Goal: Transaction & Acquisition: Obtain resource

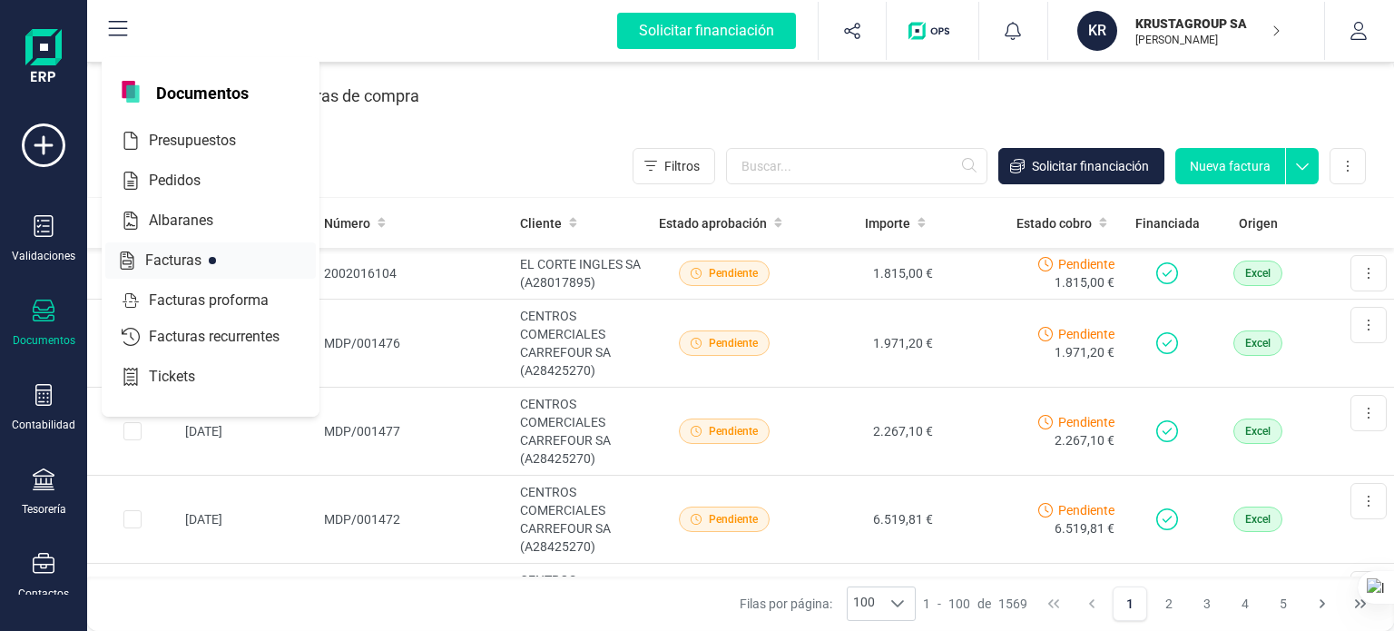
click at [168, 263] on span "Facturas" at bounding box center [186, 261] width 96 height 22
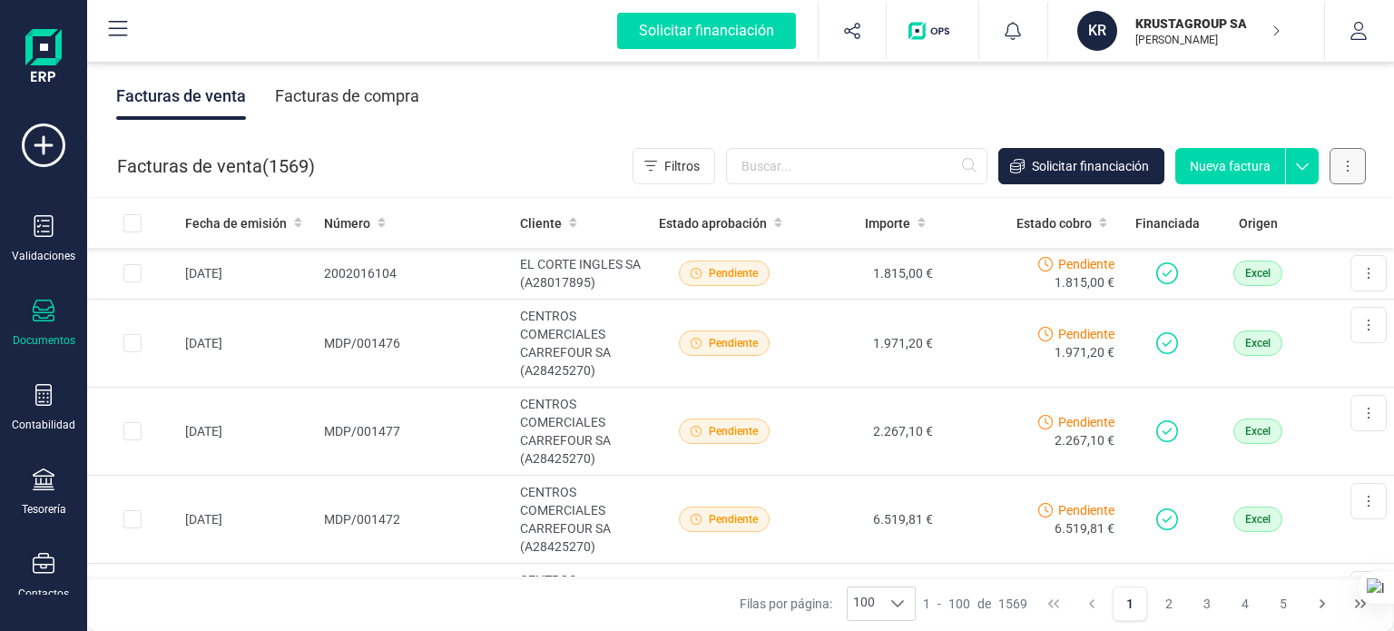
click at [1360, 168] on button at bounding box center [1348, 166] width 36 height 36
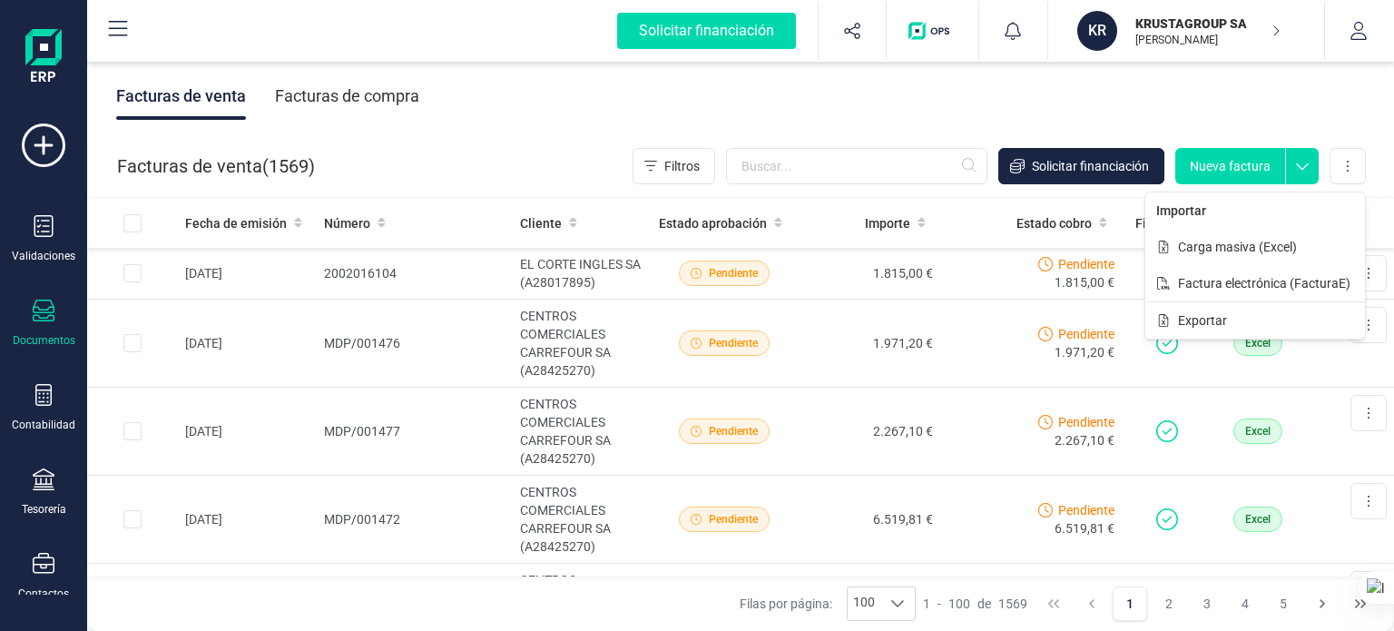
click at [523, 101] on div "Facturas de venta Facturas de compra" at bounding box center [740, 96] width 1307 height 76
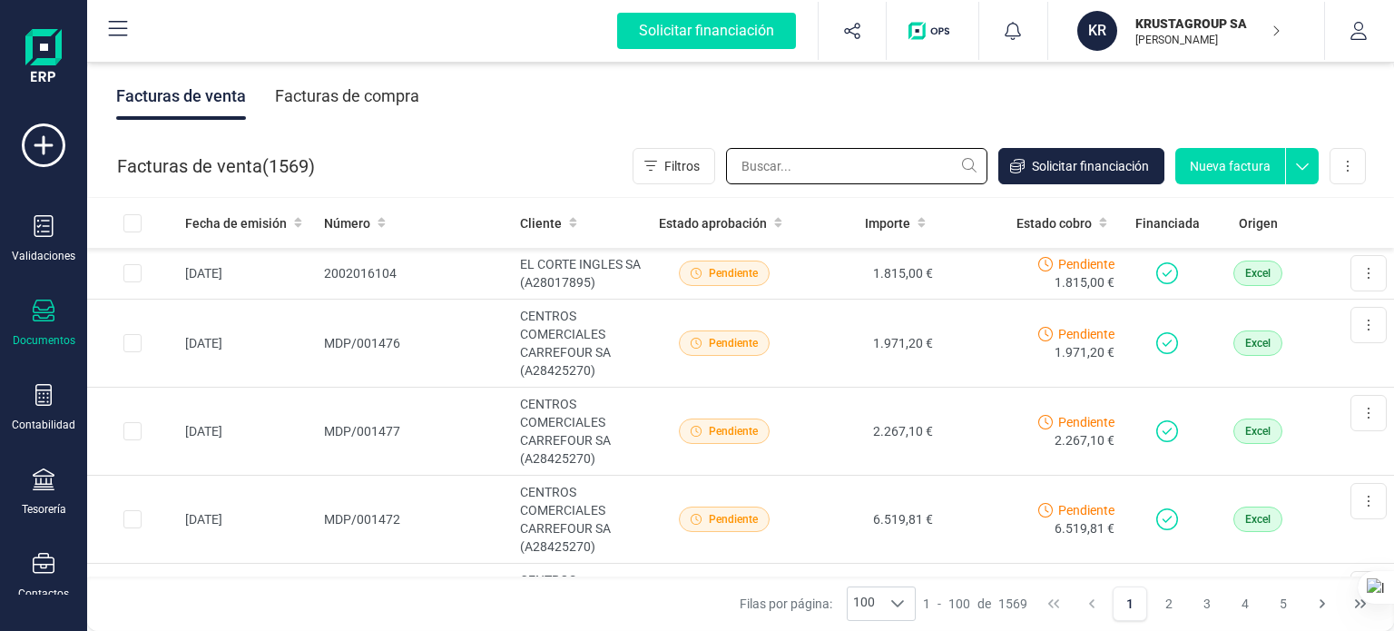
click at [914, 163] on input "text" at bounding box center [856, 166] width 261 height 36
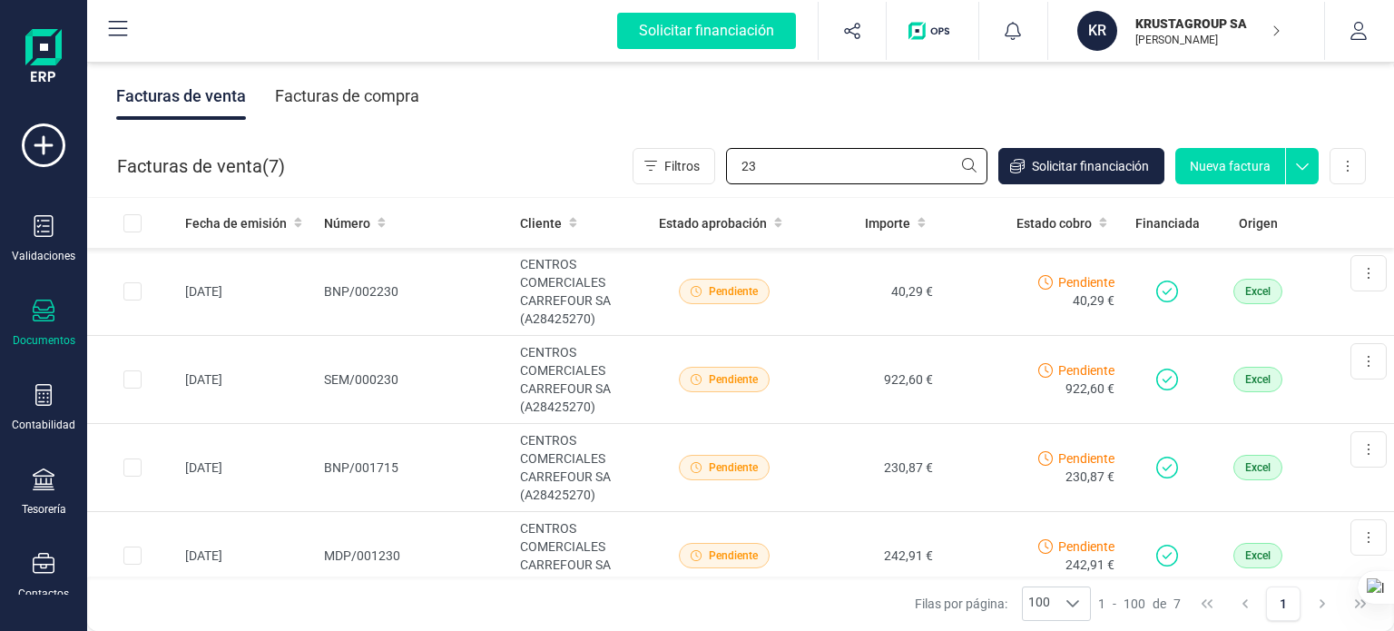
type input "2"
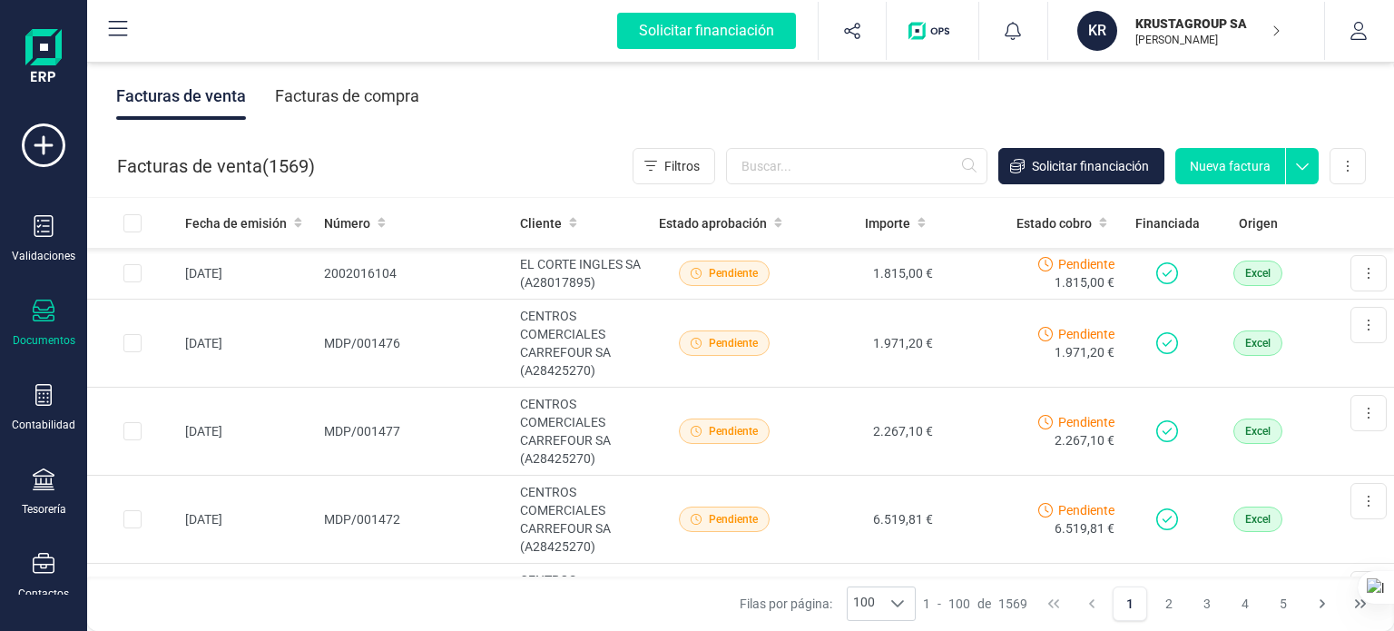
click at [1306, 173] on icon at bounding box center [1302, 161] width 33 height 27
click at [1346, 172] on icon at bounding box center [1348, 166] width 4 height 15
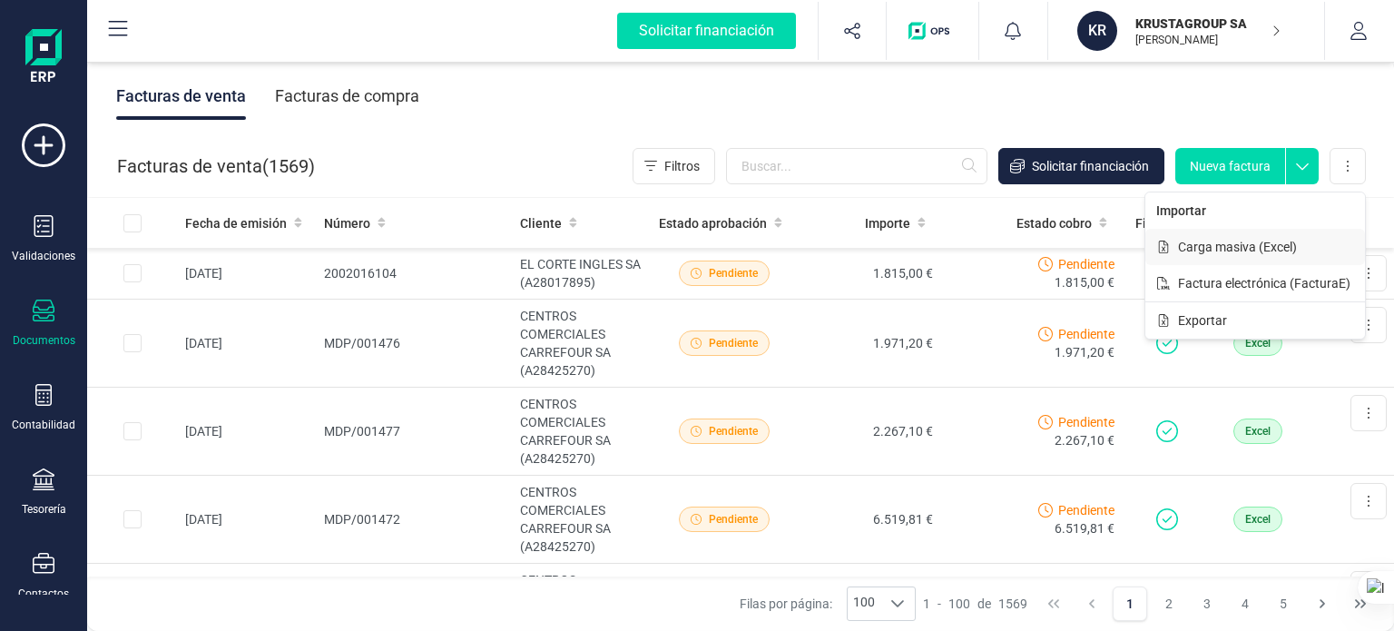
click at [1285, 253] on span "Carga masiva (Excel)" at bounding box center [1237, 247] width 119 height 18
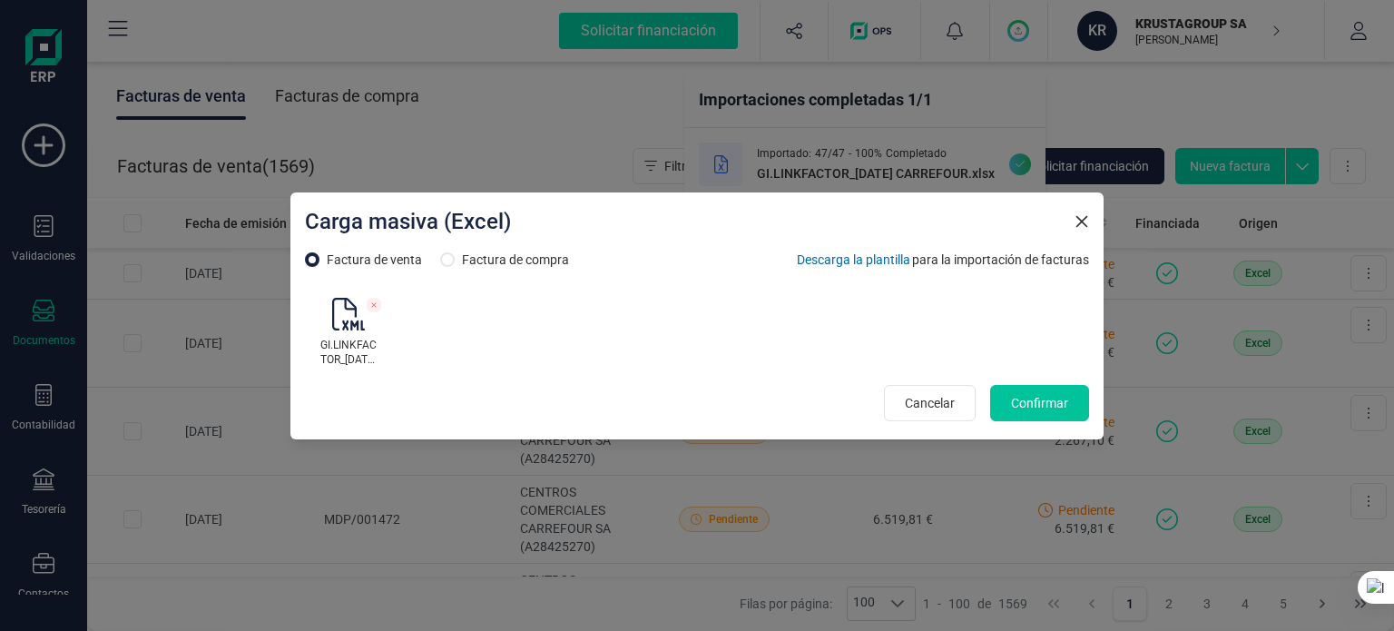
click at [1057, 410] on span "Confirmar" at bounding box center [1039, 403] width 57 height 18
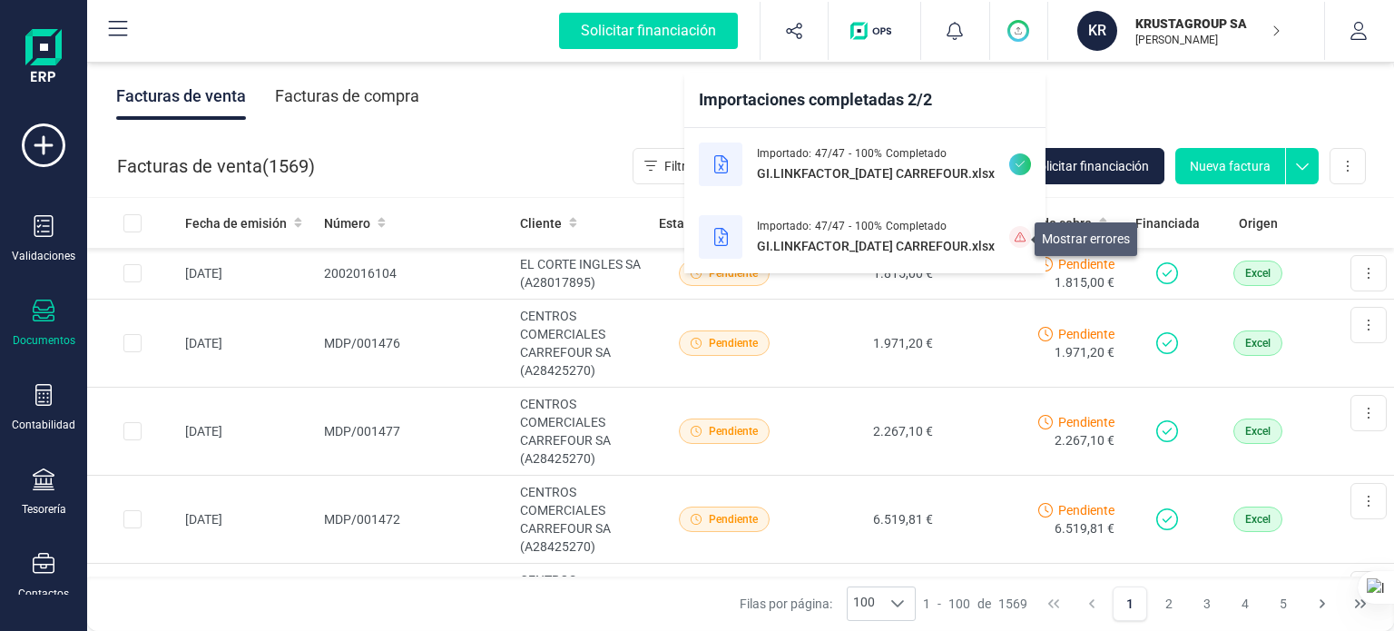
click at [1020, 234] on icon at bounding box center [1020, 236] width 11 height 11
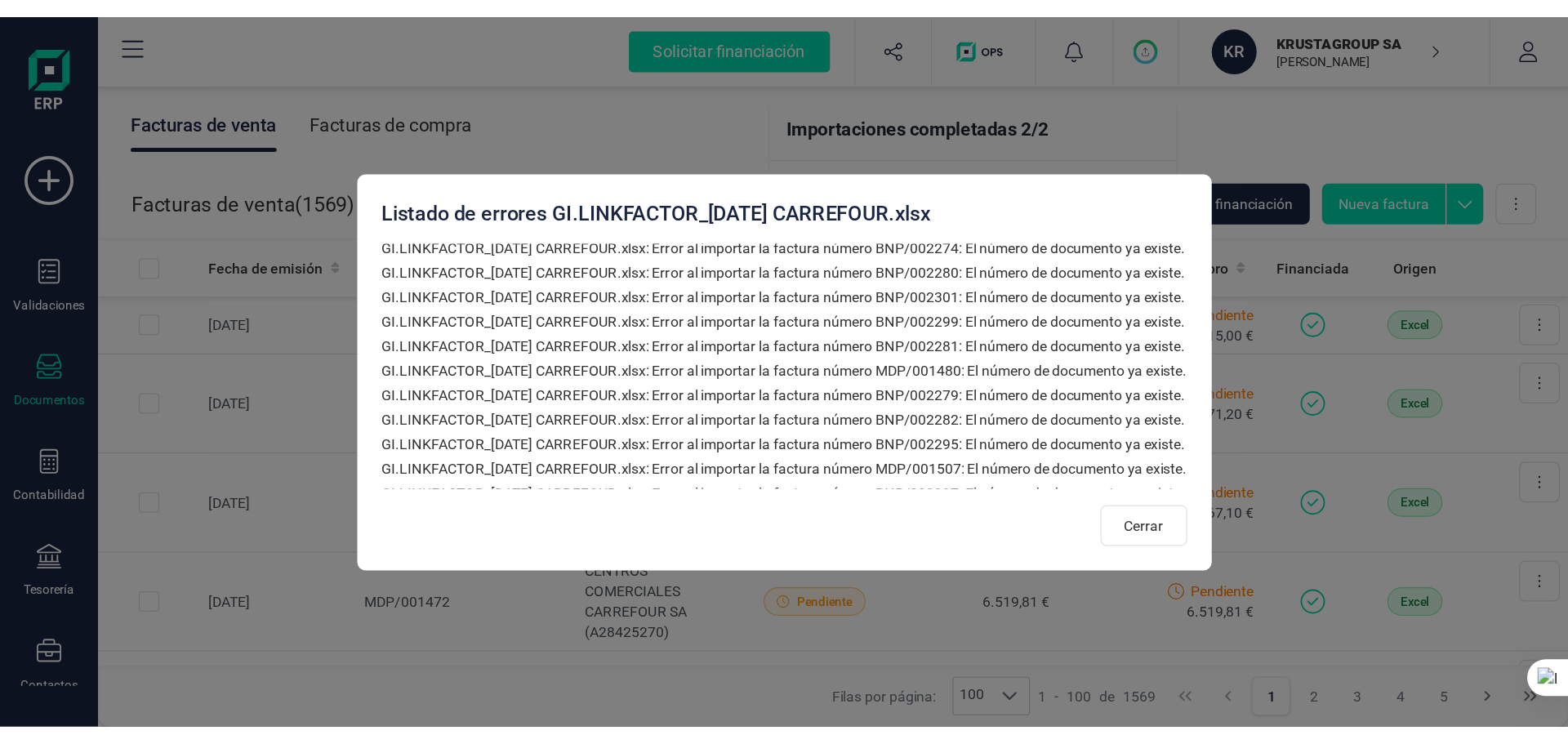
scroll to position [725, 0]
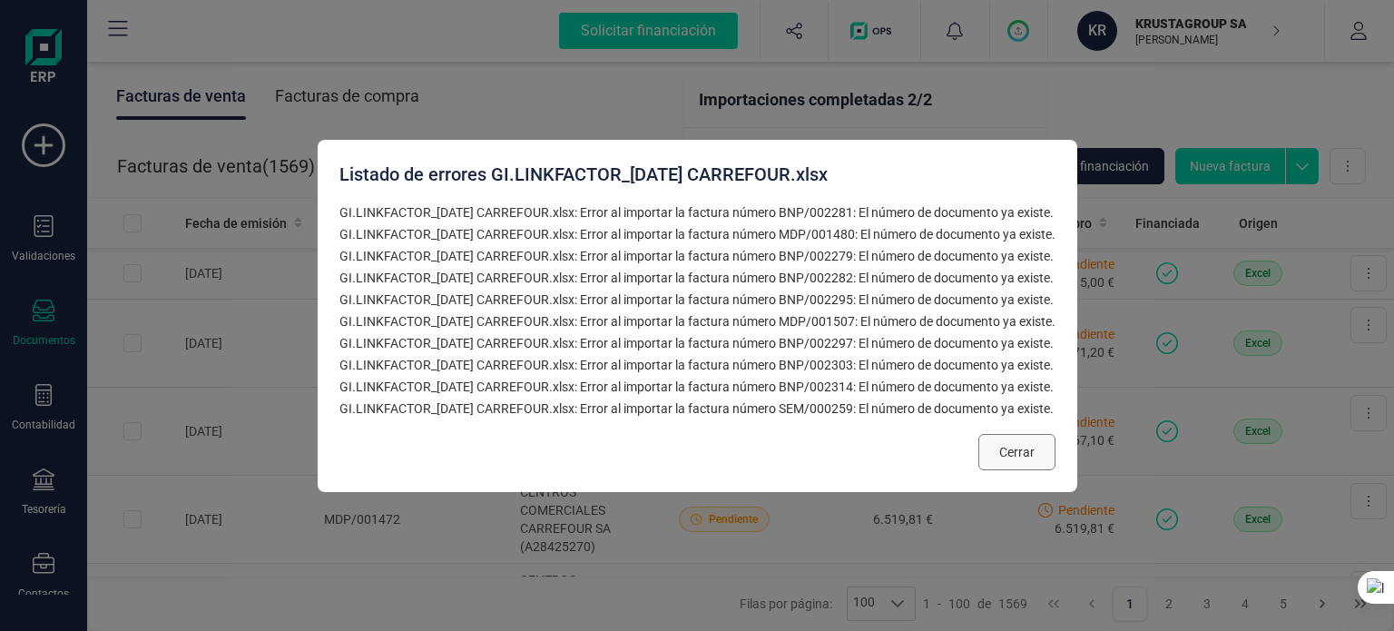
click at [1032, 455] on span "Cerrar" at bounding box center [1016, 452] width 35 height 18
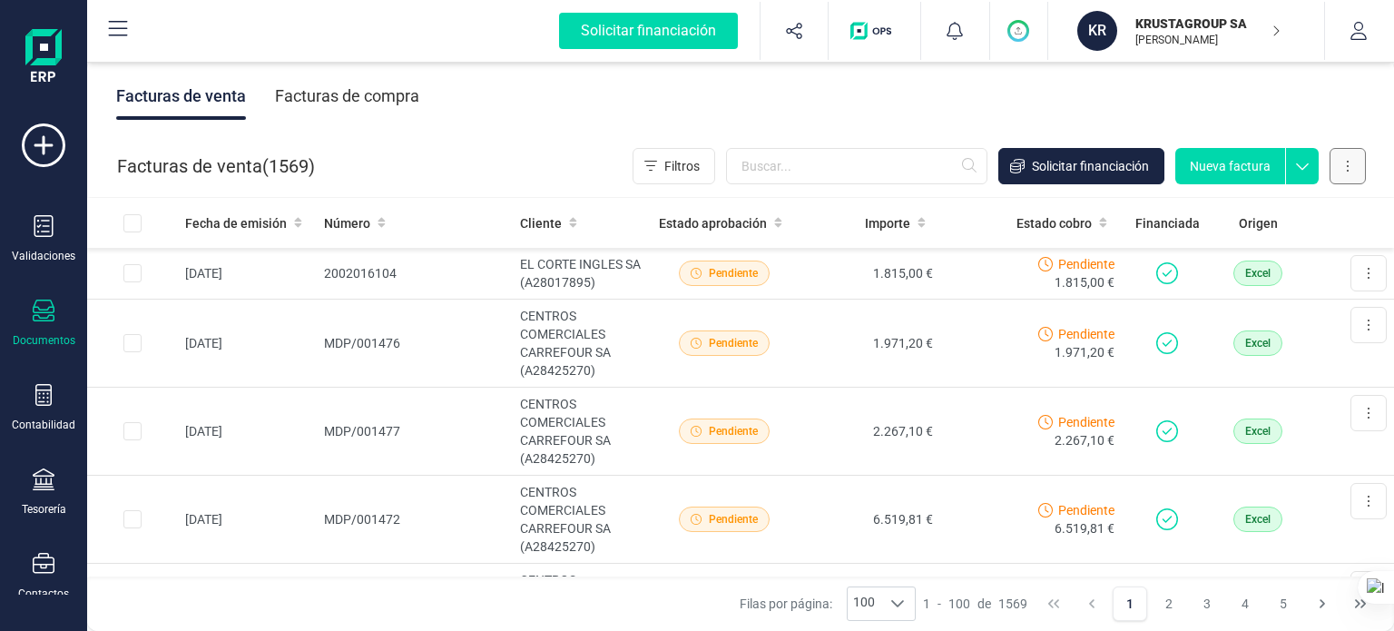
click at [1346, 166] on icon at bounding box center [1348, 166] width 4 height 15
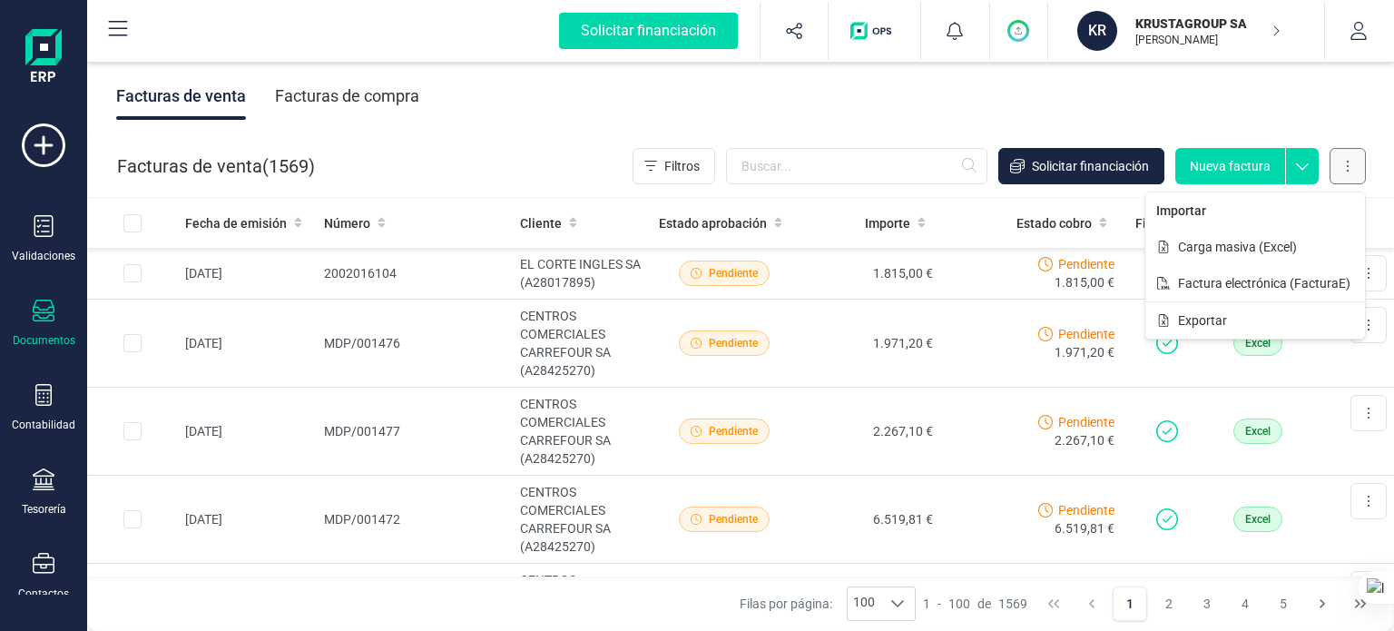
click at [1350, 165] on button at bounding box center [1348, 166] width 36 height 36
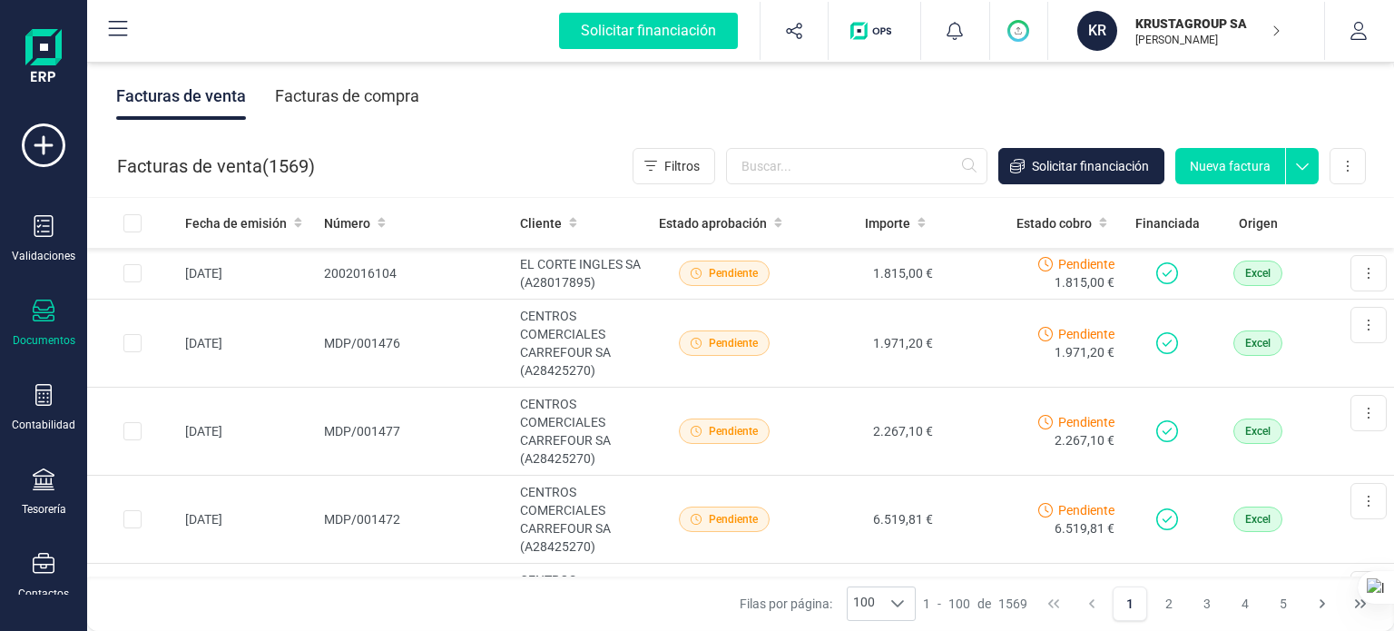
drag, startPoint x: 1334, startPoint y: 187, endPoint x: 1323, endPoint y: 170, distance: 20.4
click at [1334, 186] on div "Facturas de venta ( 1569 ) Filtros Solicitar financiación Nueva factura Importa…" at bounding box center [741, 166] width 1307 height 62
click at [1340, 169] on button at bounding box center [1348, 166] width 36 height 36
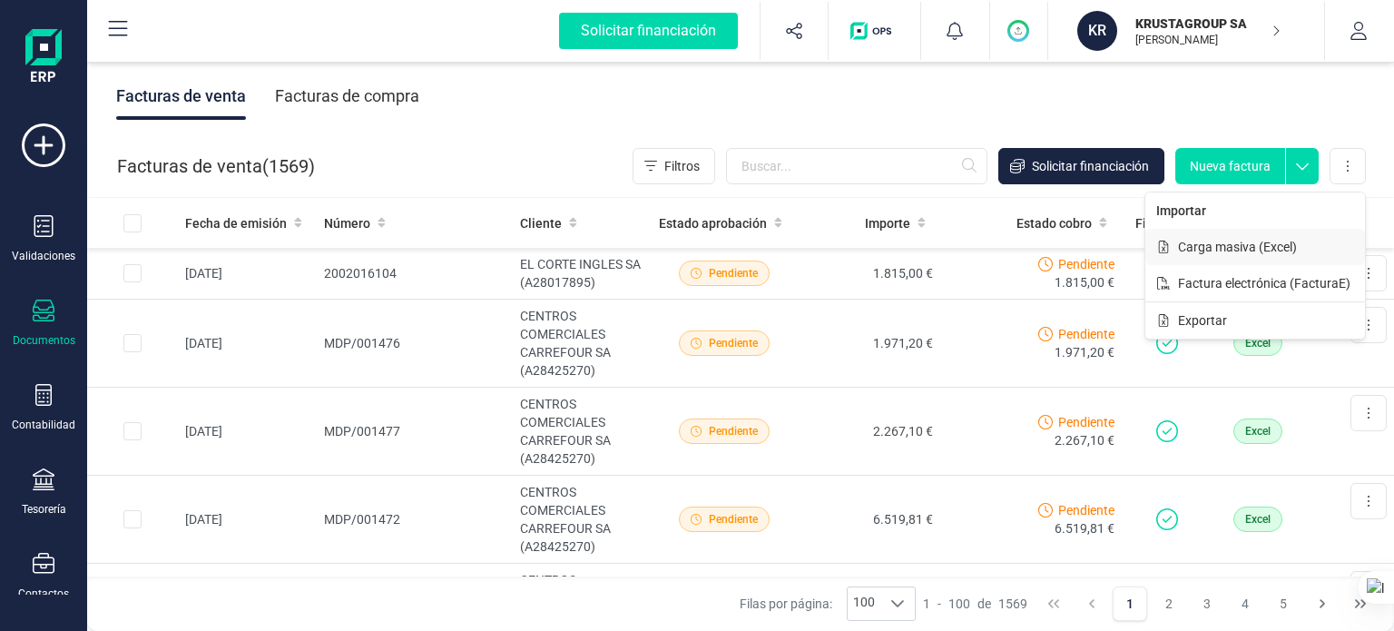
click at [1320, 251] on button "Carga masiva (Excel)" at bounding box center [1255, 247] width 220 height 36
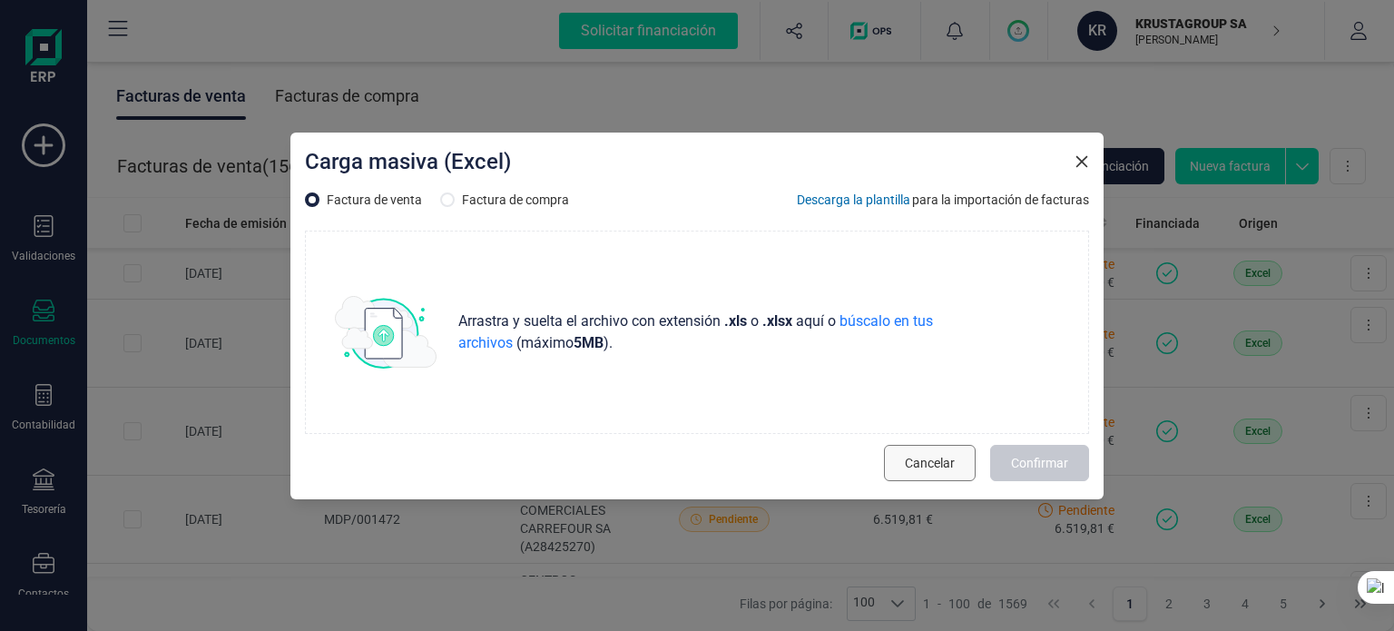
click at [933, 466] on span "Cancelar" at bounding box center [930, 463] width 50 height 18
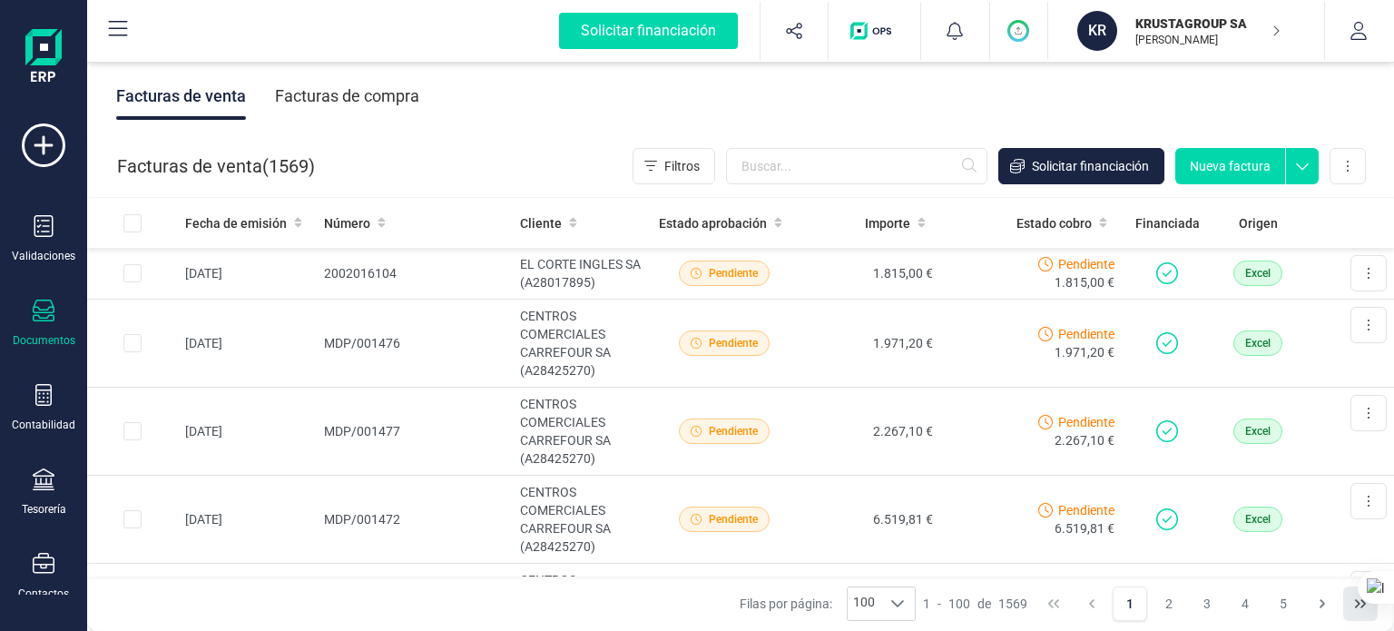
click at [1358, 607] on icon "Last Page" at bounding box center [1360, 603] width 15 height 15
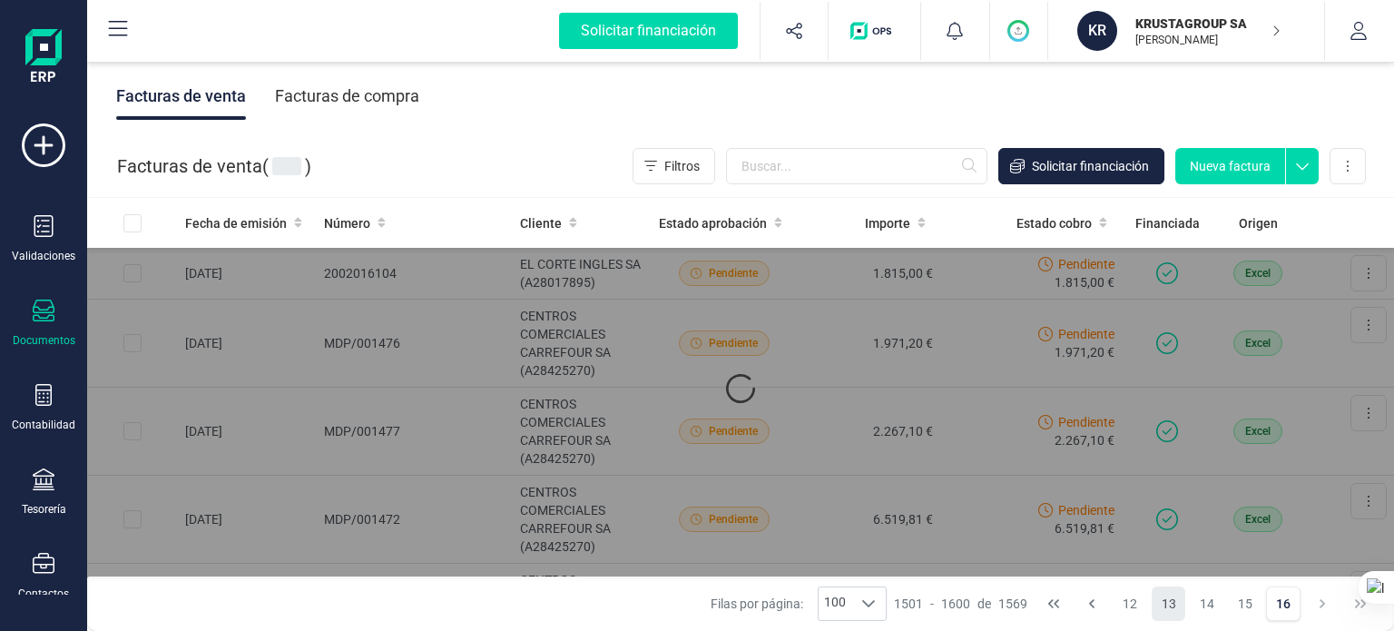
click at [1190, 604] on button "14" at bounding box center [1207, 603] width 34 height 34
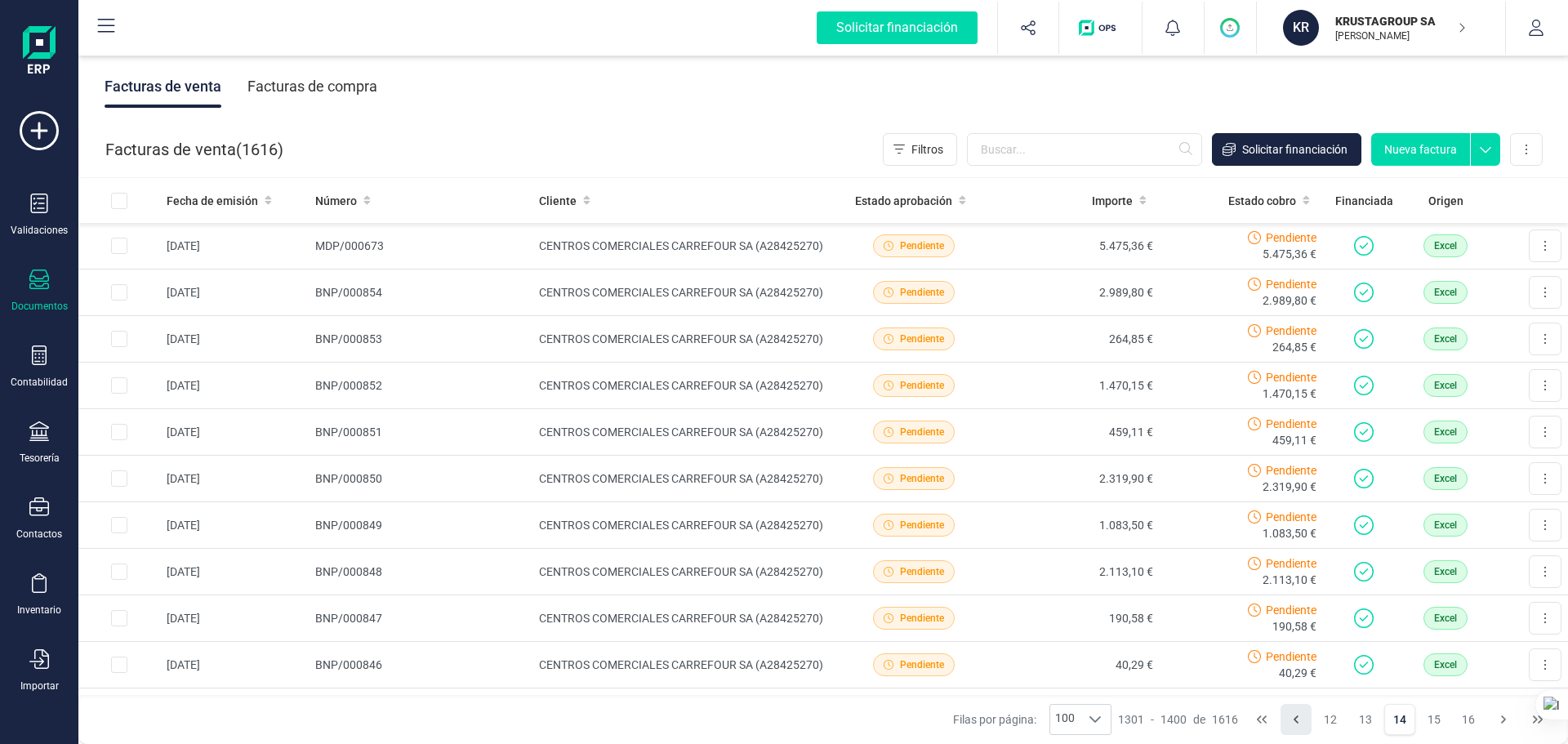
click at [1253, 567] on icon "Previous Page" at bounding box center [1295, 719] width 13 height 13
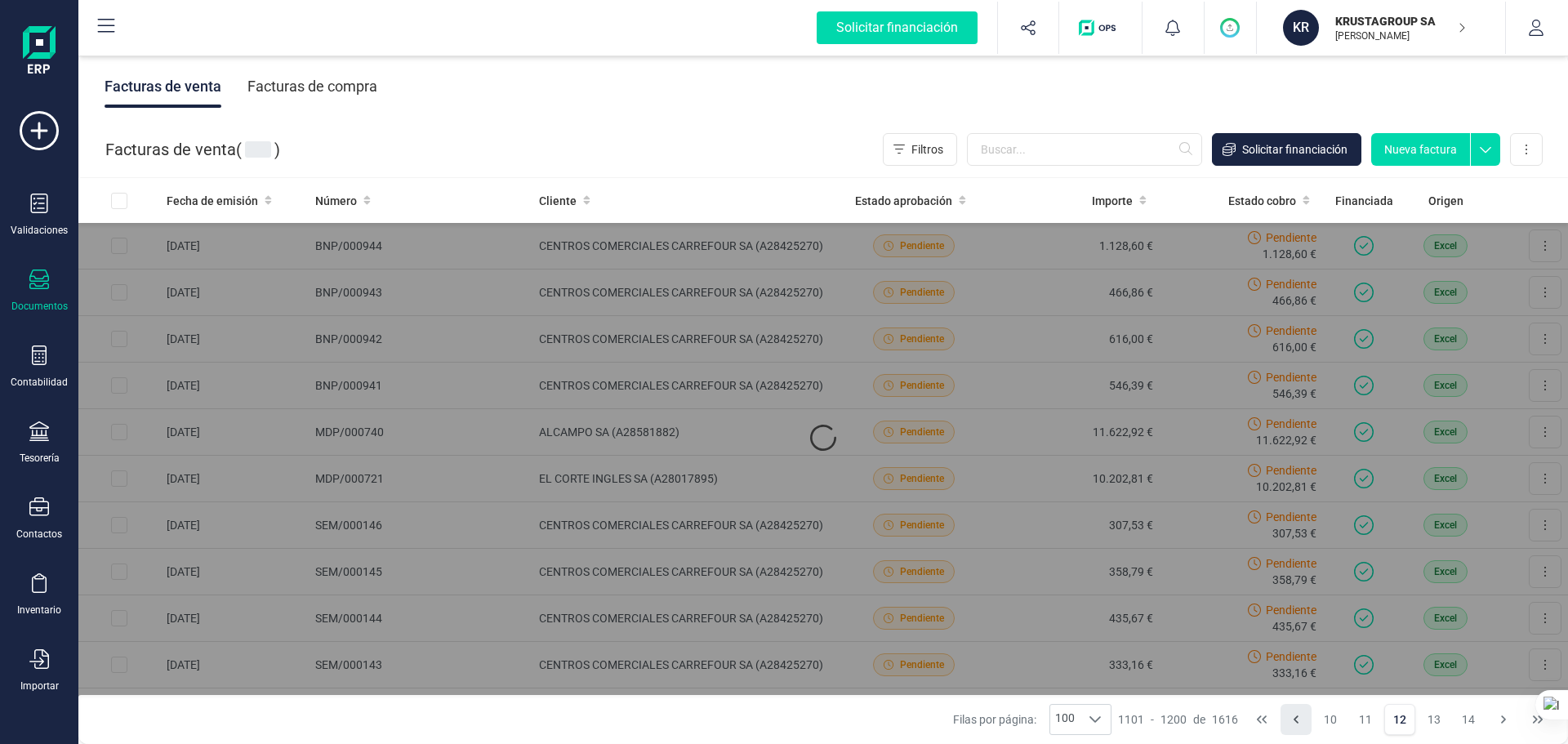
click at [1253, 567] on icon "Previous Page" at bounding box center [1295, 719] width 13 height 13
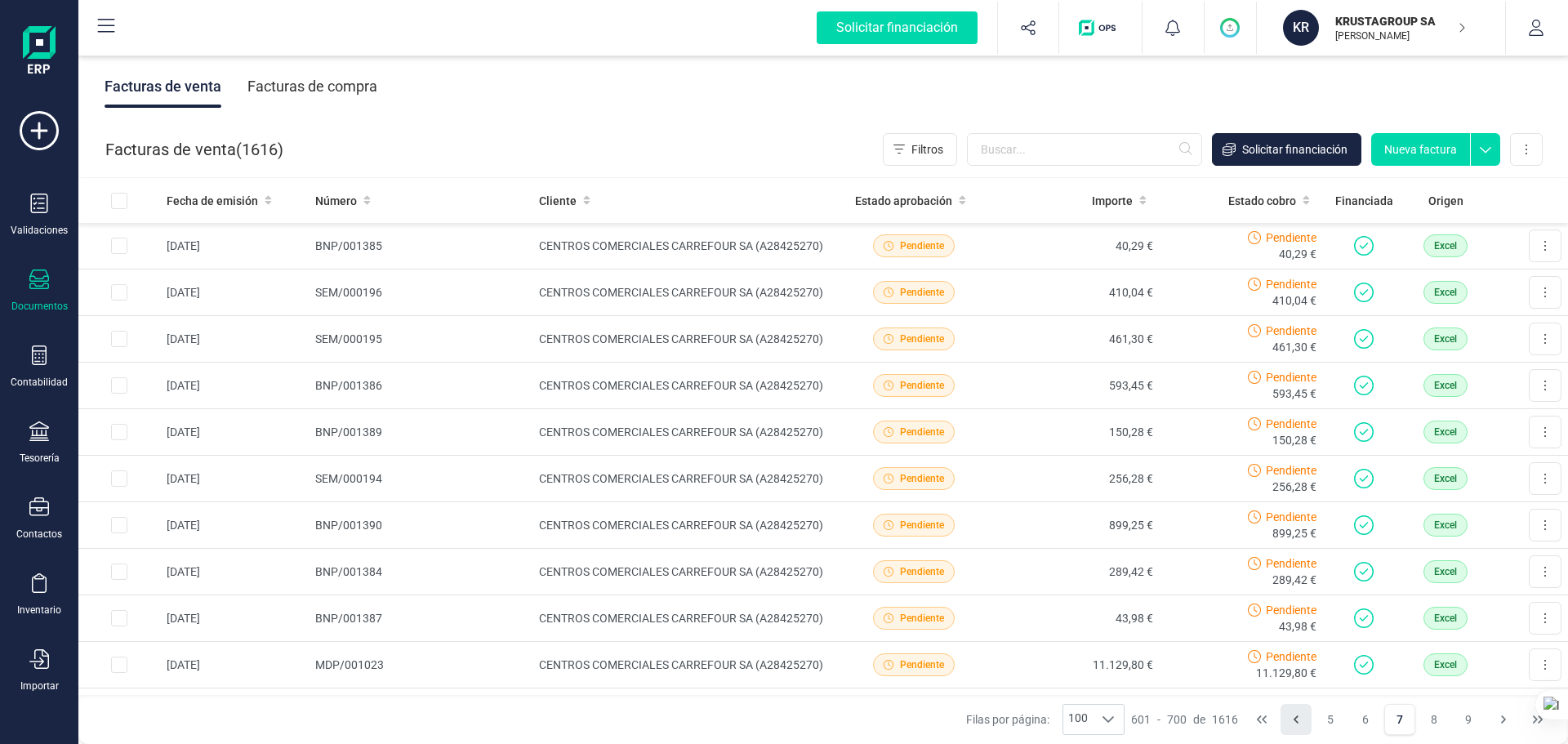
click at [1253, 567] on icon "Previous Page" at bounding box center [1295, 719] width 13 height 13
click at [1253, 567] on button "1" at bounding box center [1330, 719] width 31 height 31
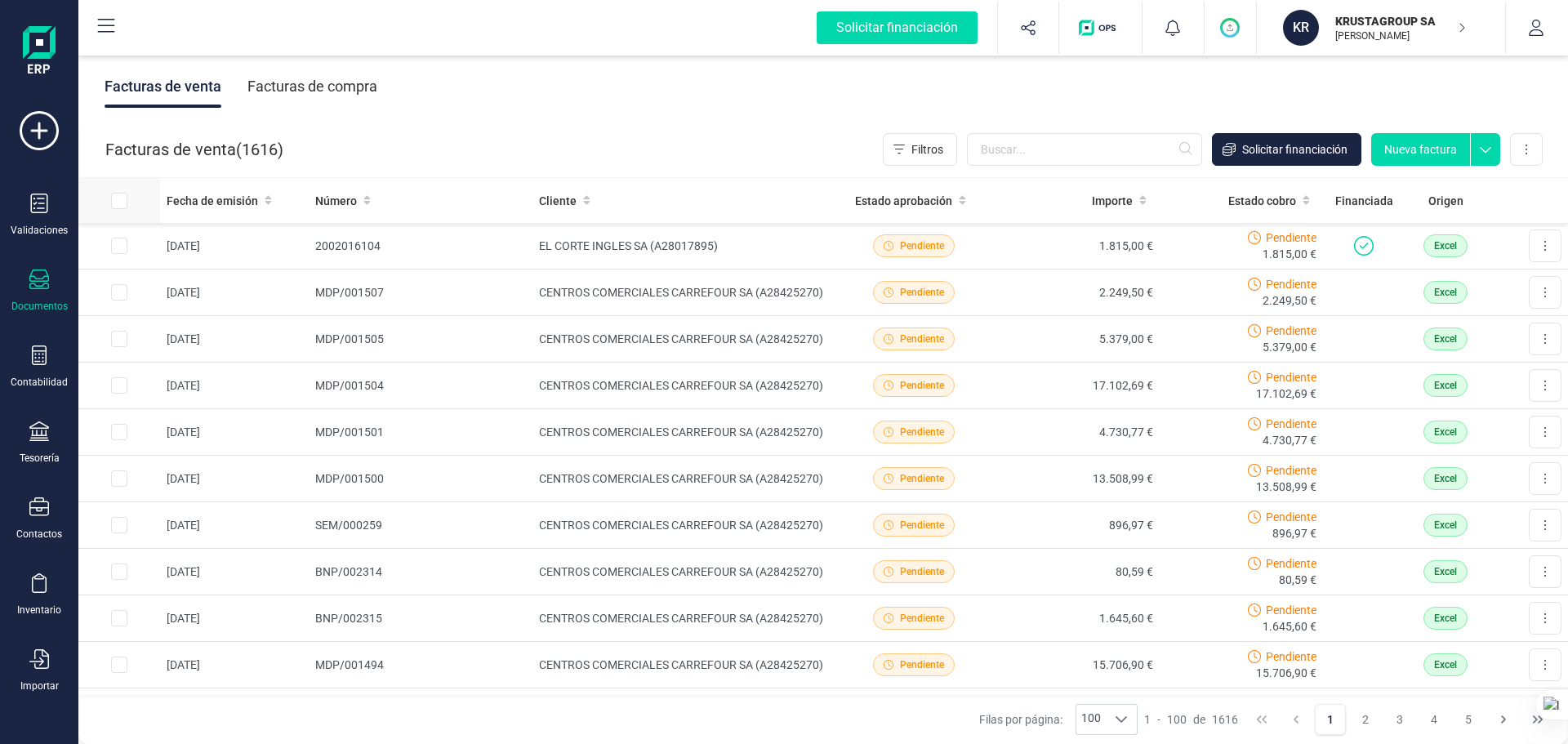
click at [117, 202] on input "All items unselected" at bounding box center [119, 201] width 16 height 16
checkbox input "true"
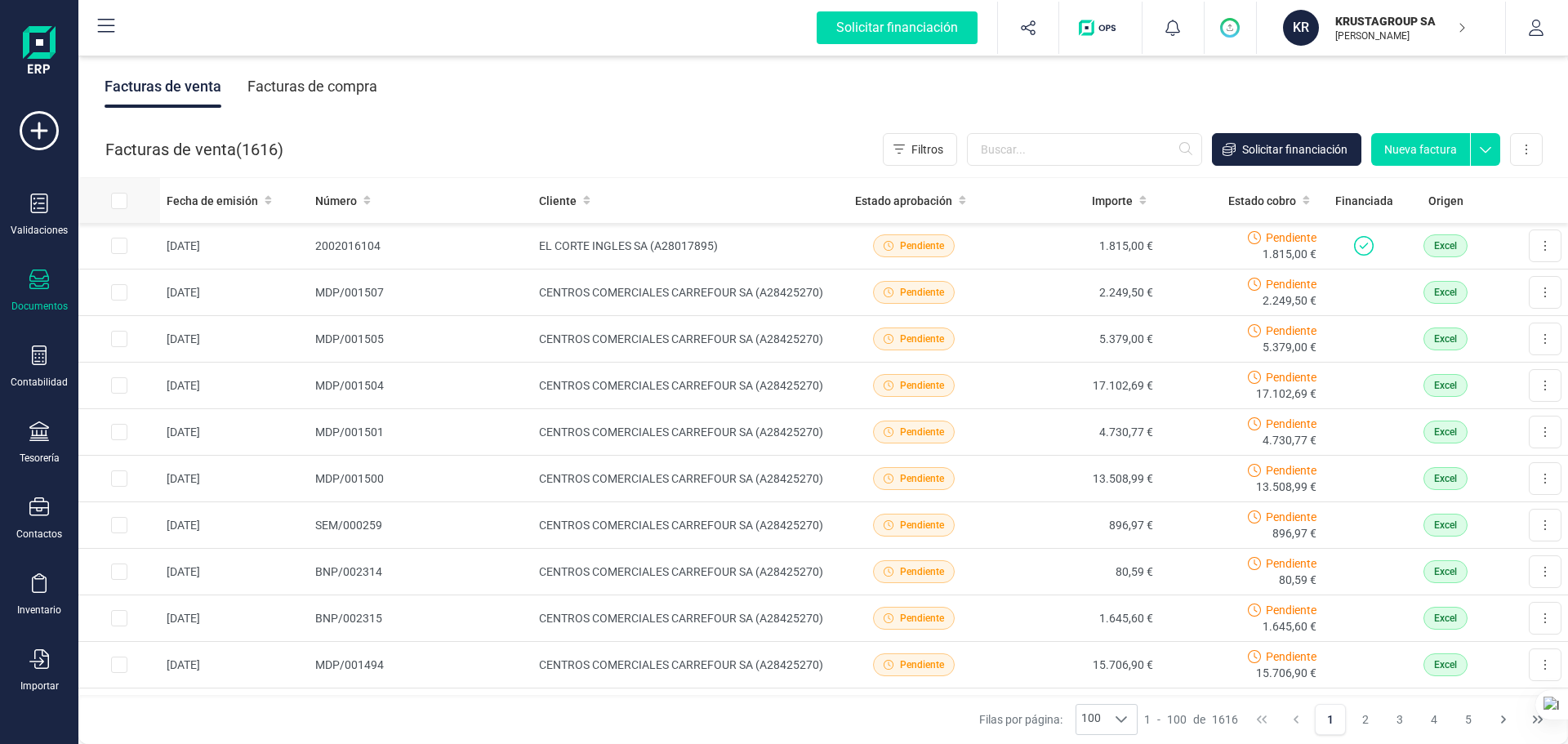
checkbox input "true"
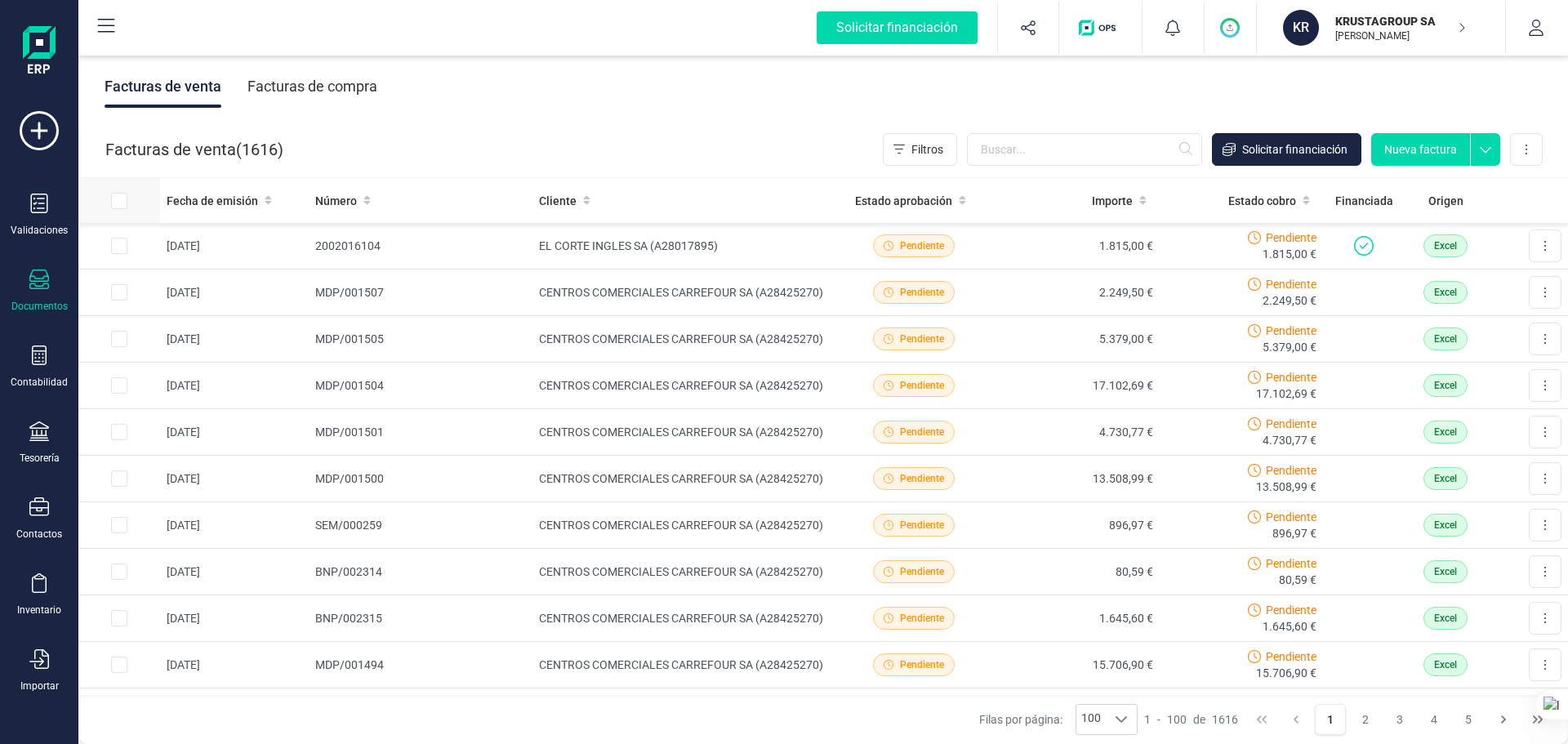
checkbox input "true"
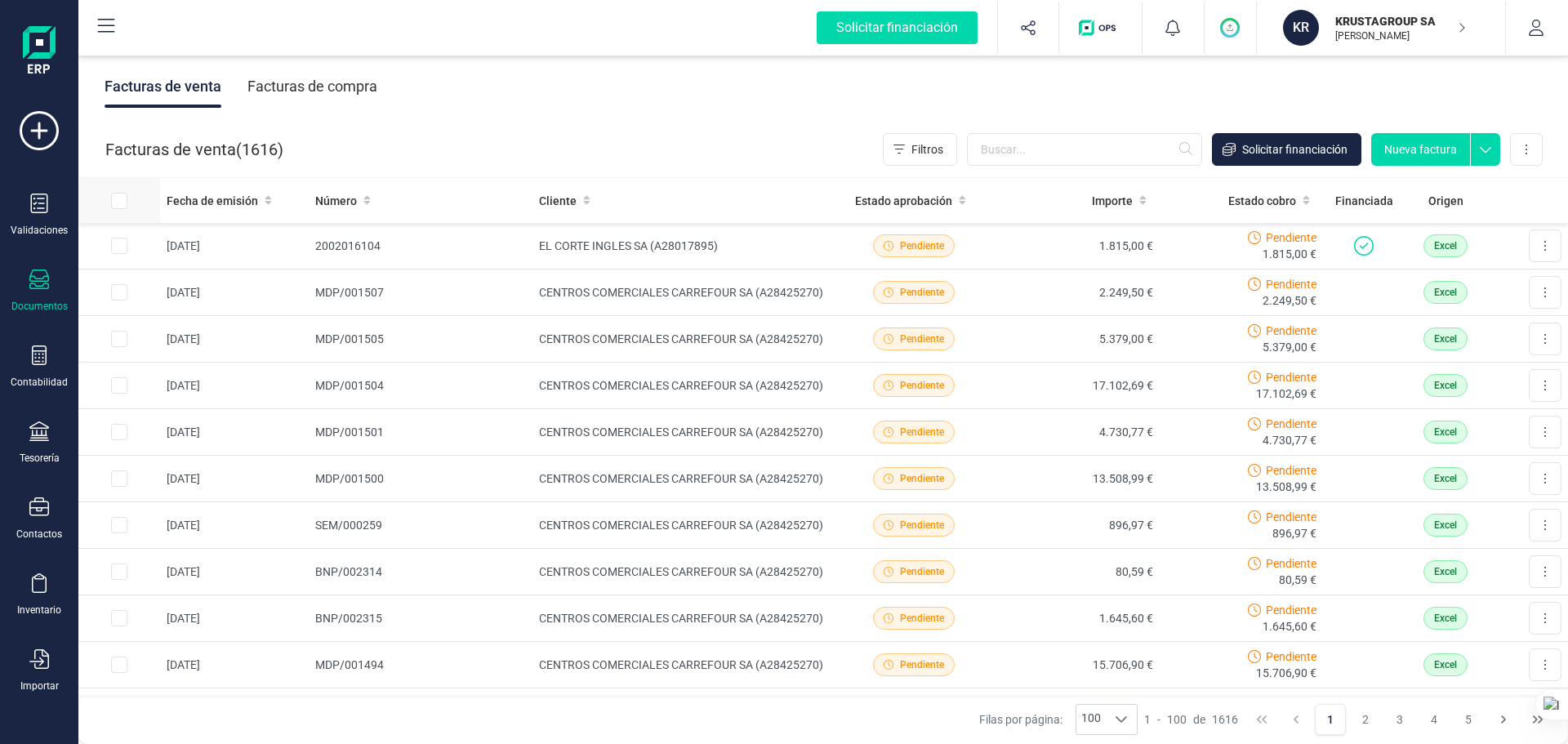
checkbox input "true"
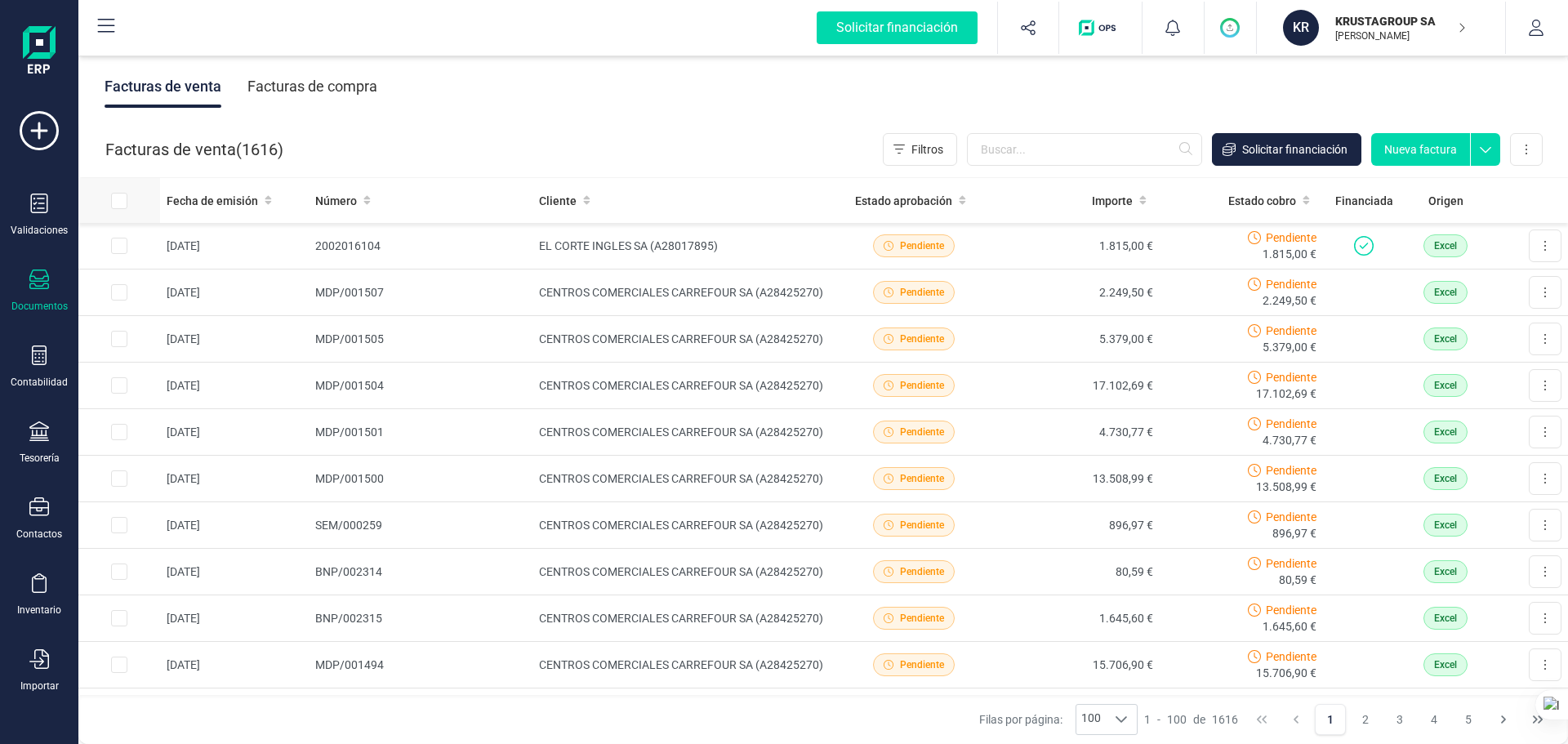
checkbox input "true"
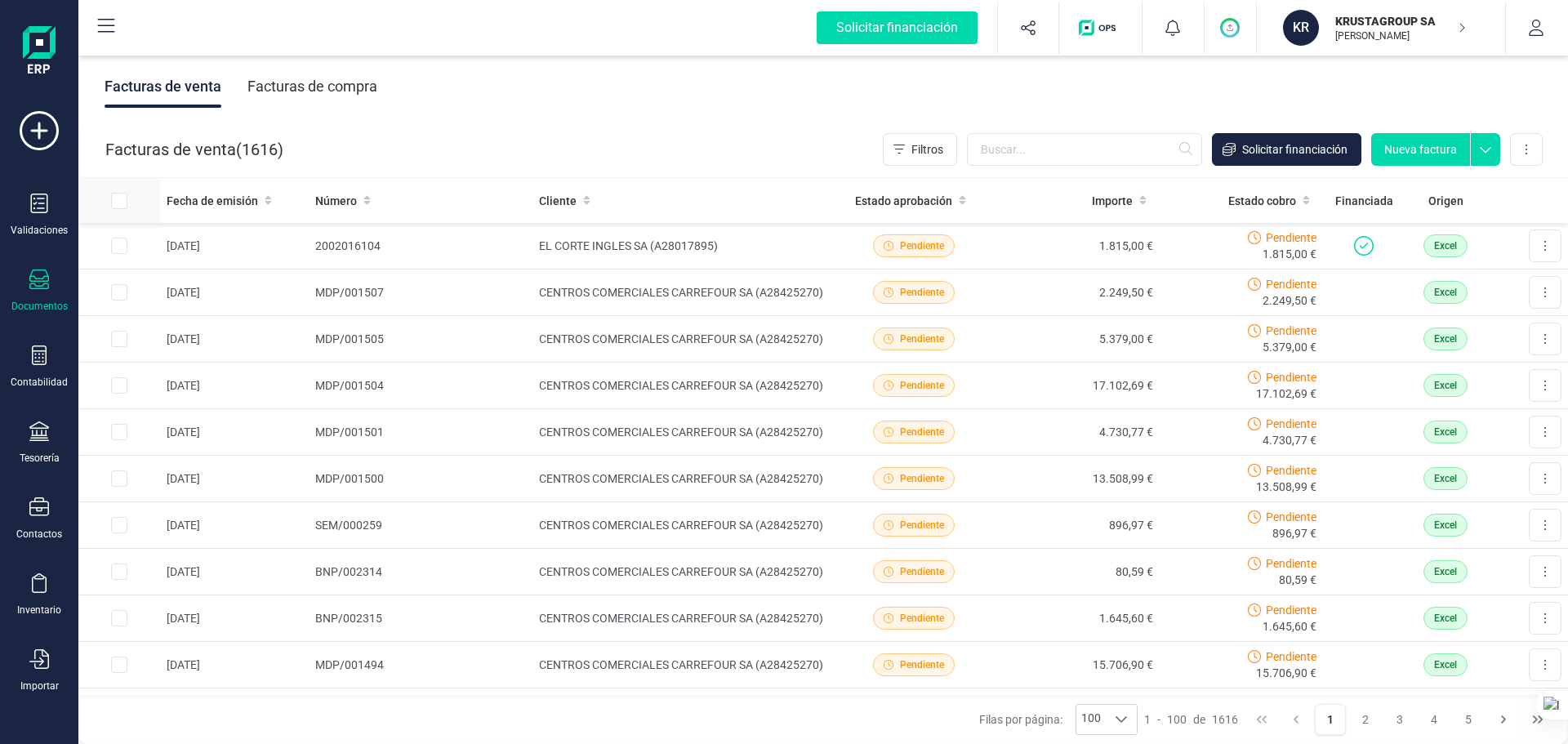
checkbox input "true"
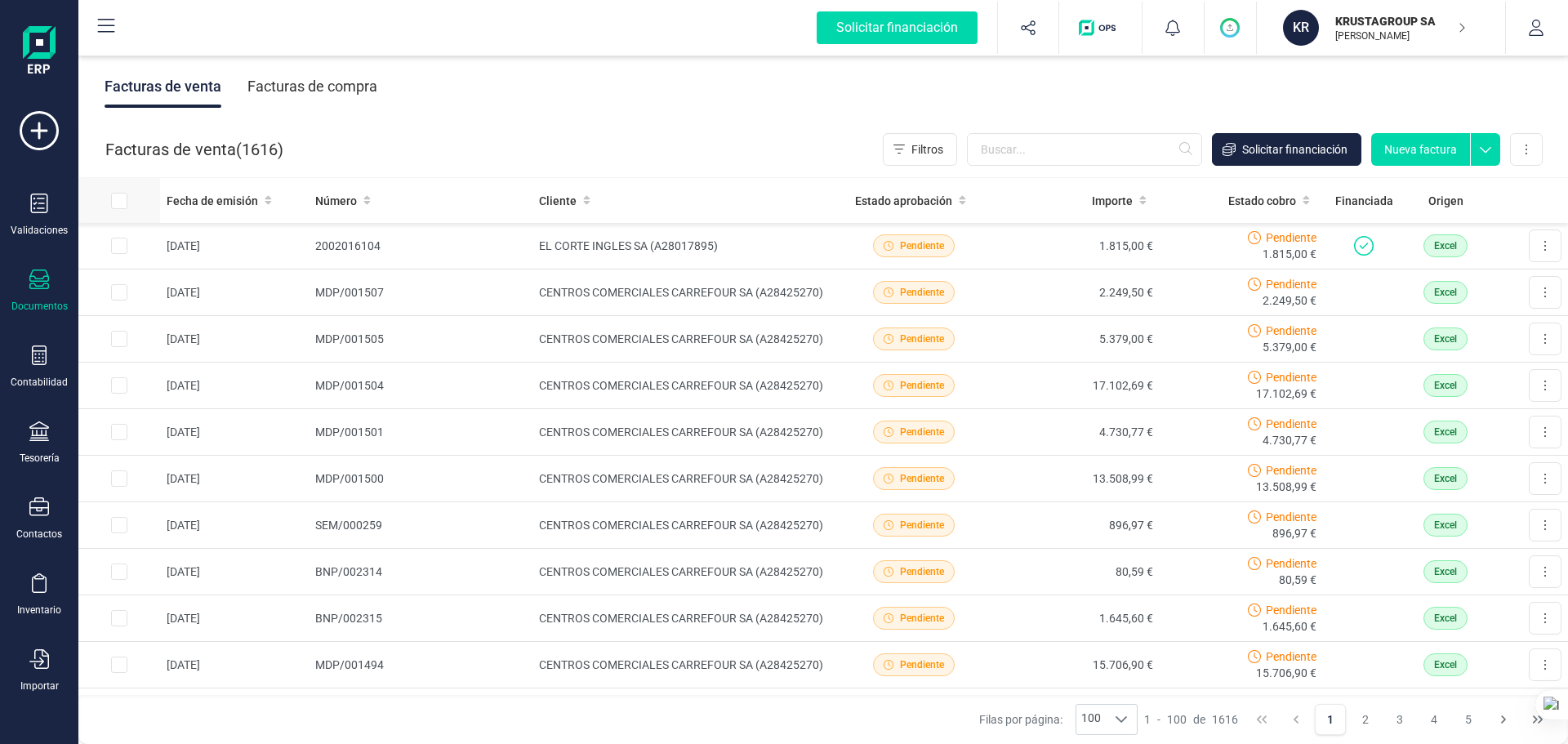
checkbox input "true"
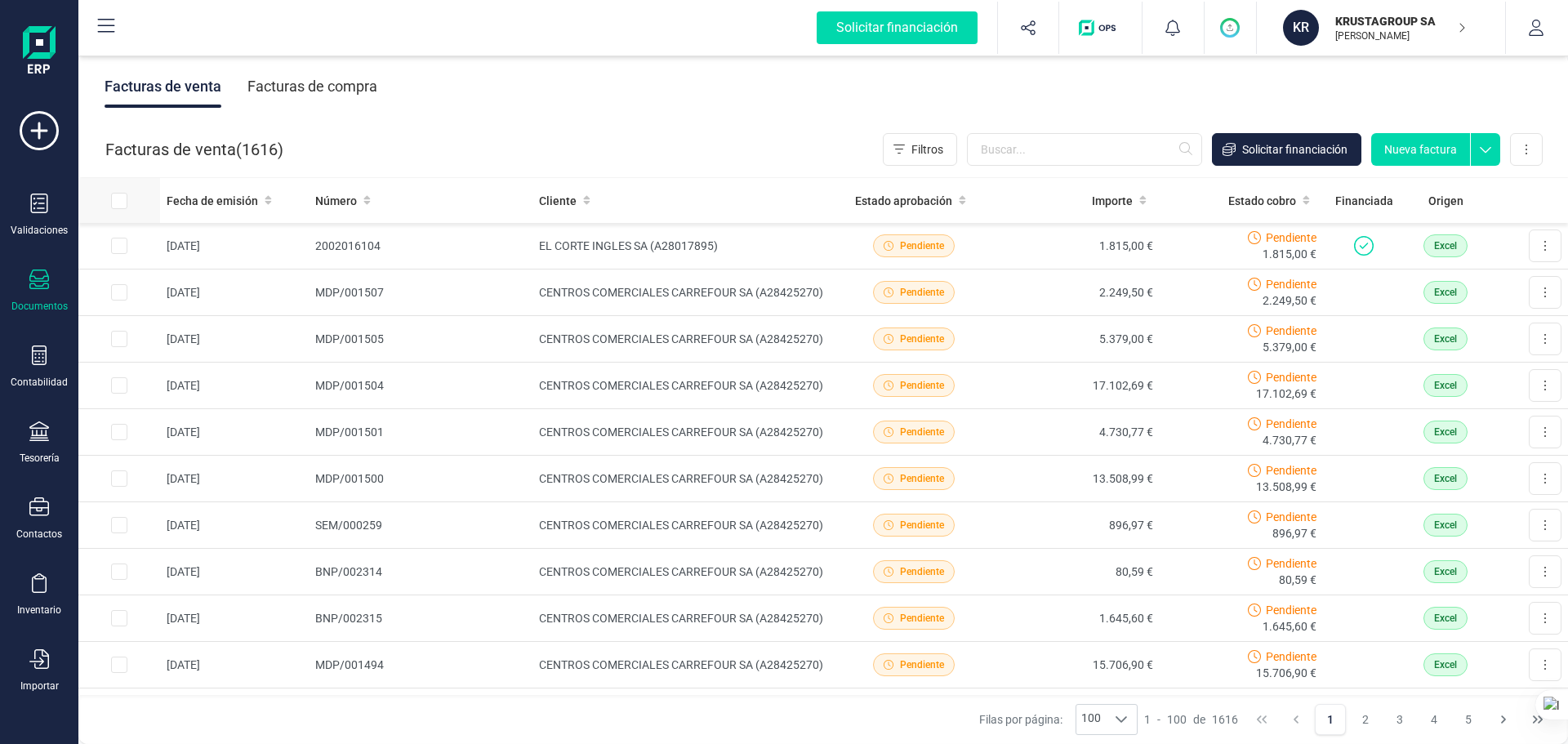
checkbox input "true"
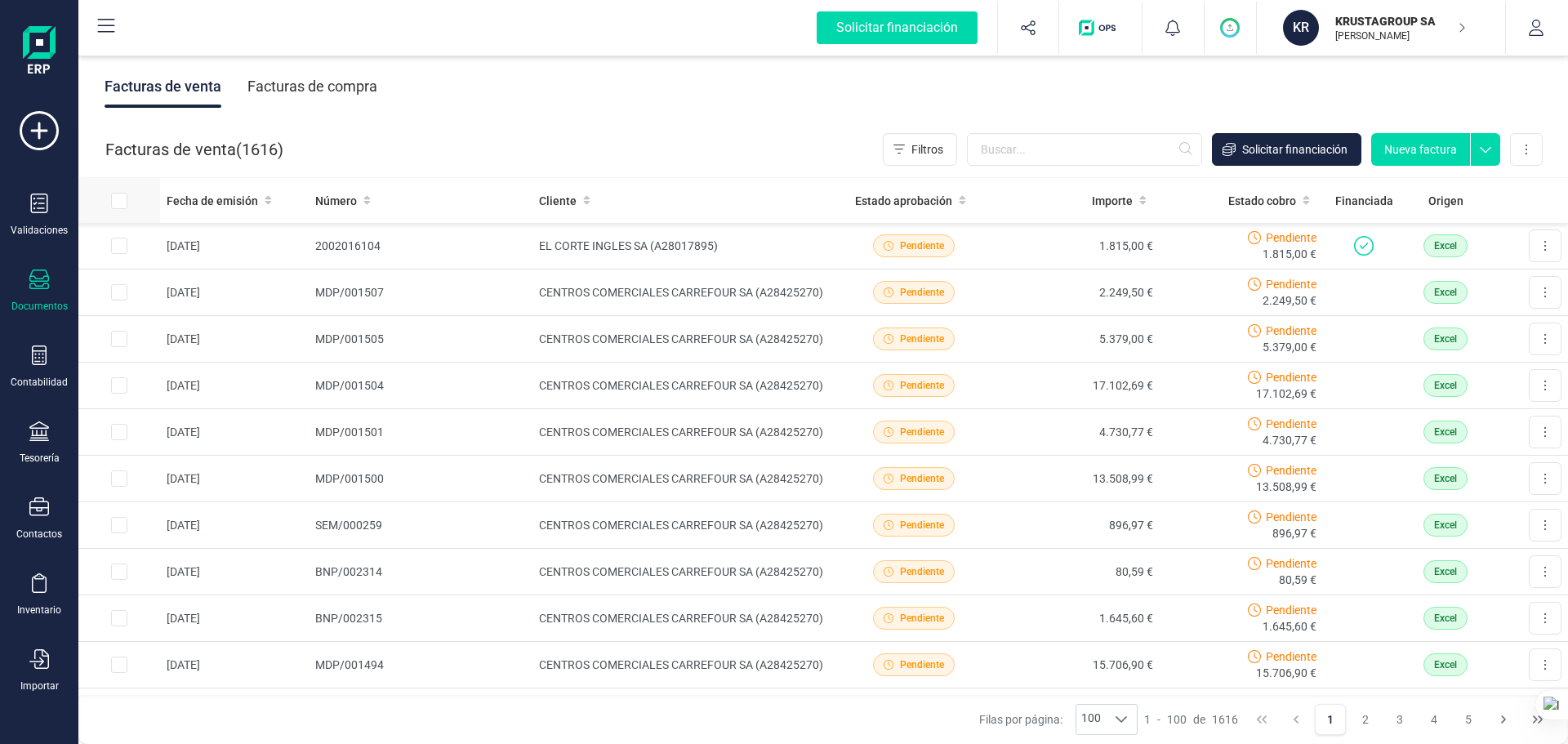
checkbox input "true"
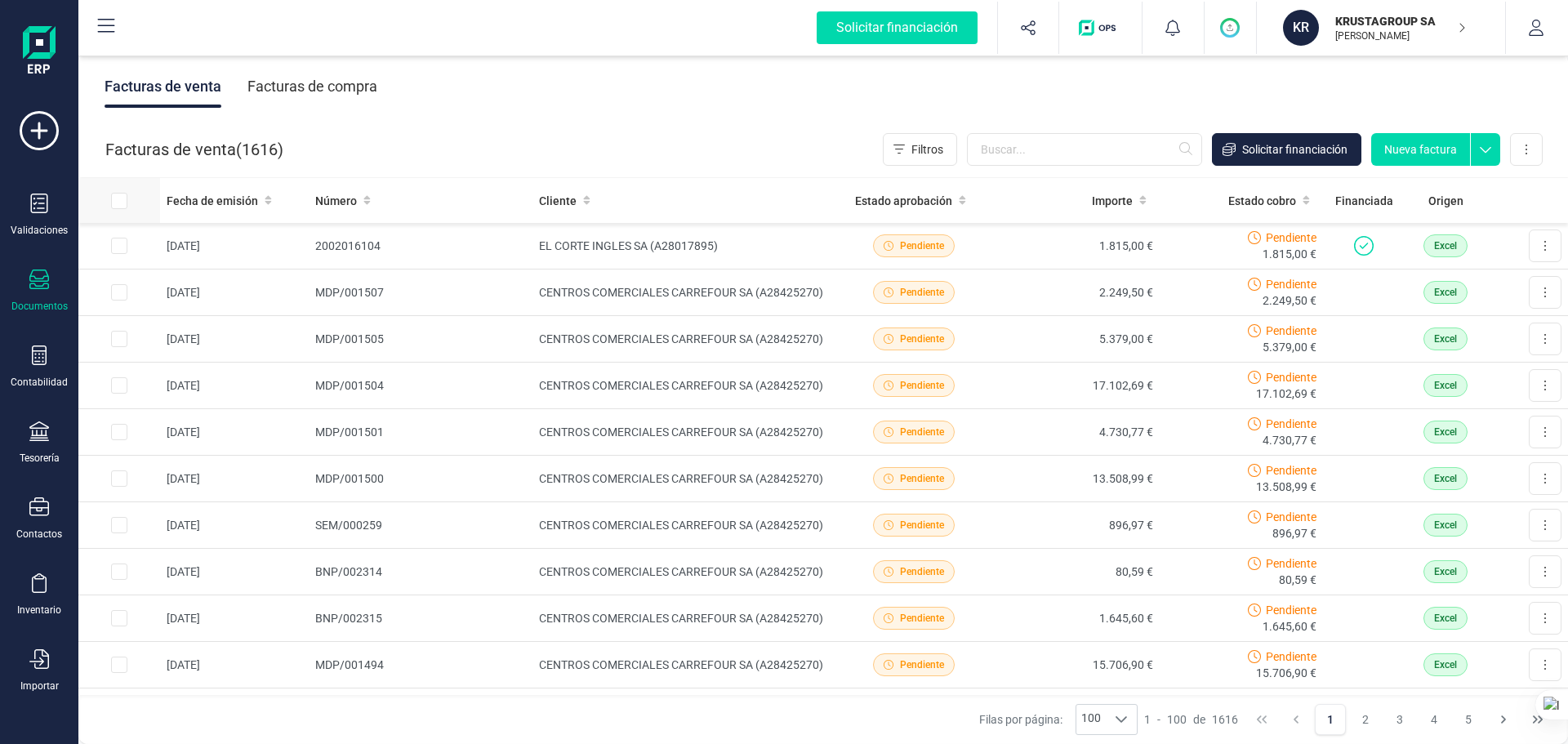
checkbox input "true"
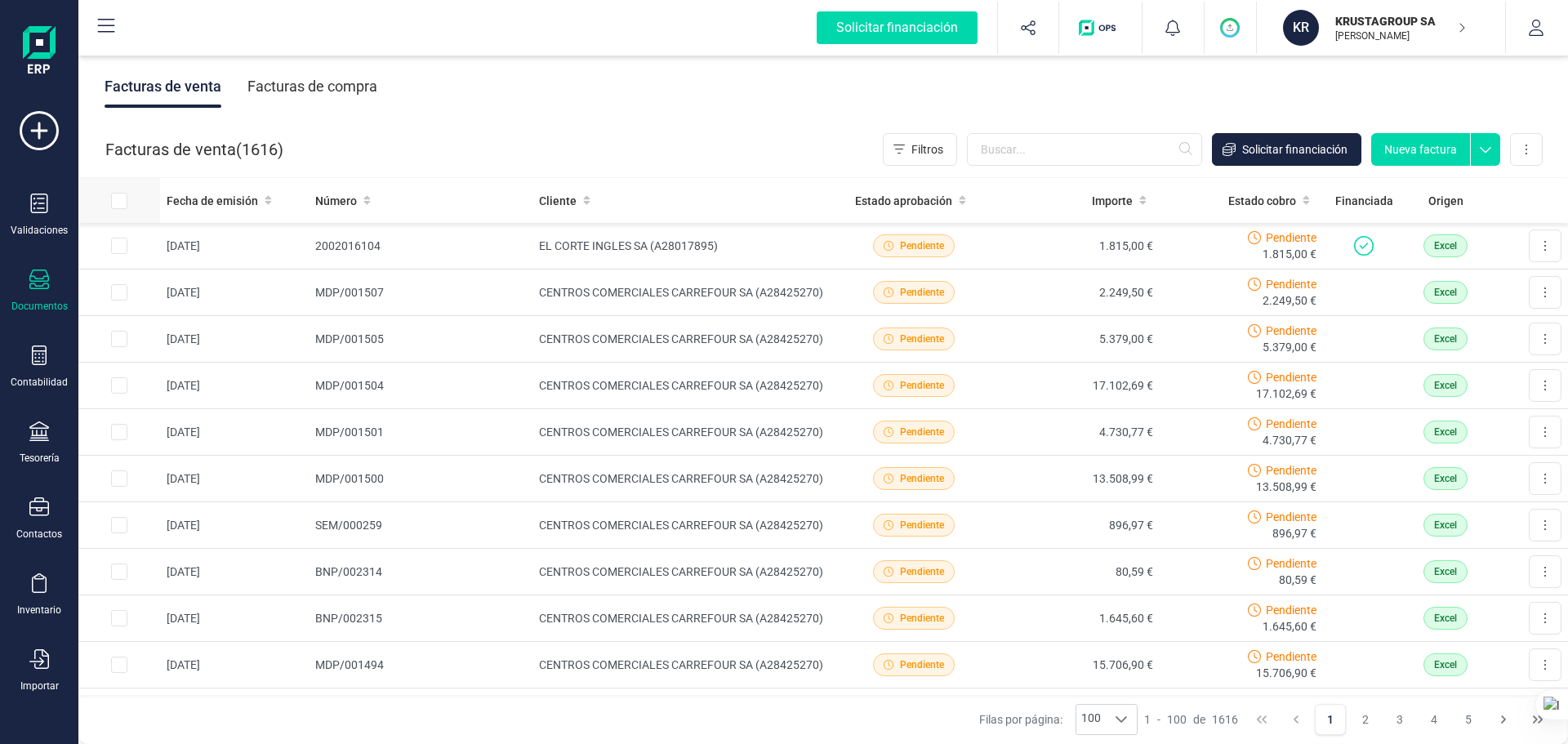
checkbox input "true"
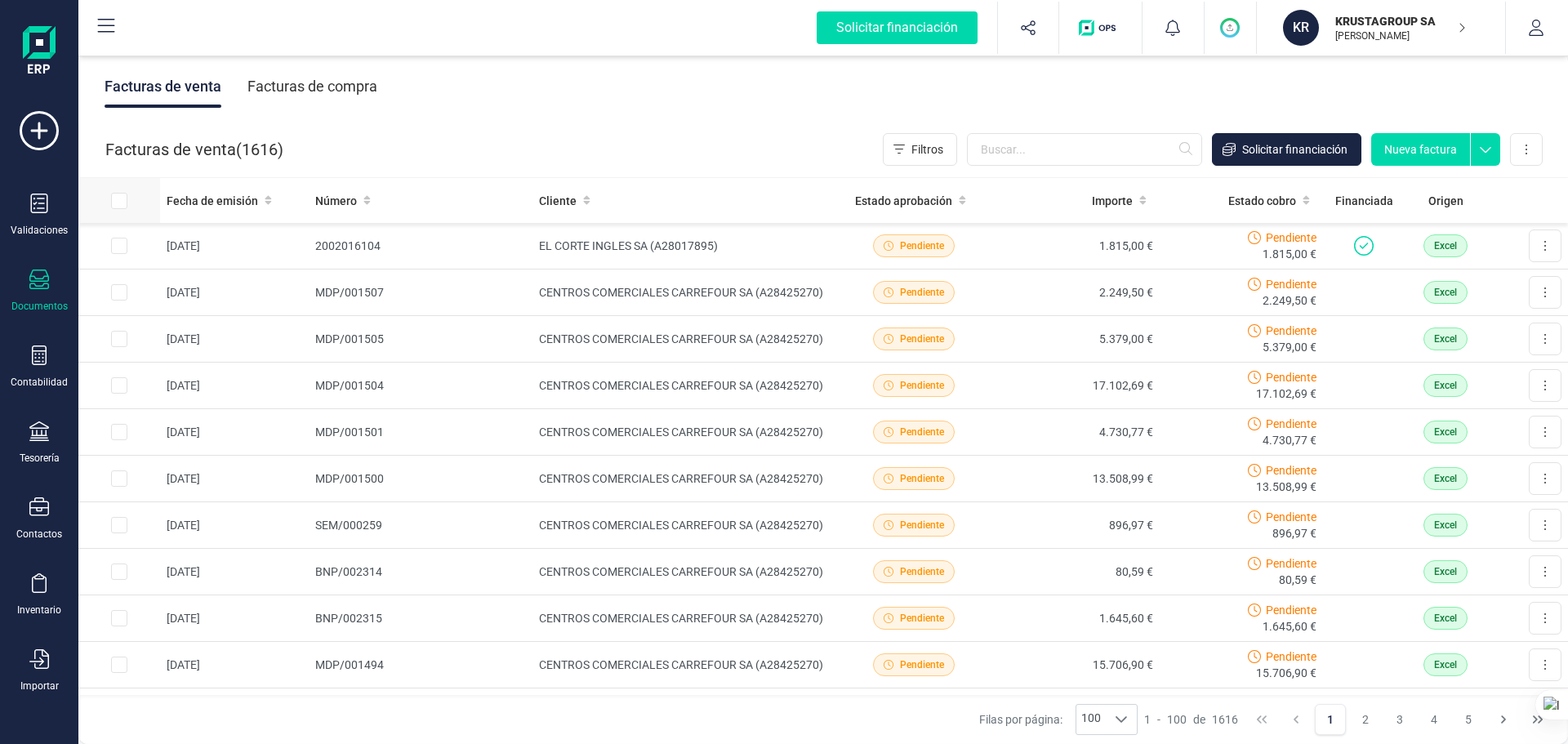
checkbox input "true"
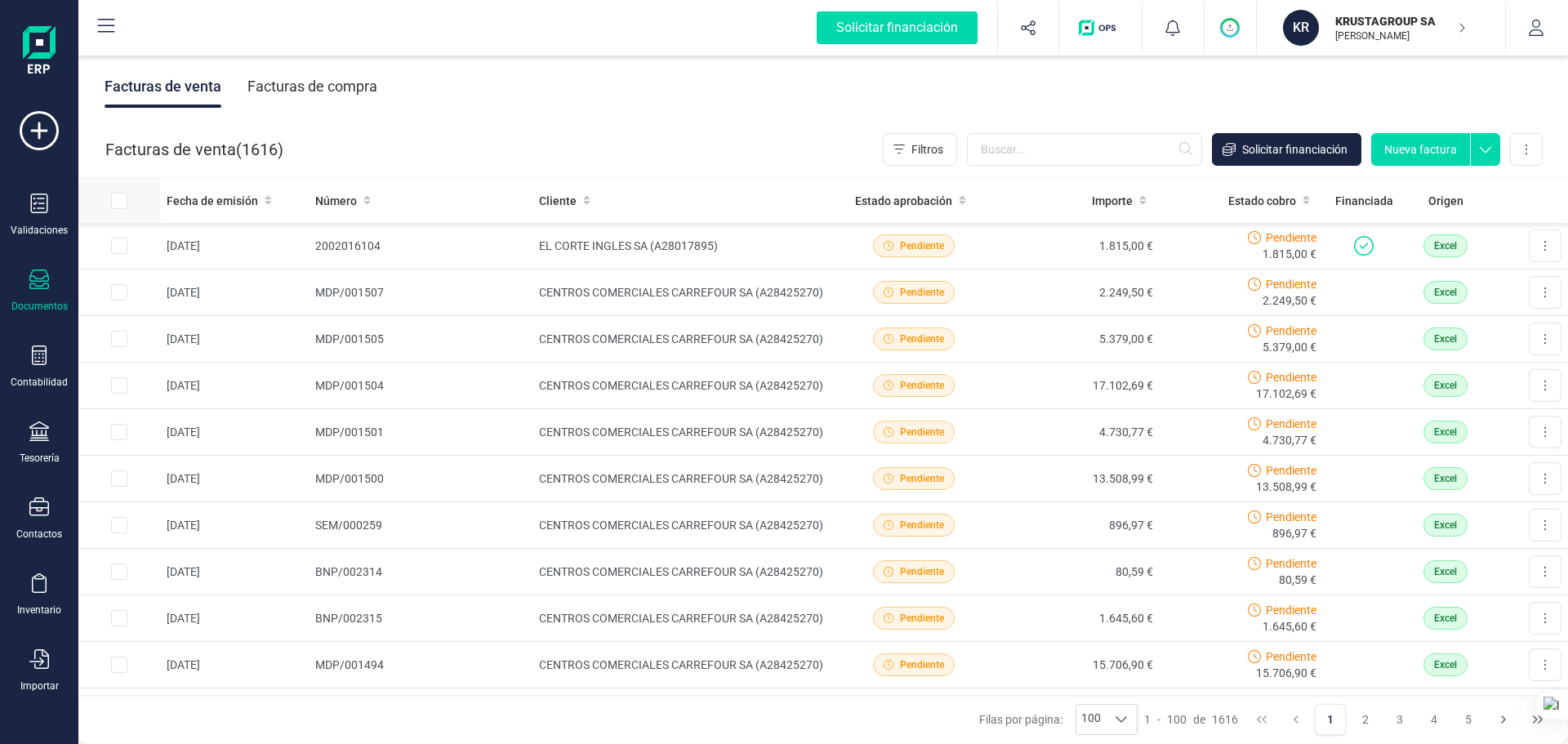
checkbox input "true"
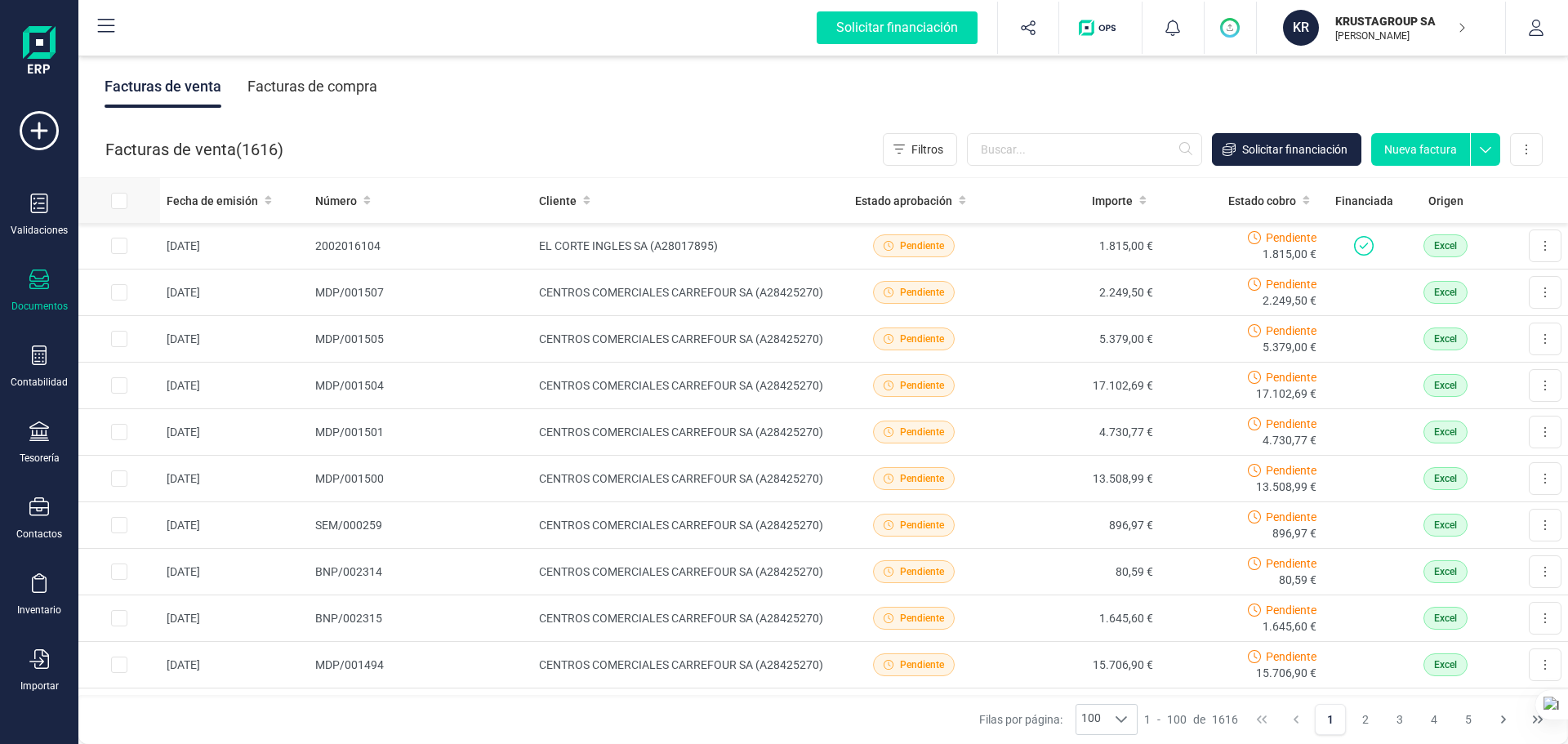
checkbox input "true"
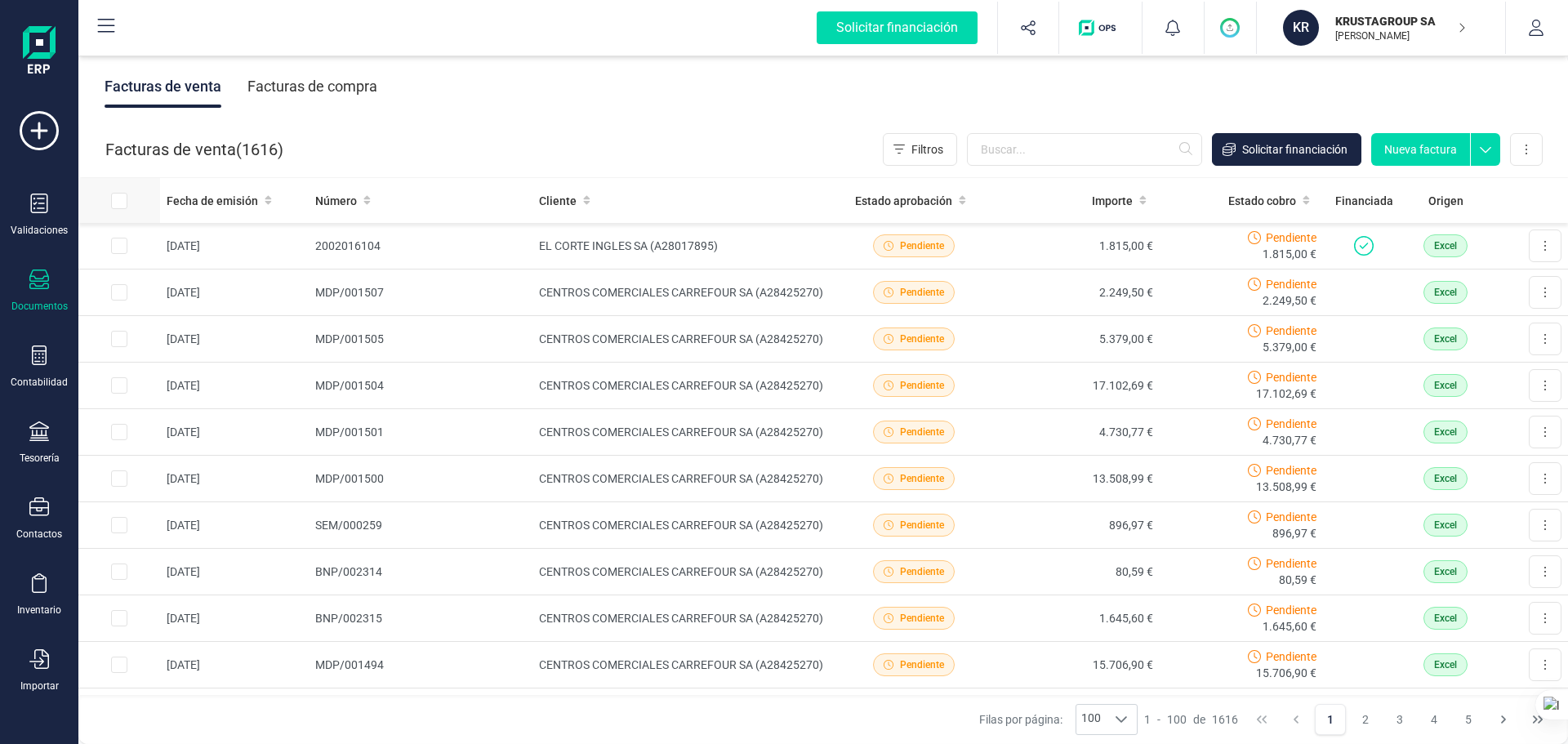
checkbox input "true"
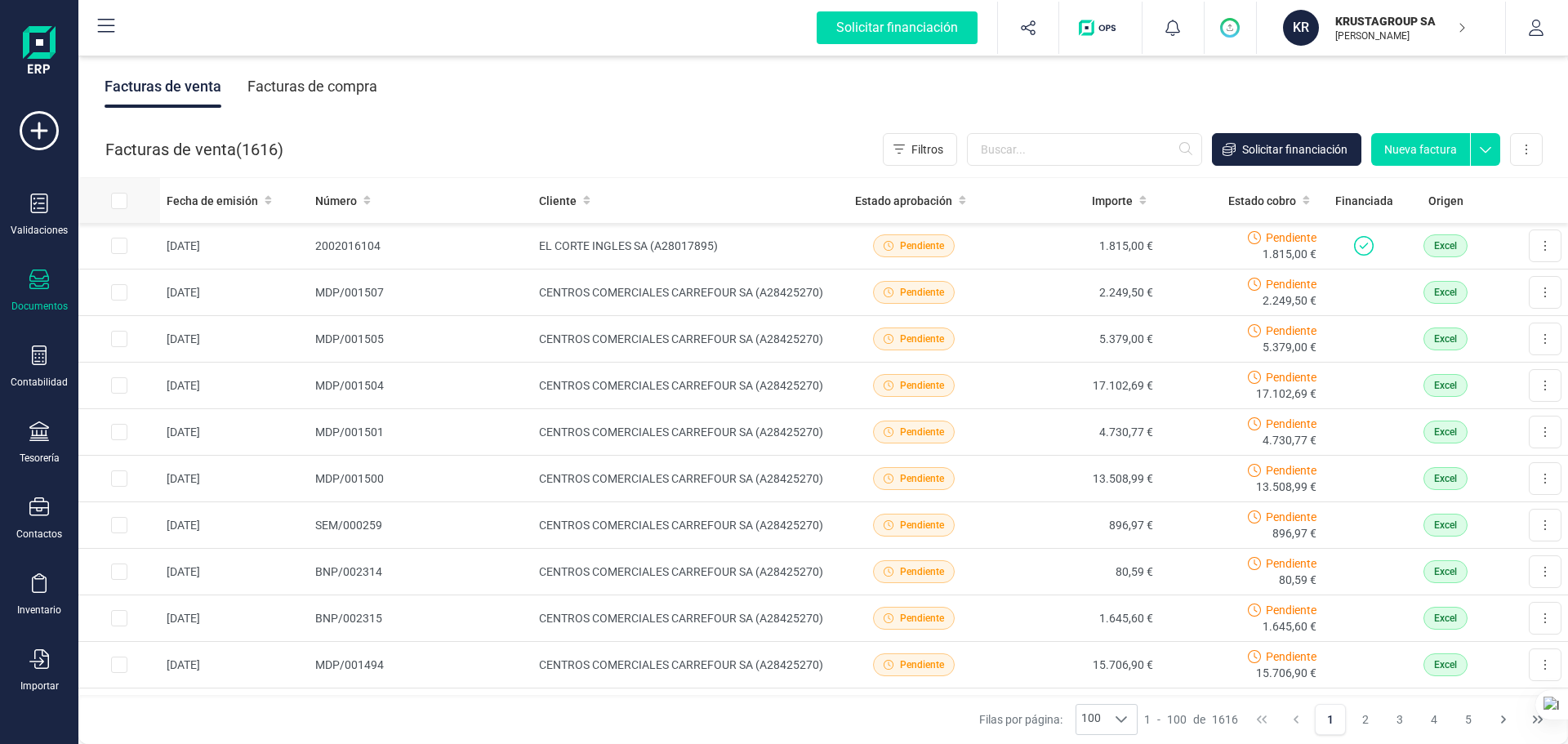
checkbox input "true"
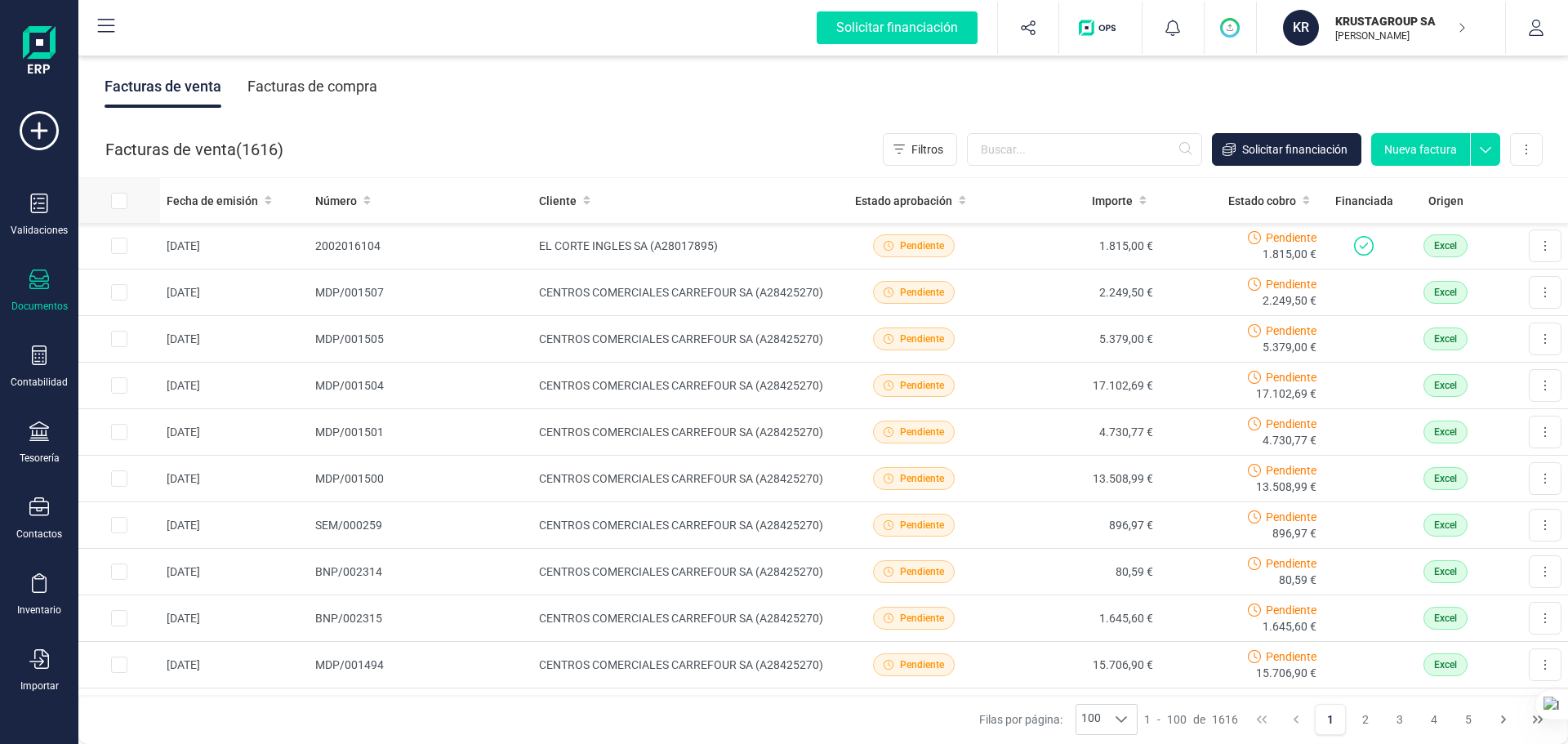
checkbox input "true"
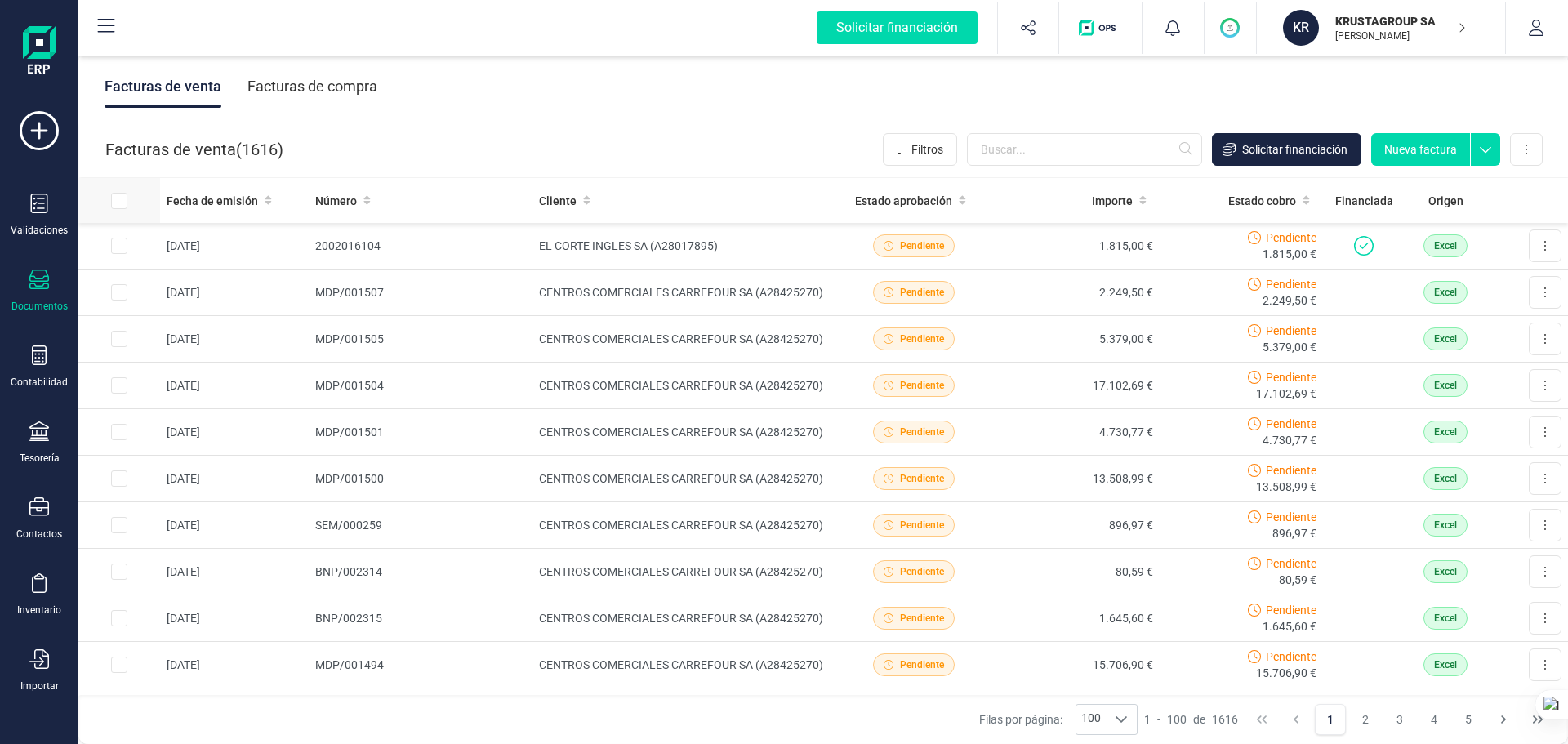
checkbox input "true"
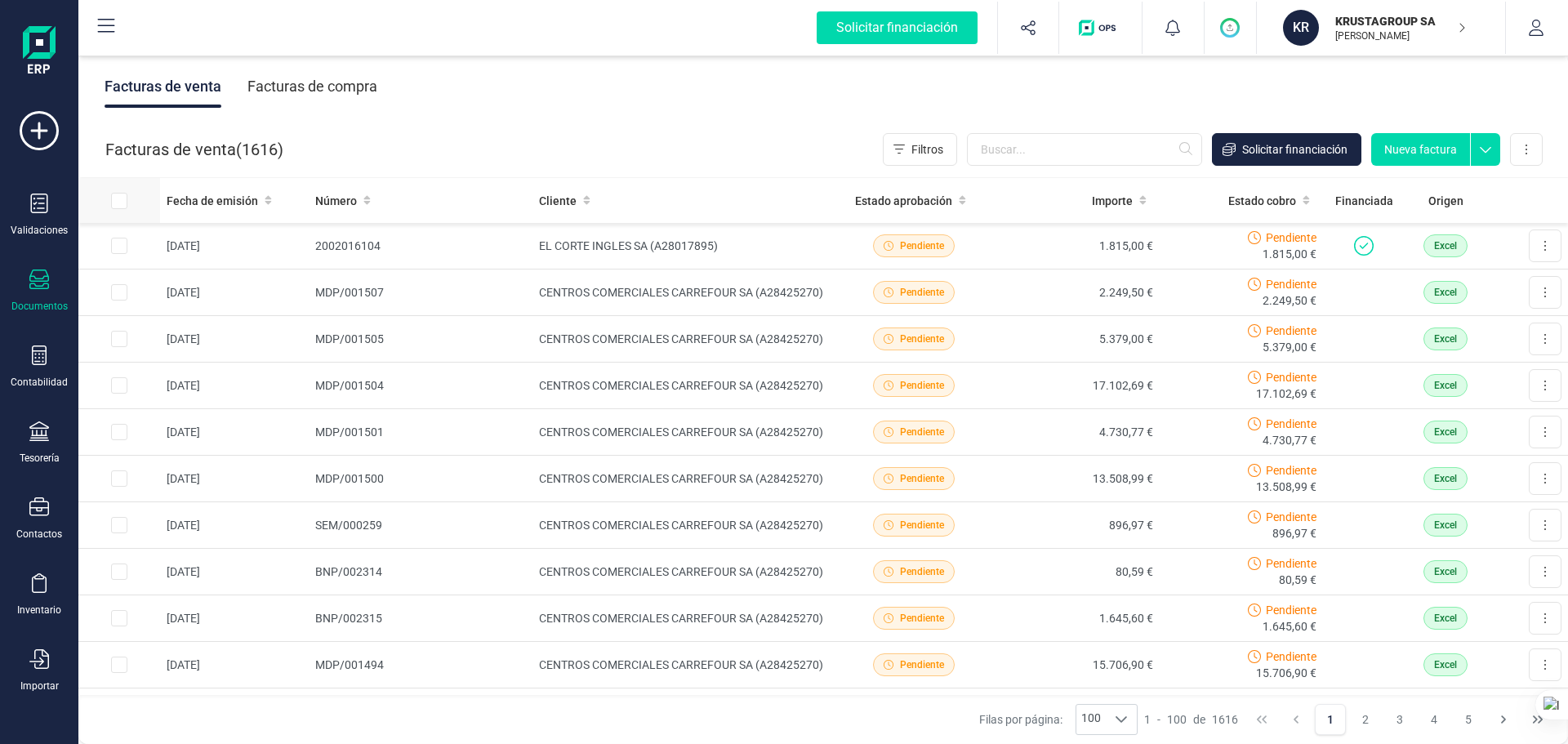
checkbox input "true"
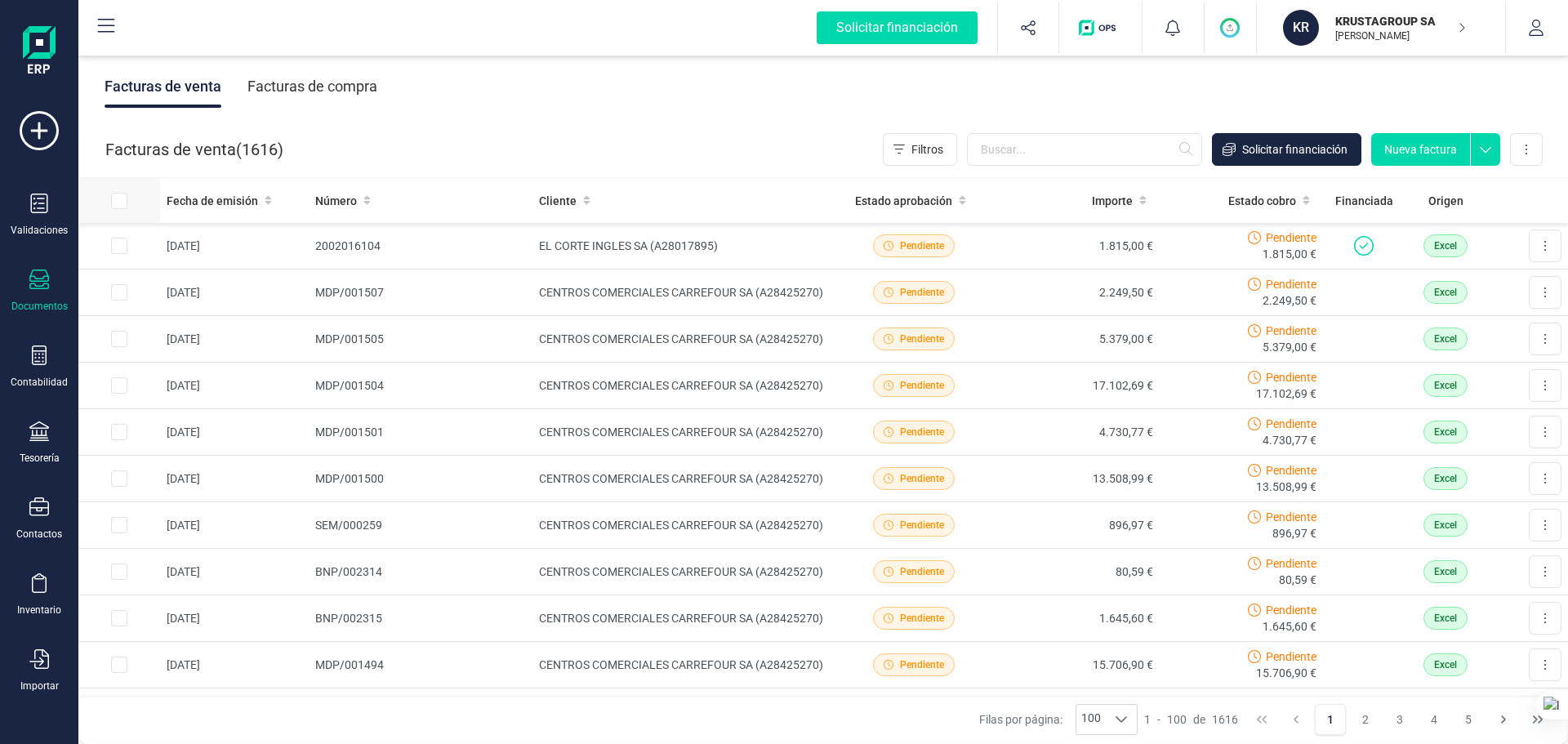
checkbox input "true"
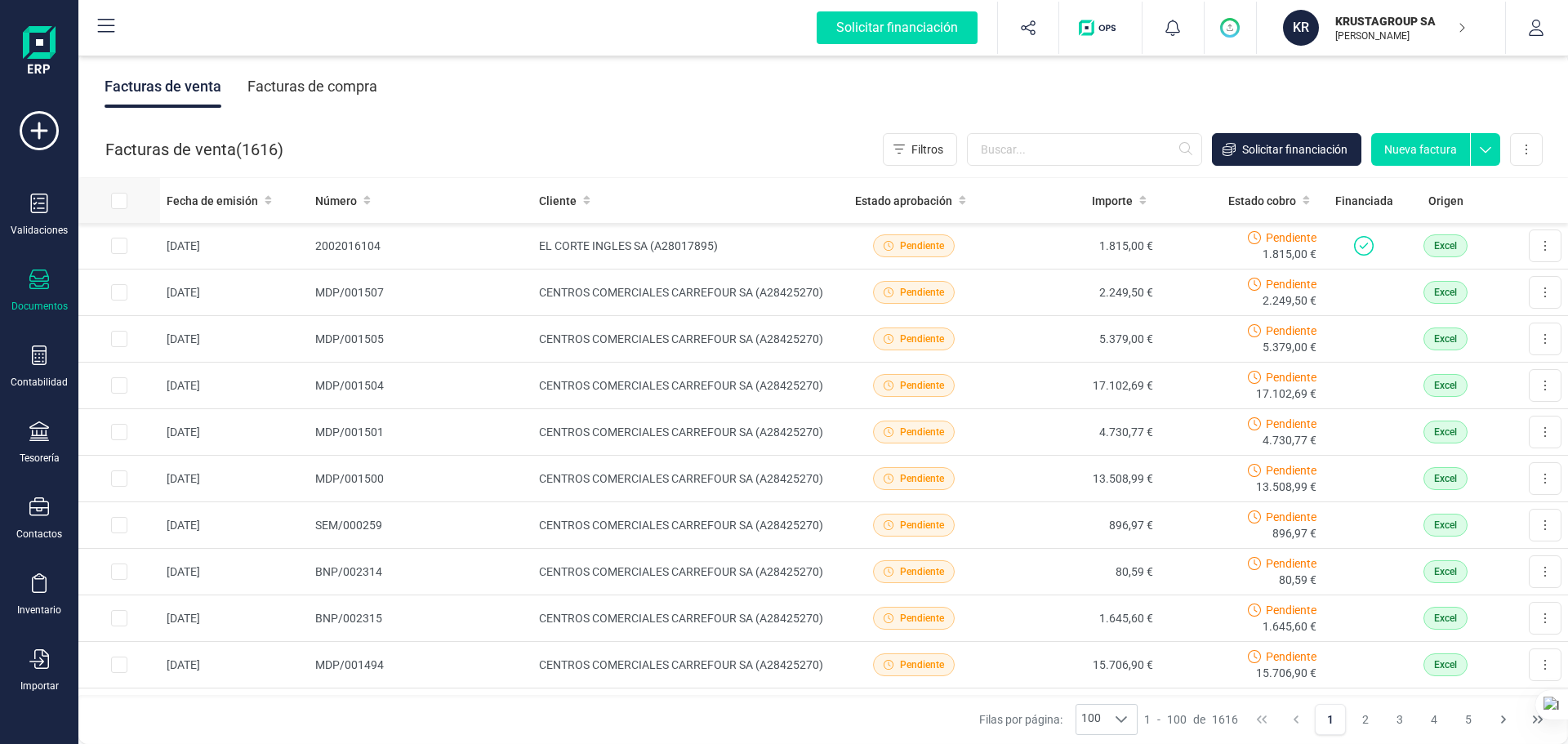
checkbox input "true"
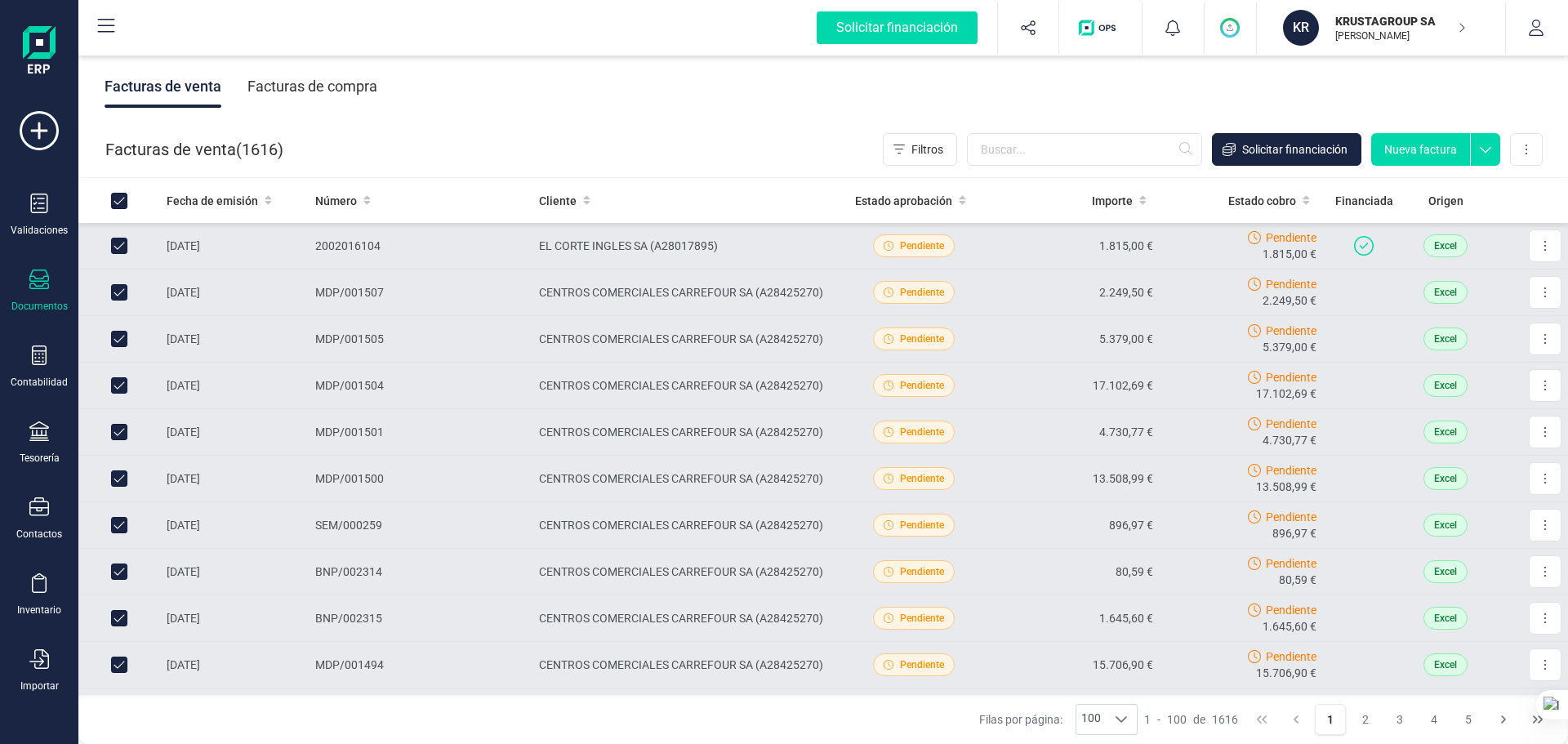
click at [128, 247] on td at bounding box center [119, 247] width 82 height 47
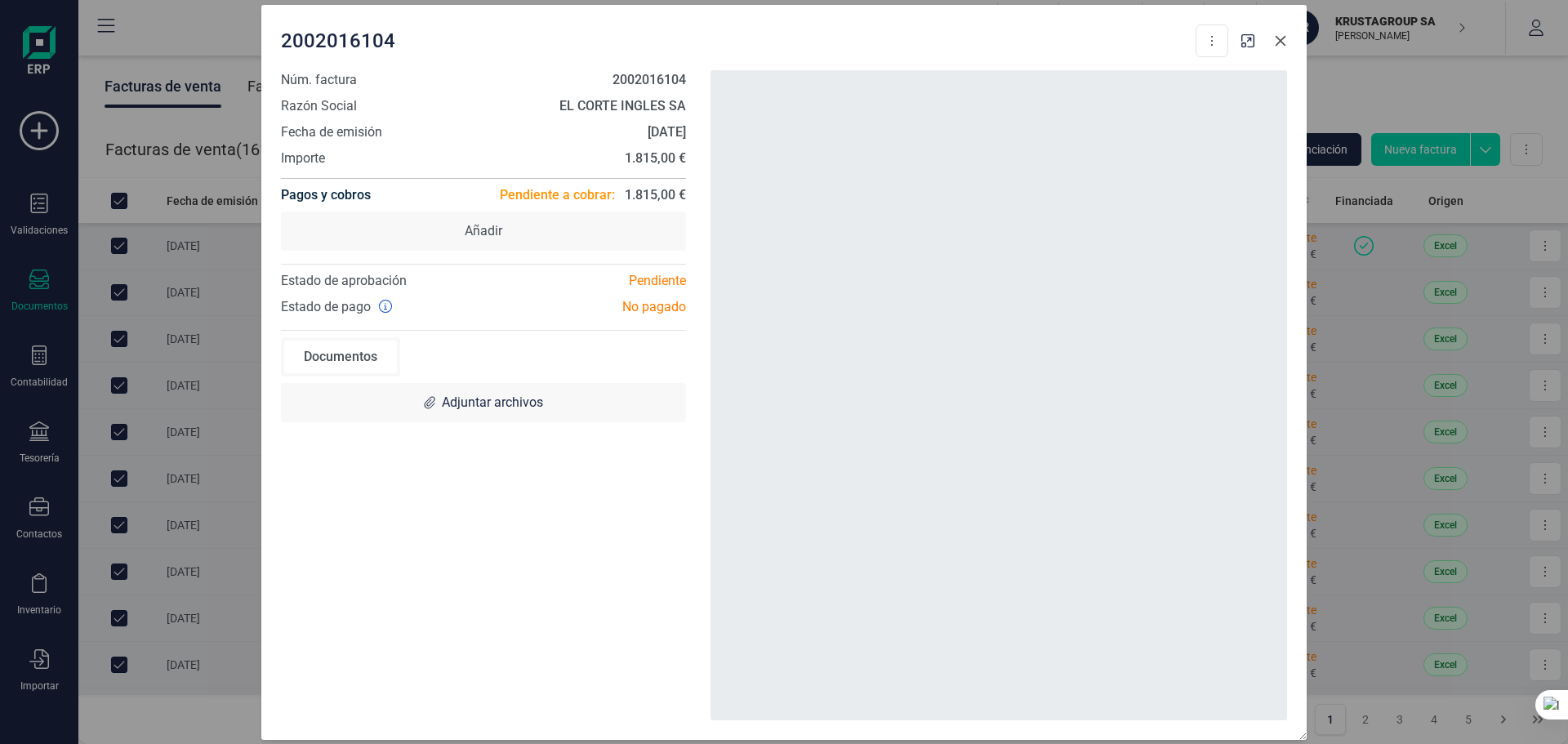
click at [1253, 40] on icon "button" at bounding box center [1280, 40] width 13 height 13
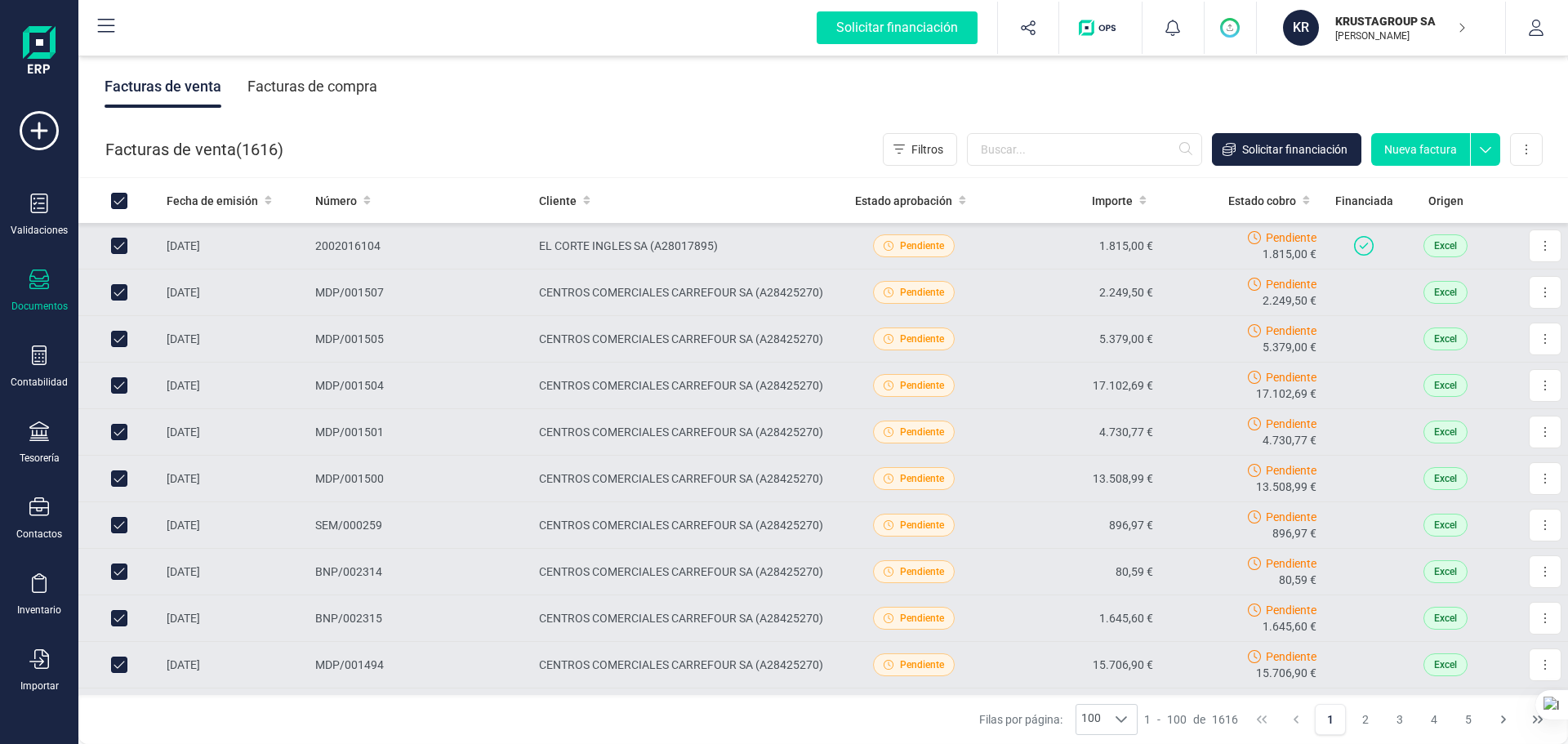
click at [123, 243] on input "Row Unselected 91c72bc3-b10d-44f9-9fad-8798a4d8a09d" at bounding box center [119, 246] width 16 height 16
checkbox input "false"
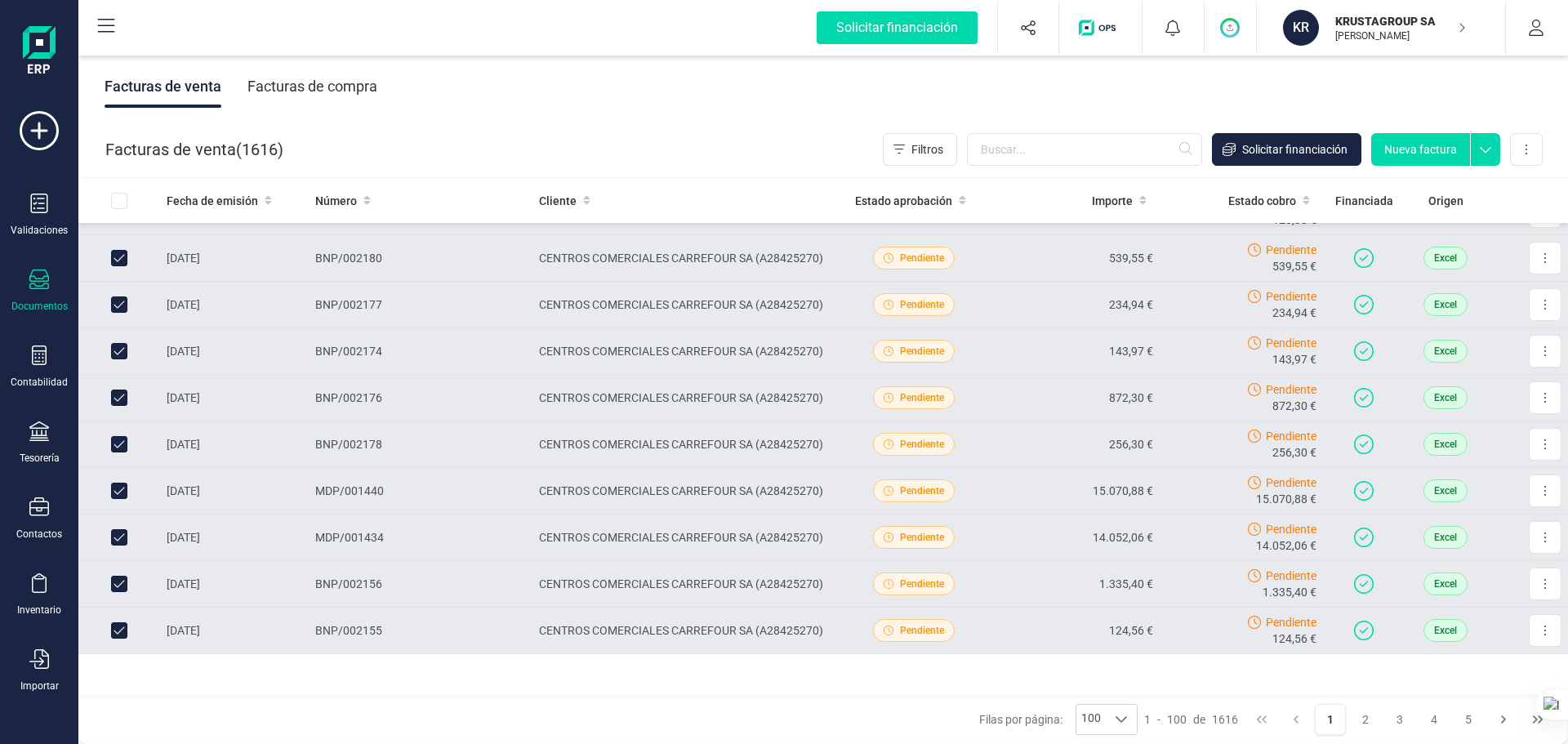
scroll to position [4280, 0]
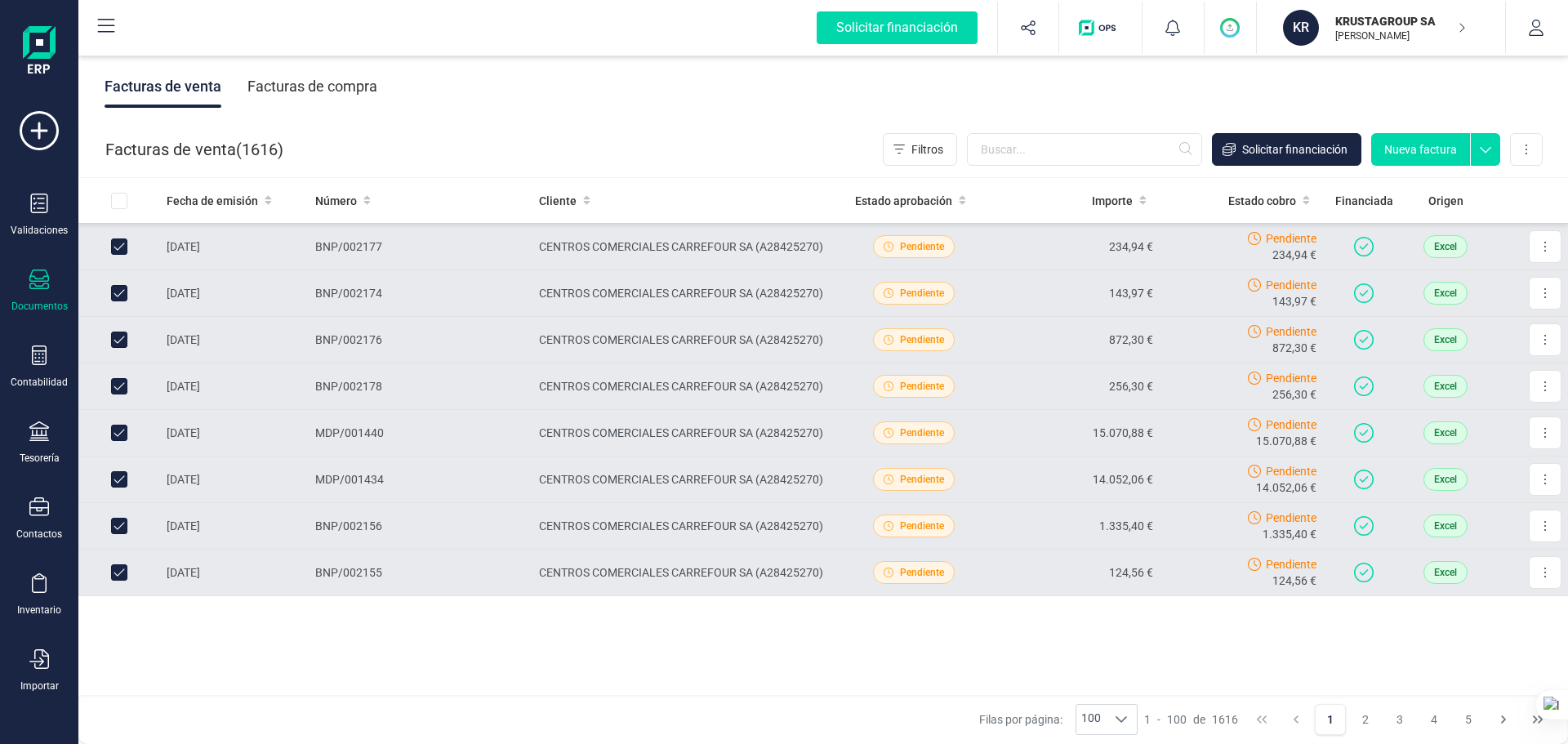
click at [119, 567] on input "Row Unselected 7f6034c0-8b0d-4509-88d9-923392ecc966" at bounding box center [119, 572] width 16 height 16
checkbox input "false"
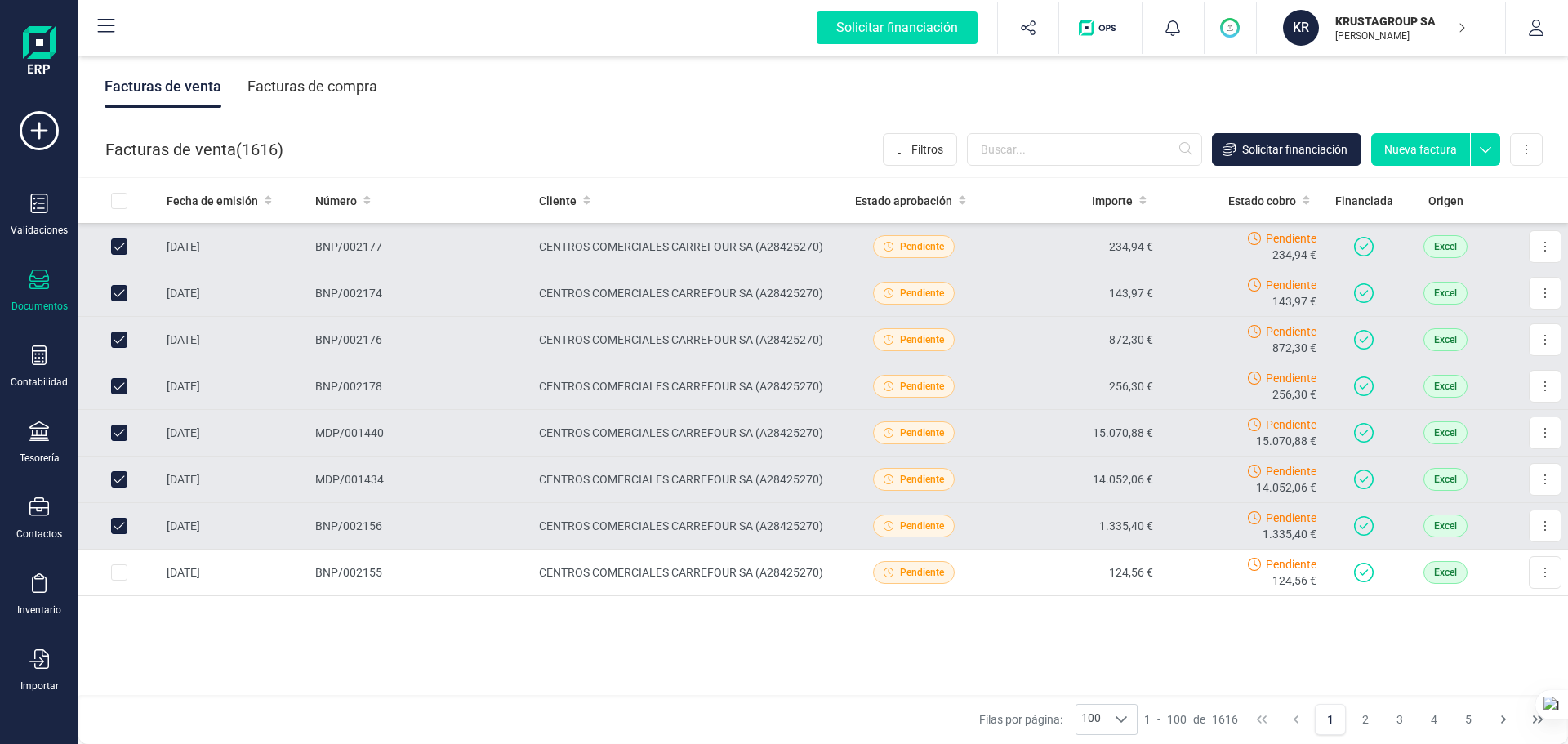
click at [120, 527] on input "Row Unselected a8c5b1cb-5fdf-4c34-9f05-994e98af3405" at bounding box center [119, 525] width 16 height 16
checkbox input "false"
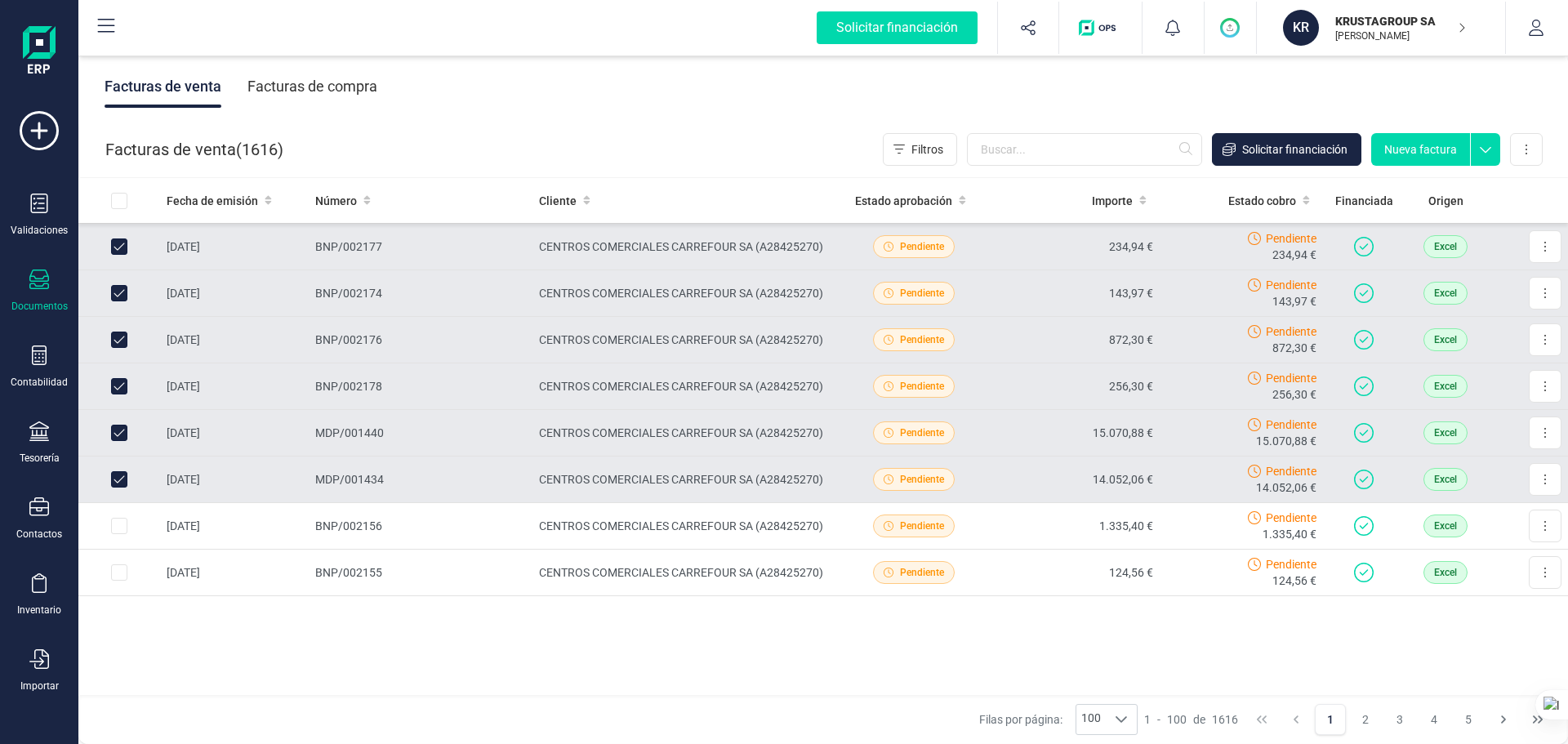
click at [122, 476] on input "Row Unselected ad188f93-111d-4b8b-a2c4-d820962d39b7" at bounding box center [119, 480] width 16 height 16
checkbox input "false"
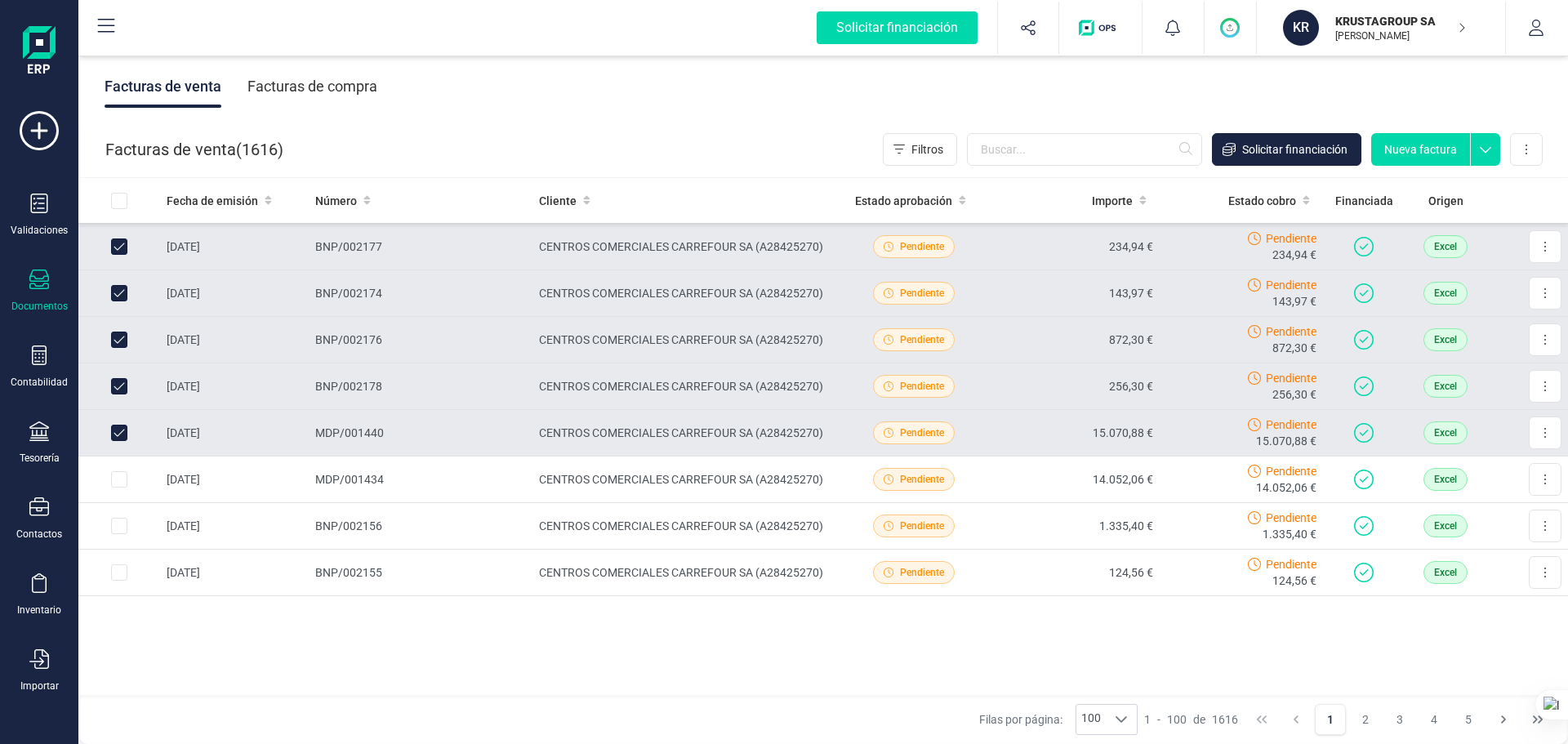
click at [115, 430] on input "Row Unselected e9714169-aec4-4c7b-9a80-8678729adb40" at bounding box center [119, 433] width 16 height 16
checkbox input "false"
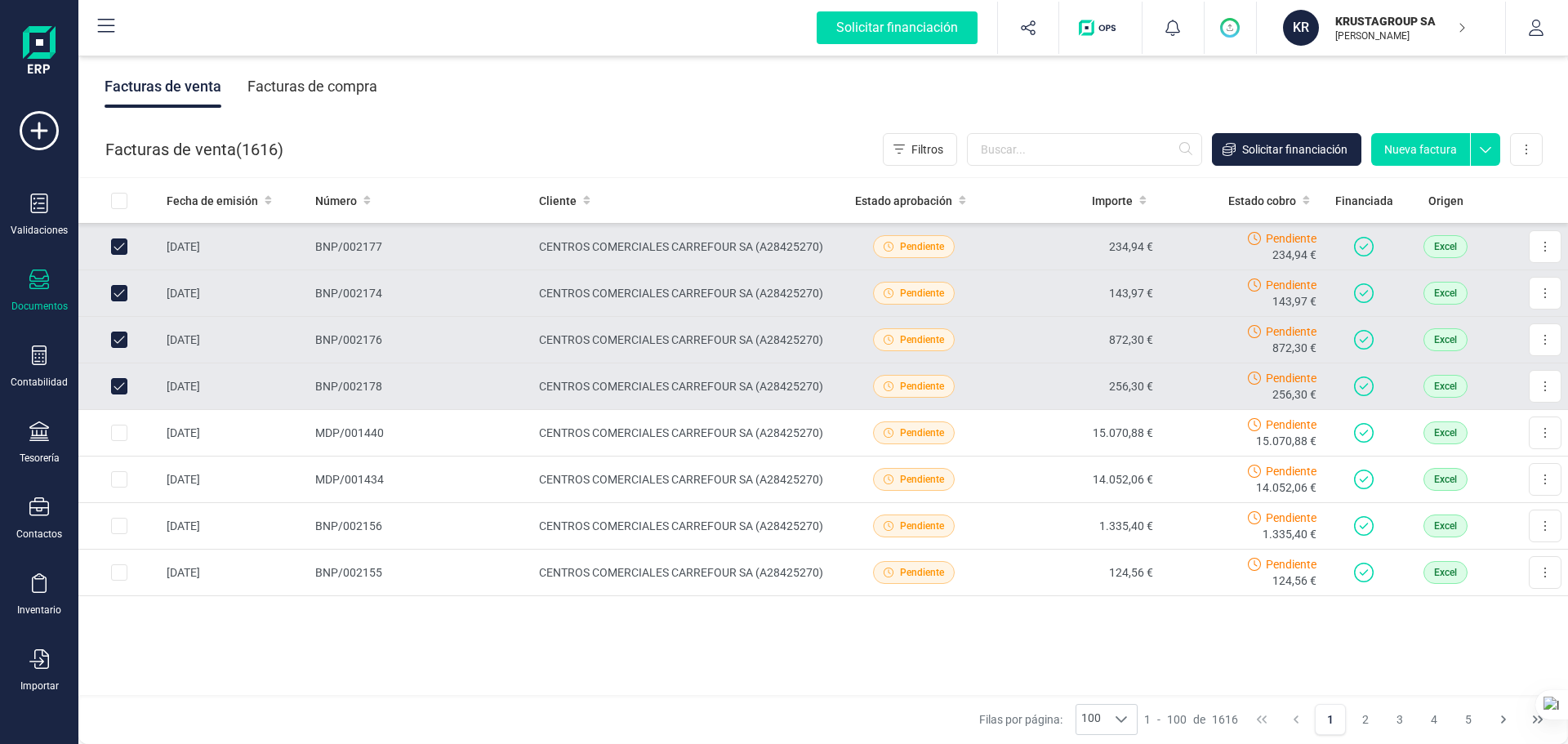
drag, startPoint x: 118, startPoint y: 393, endPoint x: 128, endPoint y: 354, distance: 40.3
click at [119, 393] on input "Row Unselected 6633ac7e-a22e-41f0-97dd-54819cd35254" at bounding box center [119, 386] width 16 height 16
checkbox input "false"
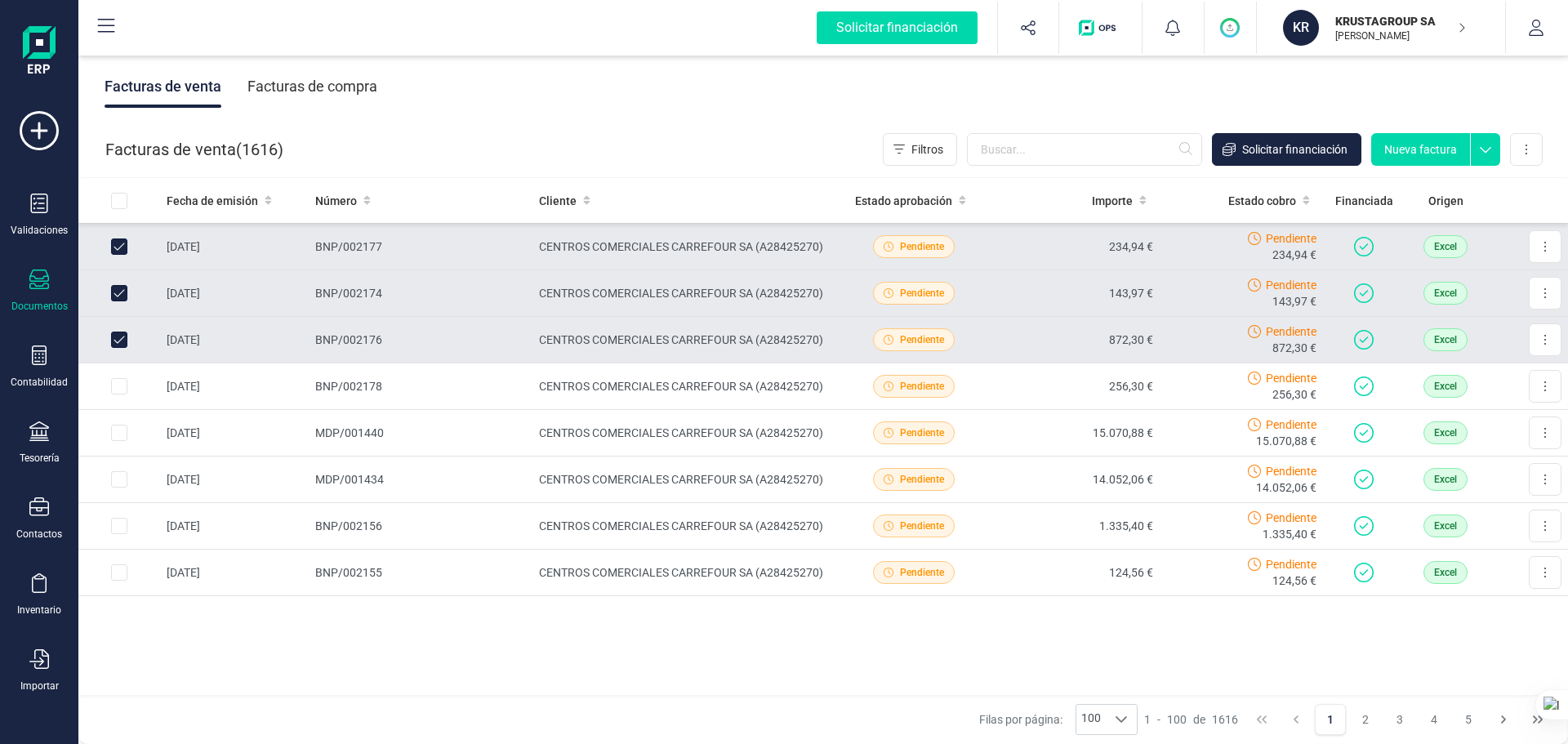
click at [126, 336] on input "Row Unselected 7eebb029-76c7-43ae-8fbf-518b9781a448" at bounding box center [119, 339] width 16 height 16
checkbox input "false"
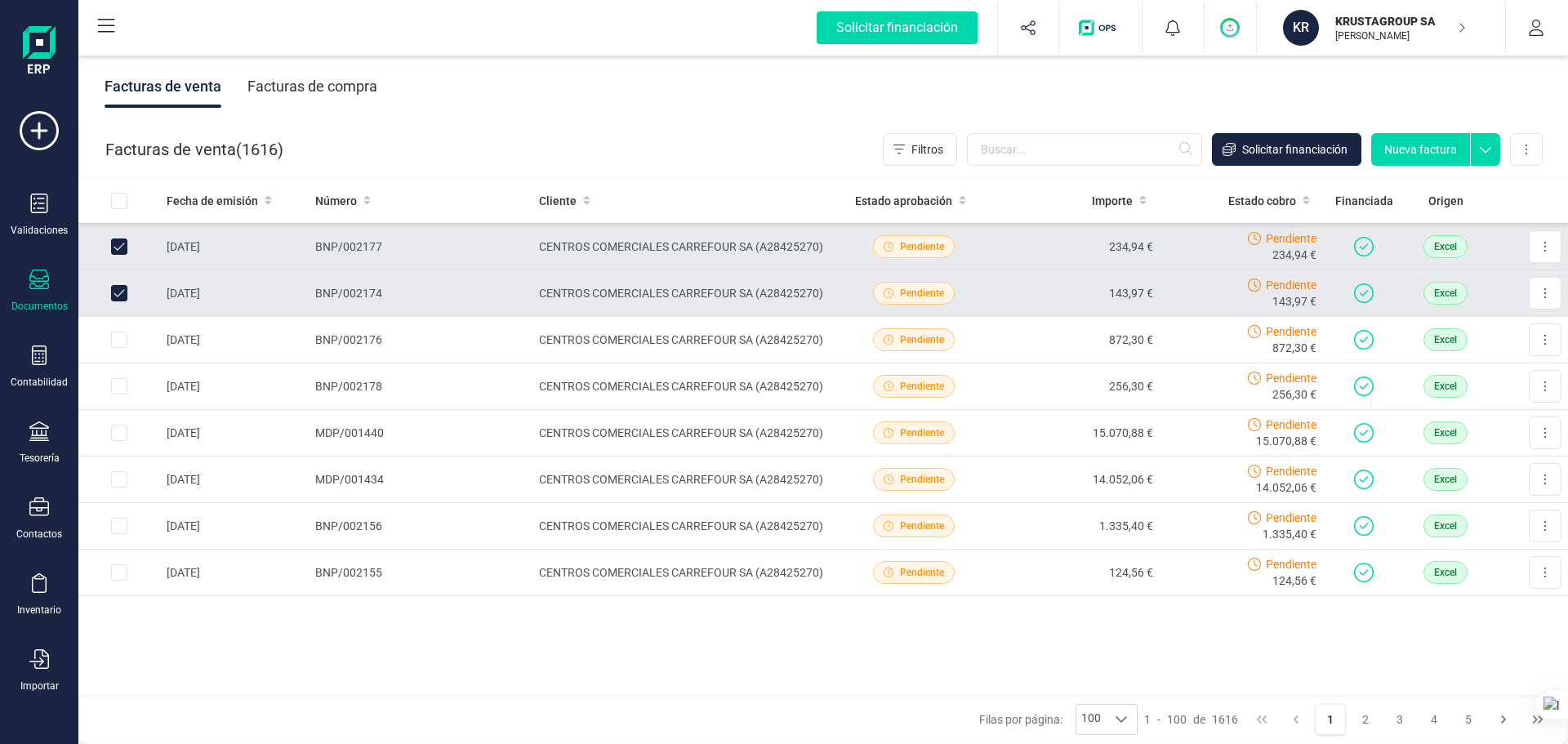
click at [118, 291] on input "Row Unselected b15d8468-b068-46d2-9e4b-d22f7111d19e" at bounding box center [119, 293] width 16 height 16
checkbox input "false"
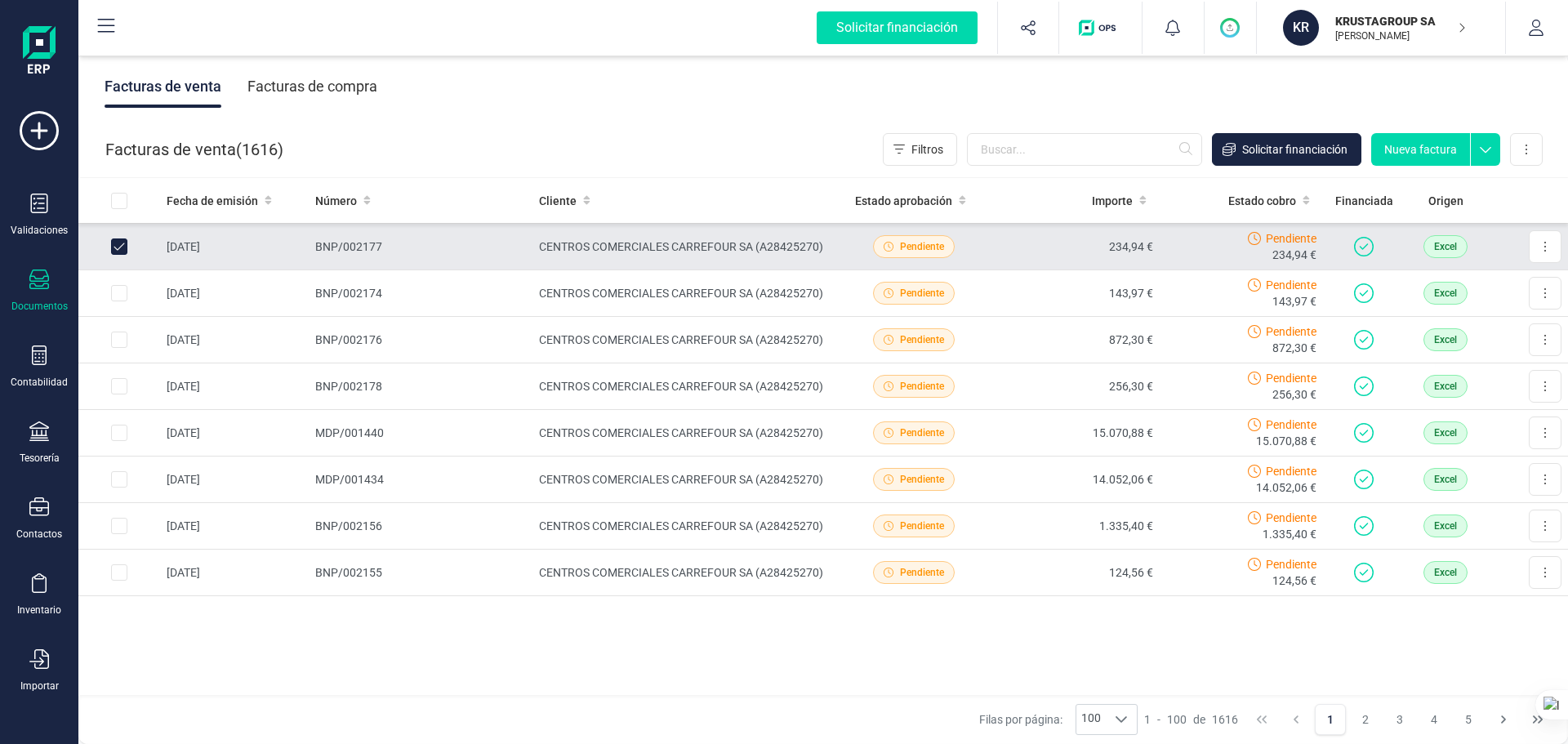
click at [124, 249] on input "Row Unselected 89c45928-4bef-43b9-860b-62d880742354" at bounding box center [119, 247] width 16 height 16
checkbox input "false"
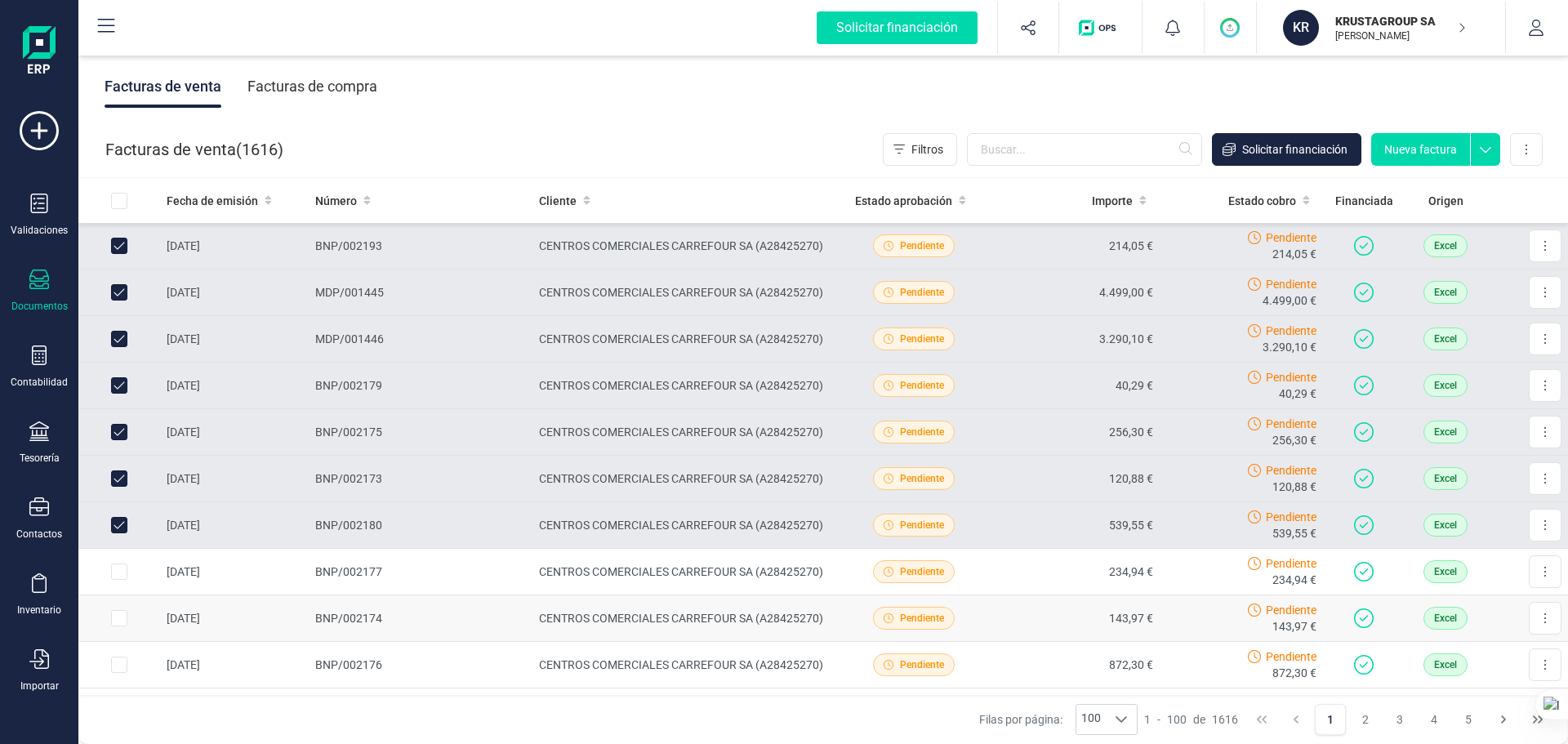
scroll to position [3954, 0]
click at [126, 522] on input "Row Unselected 8c2bf47c-a177-43ba-a5ee-552e51054b73" at bounding box center [119, 526] width 16 height 16
checkbox input "false"
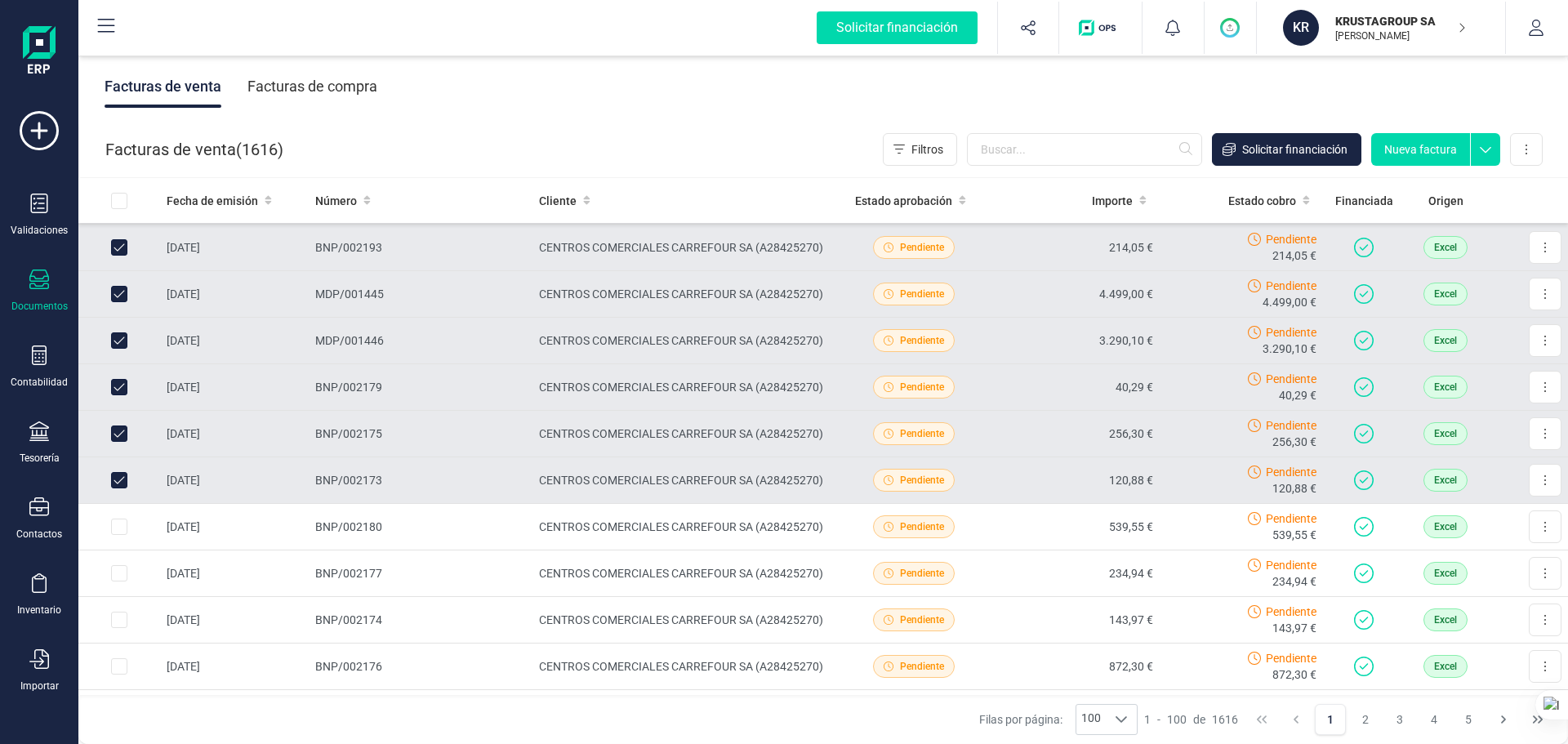
click at [121, 480] on input "Row Unselected fe00010b-17e4-4813-b30e-d56f4ba15e1c" at bounding box center [119, 480] width 16 height 16
checkbox input "false"
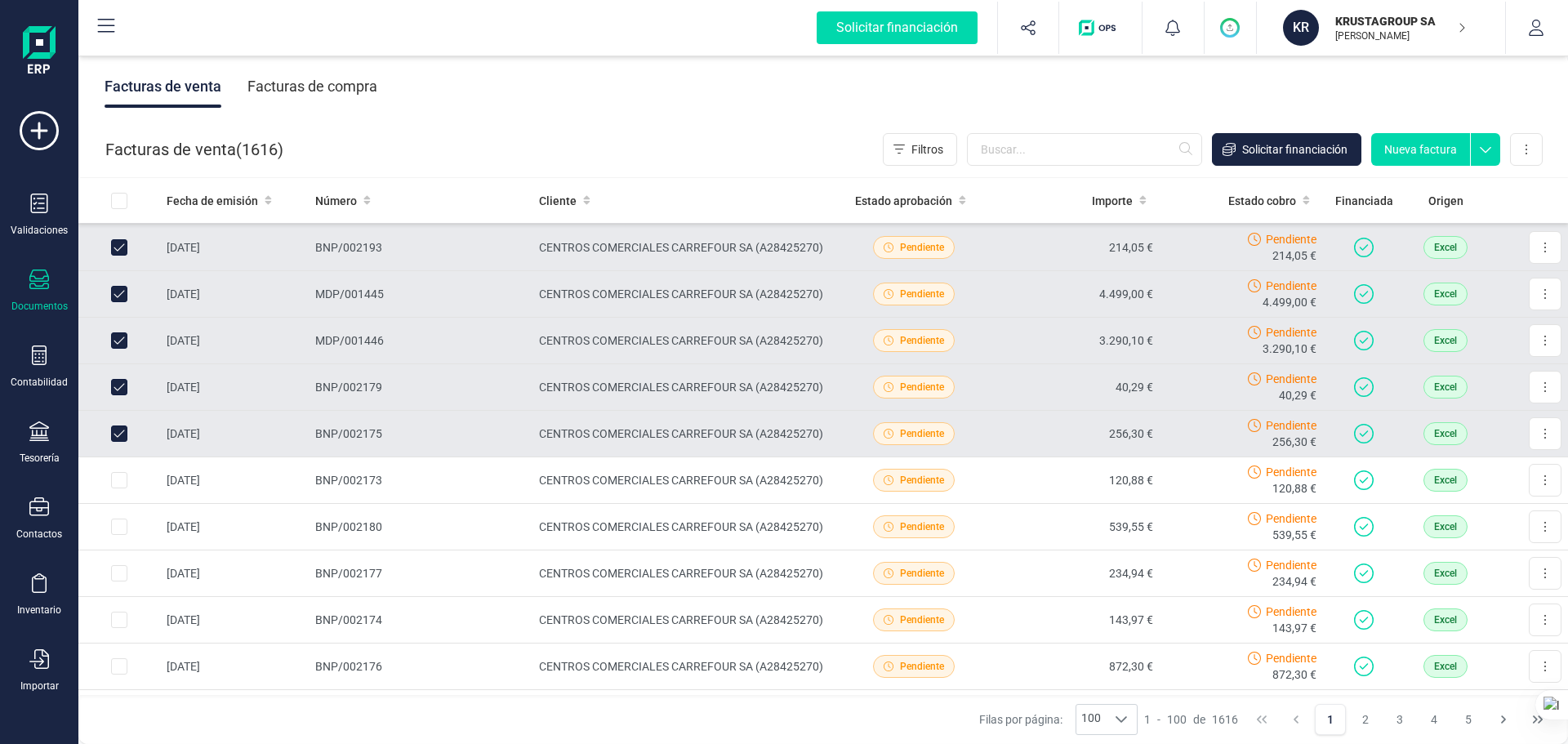
click at [121, 429] on input "Row Unselected 5fd76dcc-baef-44dd-93fe-4abefcabcd5d" at bounding box center [119, 434] width 16 height 16
checkbox input "false"
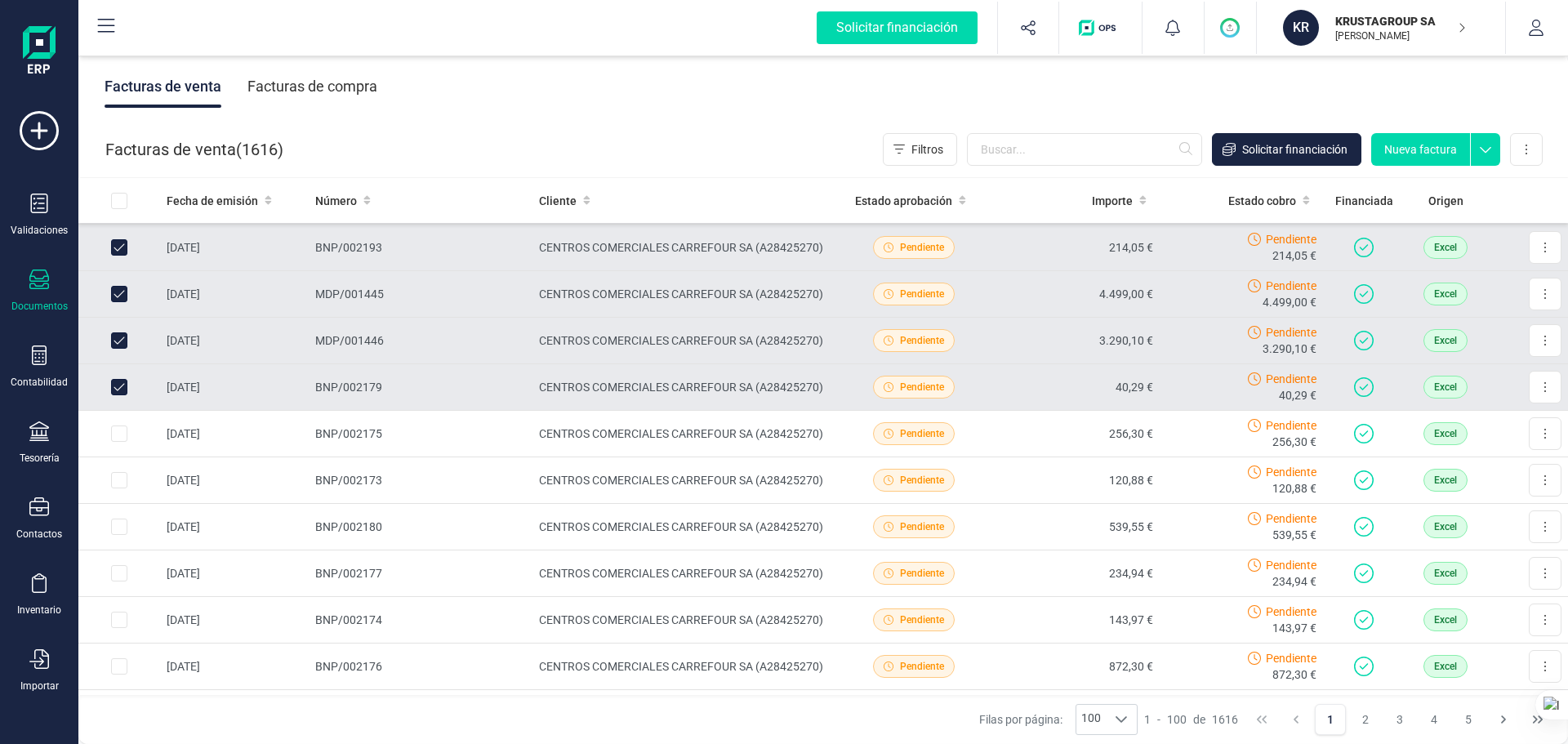
click at [118, 388] on input "Row Unselected c54bdb9f-4cb1-47e7-b5f0-4b112eb92fd3" at bounding box center [119, 387] width 16 height 16
checkbox input "false"
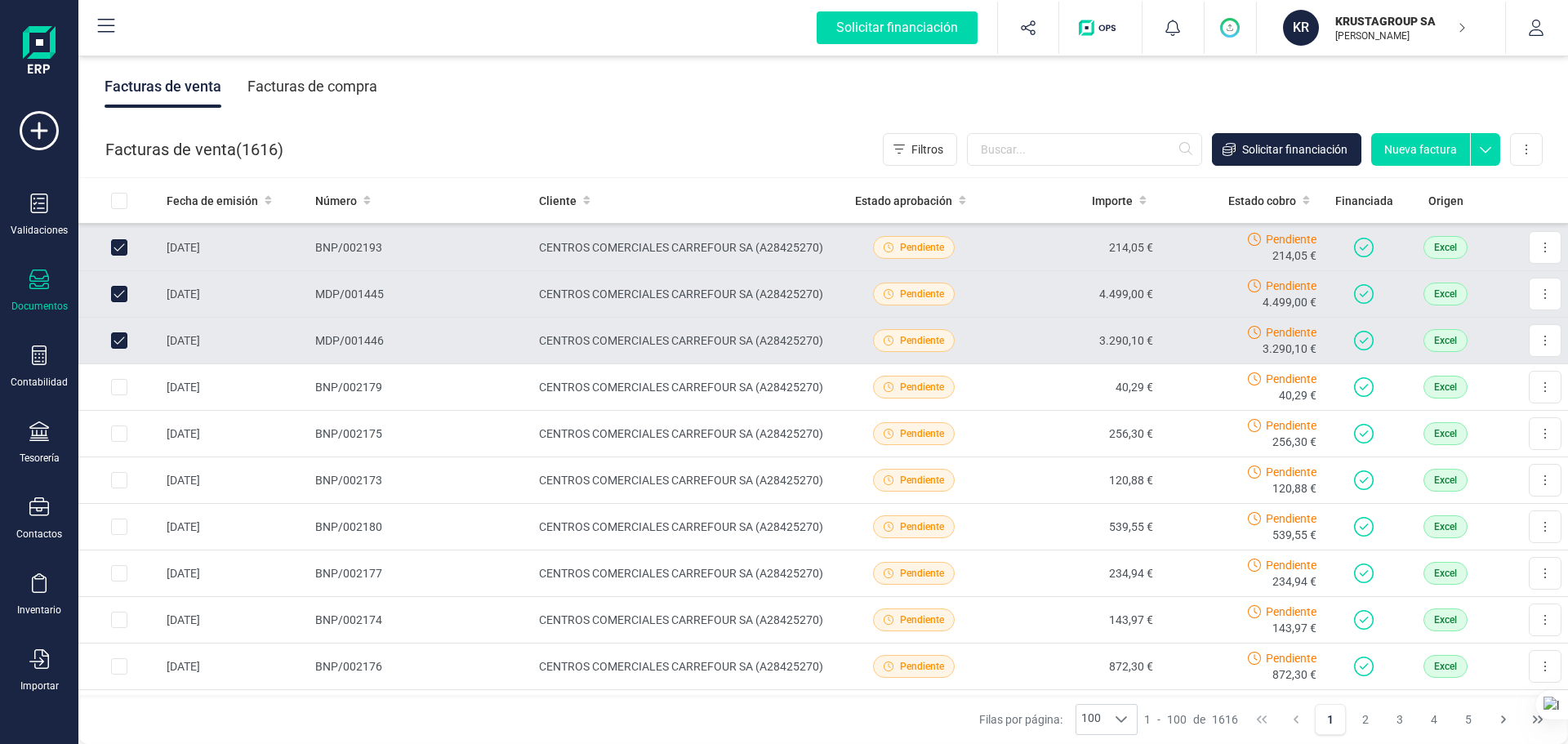
click at [119, 334] on input "Row Unselected bcf8715f-f483-4a56-b860-b36190a0b9d1" at bounding box center [119, 340] width 16 height 16
checkbox input "false"
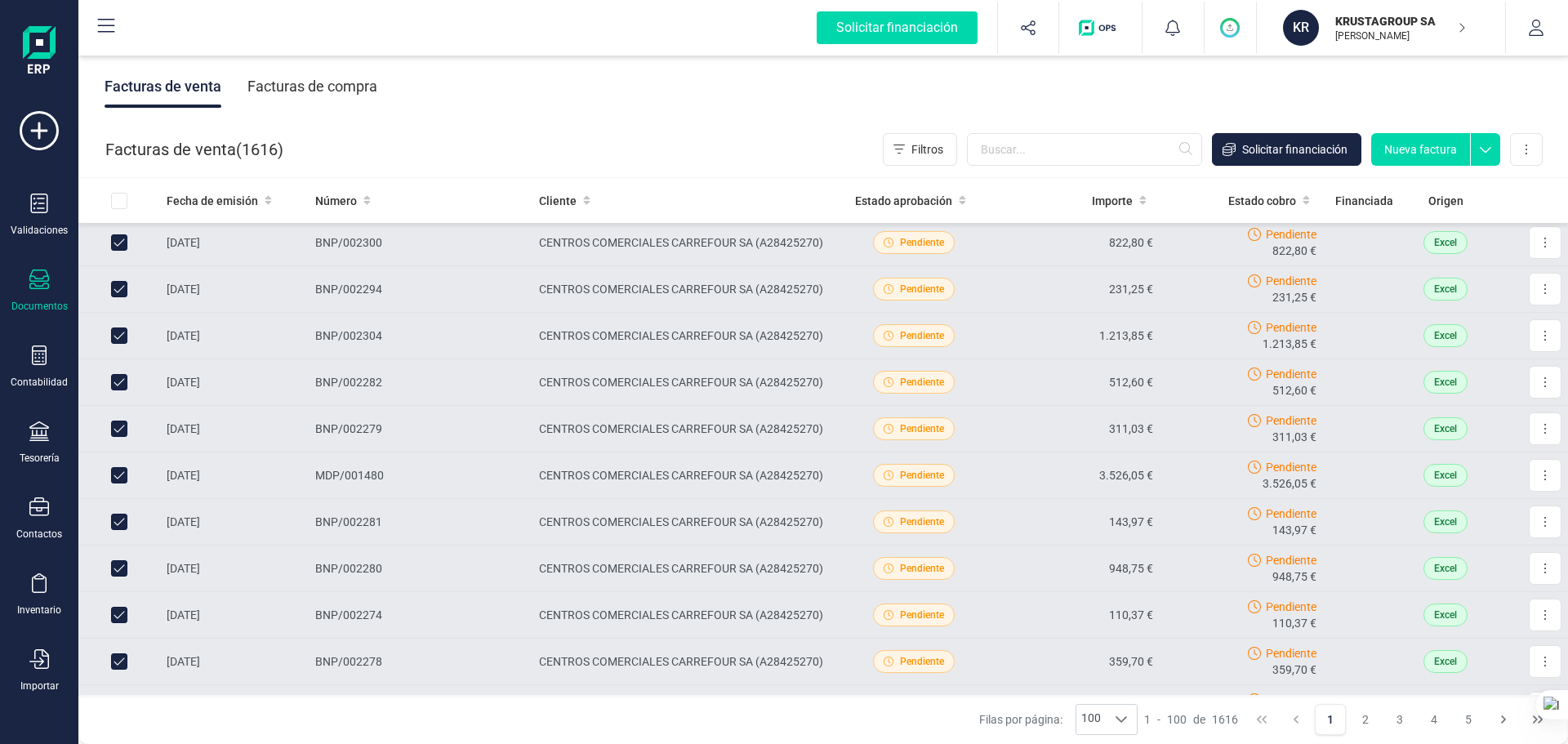
scroll to position [1388, 0]
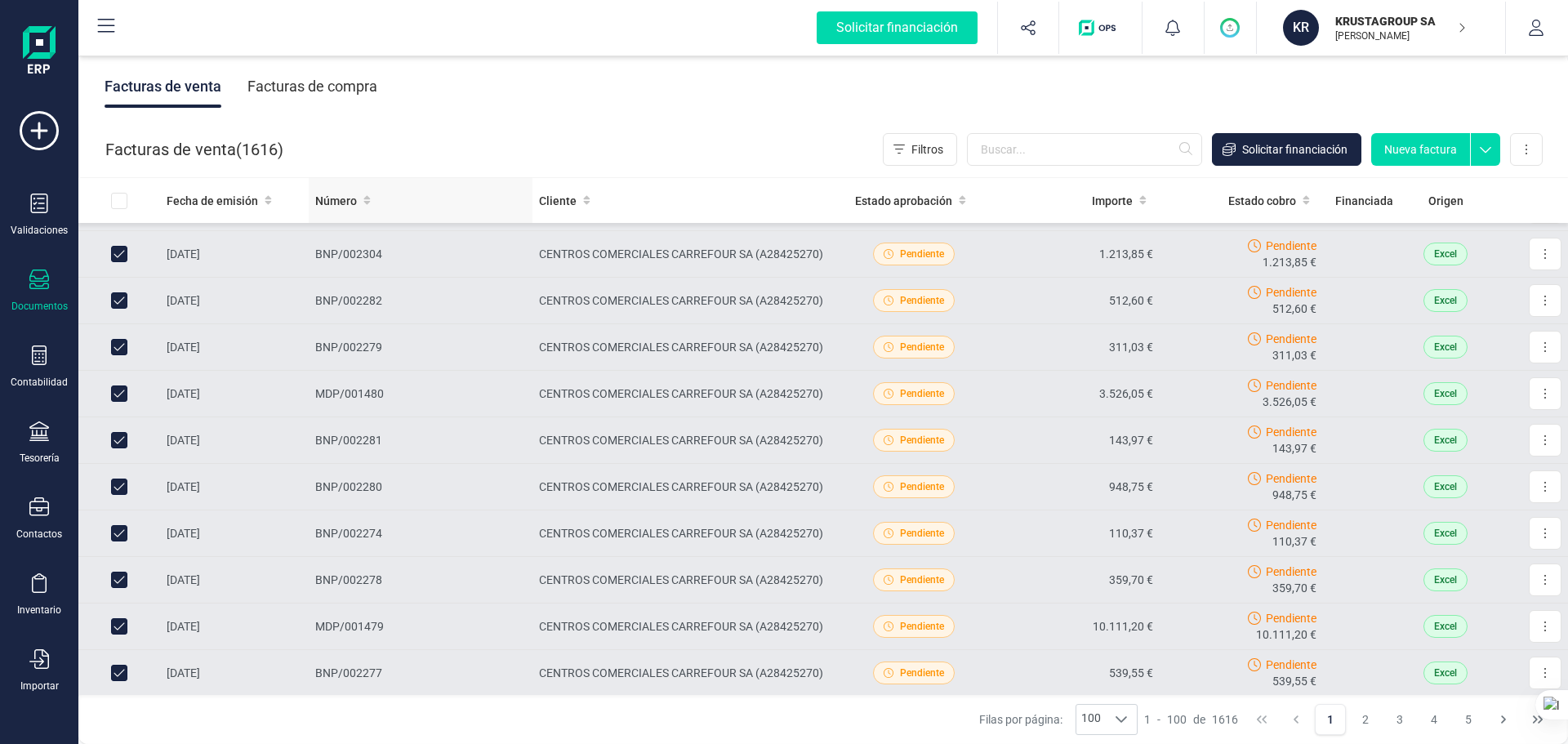
click at [419, 203] on div "Número" at bounding box center [420, 201] width 211 height 16
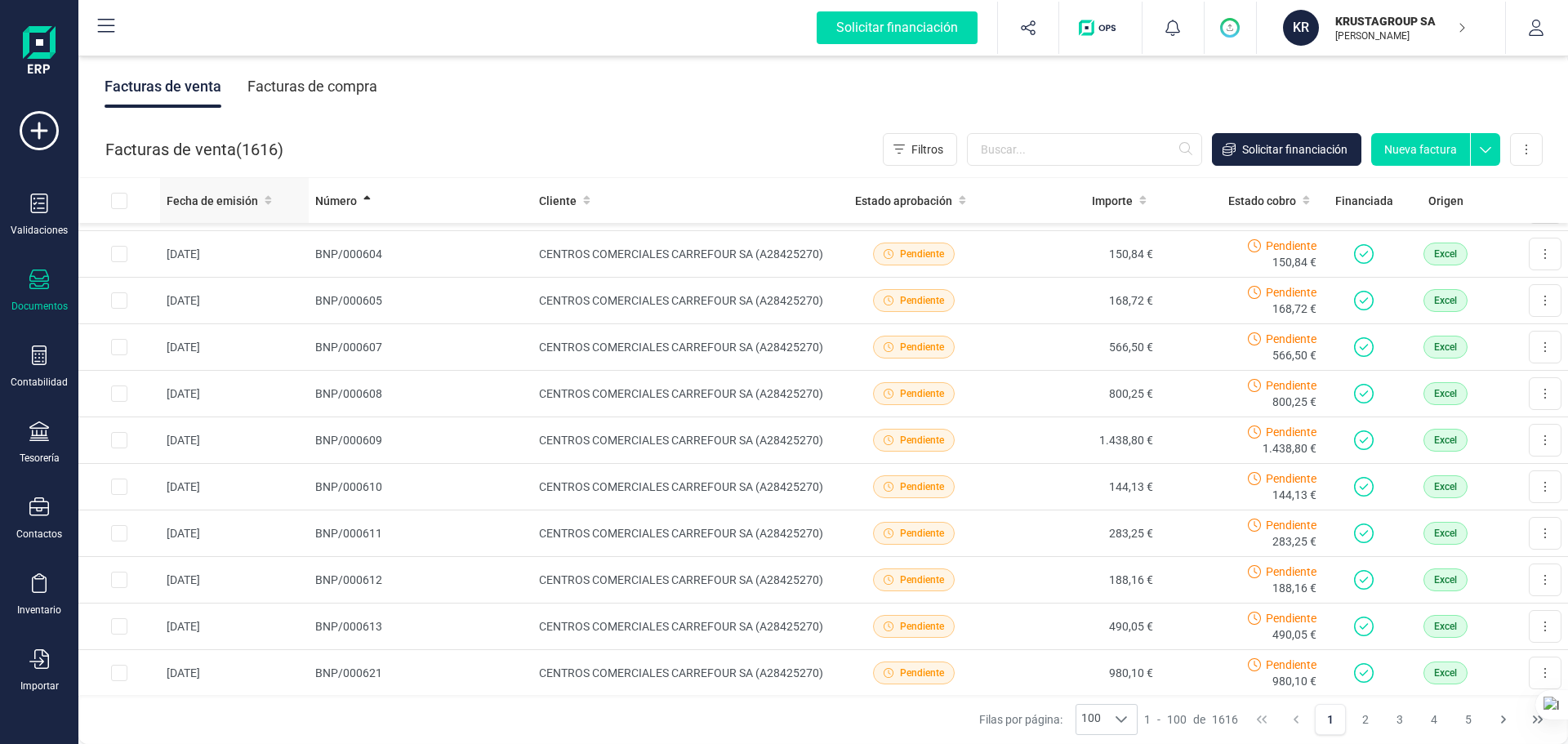
click at [281, 208] on div "Fecha de emisión" at bounding box center [234, 201] width 136 height 16
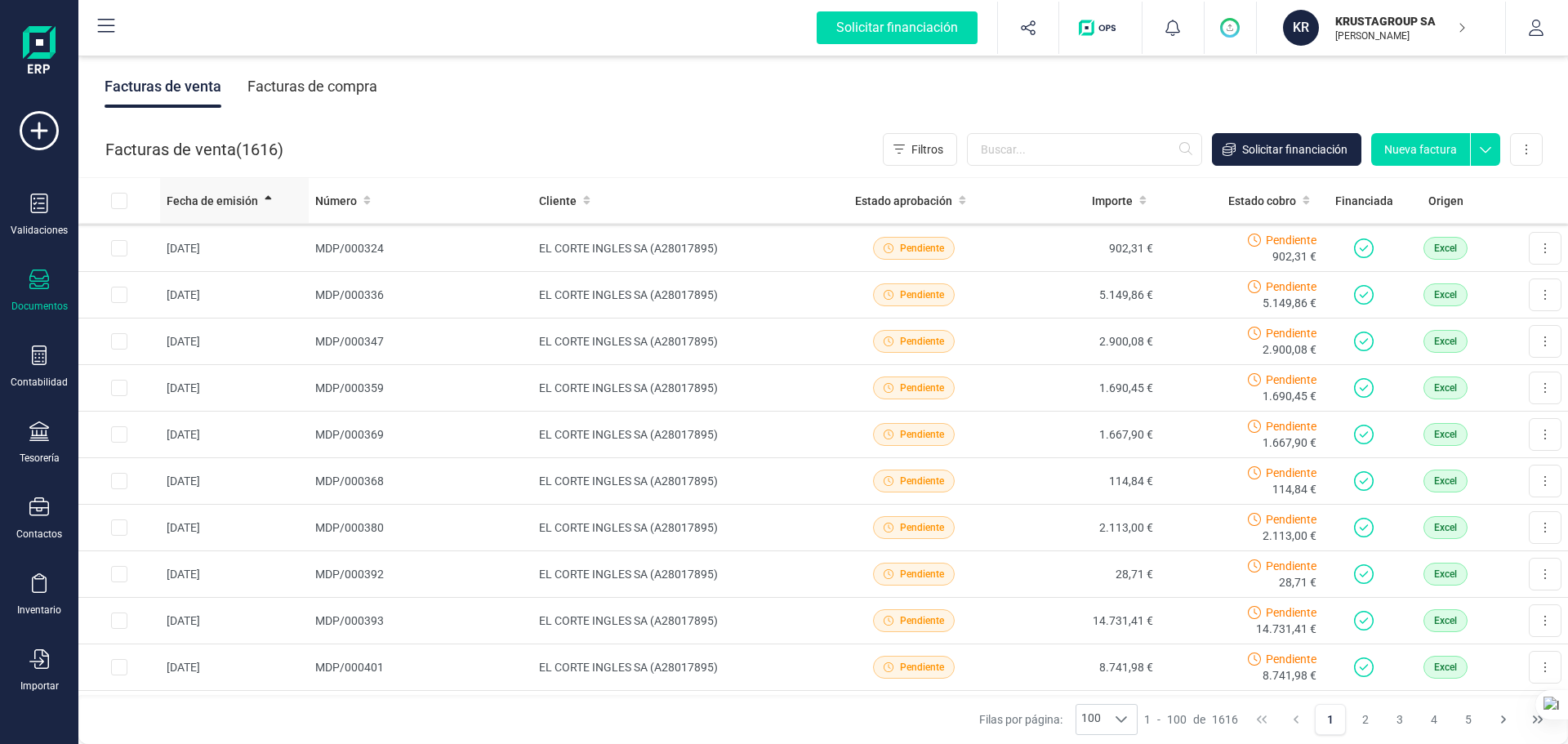
scroll to position [0, 0]
click at [265, 208] on span at bounding box center [268, 201] width 7 height 16
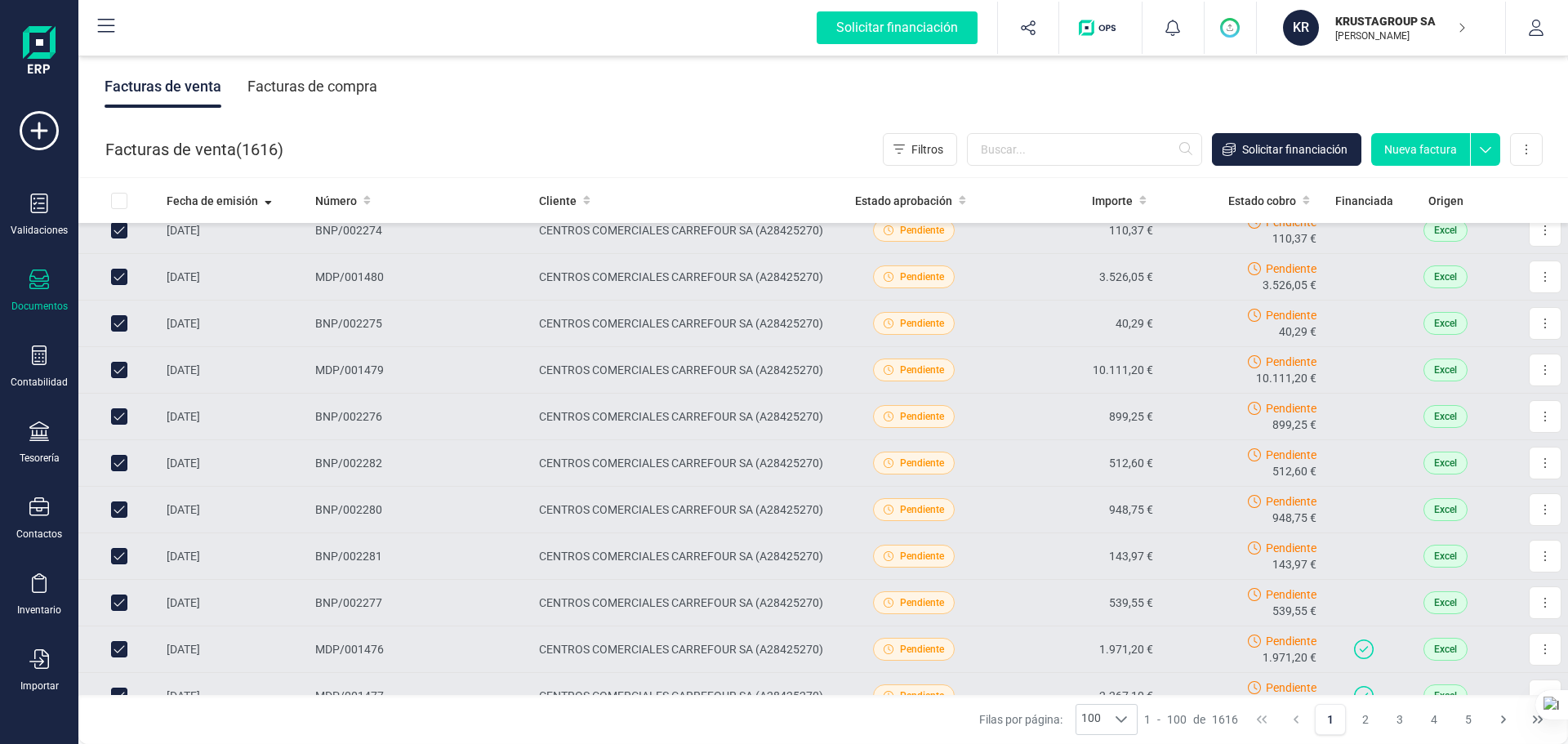
scroll to position [1633, 0]
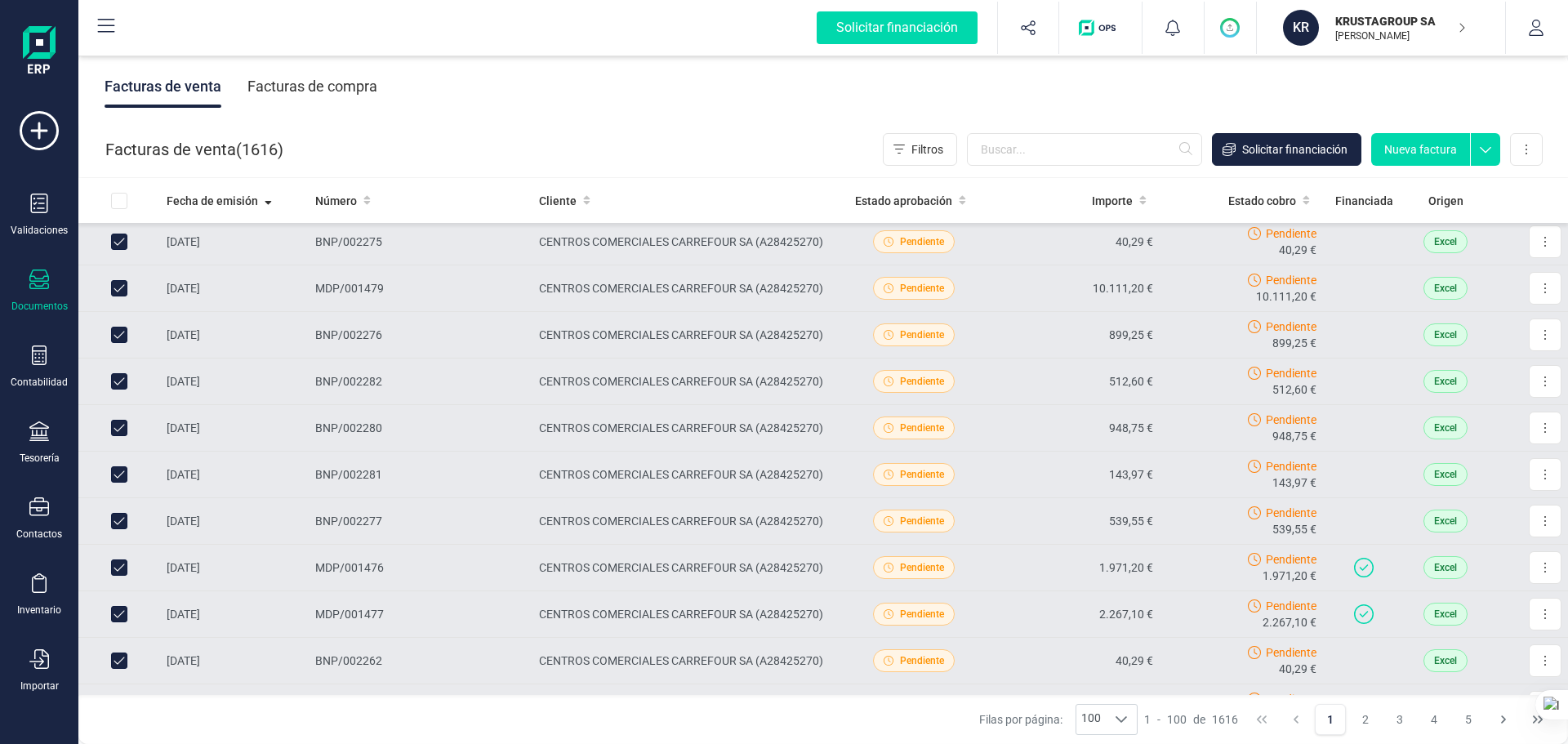
click at [116, 567] on input "Row Unselected bd39275e-b479-4ec2-ab19-339d1bc9ab24" at bounding box center [119, 568] width 16 height 16
checkbox input "false"
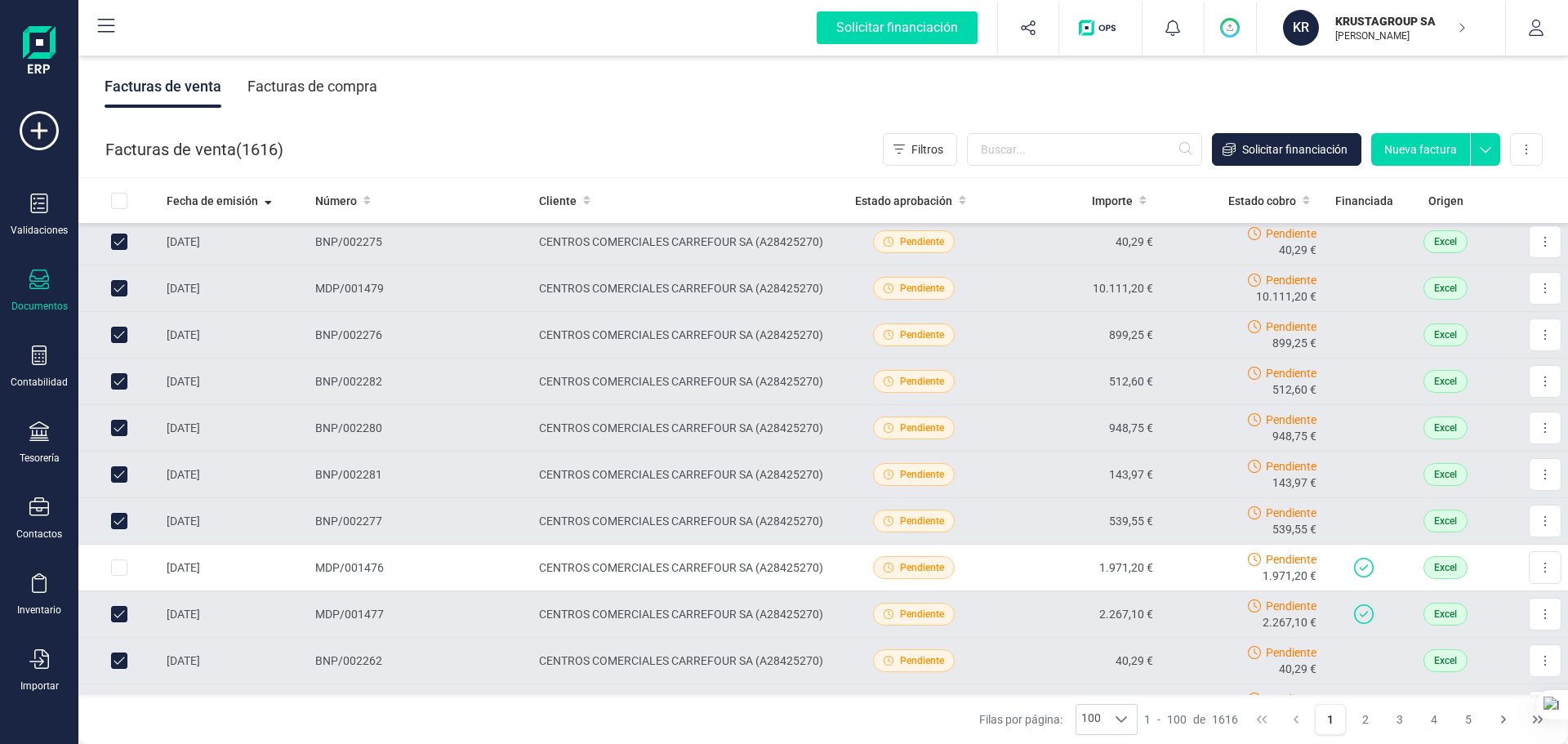
click at [122, 567] on input "Row Unselected 64503923-6e0b-4ae8-864f-773f9eeeef38" at bounding box center [119, 614] width 16 height 16
checkbox input "false"
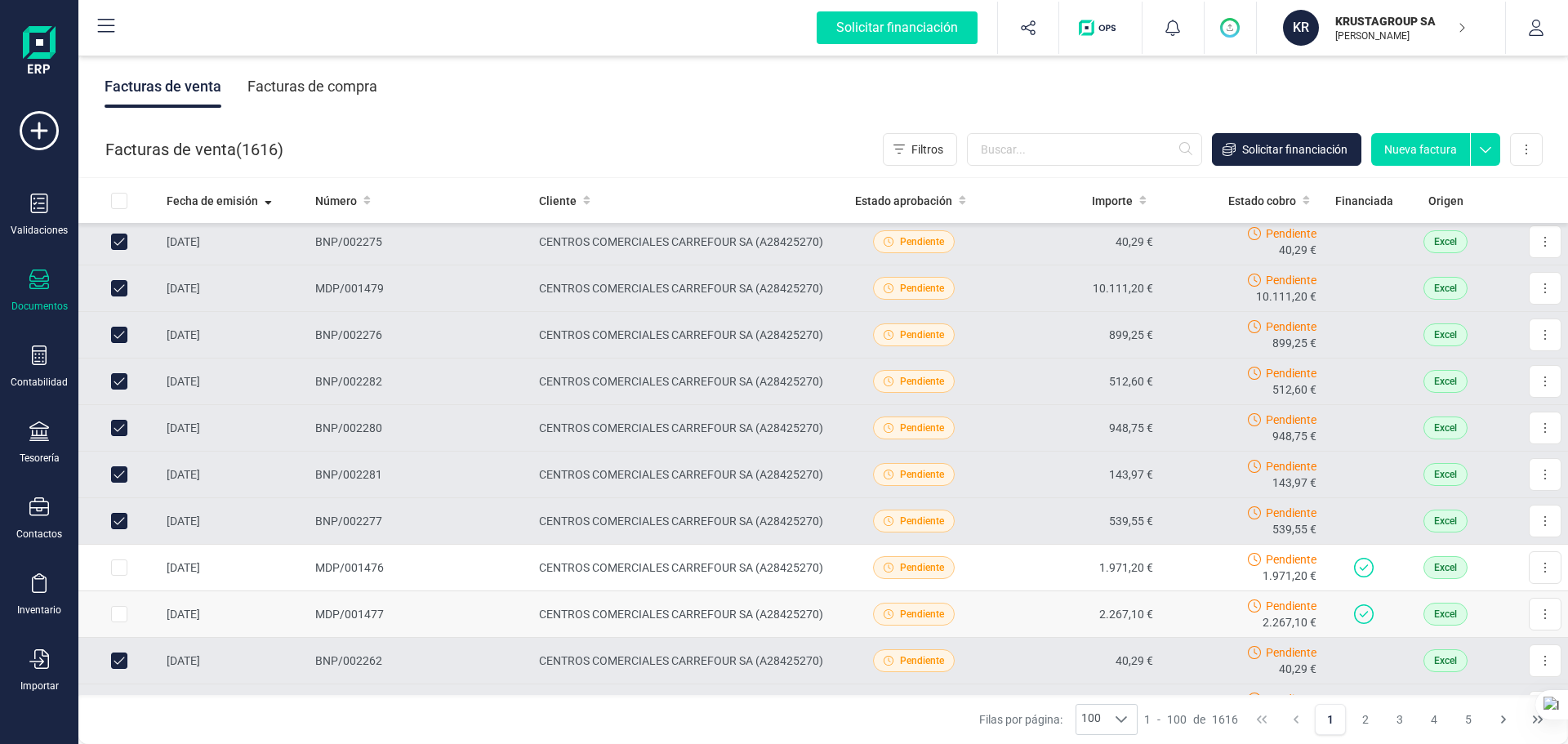
scroll to position [1715, 0]
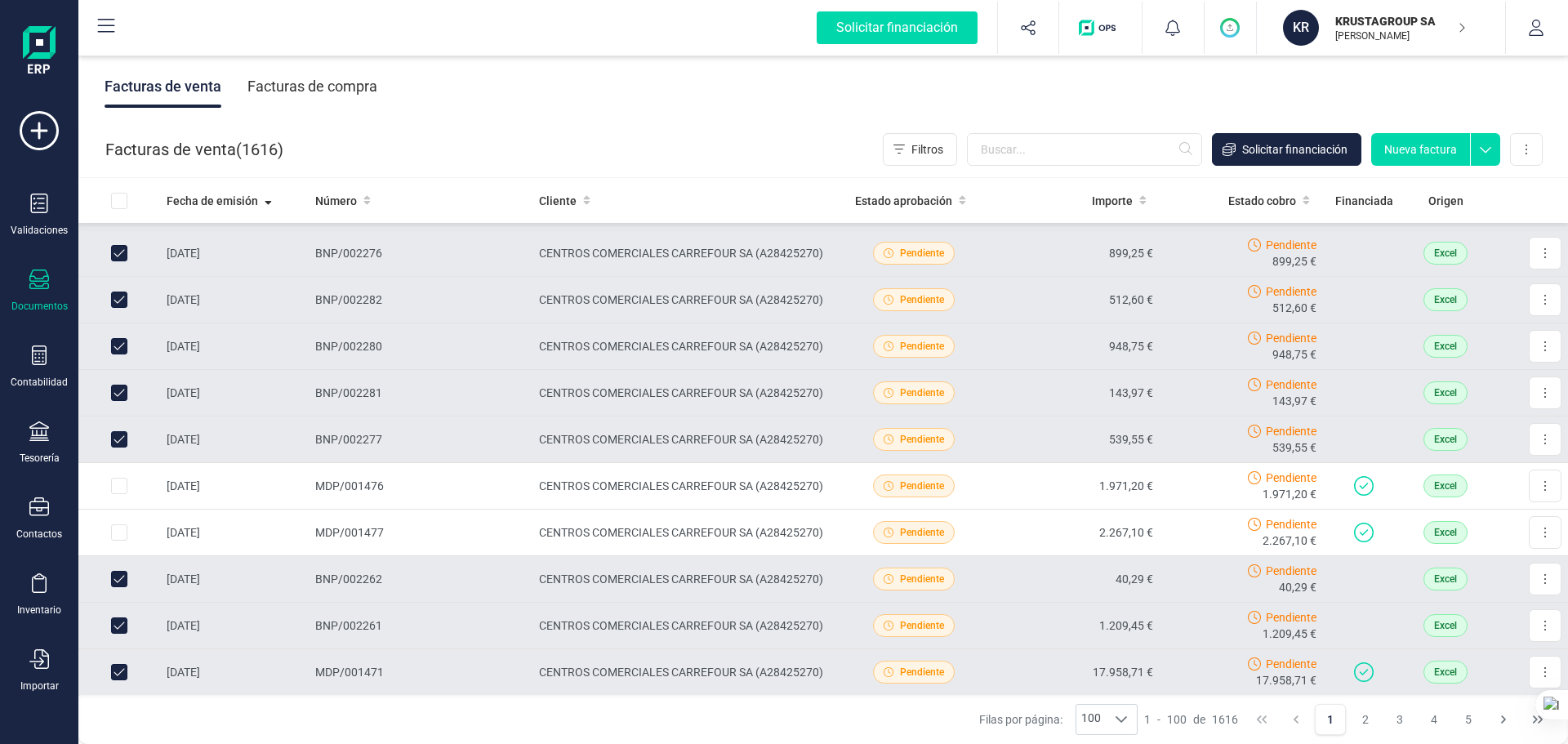
click at [121, 567] on input "Row Unselected 43fe8b0a-7a00-4cf3-b1ff-fc170c56eb09" at bounding box center [119, 578] width 16 height 16
checkbox input "false"
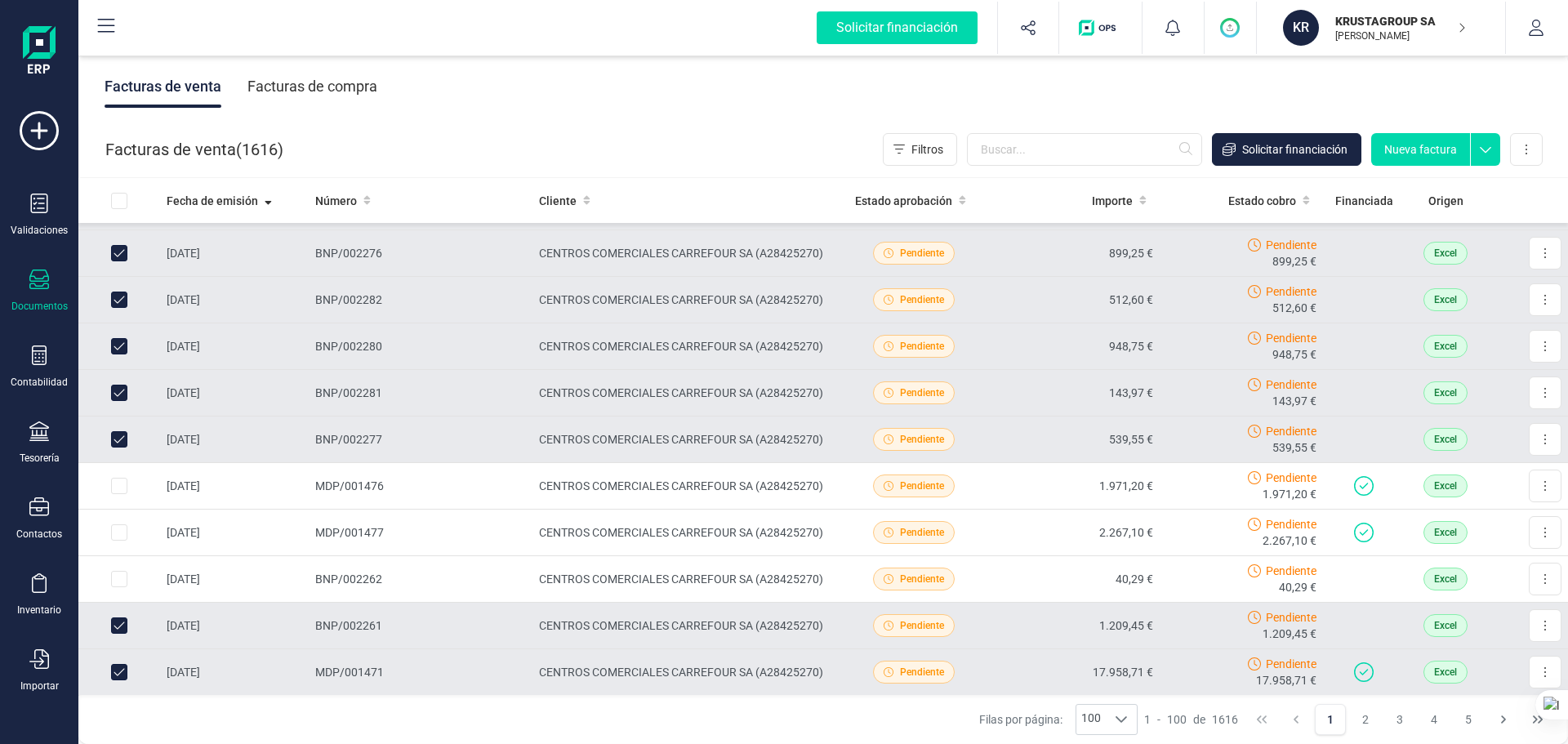
click at [120, 567] on input "Row Unselected 7145291f-10cd-42f0-b468-88f2ab5929ad" at bounding box center [119, 625] width 16 height 16
checkbox input "false"
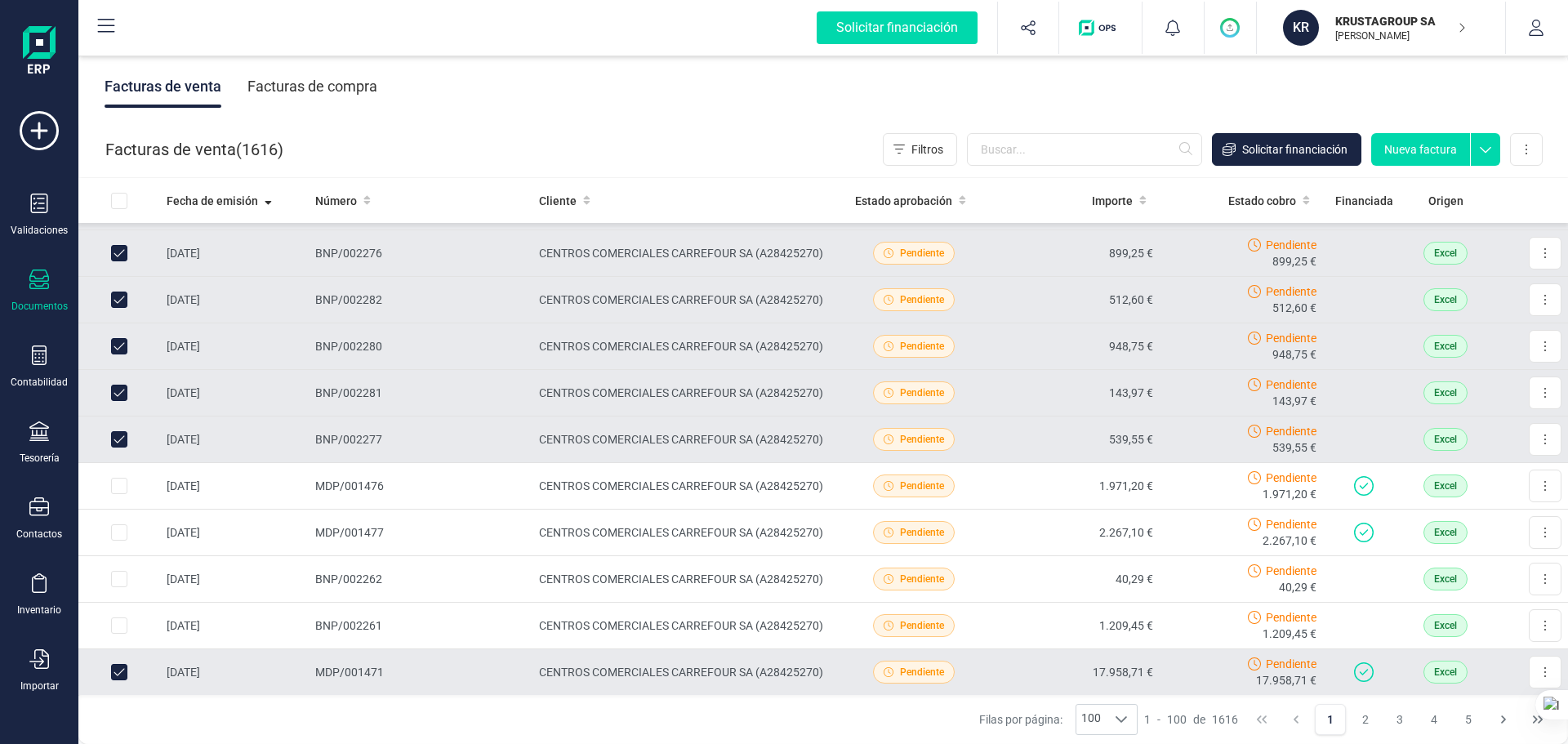
click at [127, 567] on td at bounding box center [119, 673] width 82 height 47
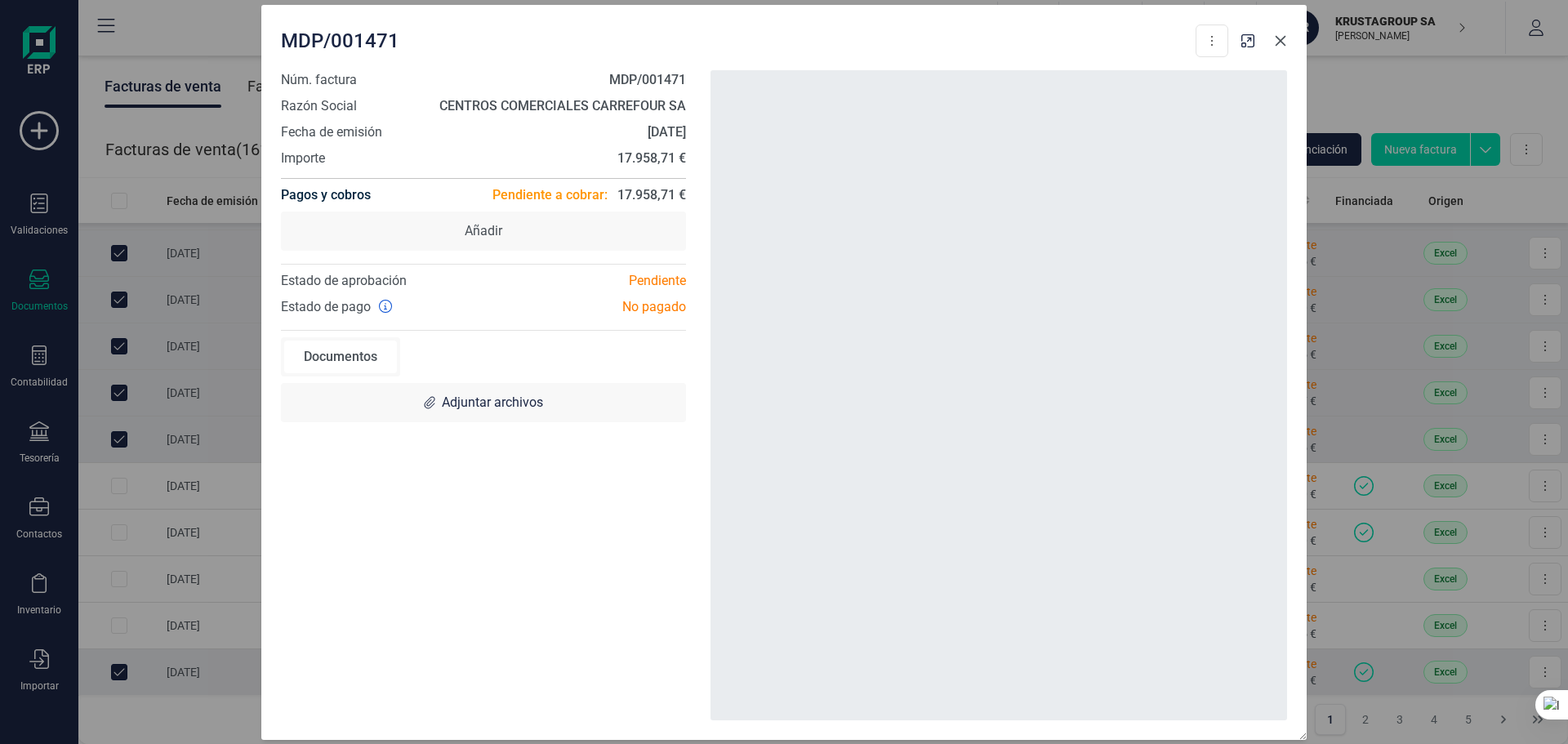
click at [1253, 44] on icon "button" at bounding box center [1280, 40] width 13 height 13
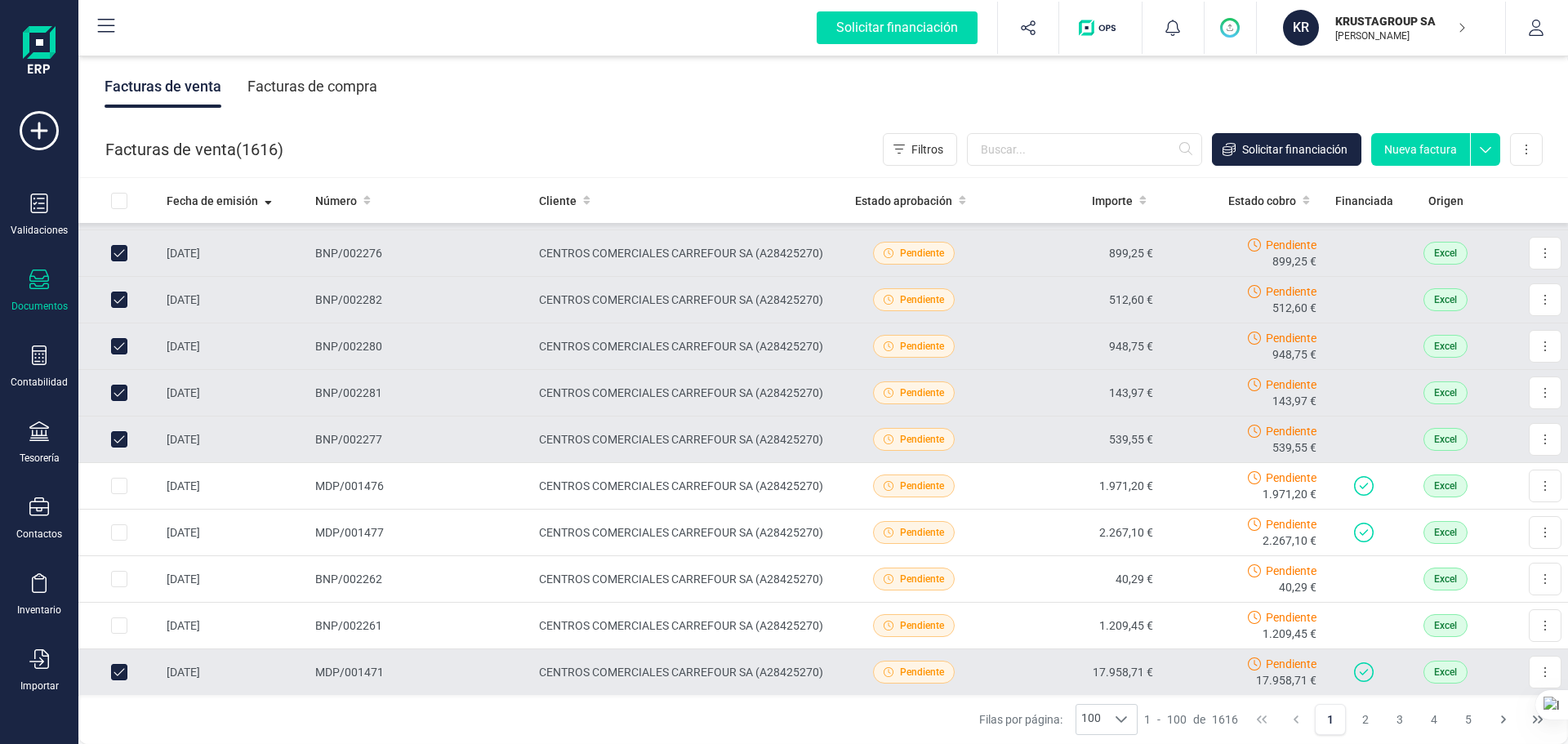
click at [120, 567] on input "Row Unselected c6b015eb-52d2-4edd-9dd9-8be110632340" at bounding box center [119, 672] width 16 height 16
checkbox input "false"
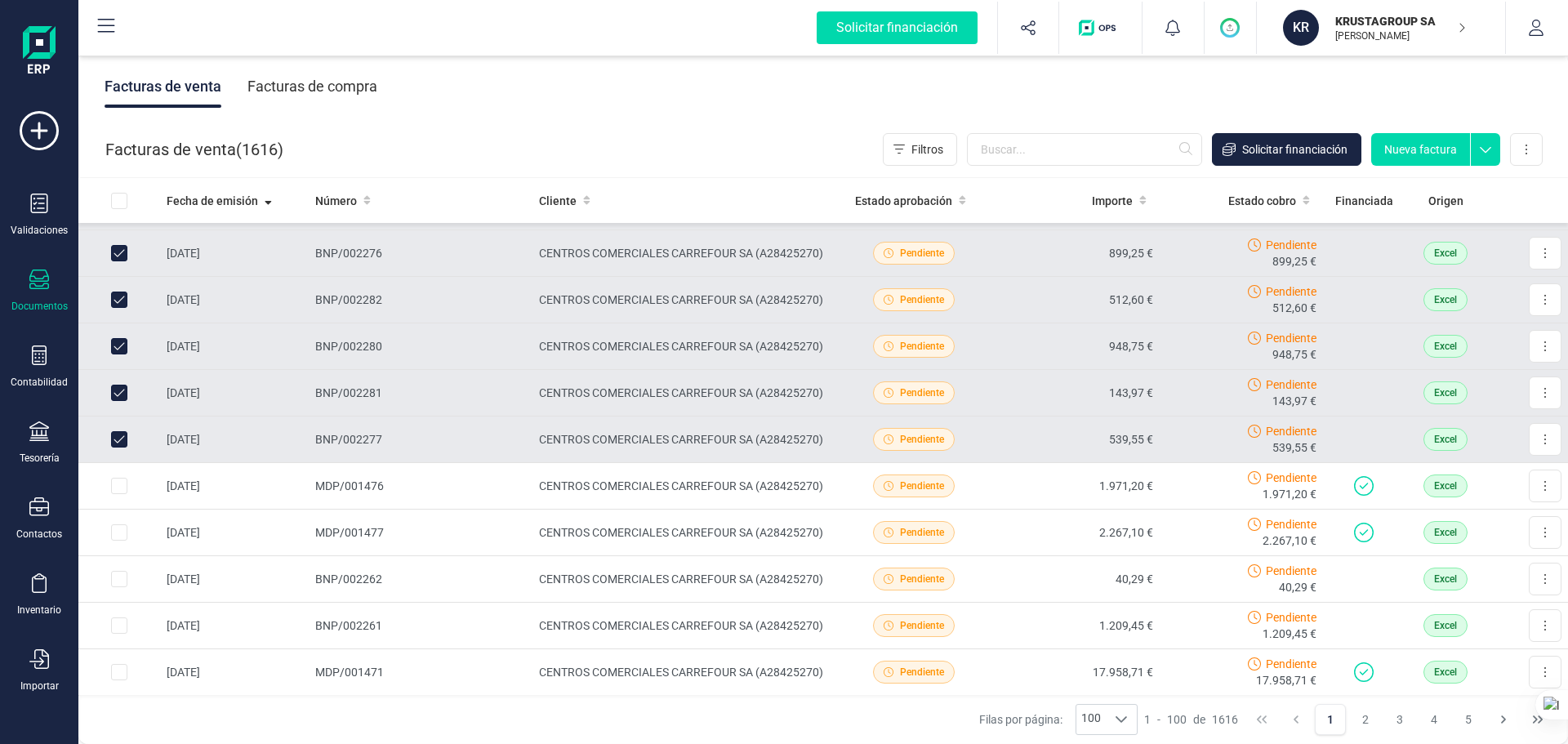
scroll to position [2123, 0]
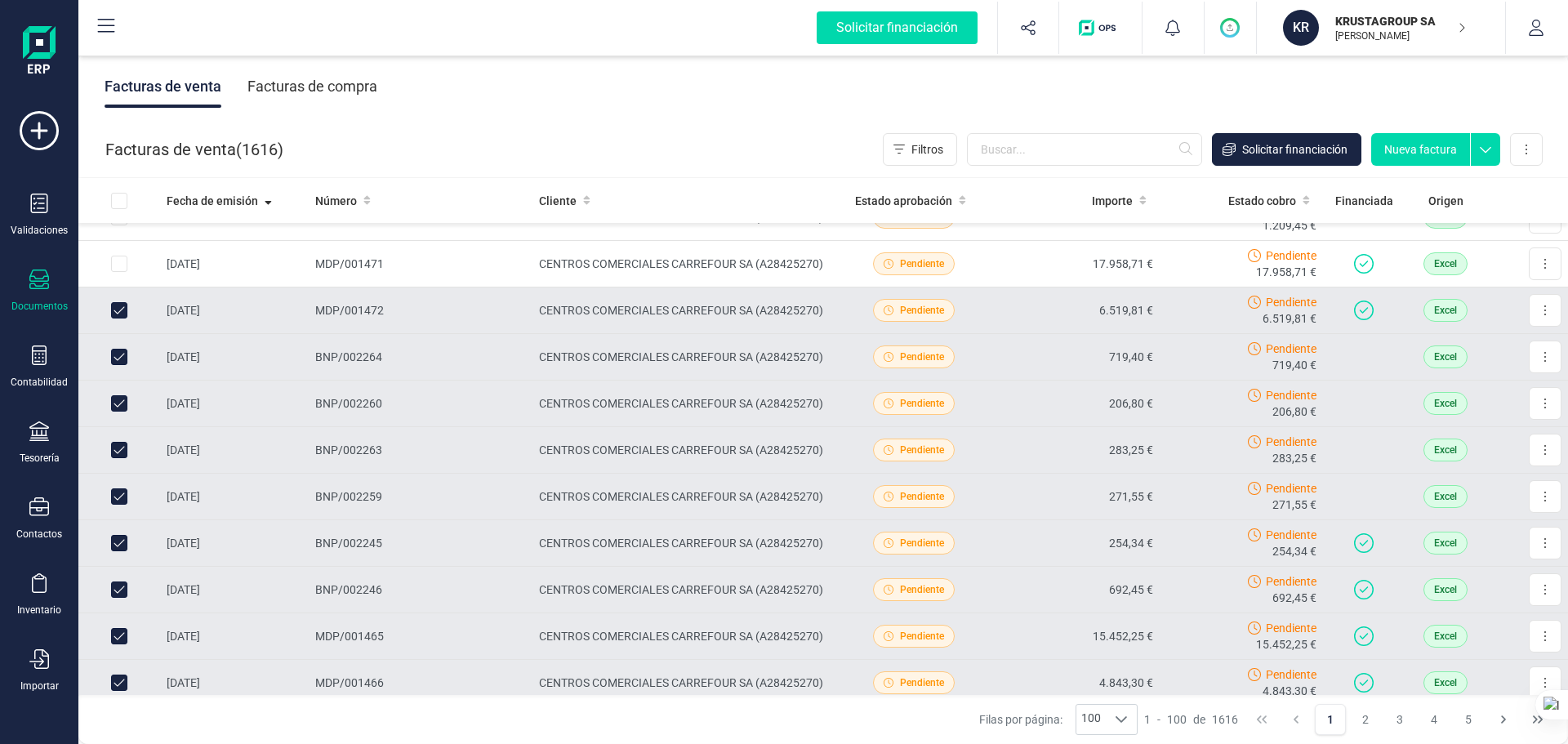
click at [127, 310] on input "Row Unselected 18fe120c-dd4a-4cd6-bcc1-d7dc1d7f05bf" at bounding box center [119, 310] width 16 height 16
checkbox input "false"
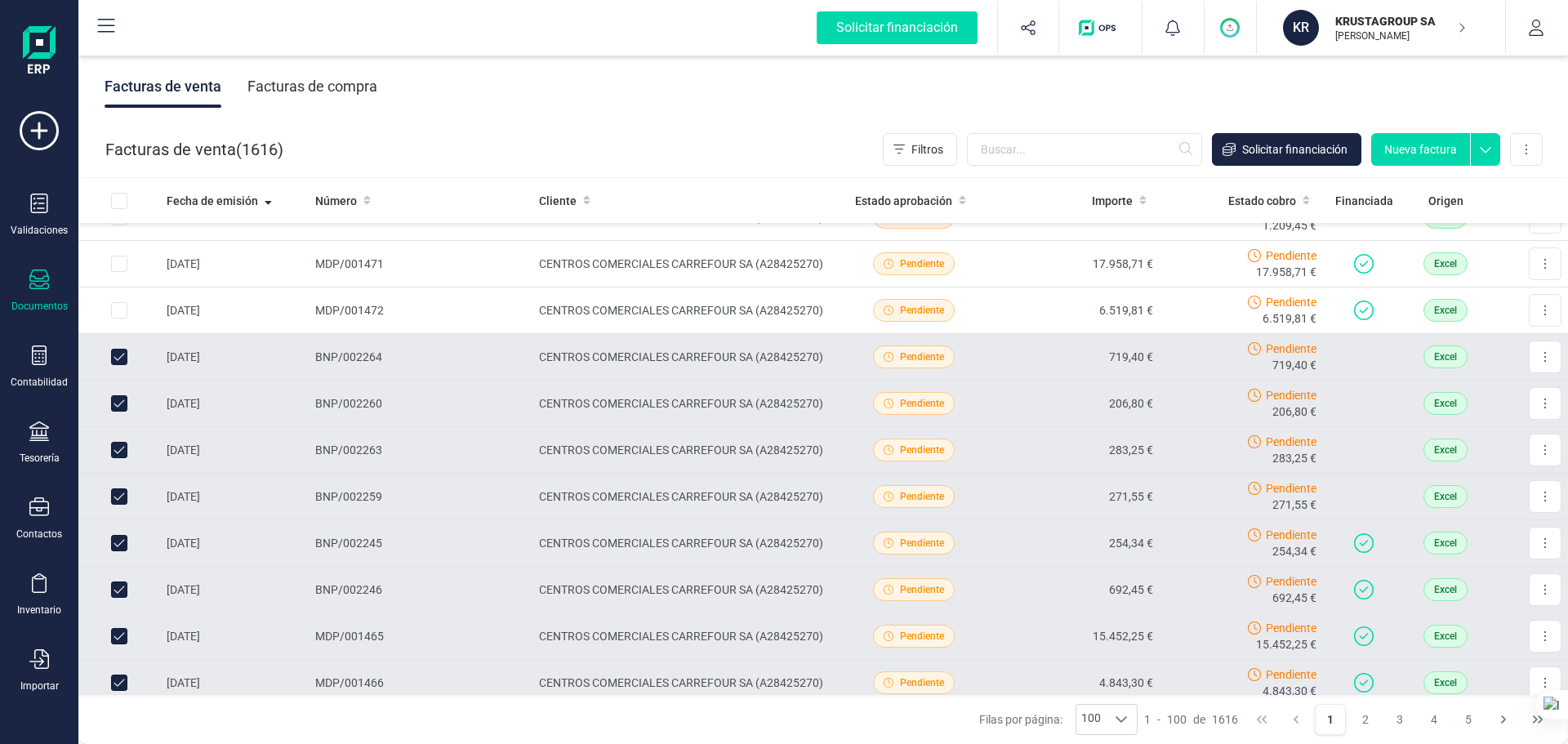
click at [114, 354] on input "Row Unselected e6dac8b4-0144-45b9-947c-647de95ee00b" at bounding box center [119, 357] width 16 height 16
checkbox input "false"
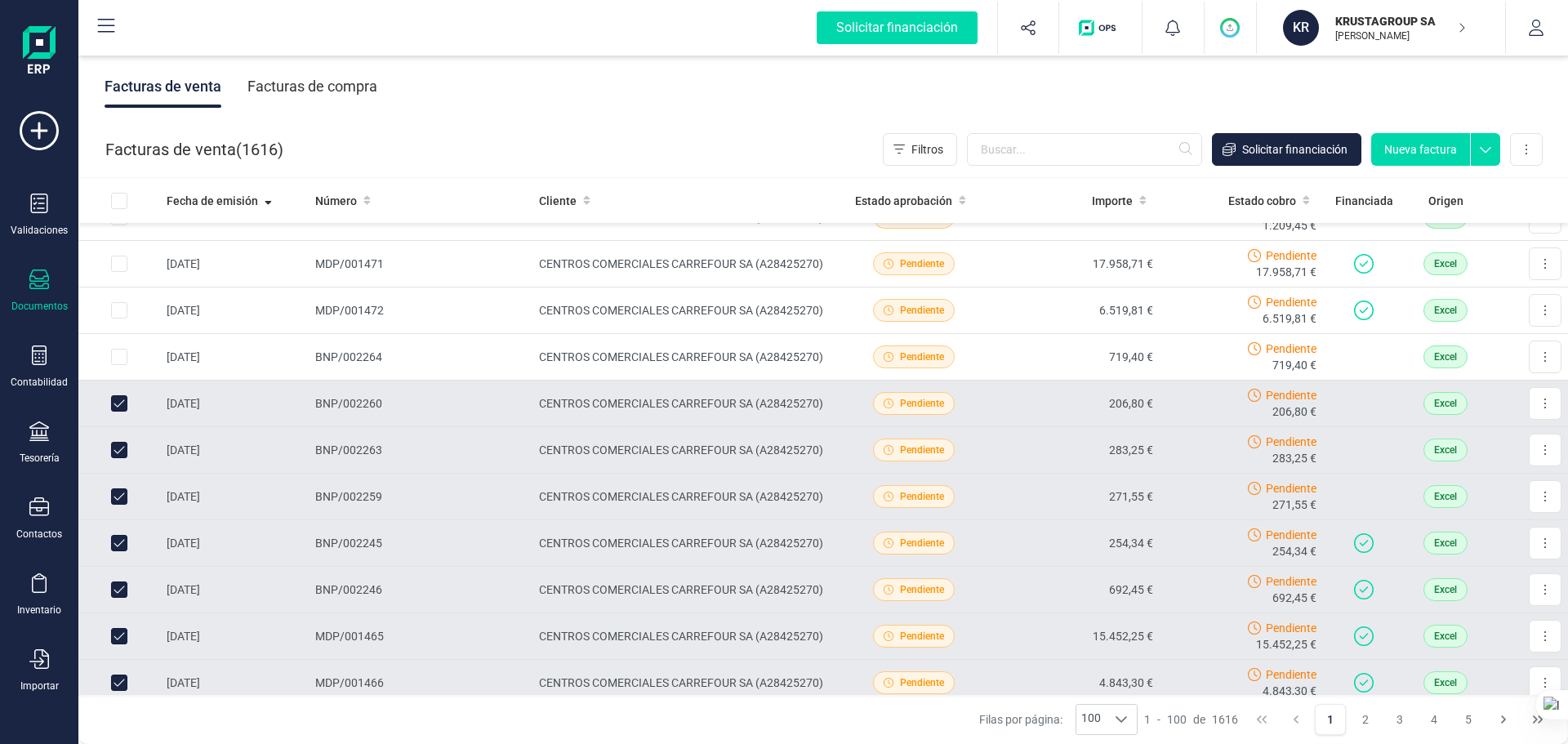
click at [122, 403] on input "Row Unselected fc979c35-d7d9-469c-9027-679a252732c7" at bounding box center [119, 403] width 16 height 16
checkbox input "false"
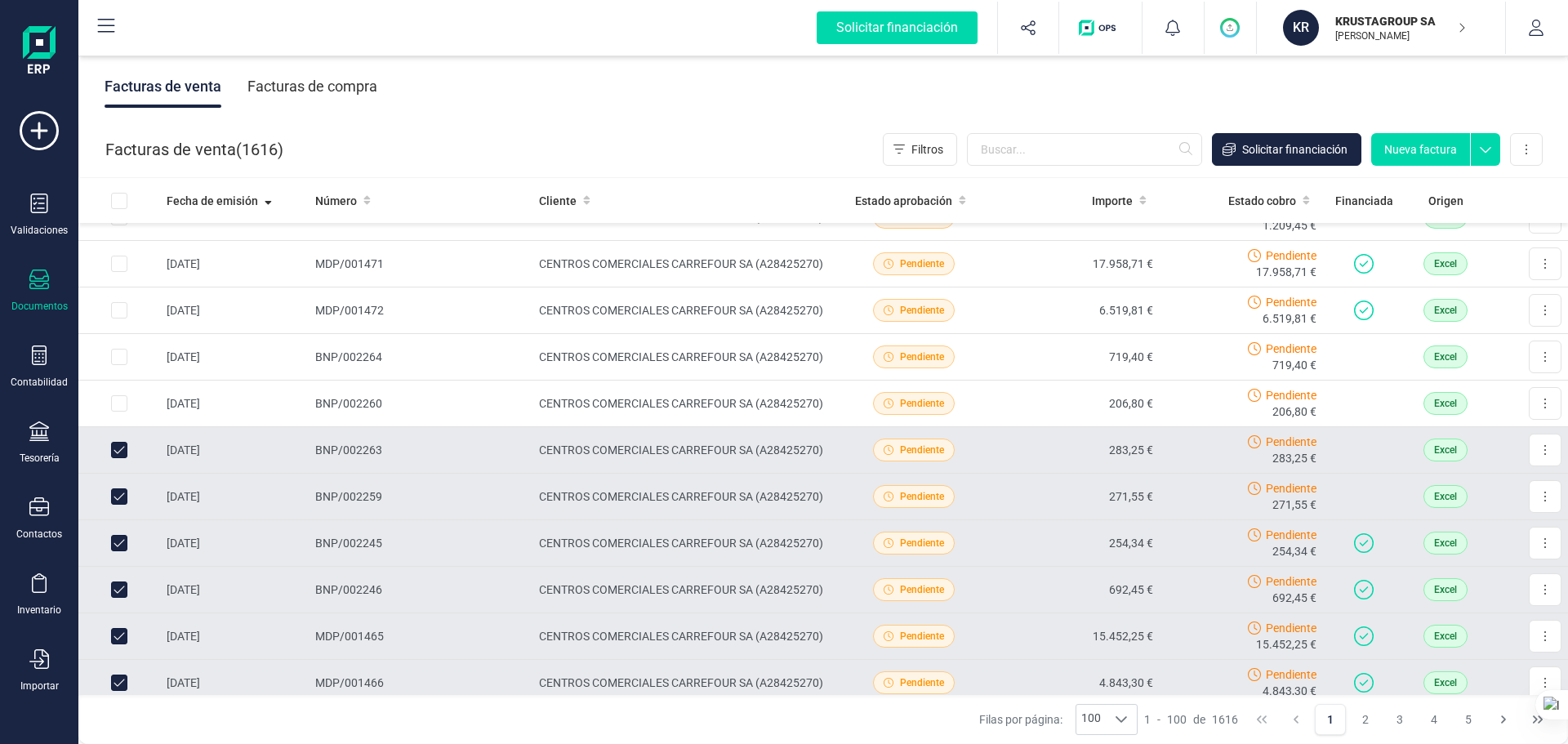
click at [121, 455] on input "Row Unselected 11d5bc4e-17df-4894-9f2d-1d9d3b01de88" at bounding box center [119, 450] width 16 height 16
checkbox input "false"
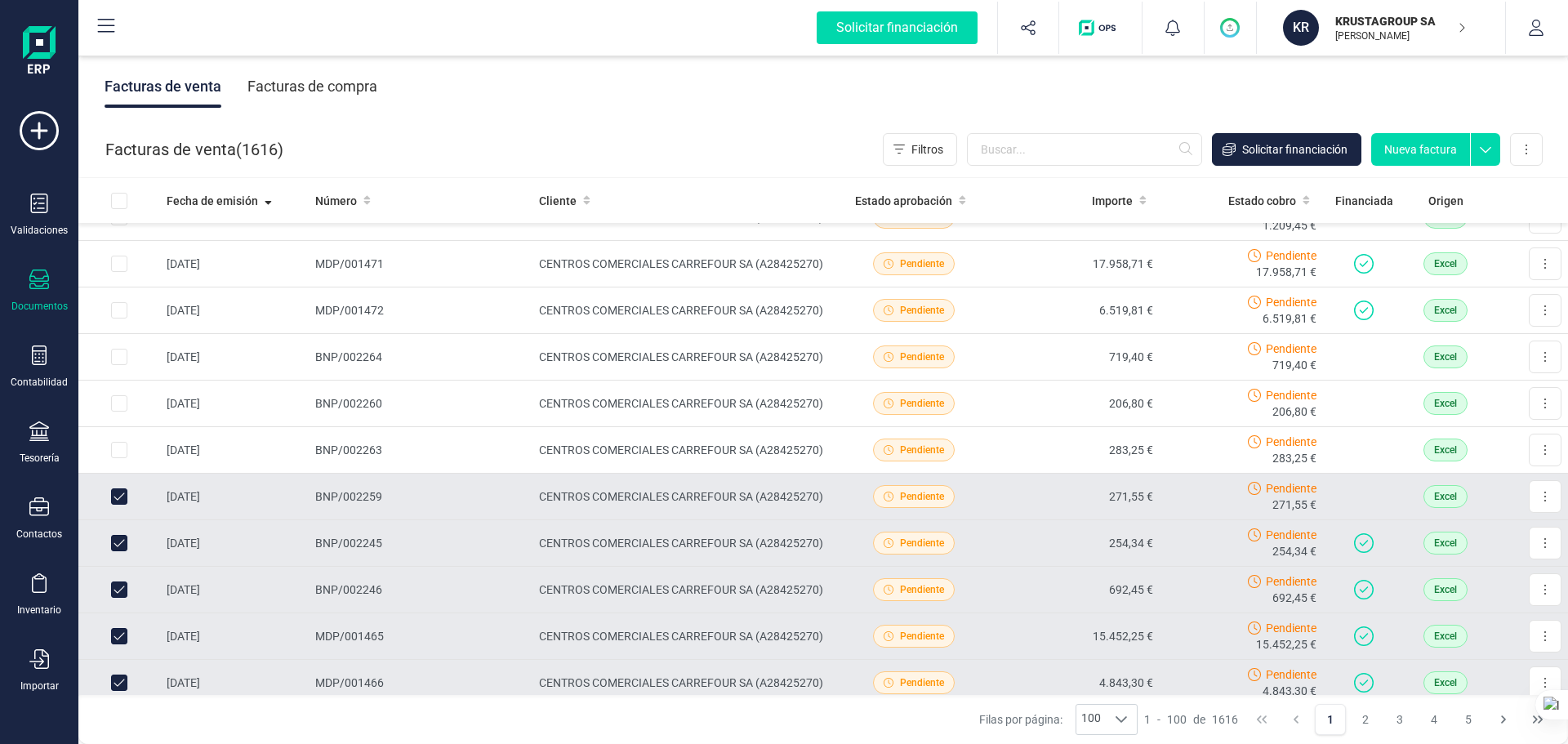
click at [115, 497] on input "Row Unselected c9991221-ef9b-47b9-bfe2-02f0689646d1" at bounding box center [119, 497] width 16 height 16
checkbox input "false"
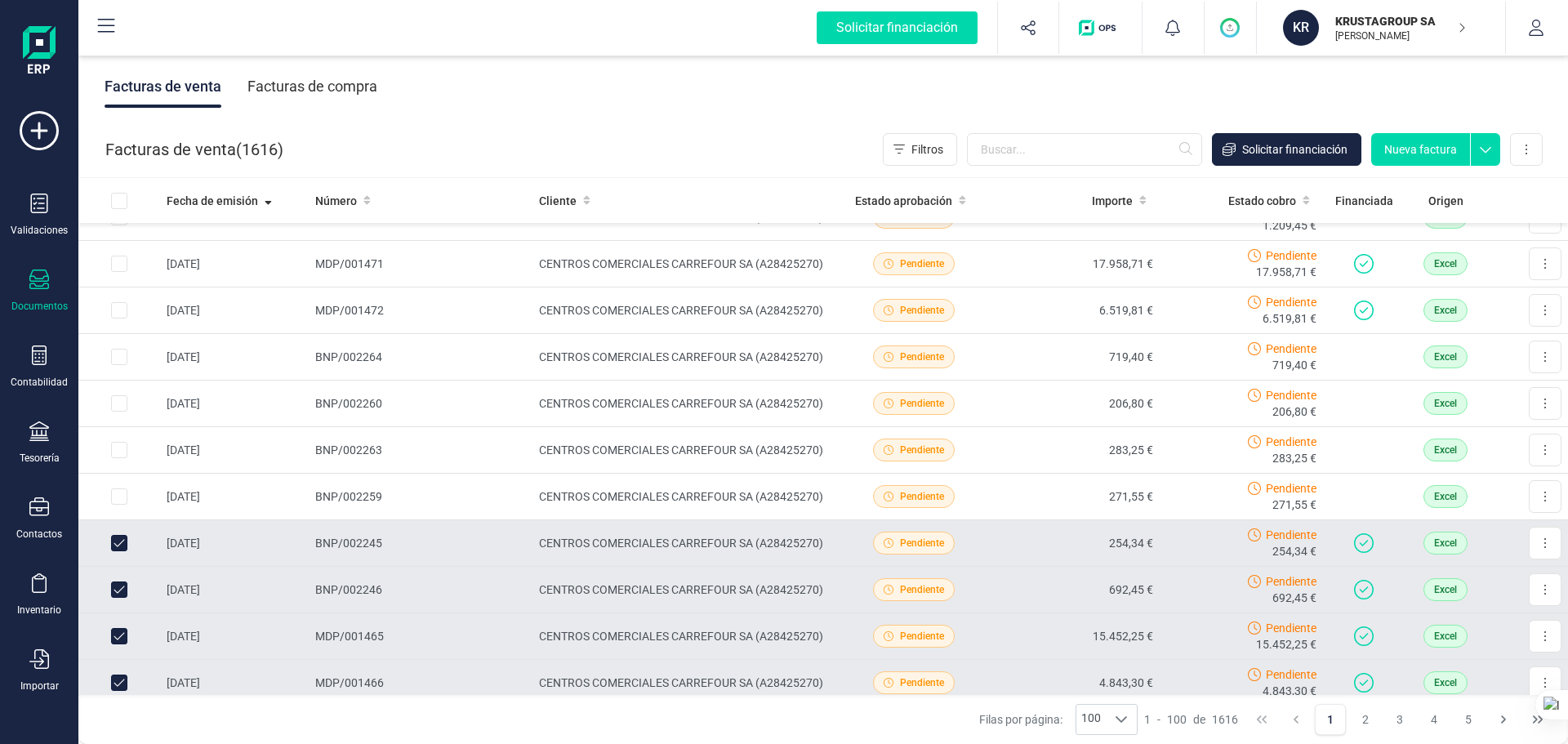
click at [118, 545] on input "Row Unselected d4f8dbf1-a97e-4f0f-a276-dd805cbc7743" at bounding box center [119, 542] width 16 height 16
checkbox input "false"
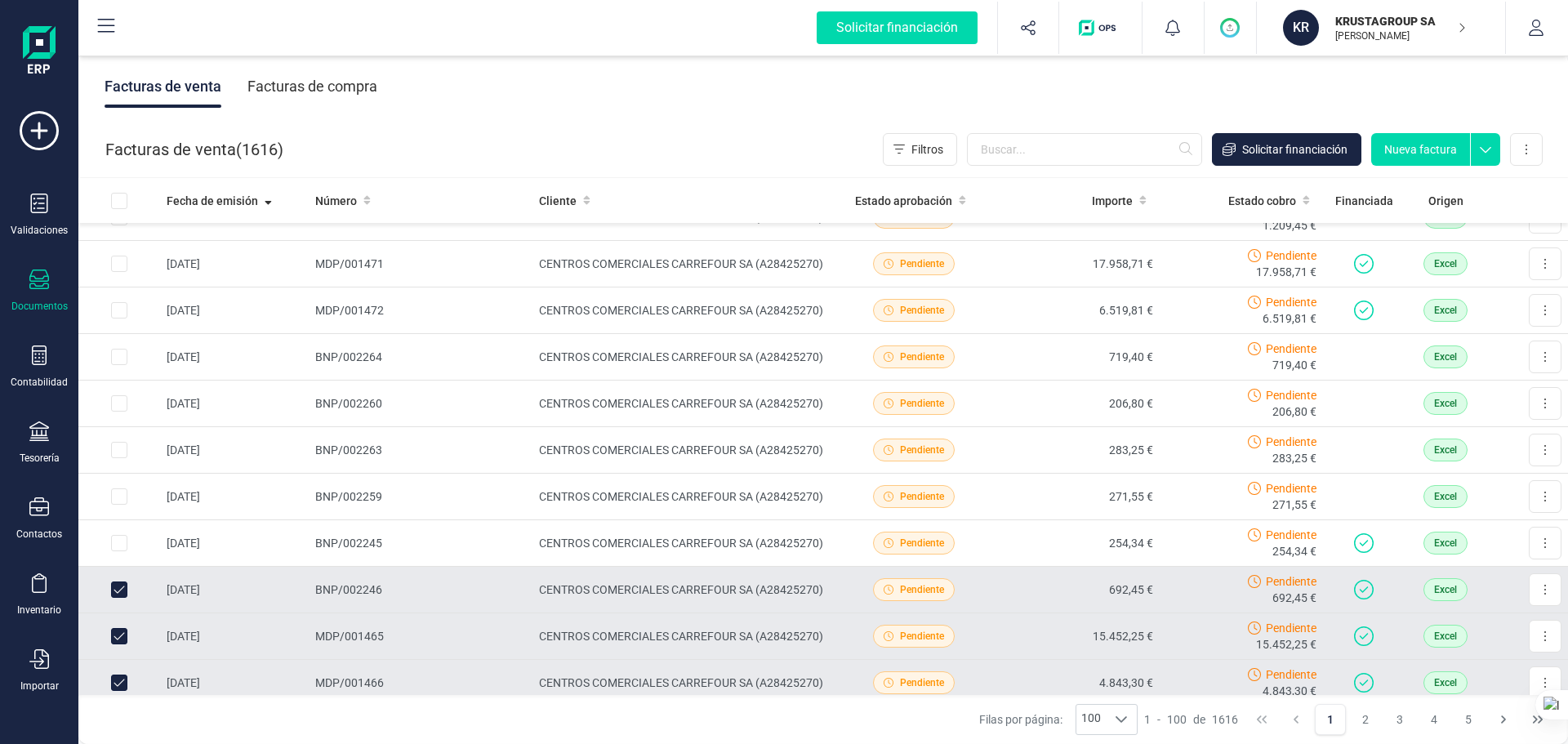
click at [119, 567] on td at bounding box center [119, 590] width 82 height 47
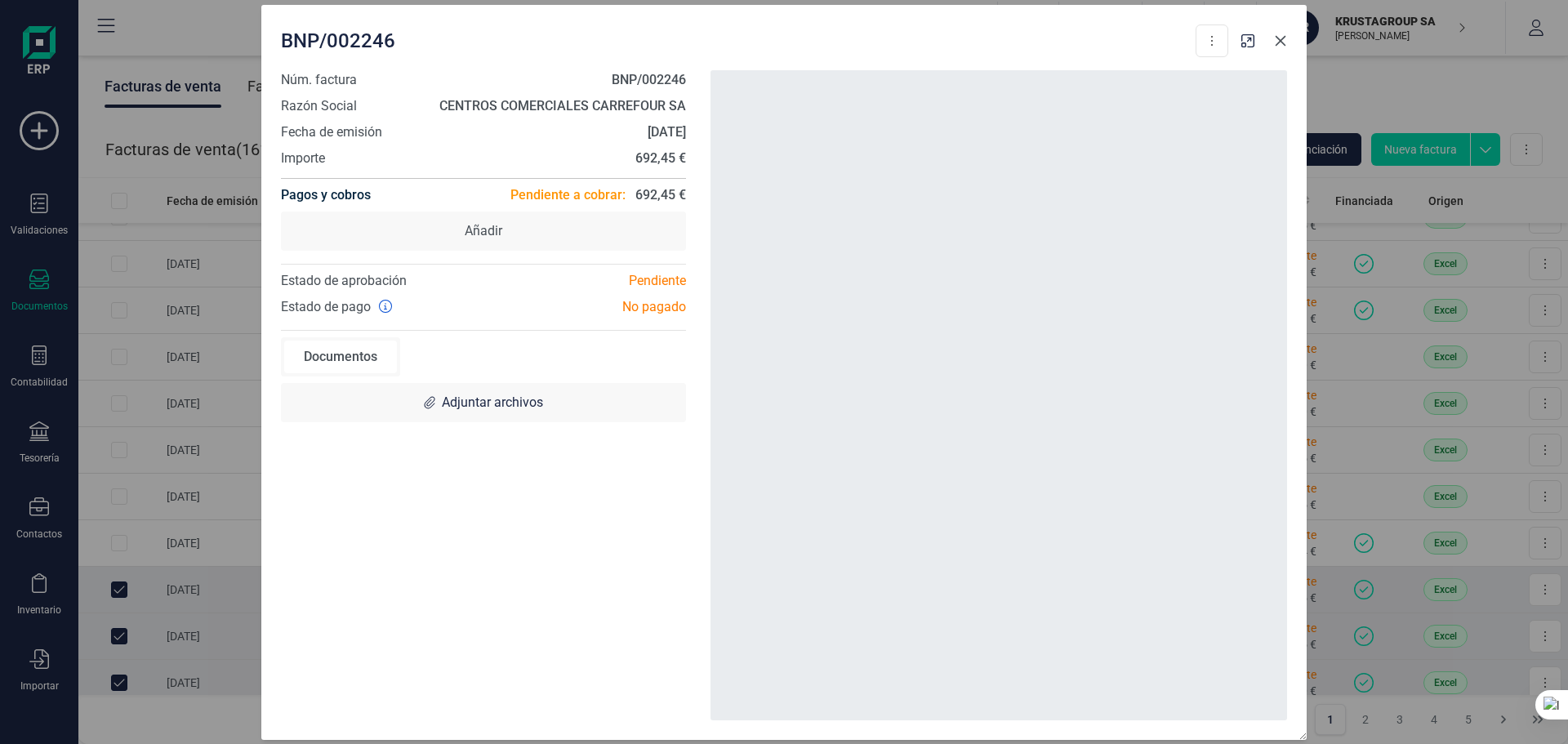
click at [1253, 40] on icon "button" at bounding box center [1281, 40] width 11 height 11
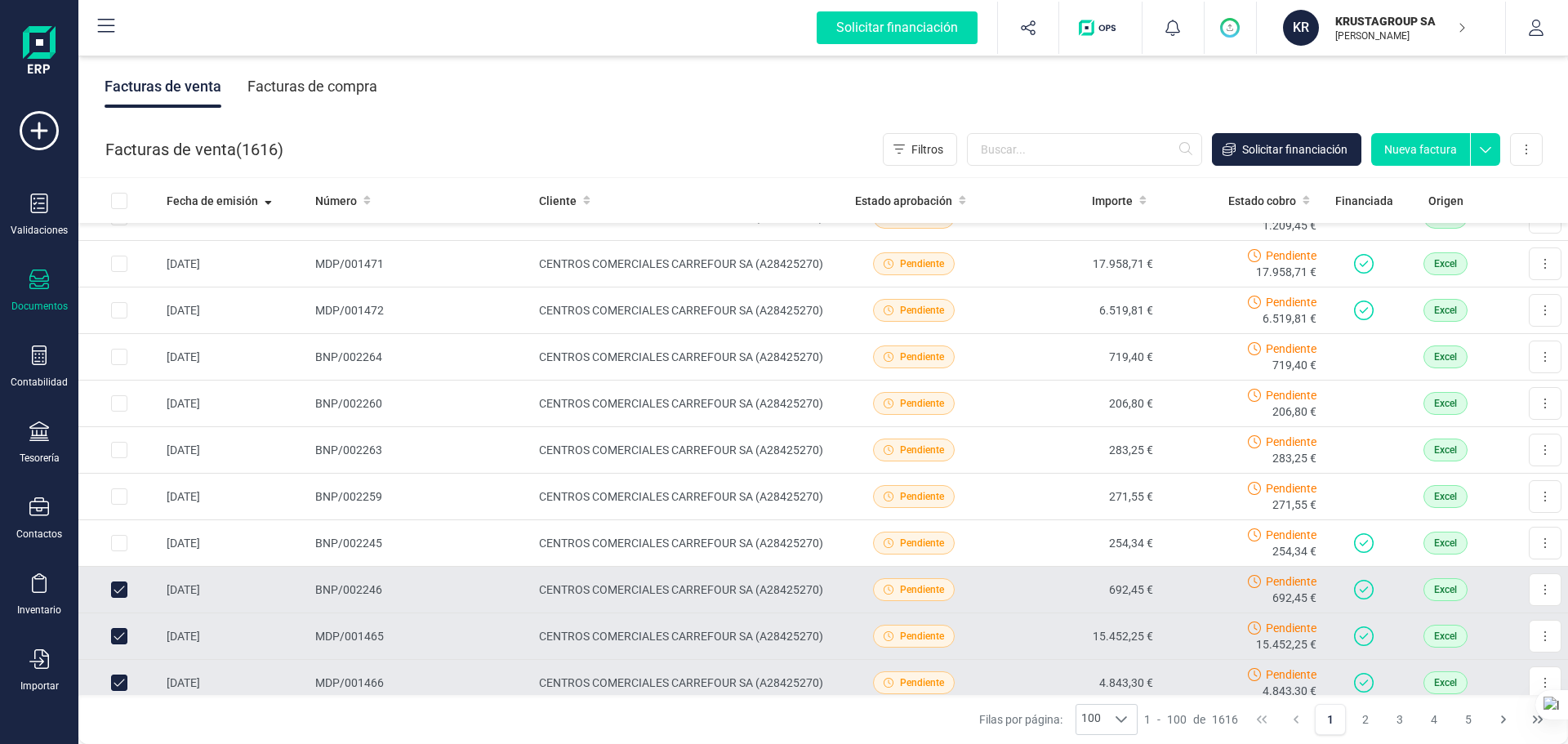
click at [120, 567] on td at bounding box center [119, 590] width 82 height 47
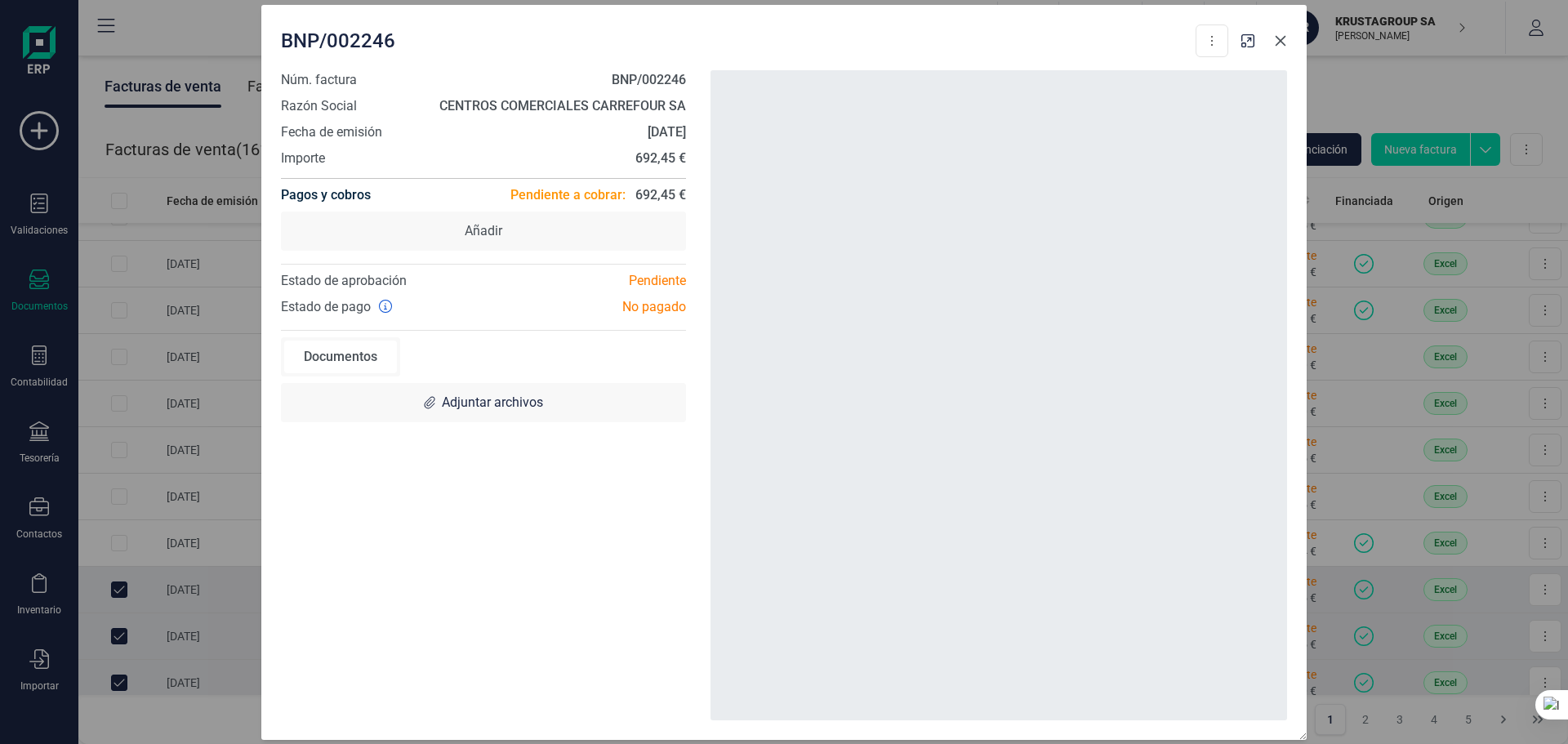
click at [1253, 39] on icon "button" at bounding box center [1281, 40] width 11 height 11
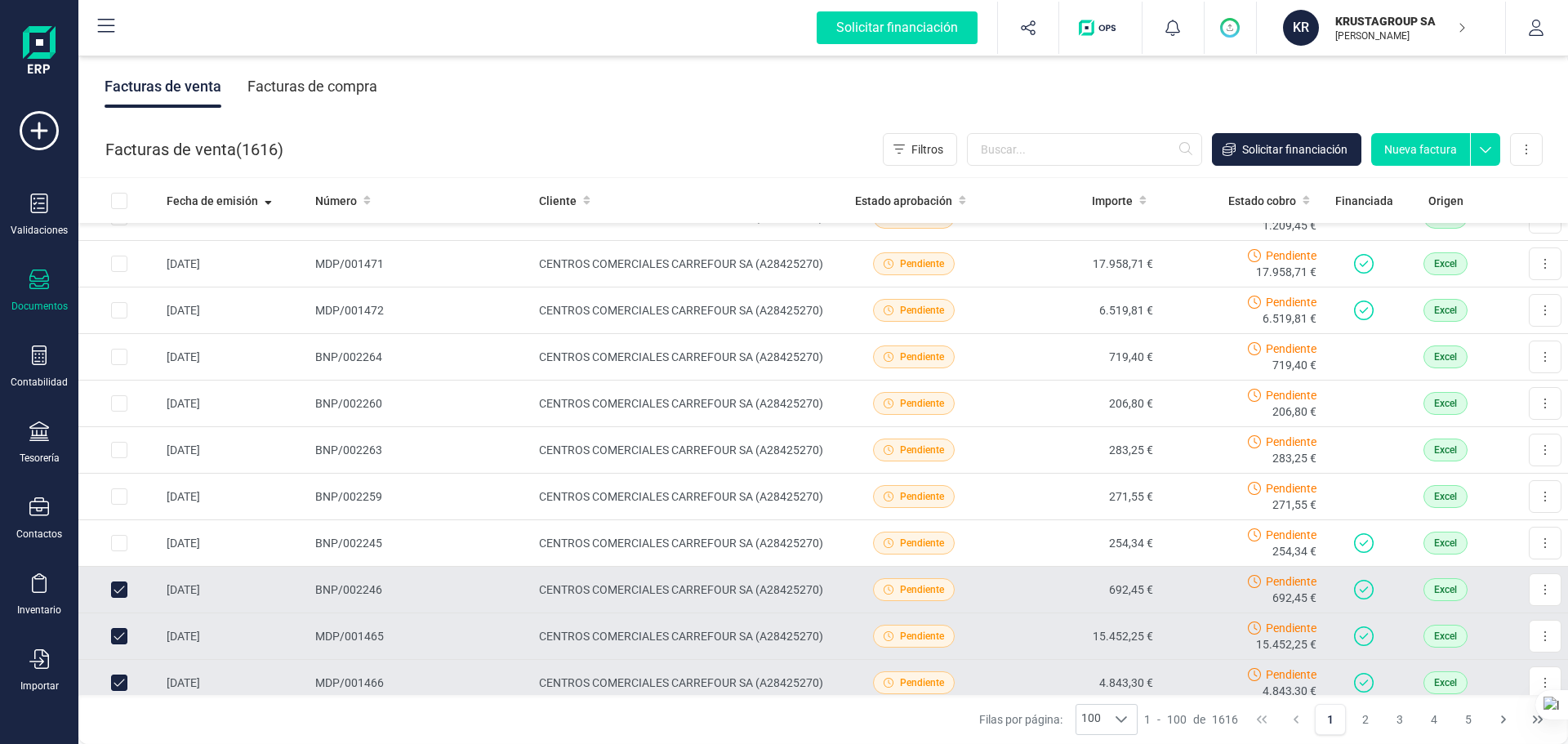
click at [113, 567] on input "Row Unselected 633045a0-5922-441d-a193-b67ed82d29af" at bounding box center [119, 589] width 16 height 16
checkbox input "false"
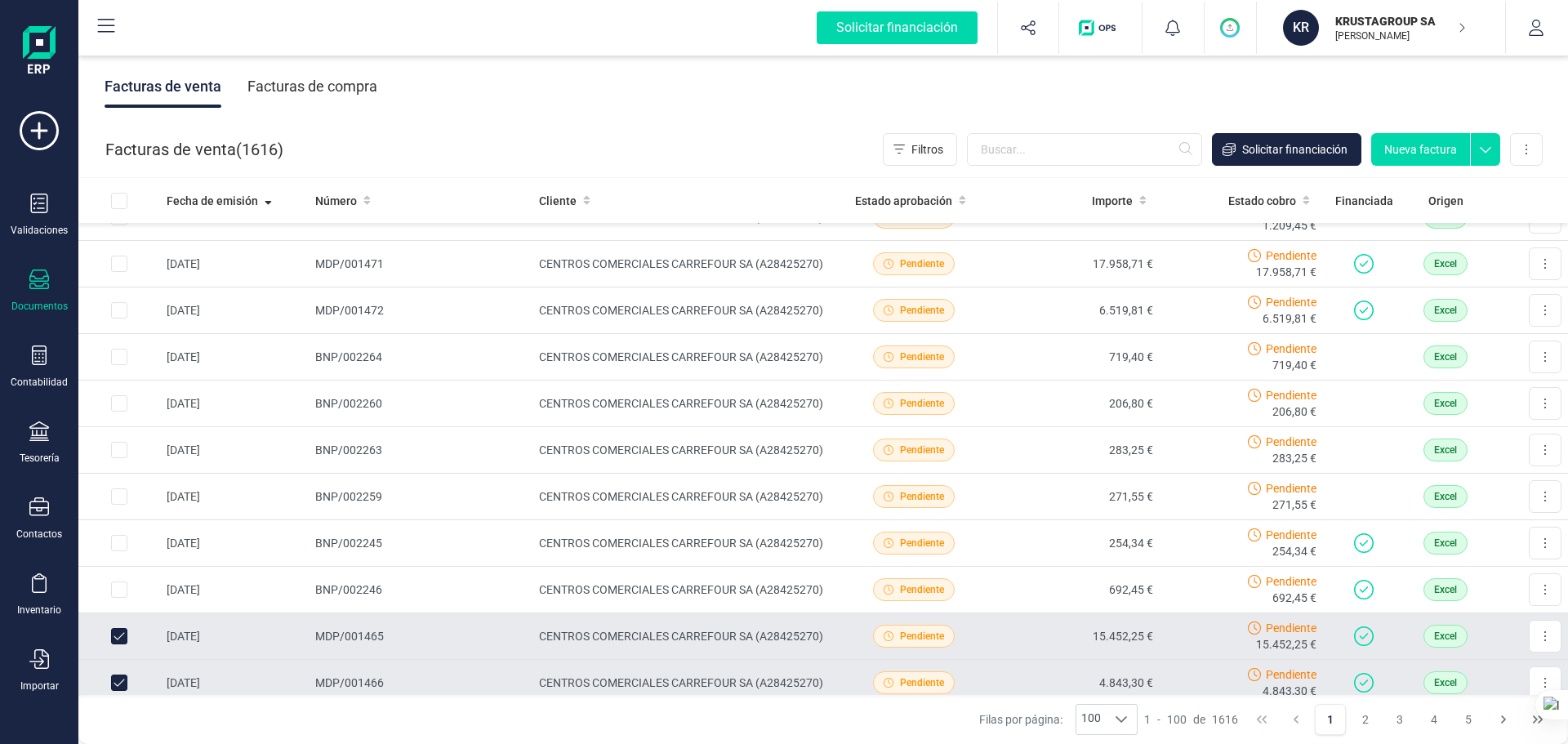
click at [119, 567] on input "Row Unselected 9cd1623c-fef8-43c7-ad58-be4c21b75701" at bounding box center [119, 636] width 16 height 16
checkbox input "false"
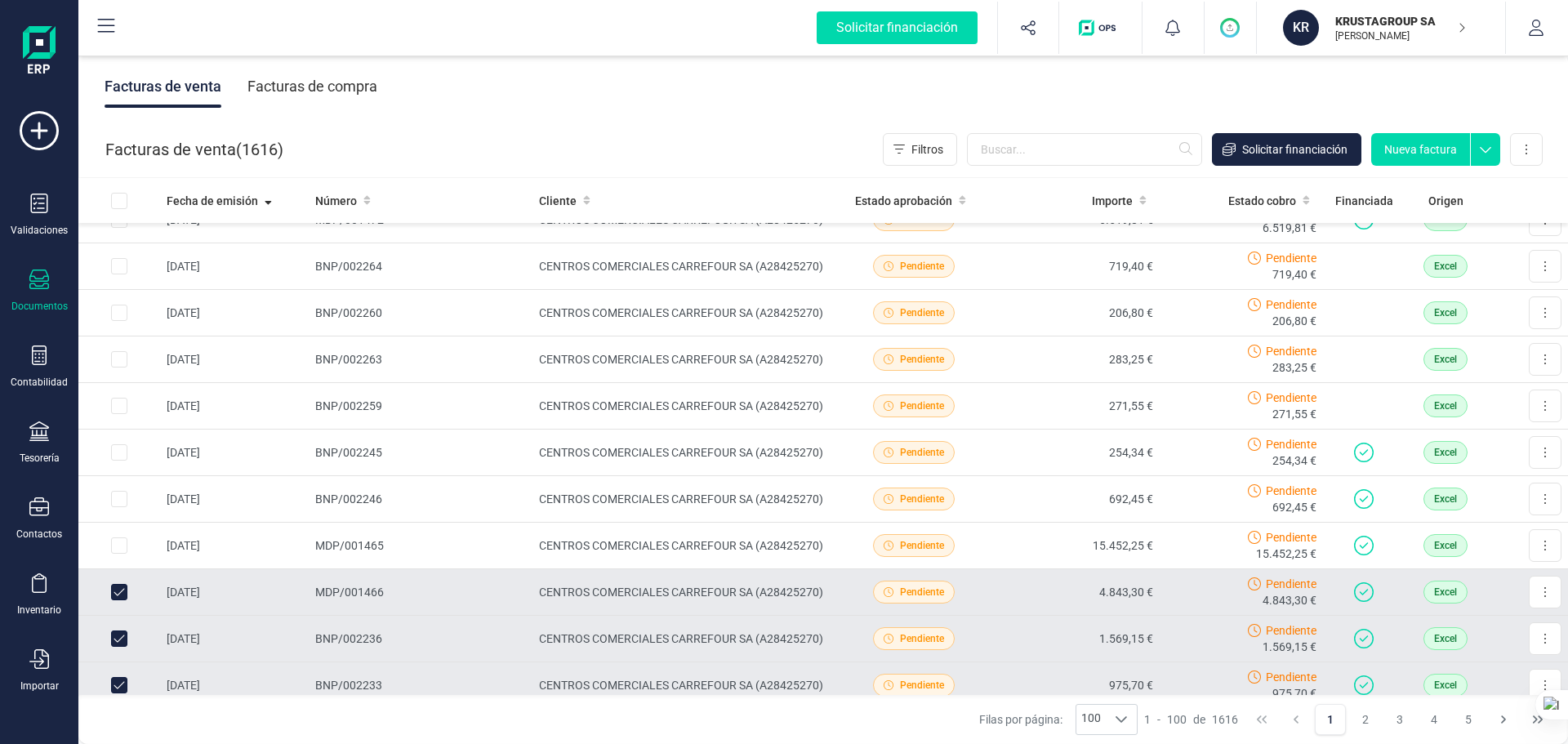
scroll to position [2368, 0]
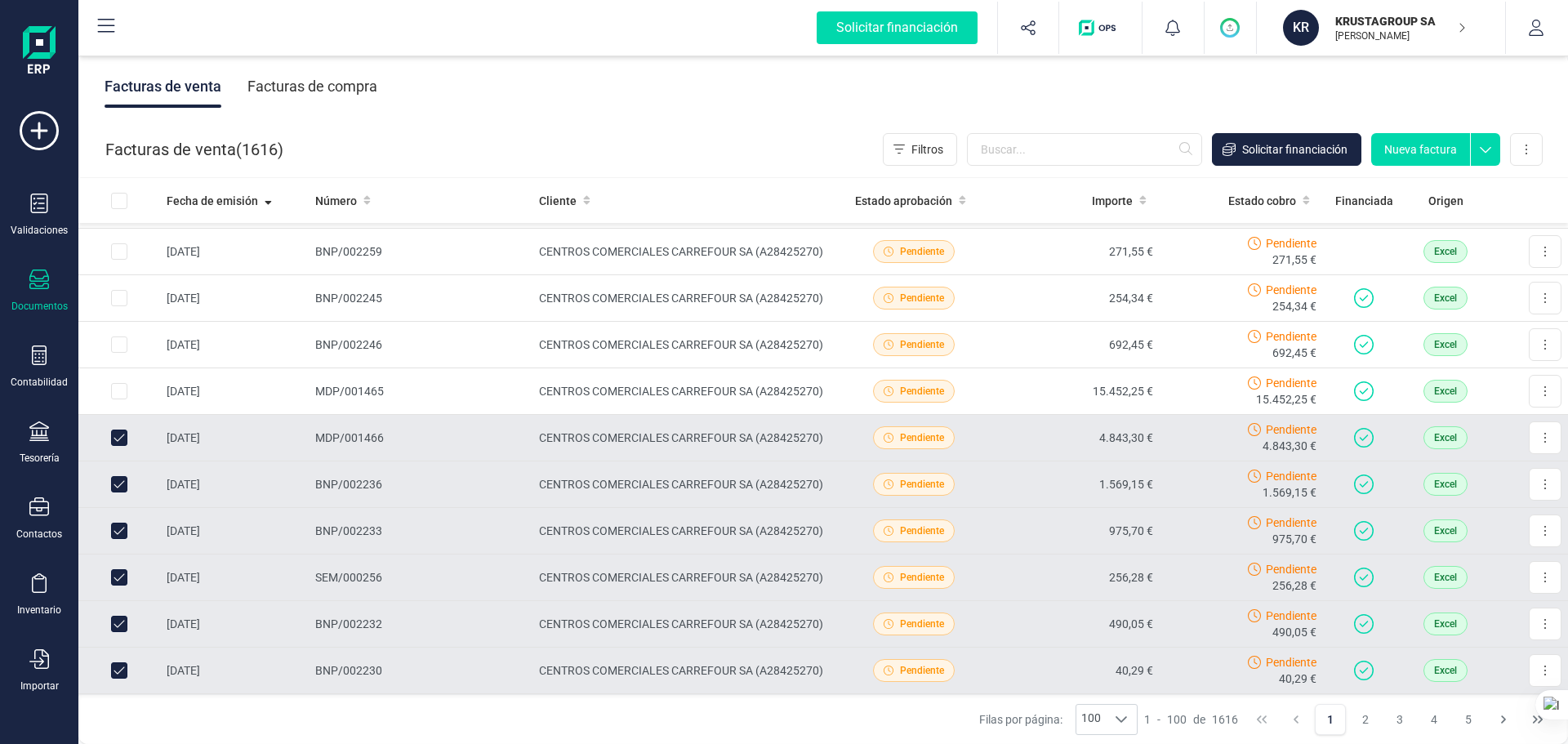
click at [130, 432] on td at bounding box center [119, 438] width 82 height 47
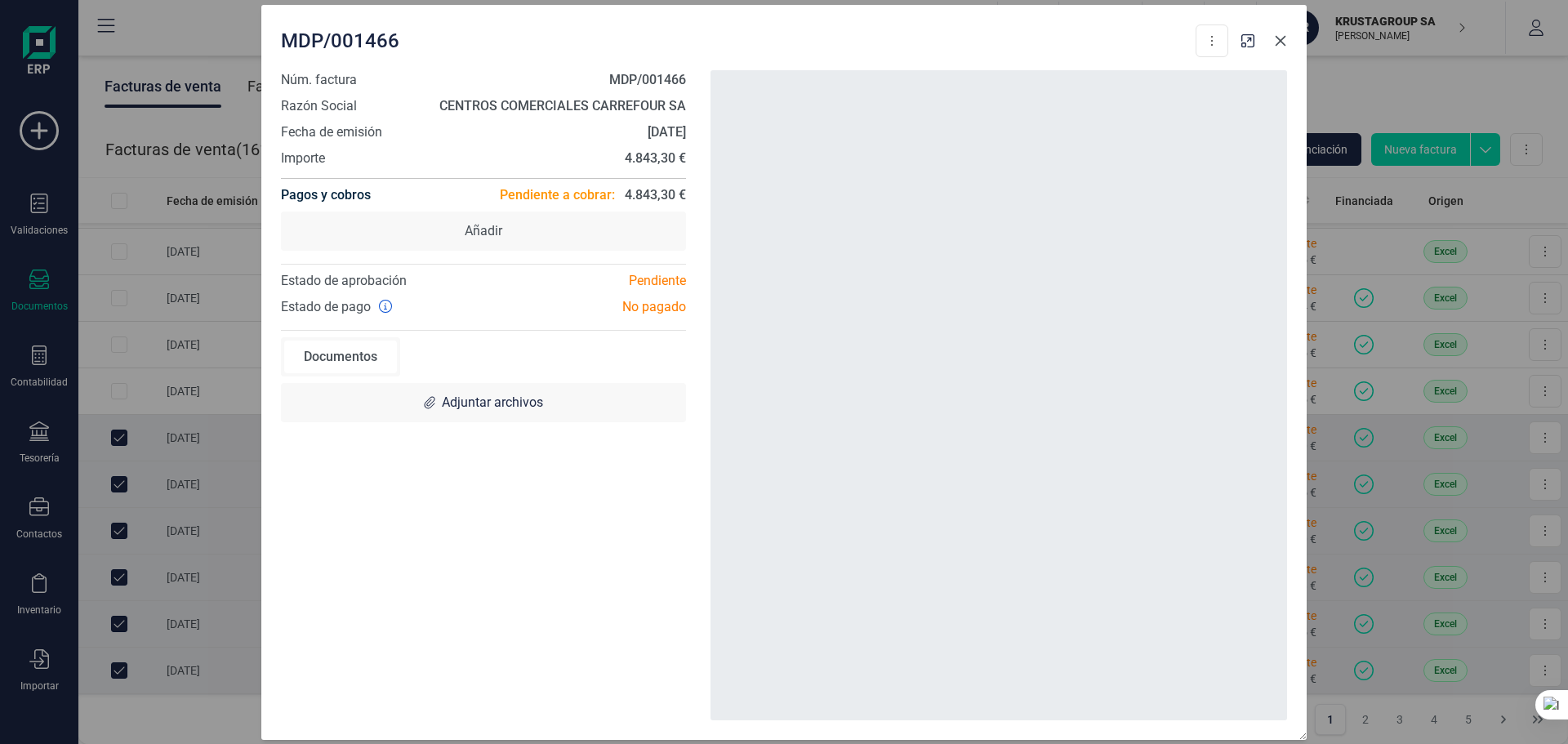
click at [1253, 49] on button "button" at bounding box center [1280, 40] width 26 height 26
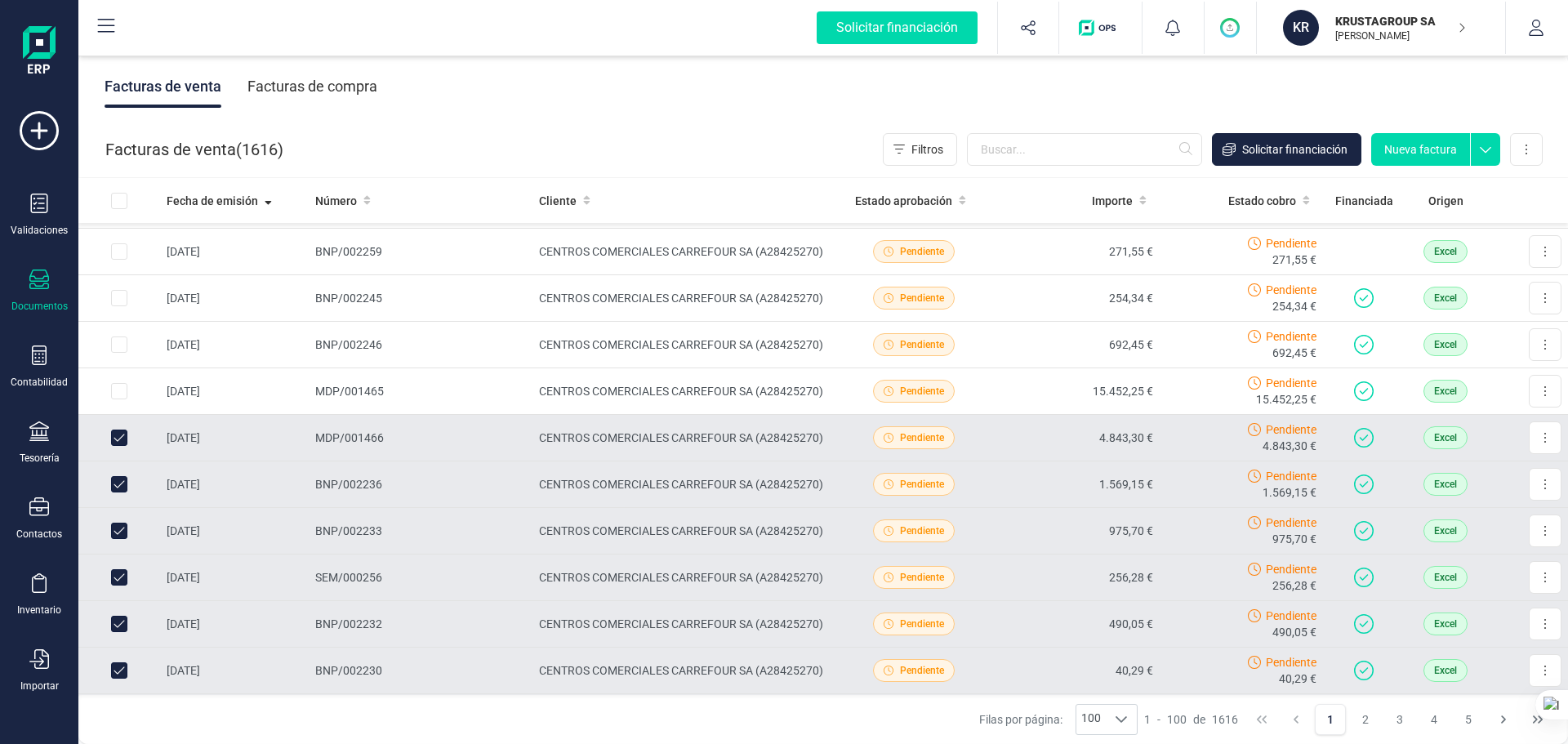
click at [126, 437] on input "Row Unselected faa80831-149d-4b99-b997-5bbaa0b72ca7" at bounding box center [119, 437] width 16 height 16
checkbox input "false"
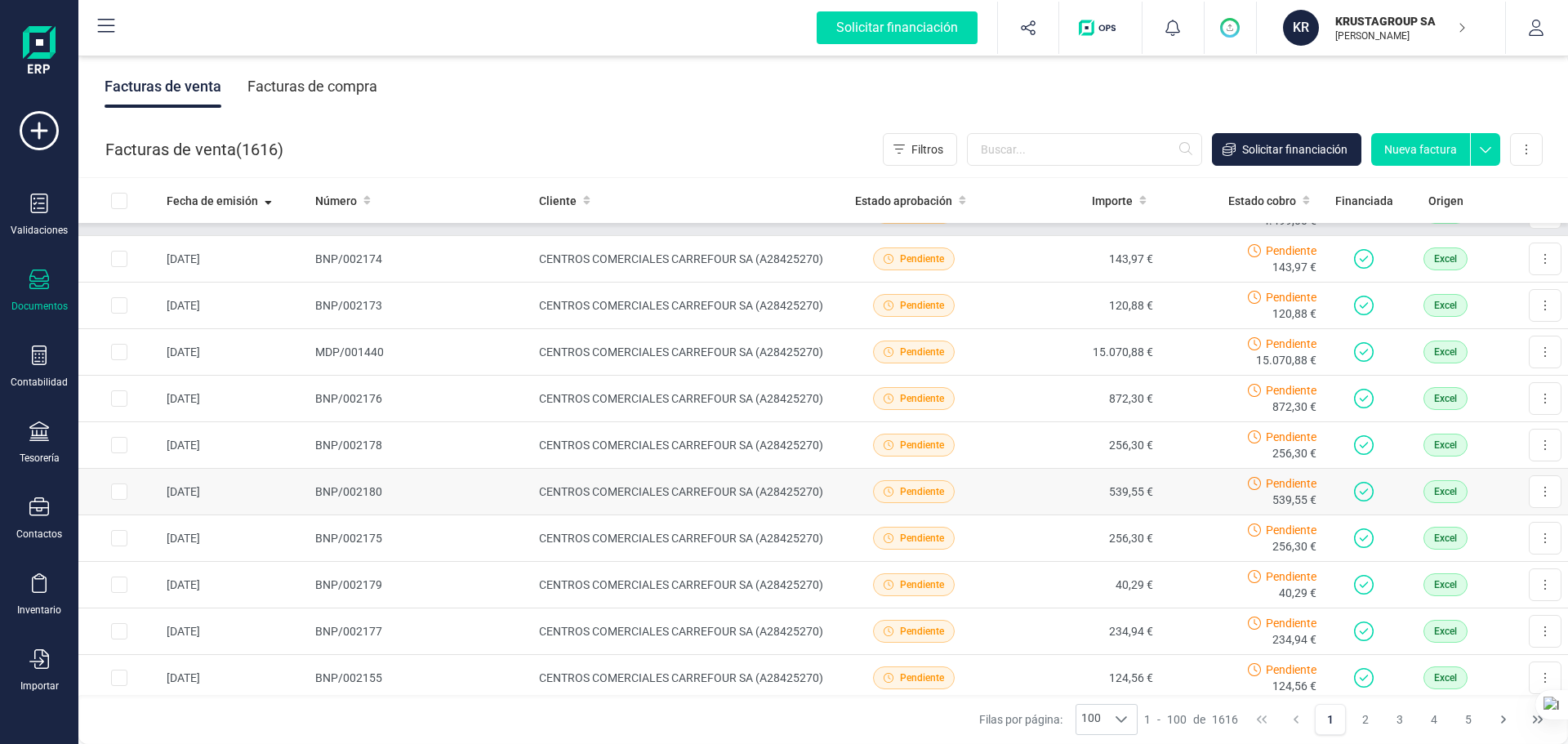
scroll to position [4280, 0]
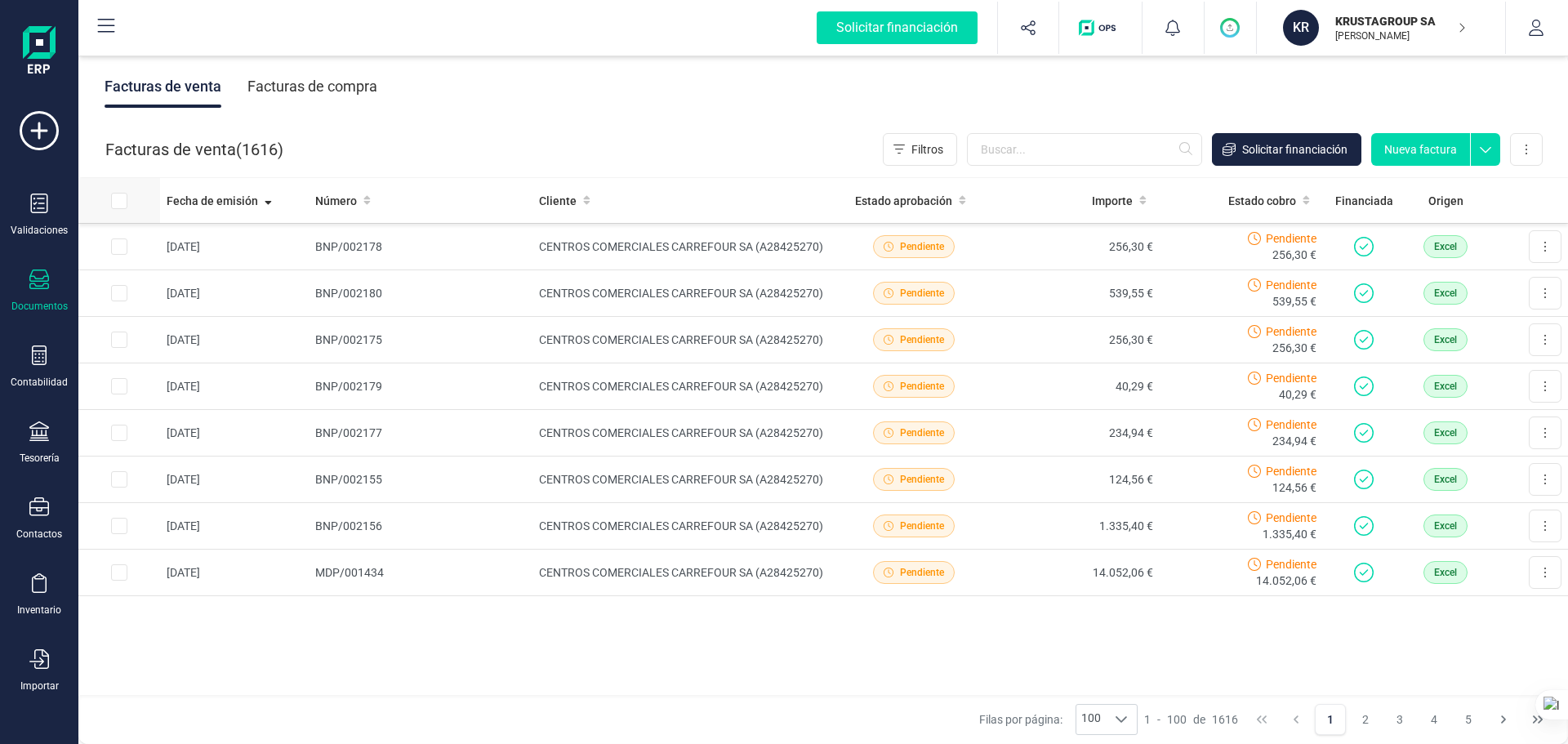
click at [117, 203] on input "All items unselected" at bounding box center [119, 201] width 16 height 16
checkbox input "true"
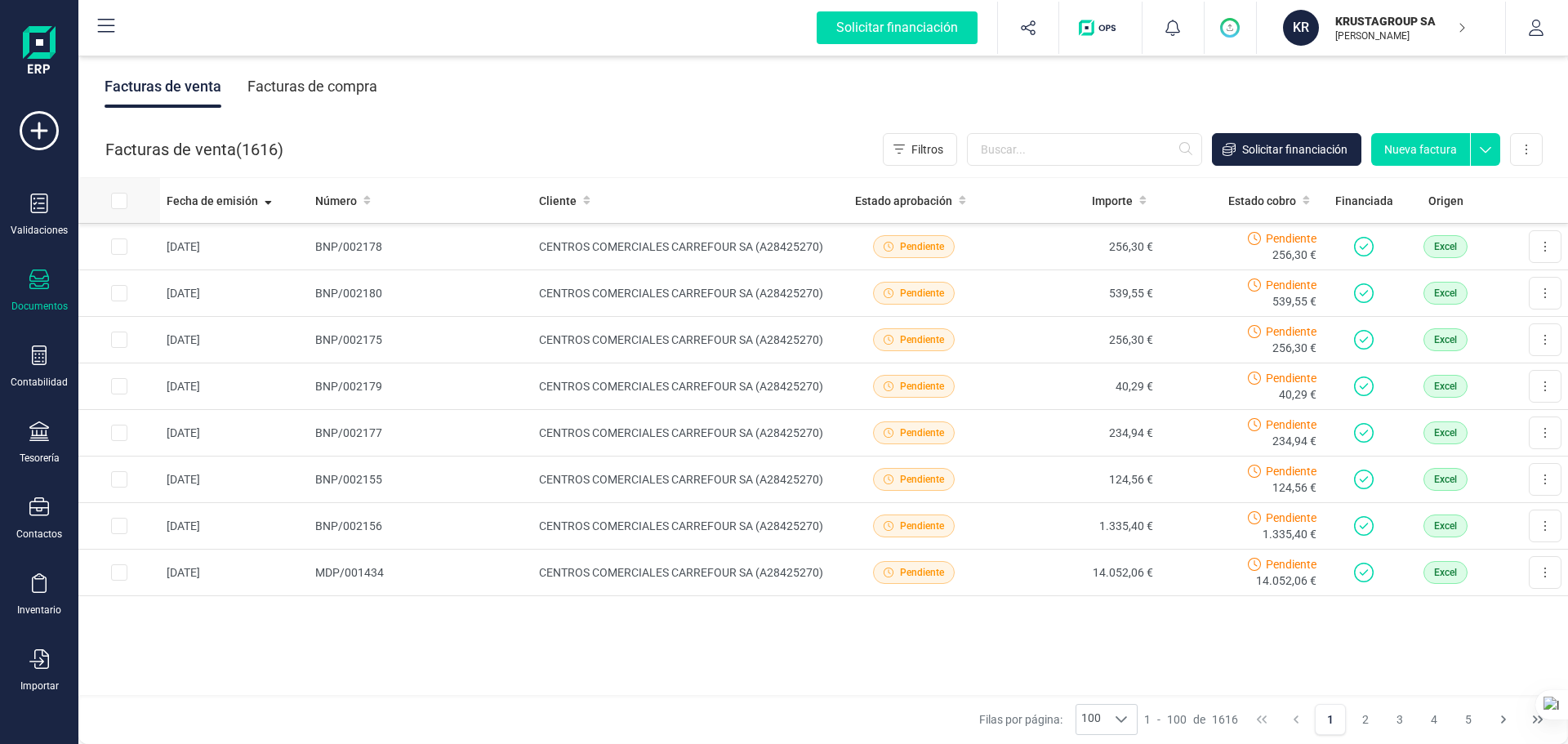
checkbox input "true"
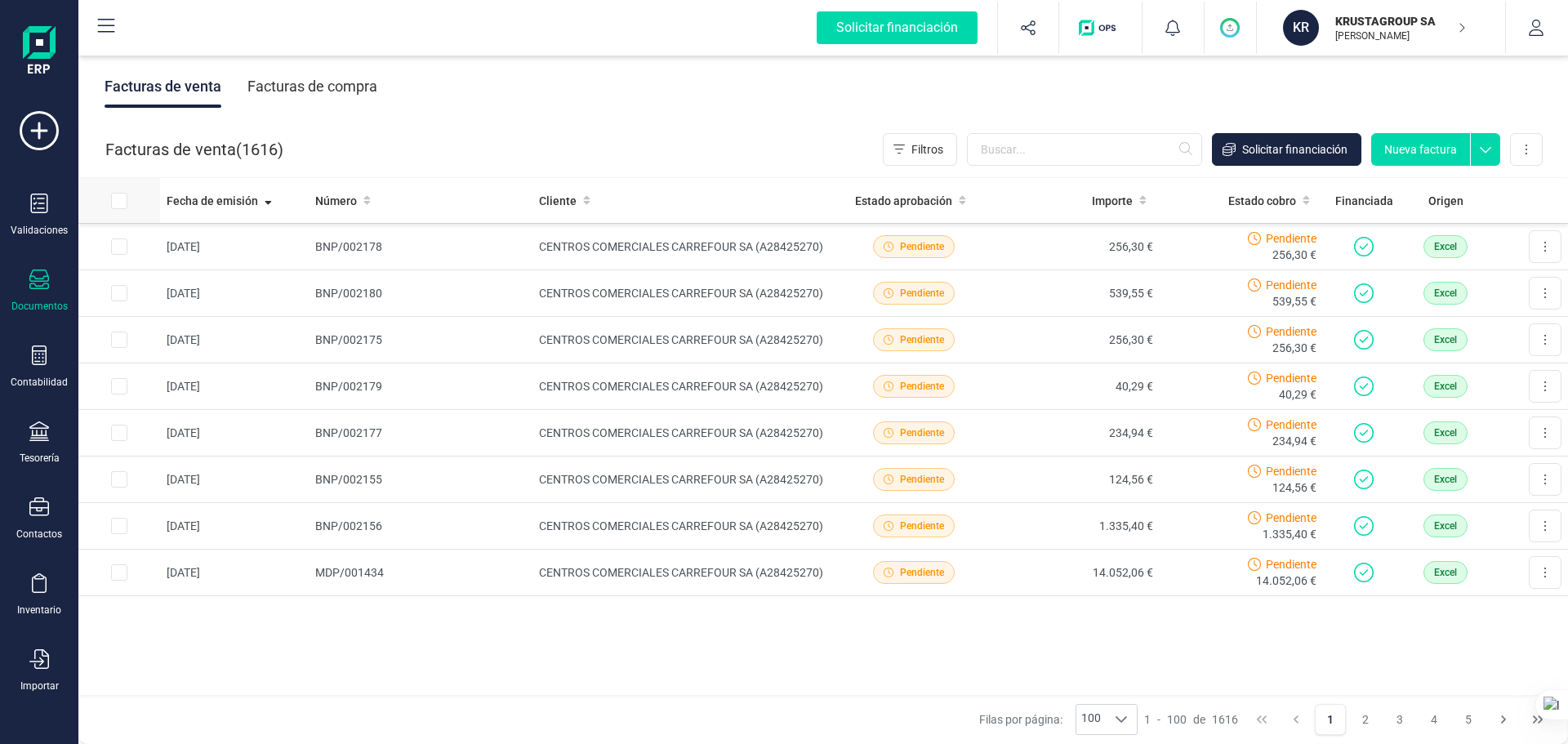
checkbox input "true"
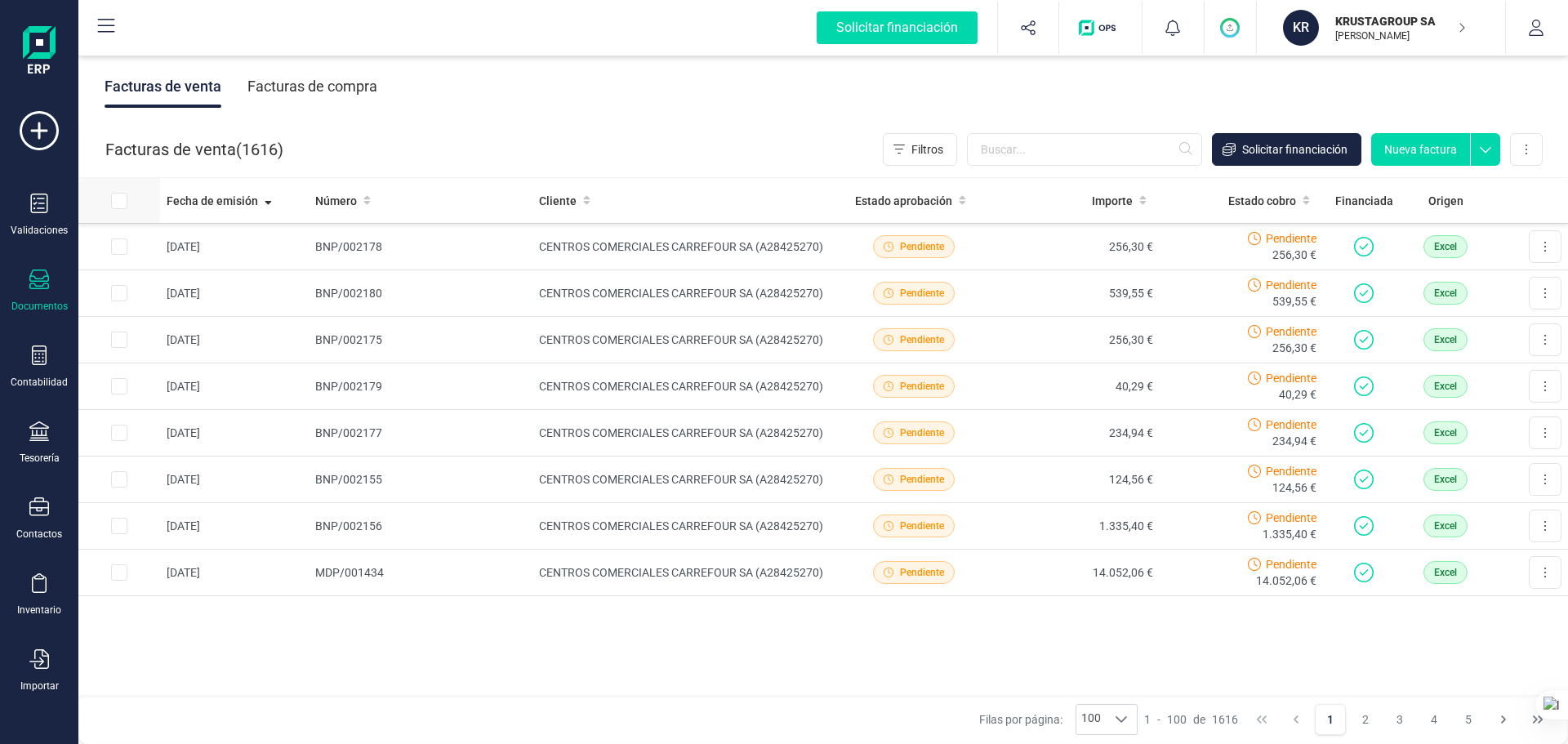
checkbox input "true"
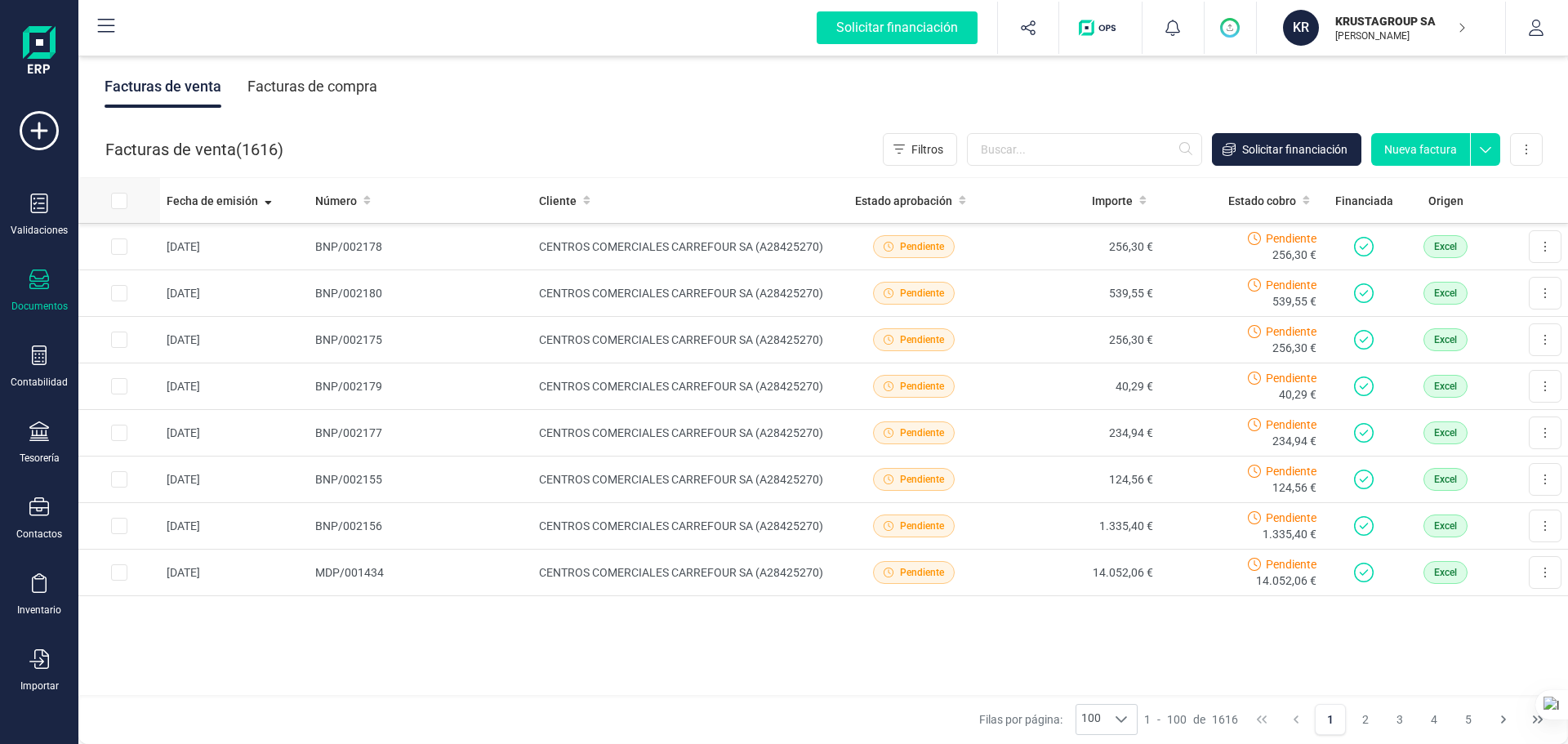
checkbox input "true"
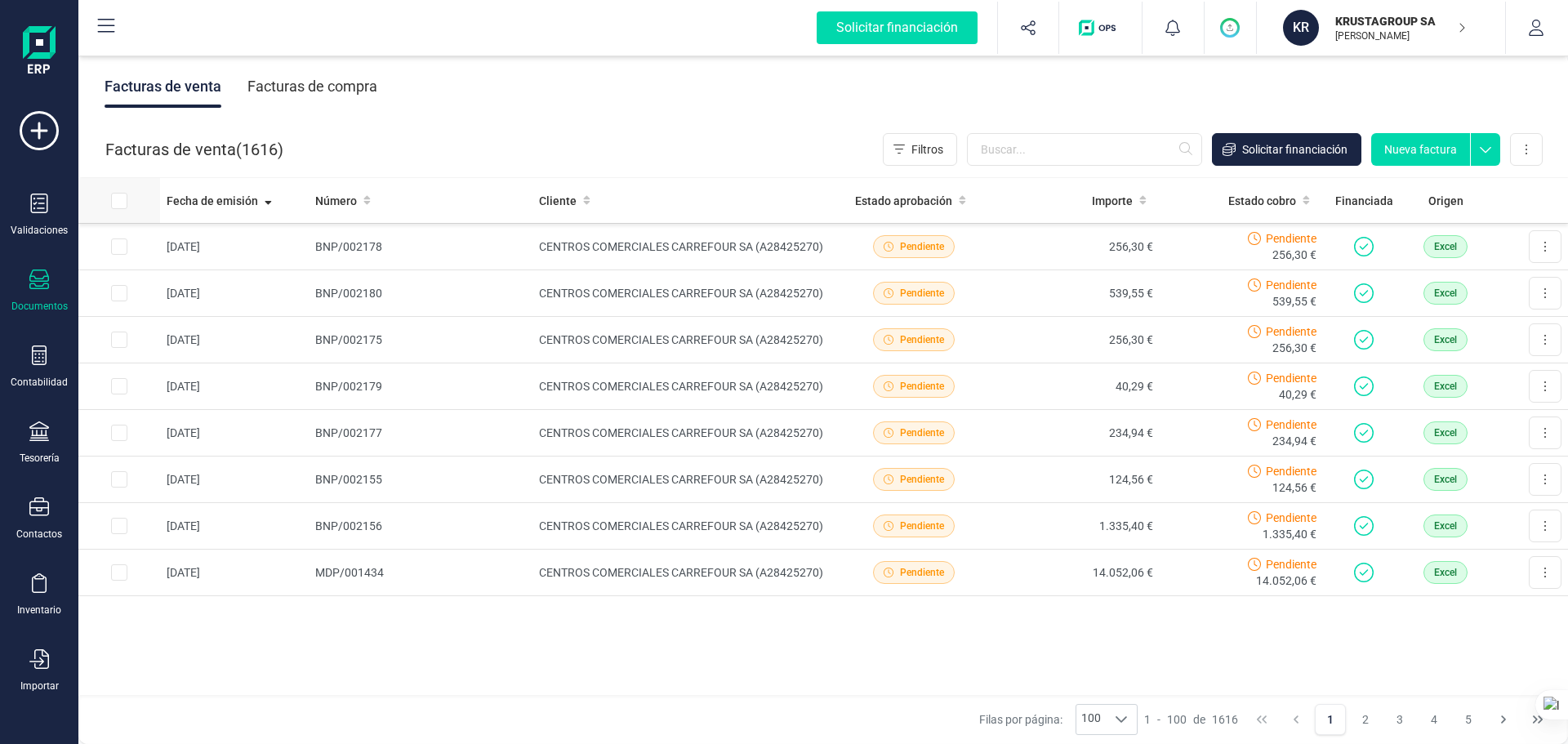
checkbox input "true"
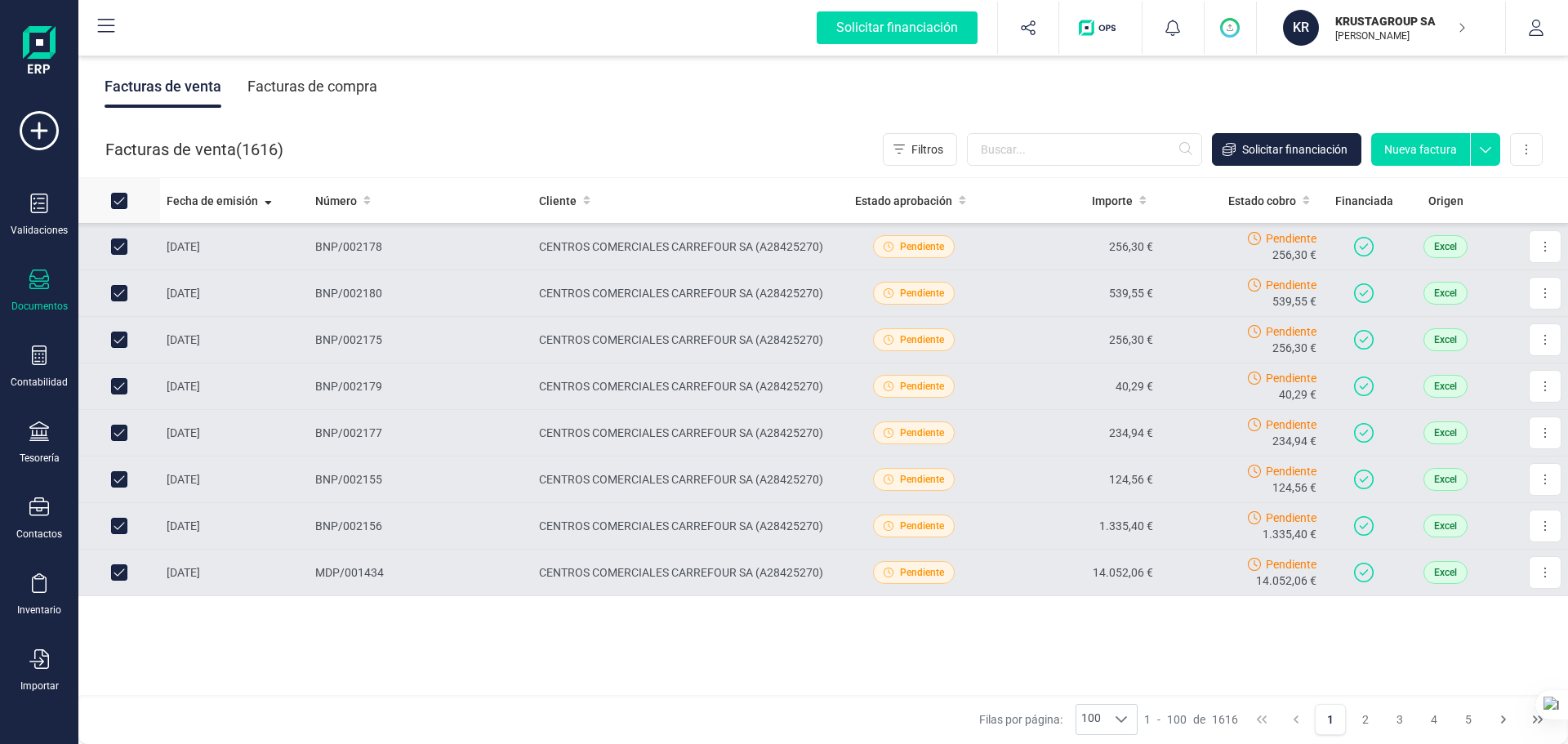
click at [117, 203] on input "All items selected" at bounding box center [119, 201] width 16 height 16
checkbox input "false"
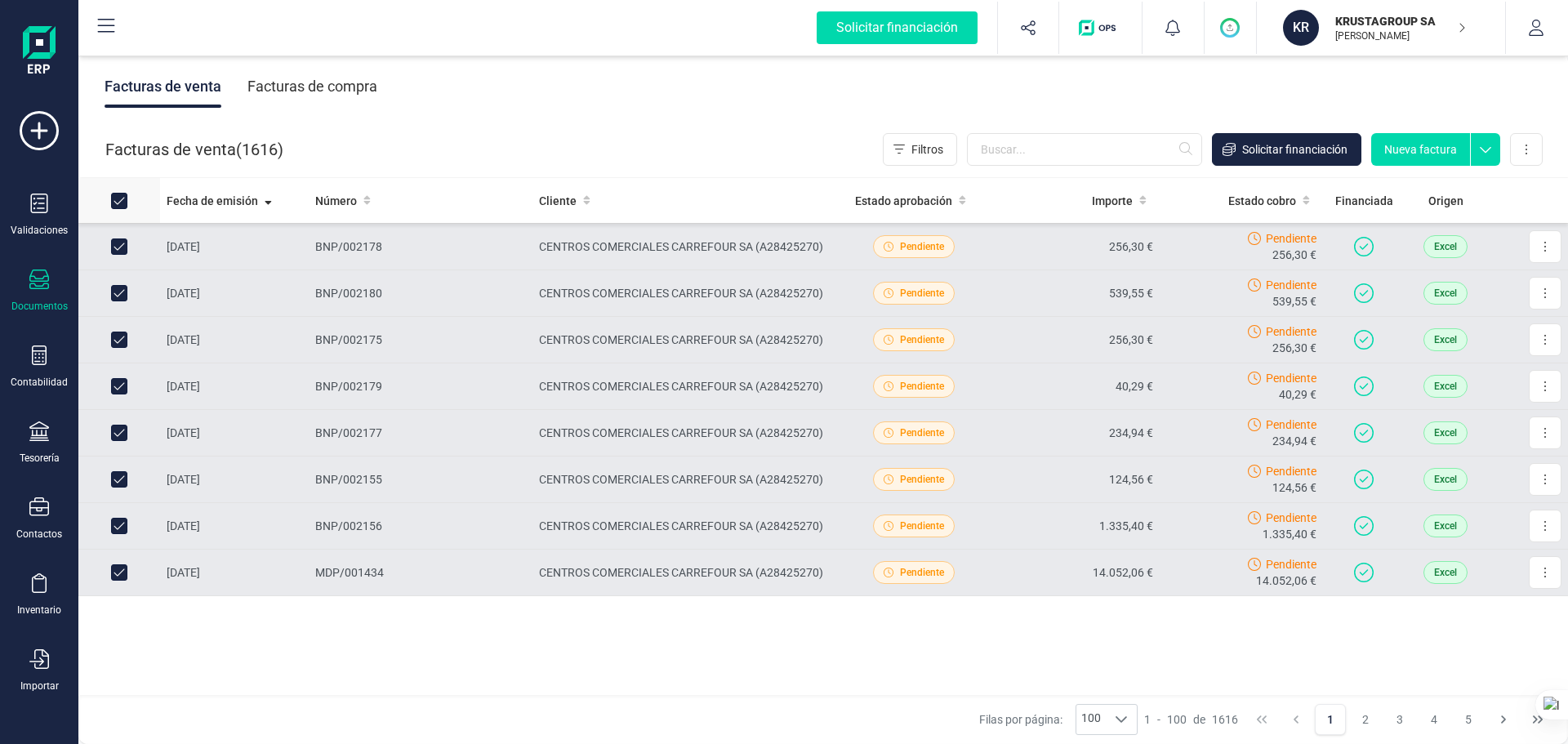
checkbox input "false"
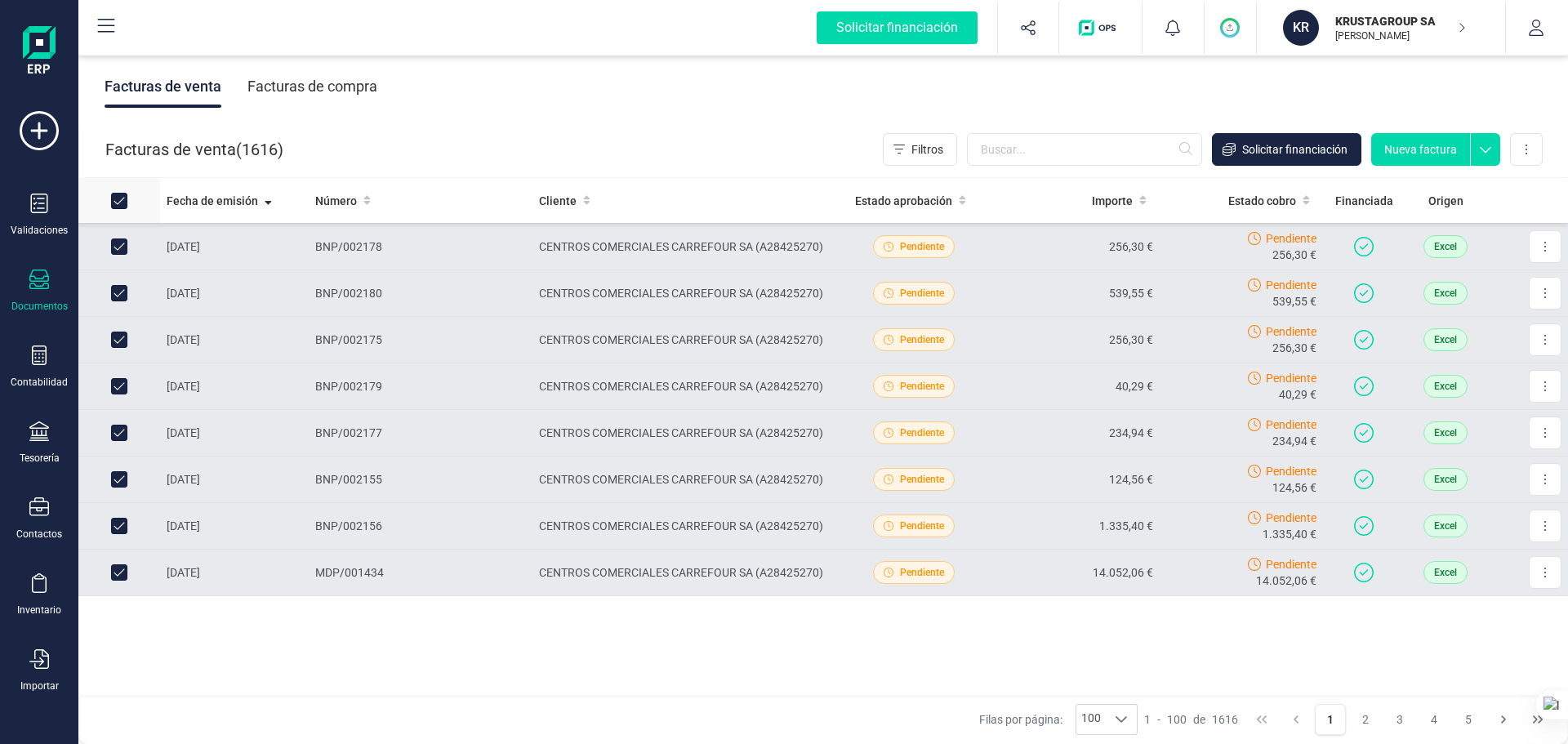
checkbox input "false"
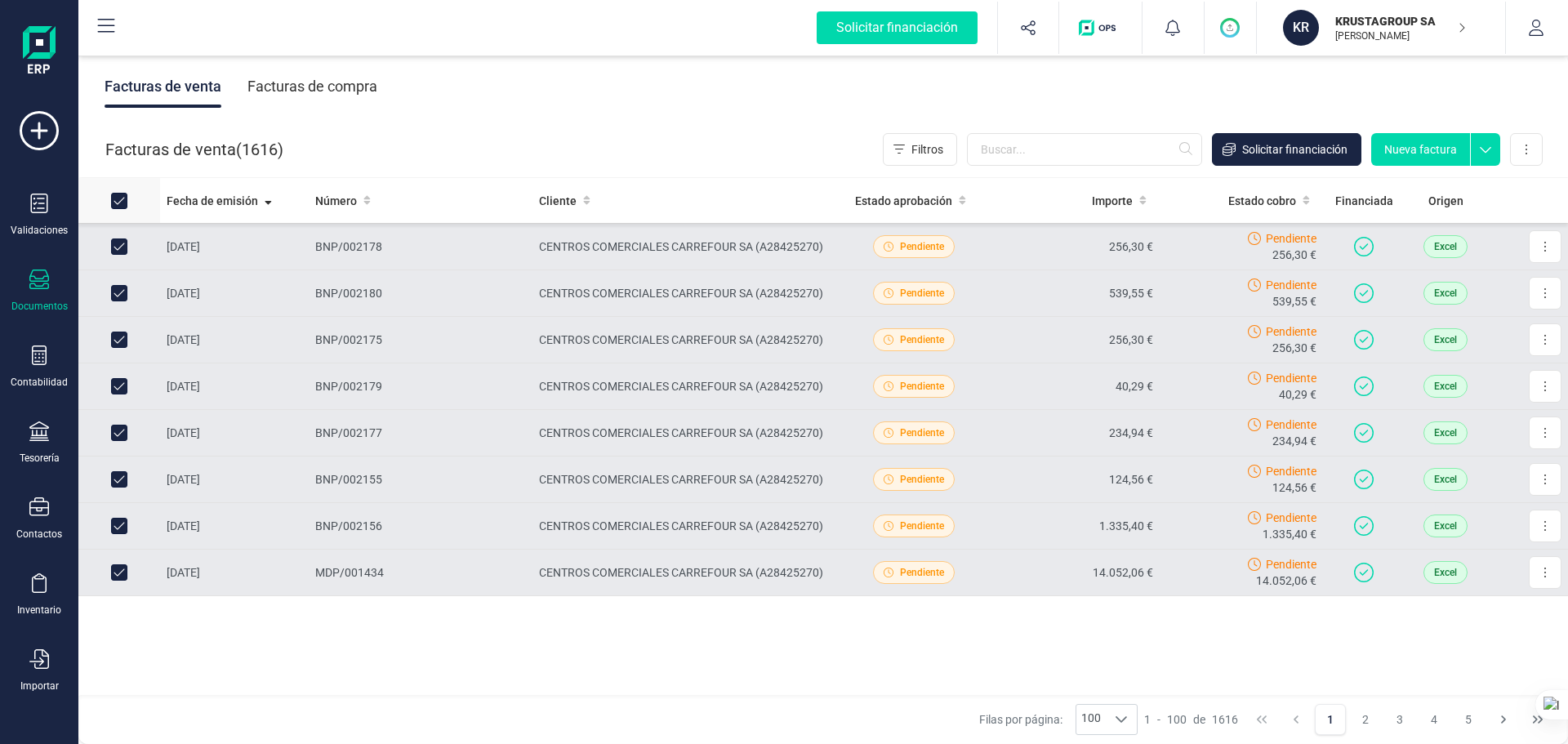
checkbox input "false"
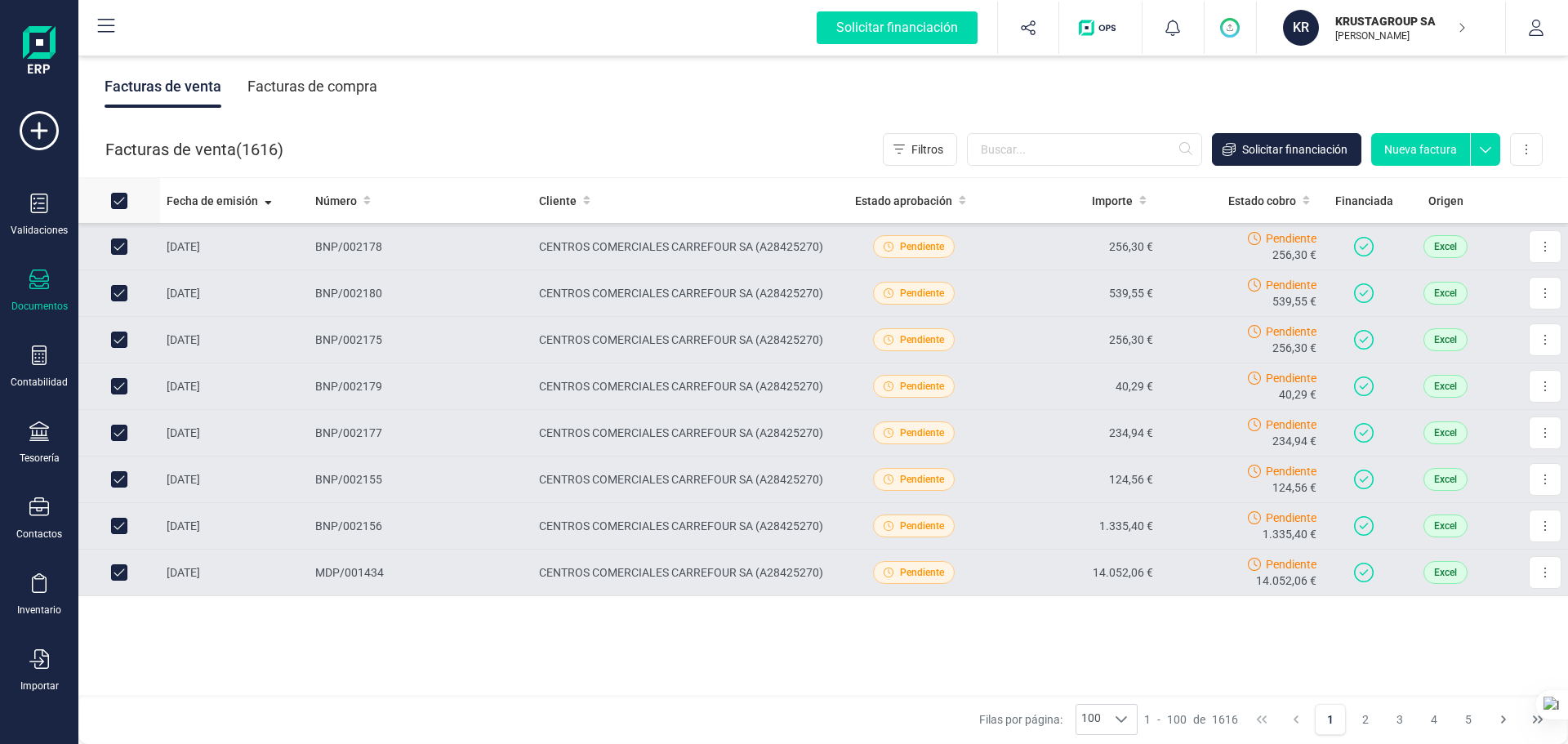
checkbox input "false"
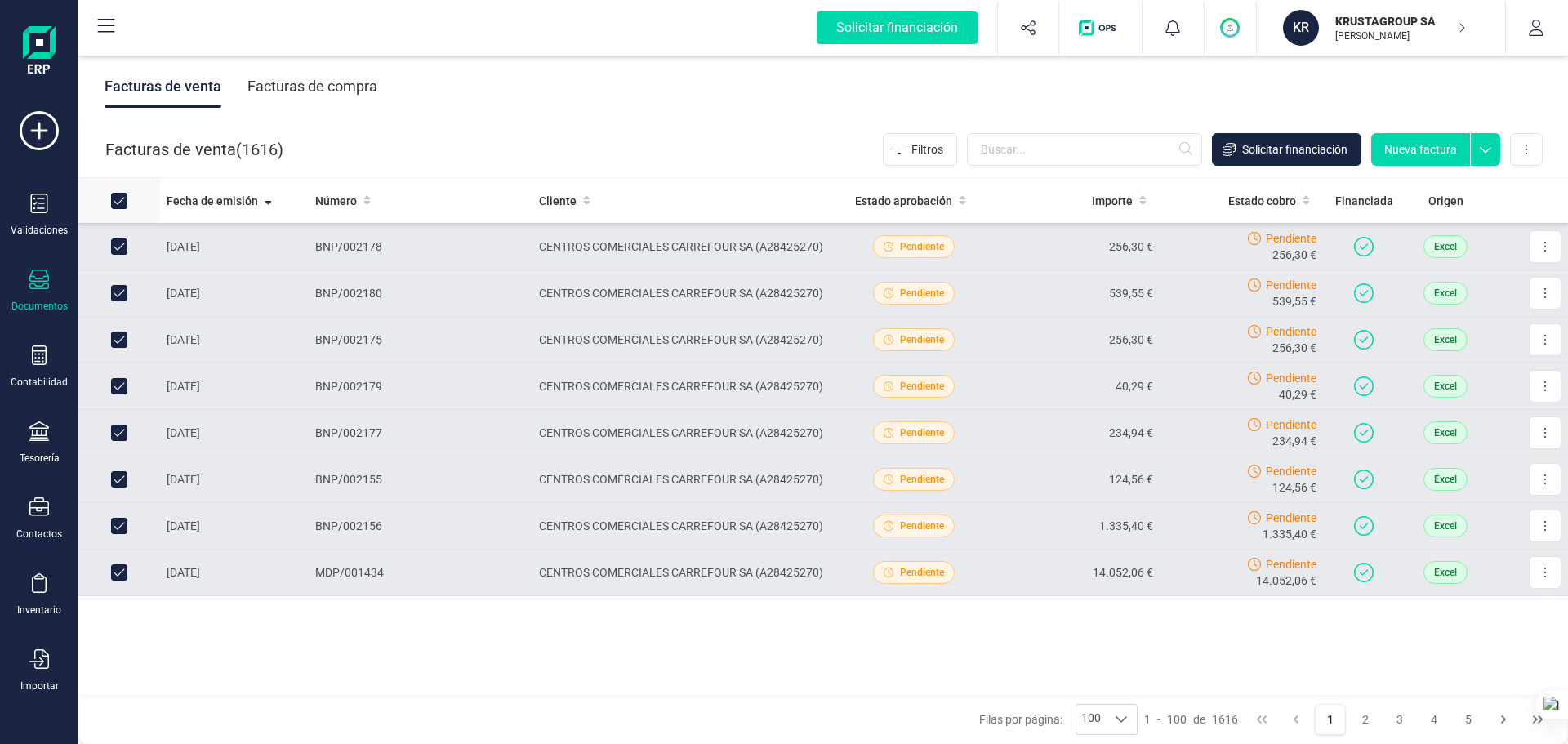
checkbox input "false"
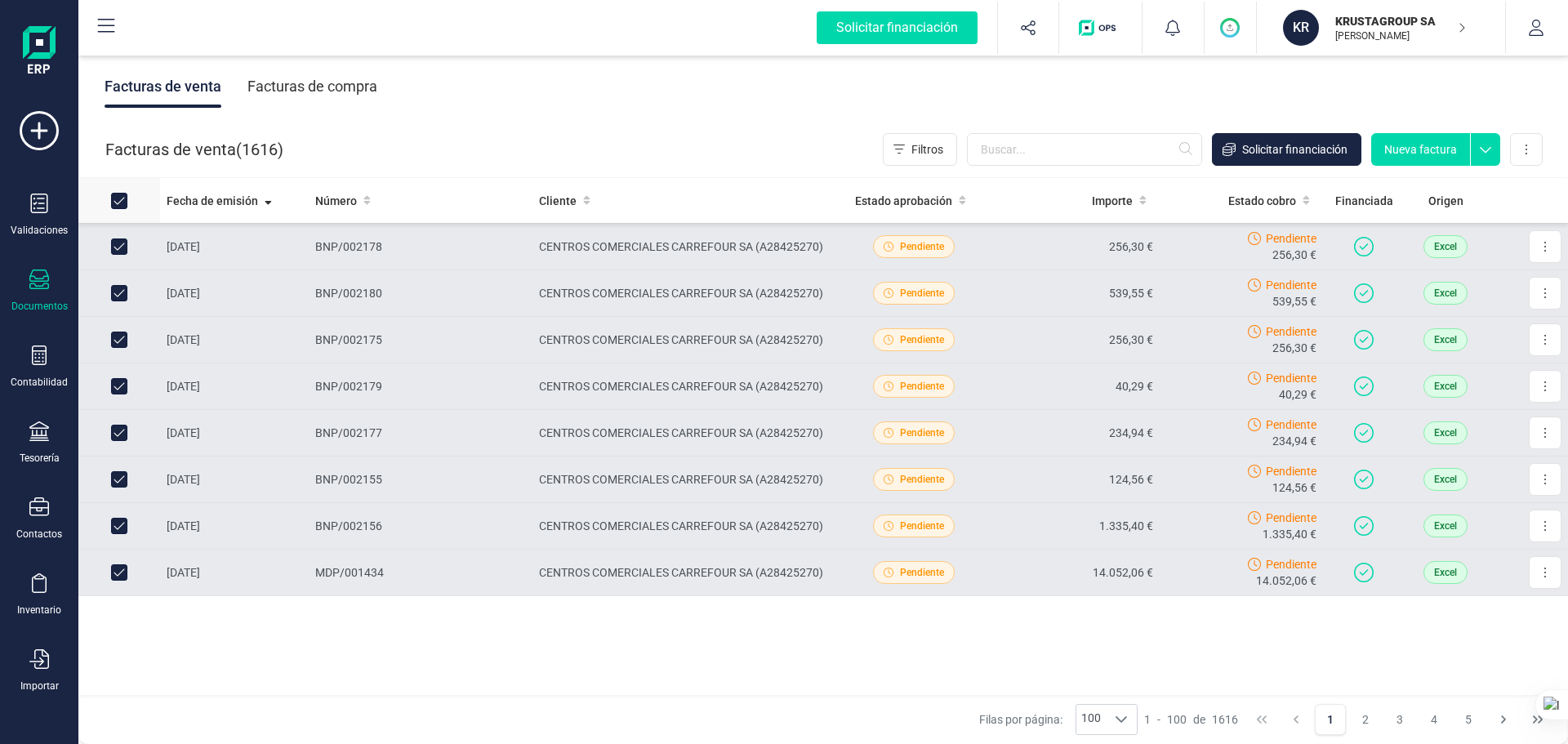
checkbox input "false"
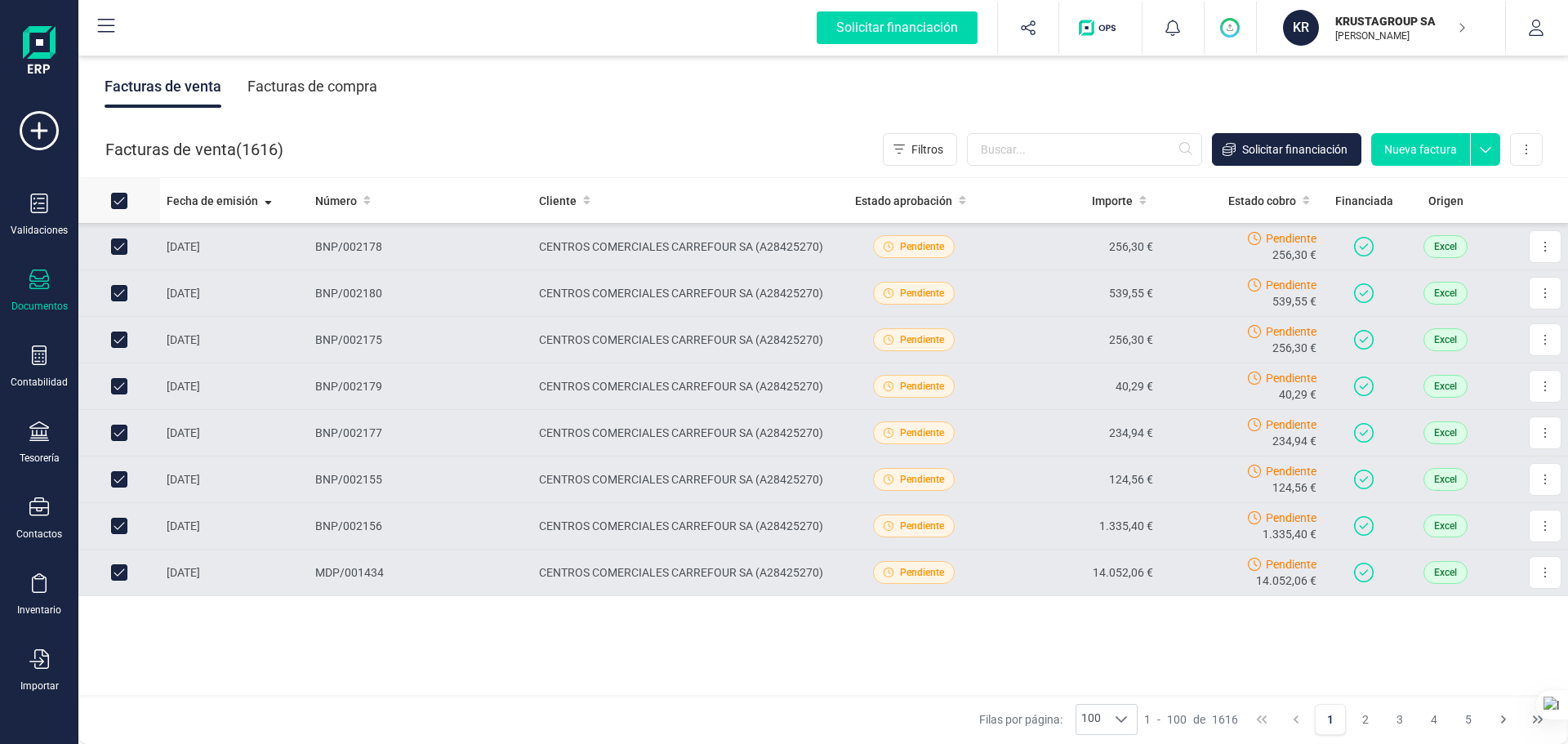
checkbox input "false"
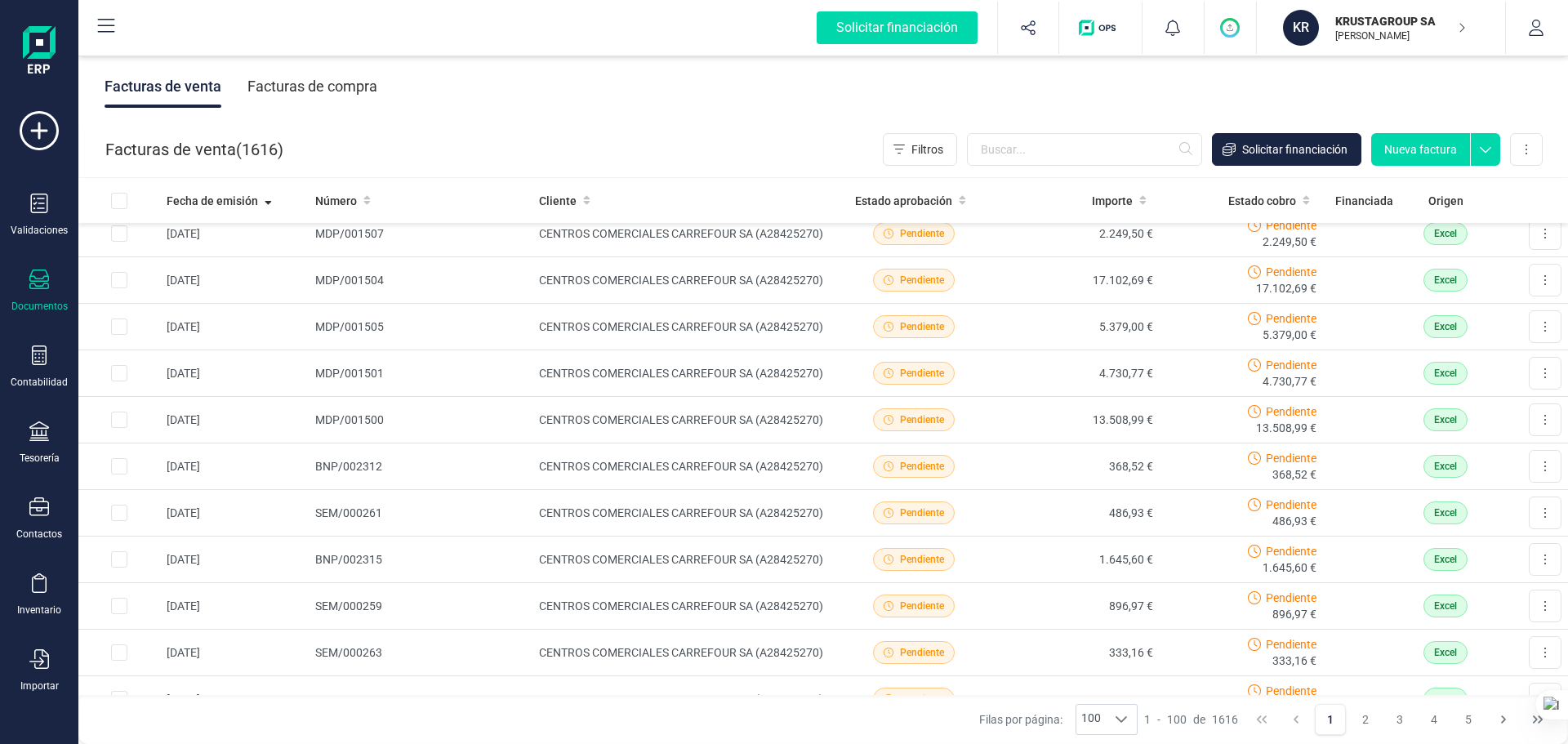
scroll to position [0, 0]
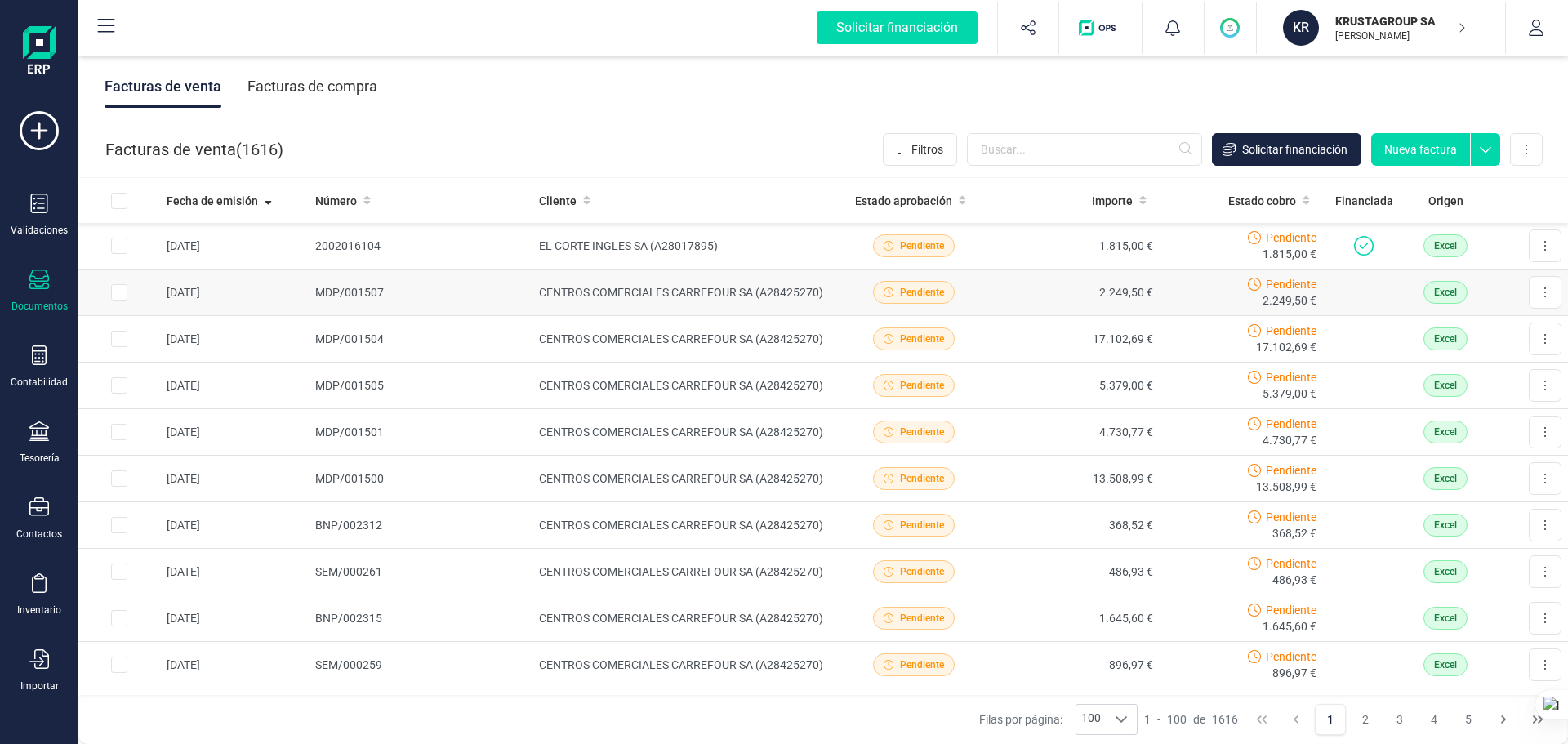
click at [120, 293] on input "Row Selected e34a3c70-9ff2-49d6-8c23-a617ba2da54d" at bounding box center [119, 292] width 16 height 16
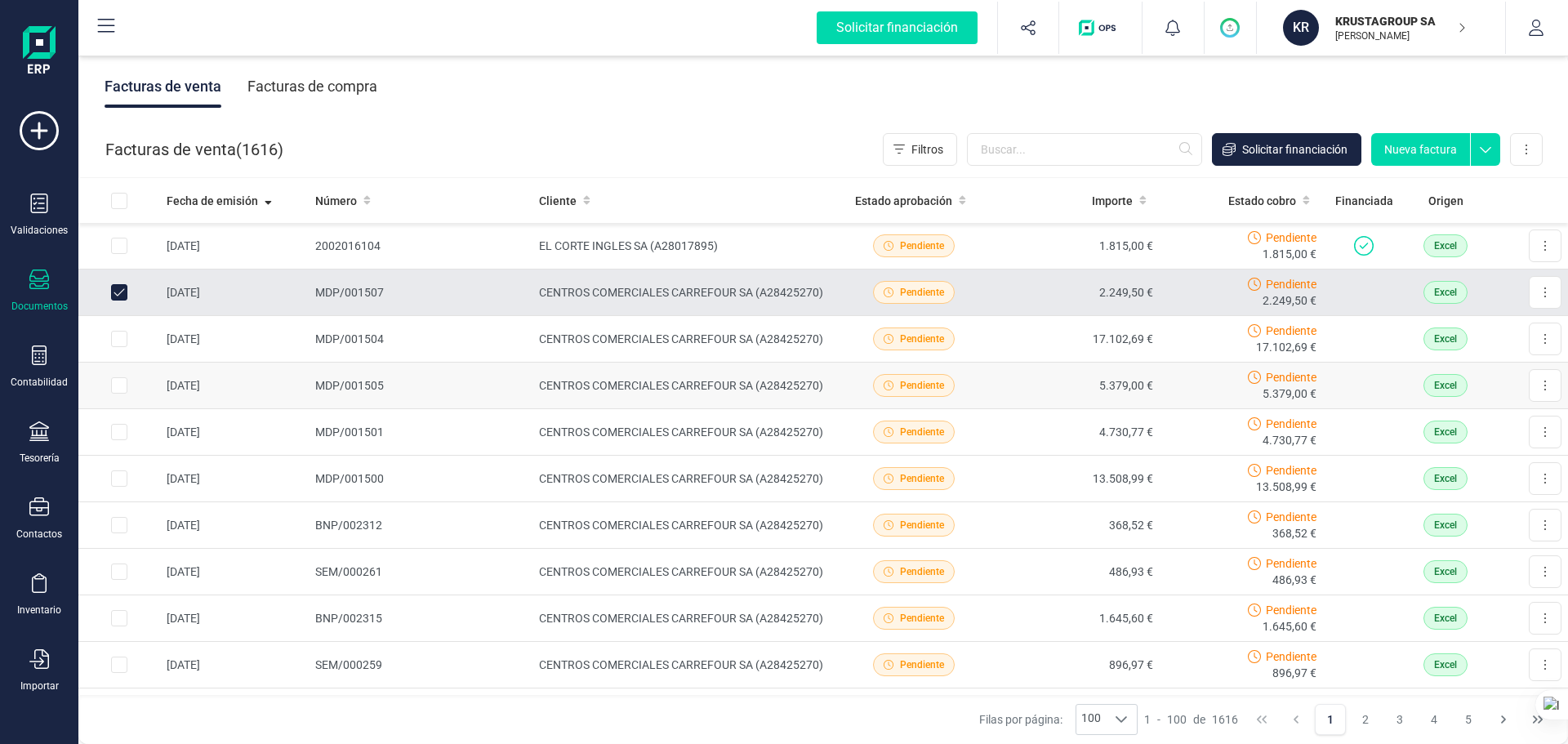
click at [118, 340] on input "Row Selected 5de08d4c-53ff-4a26-80e6-da16739e7c62" at bounding box center [119, 339] width 16 height 16
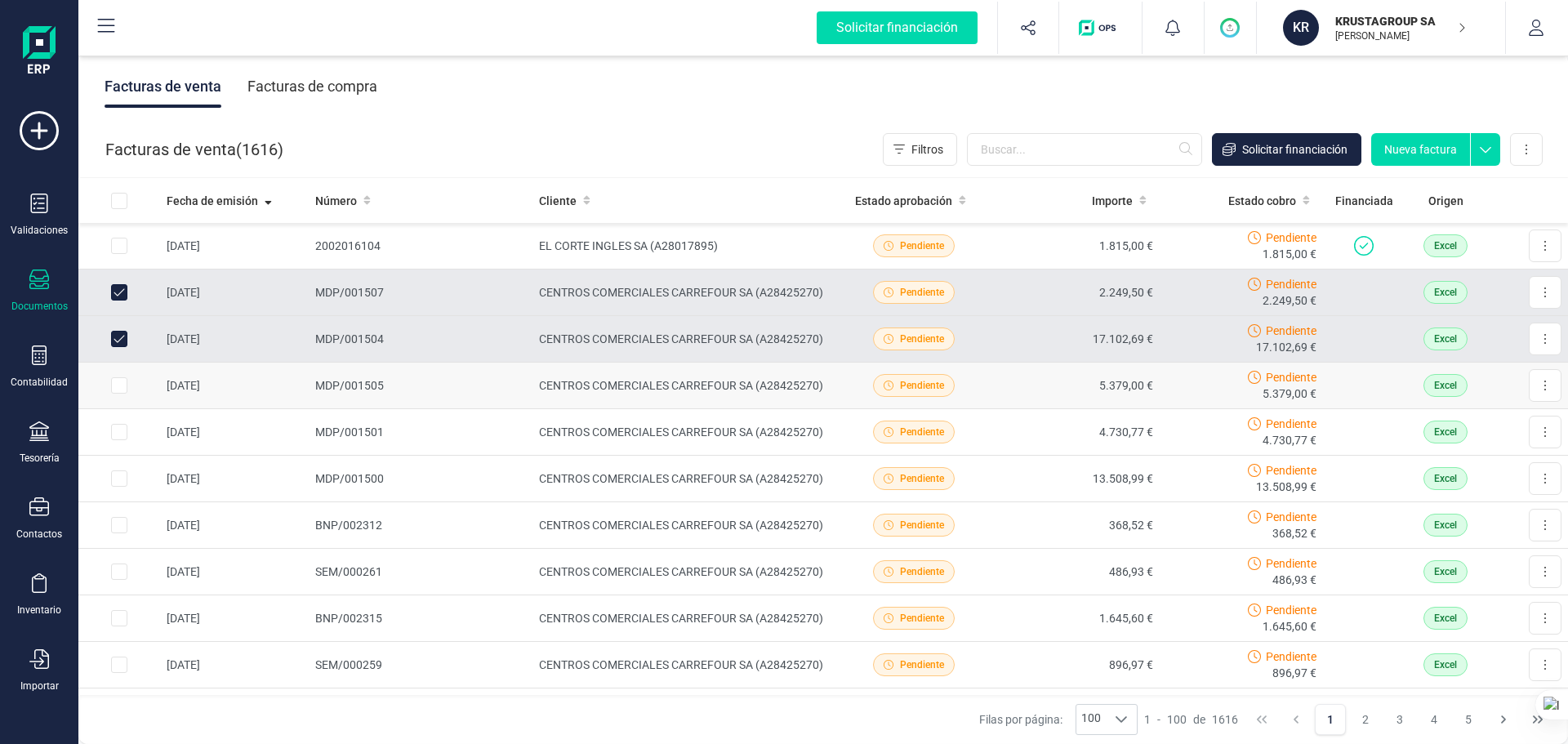
click at [116, 382] on input "Row Selected e577f0fd-e365-4e06-af11-23364c2283f8" at bounding box center [119, 385] width 16 height 16
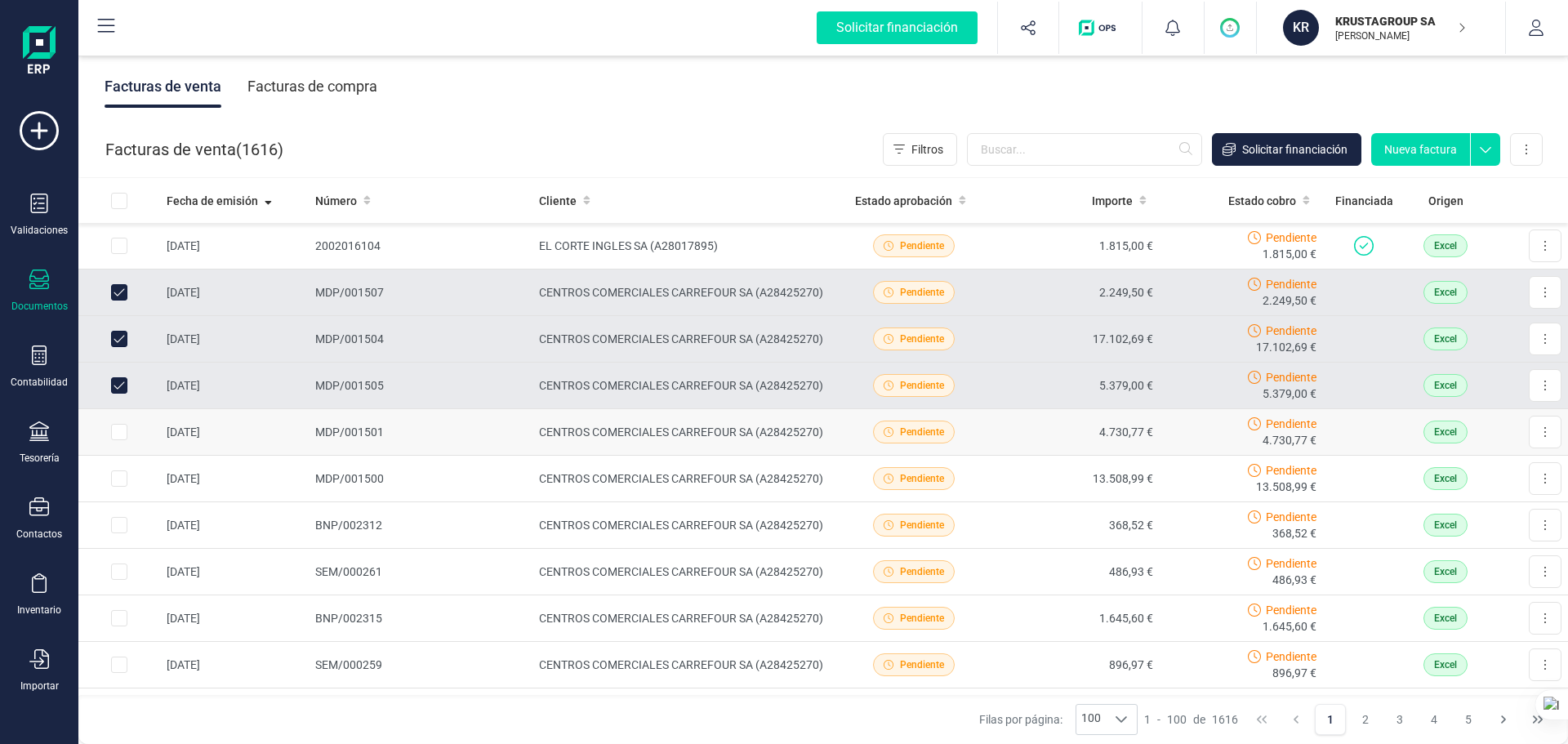
click at [120, 435] on input "Row Selected e501f20d-ed34-4214-a0c0-80677de3c850" at bounding box center [119, 432] width 16 height 16
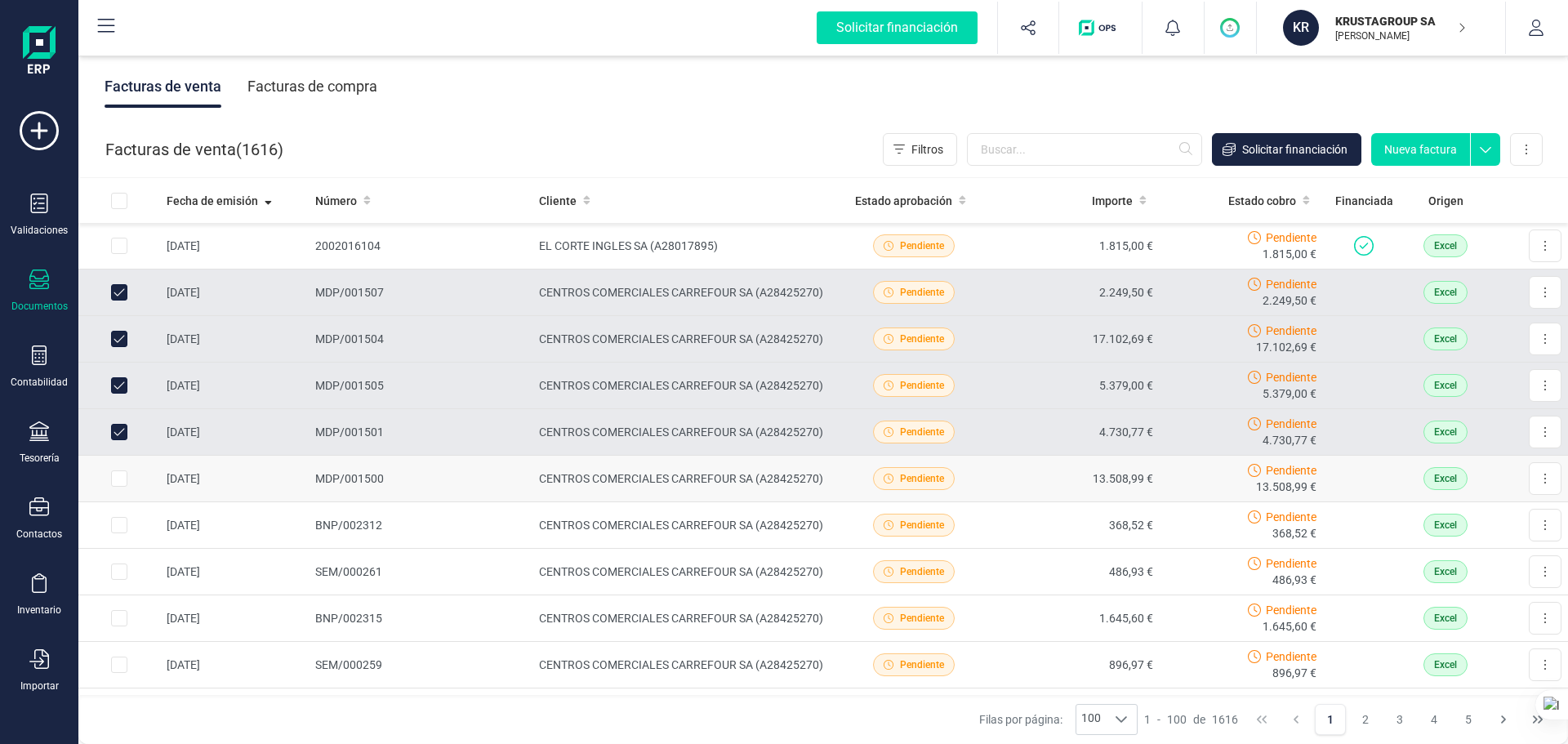
click at [112, 480] on input "Row Selected b045bfce-7786-4820-af8a-80a7b7170e24" at bounding box center [119, 479] width 16 height 16
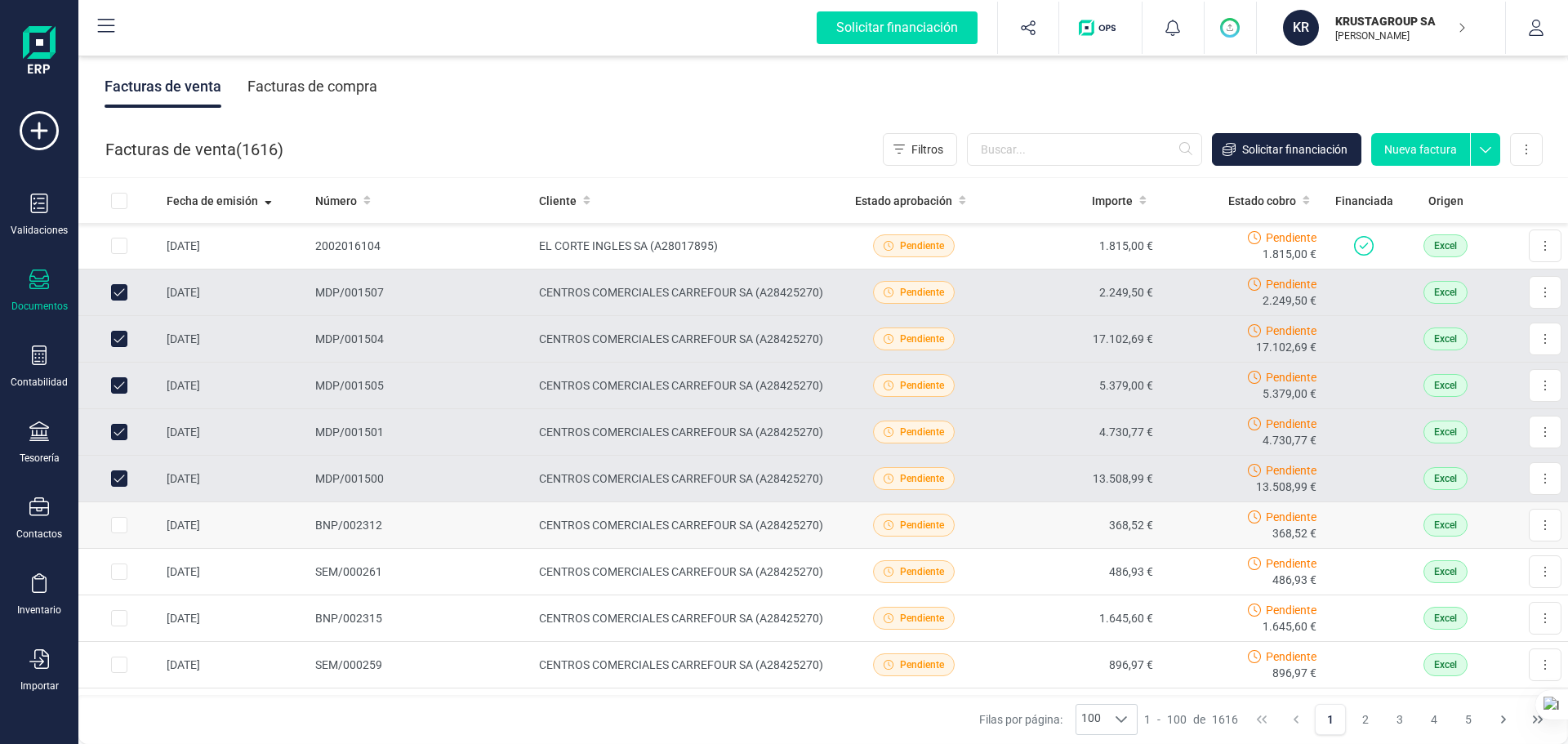
click at [120, 524] on input "Row Selected 8cbabd7d-7b84-433f-8133-c243678e8f08" at bounding box center [119, 524] width 16 height 16
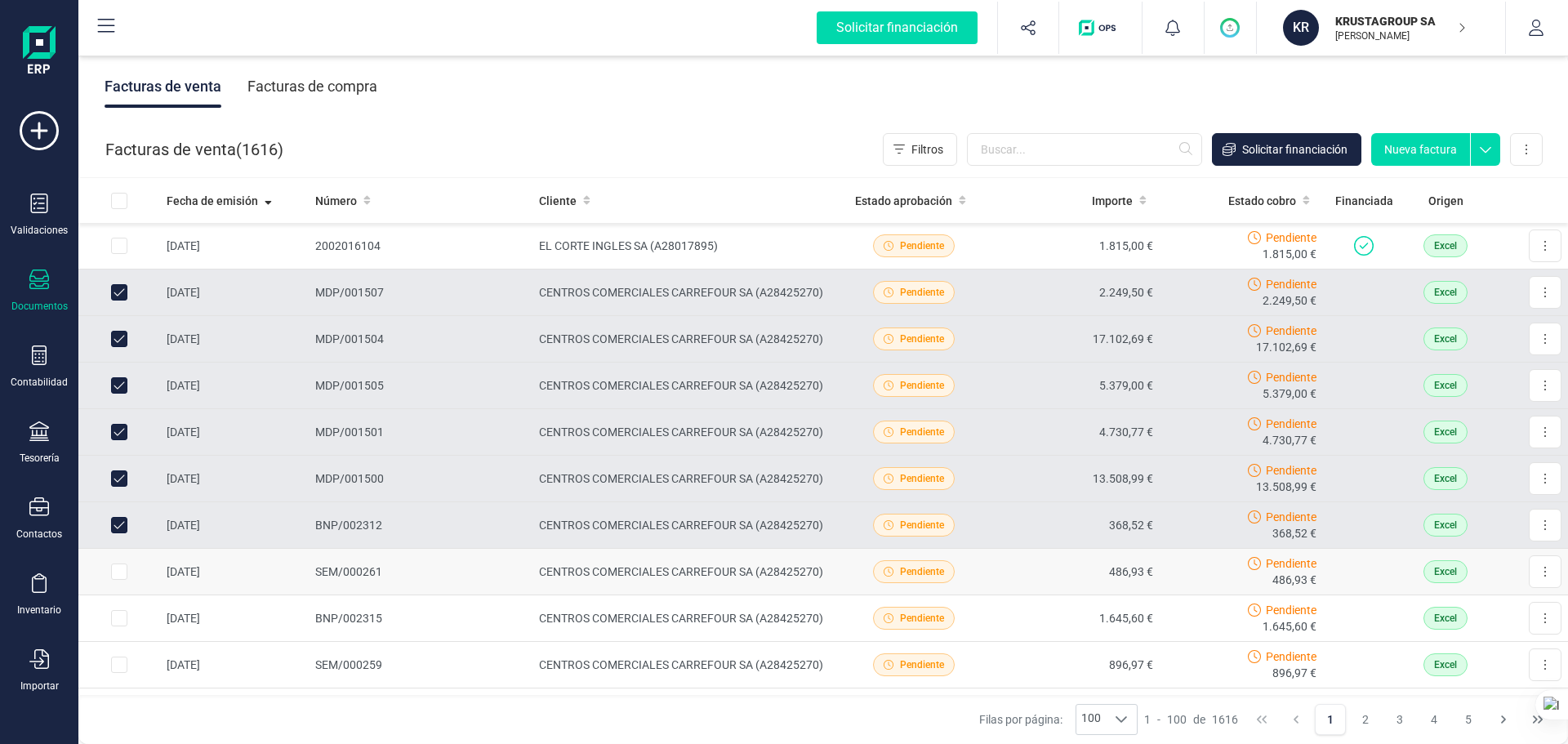
click at [119, 565] on input "Row Selected fec1535f-c8d6-43bb-93f4-a99f0019e3ff" at bounding box center [119, 571] width 16 height 16
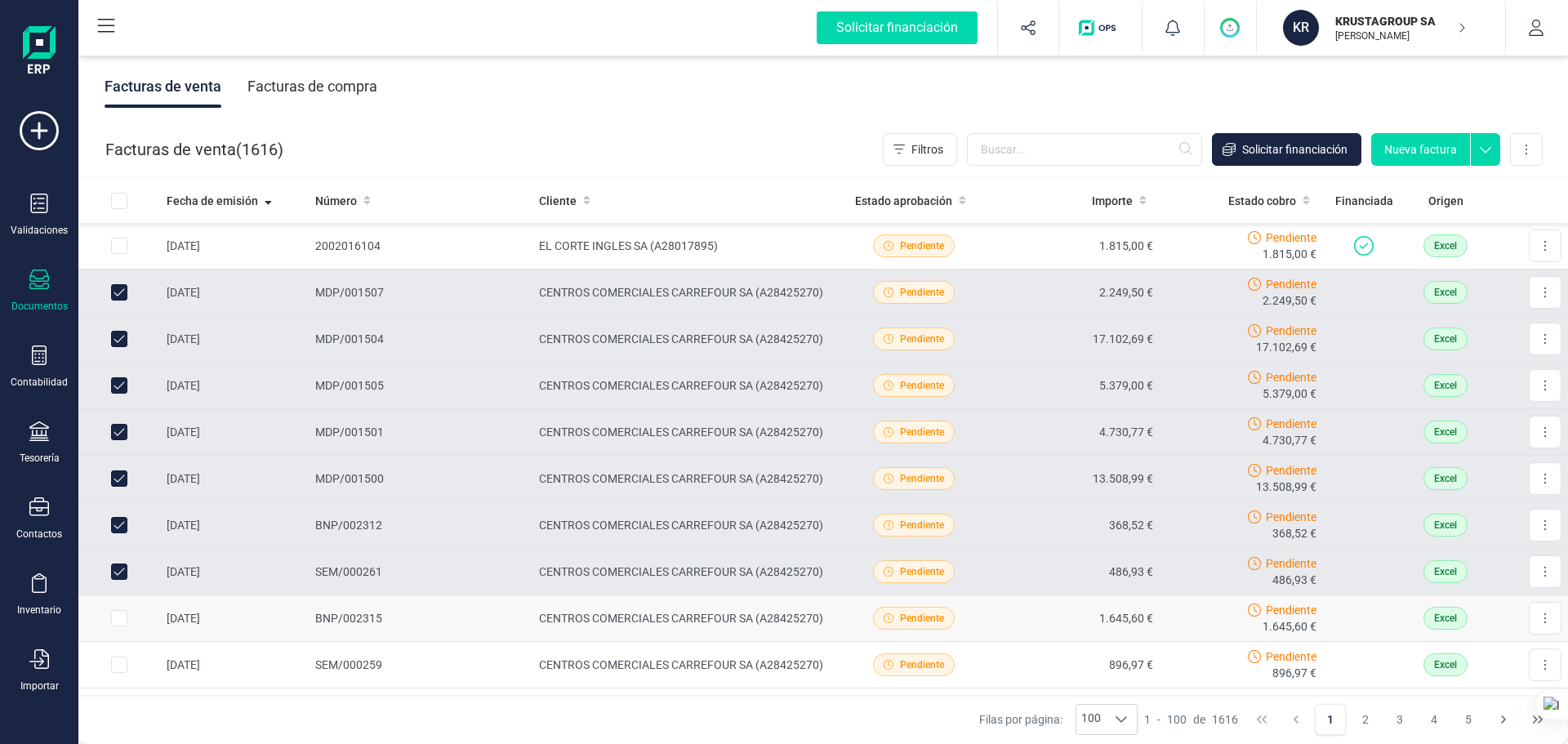
click at [122, 567] on input "Row Selected 5d5c5888-6c25-4dd6-b857-935523ed9826" at bounding box center [119, 618] width 16 height 16
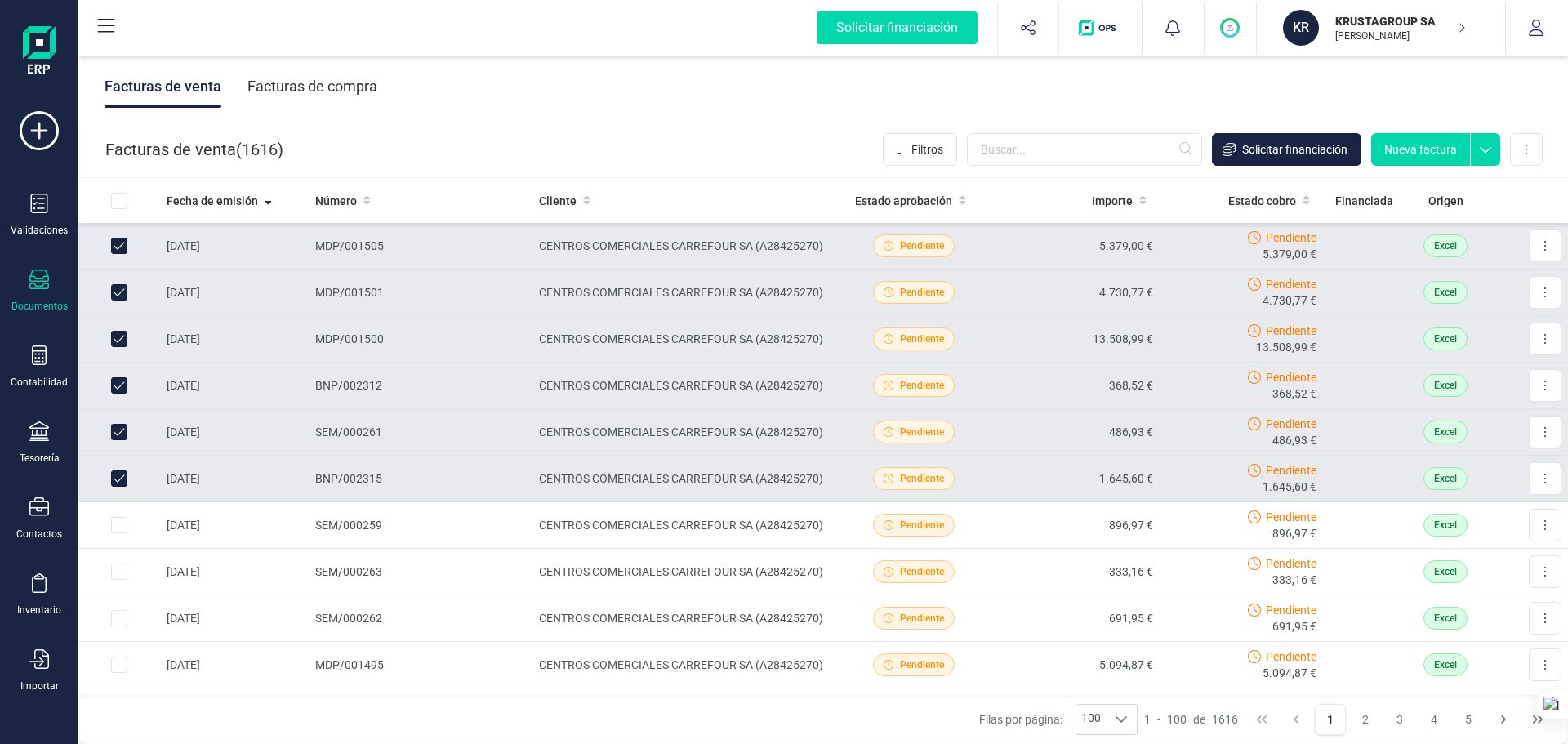
scroll to position [164, 0]
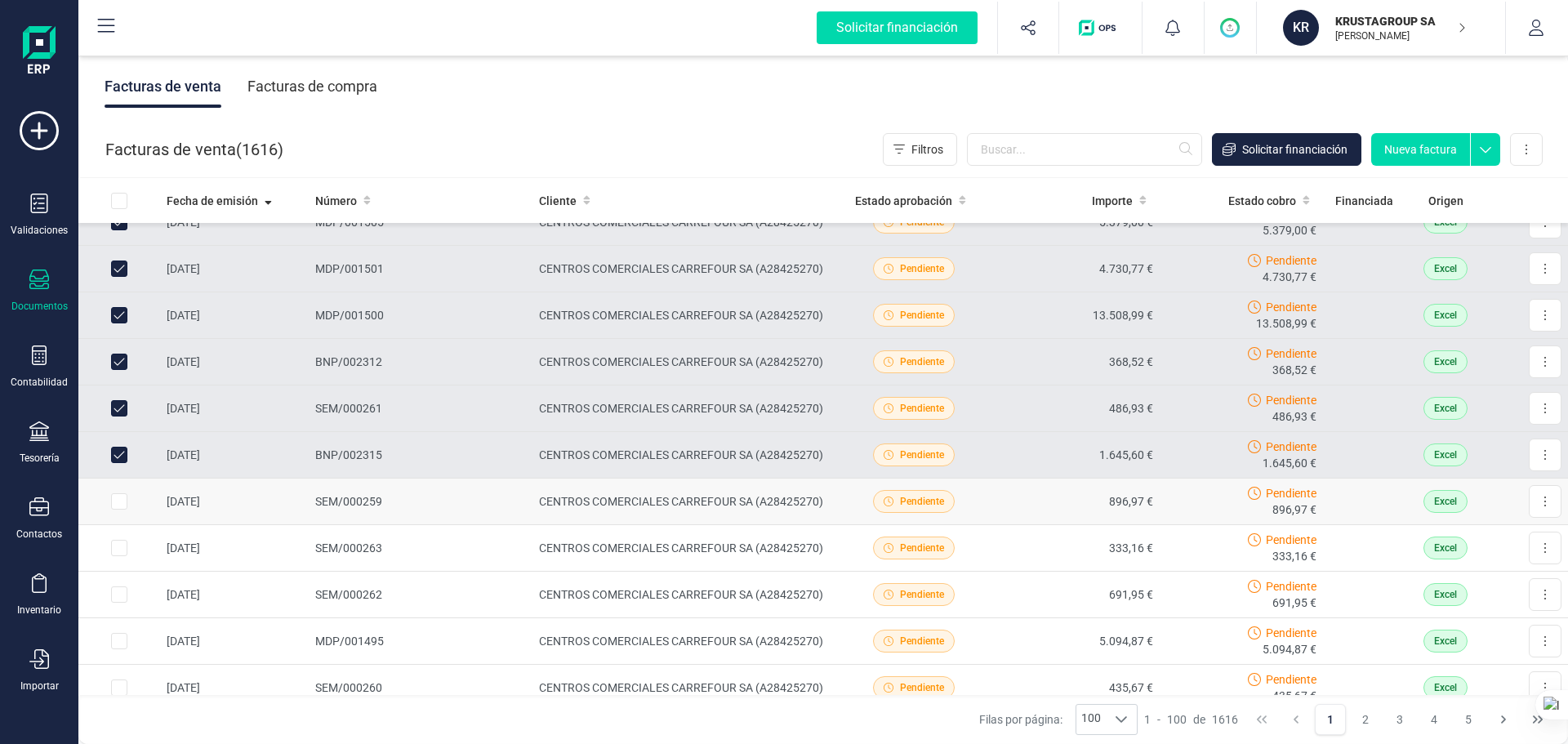
click at [118, 500] on input "Row Selected 9a57a63f-5b91-48d3-ba81-e553a2d05ce0" at bounding box center [119, 501] width 16 height 16
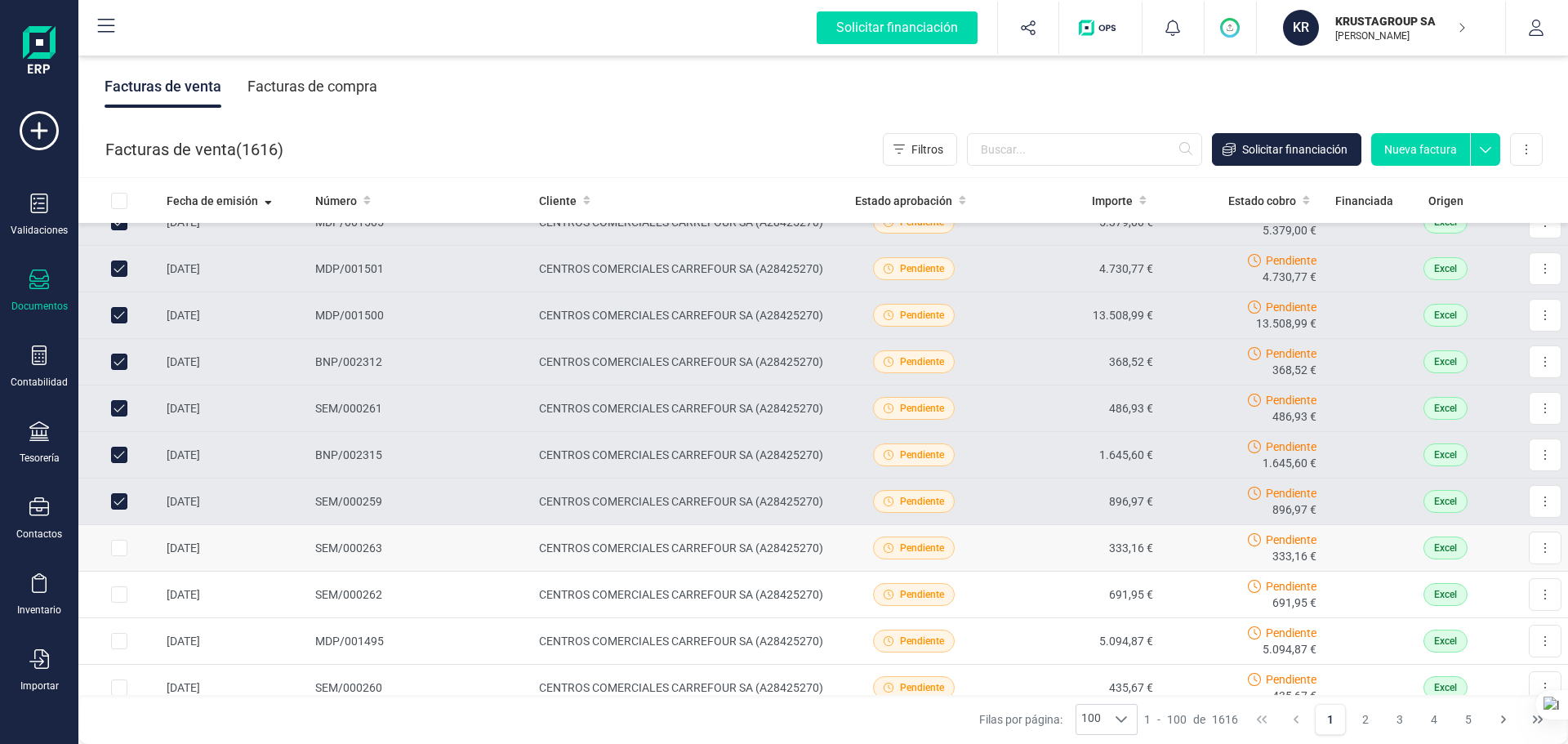
click at [113, 550] on input "Row Selected c530f80d-8ed9-4c02-b5f4-f52b16bb3939" at bounding box center [119, 548] width 16 height 16
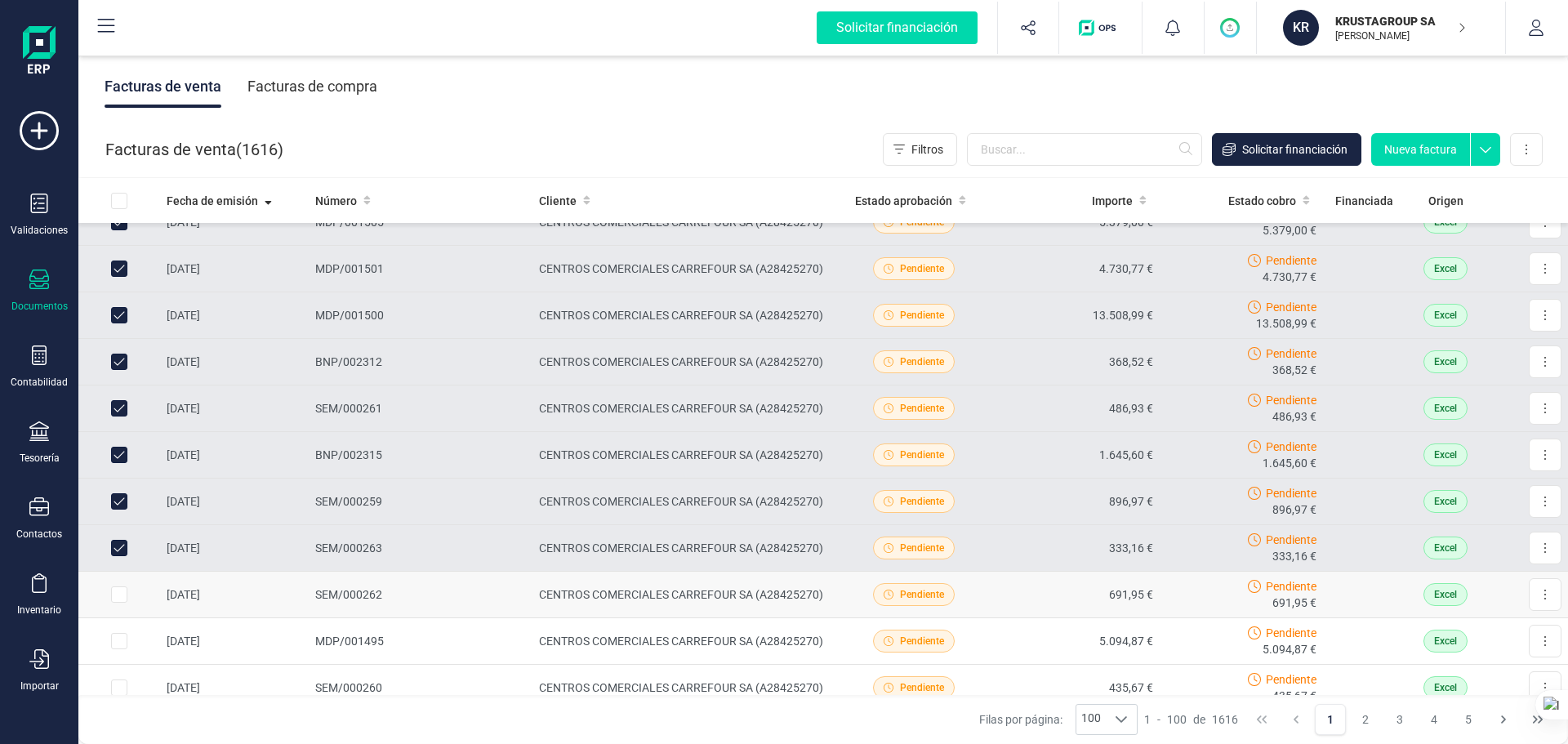
click at [119, 567] on input "Row Selected 79700d70-1759-4fbe-853e-7c8f63937993" at bounding box center [119, 595] width 16 height 16
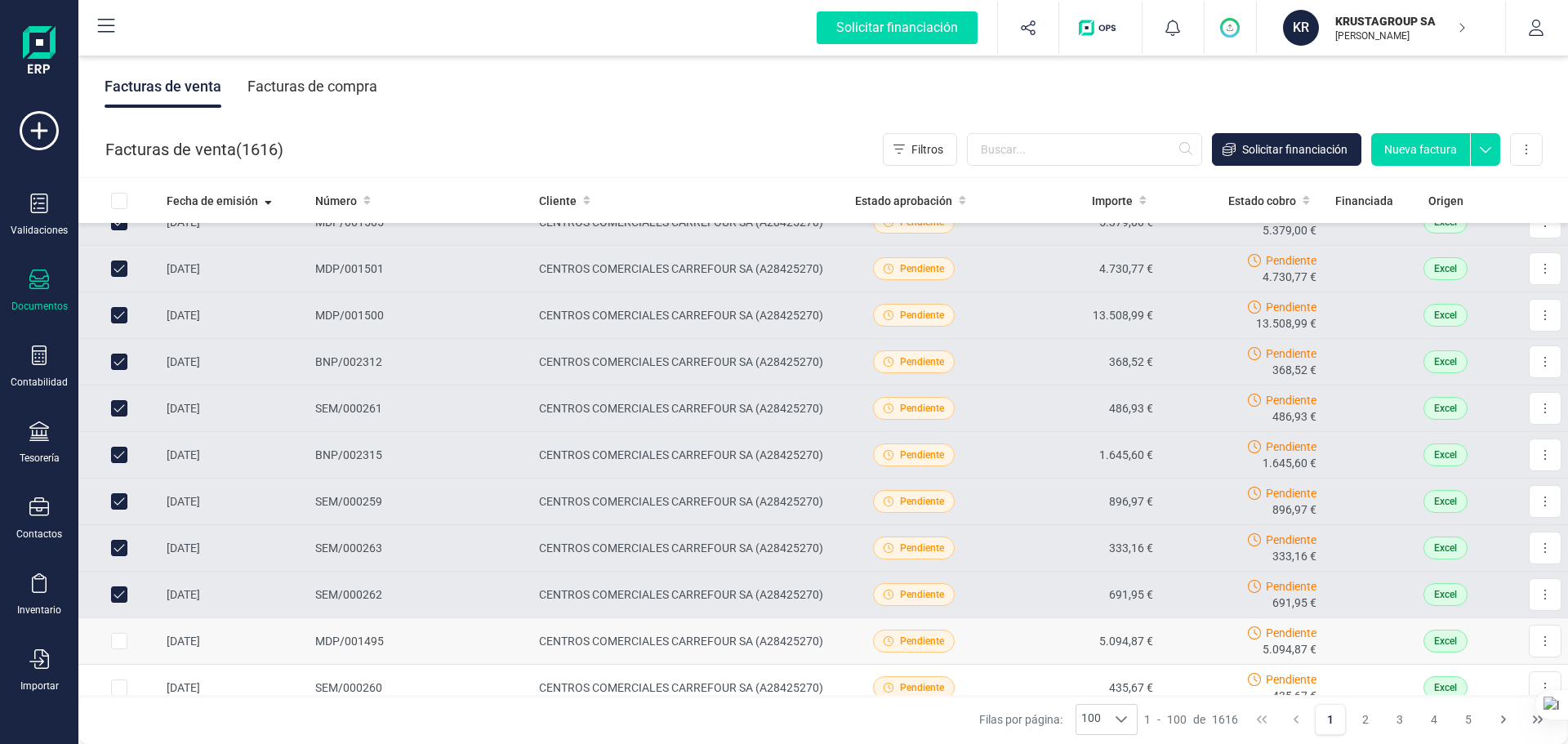
click at [116, 567] on input "Row Selected ccc8020e-c5ec-4f1e-a4af-63583c63d0bb" at bounding box center [119, 641] width 16 height 16
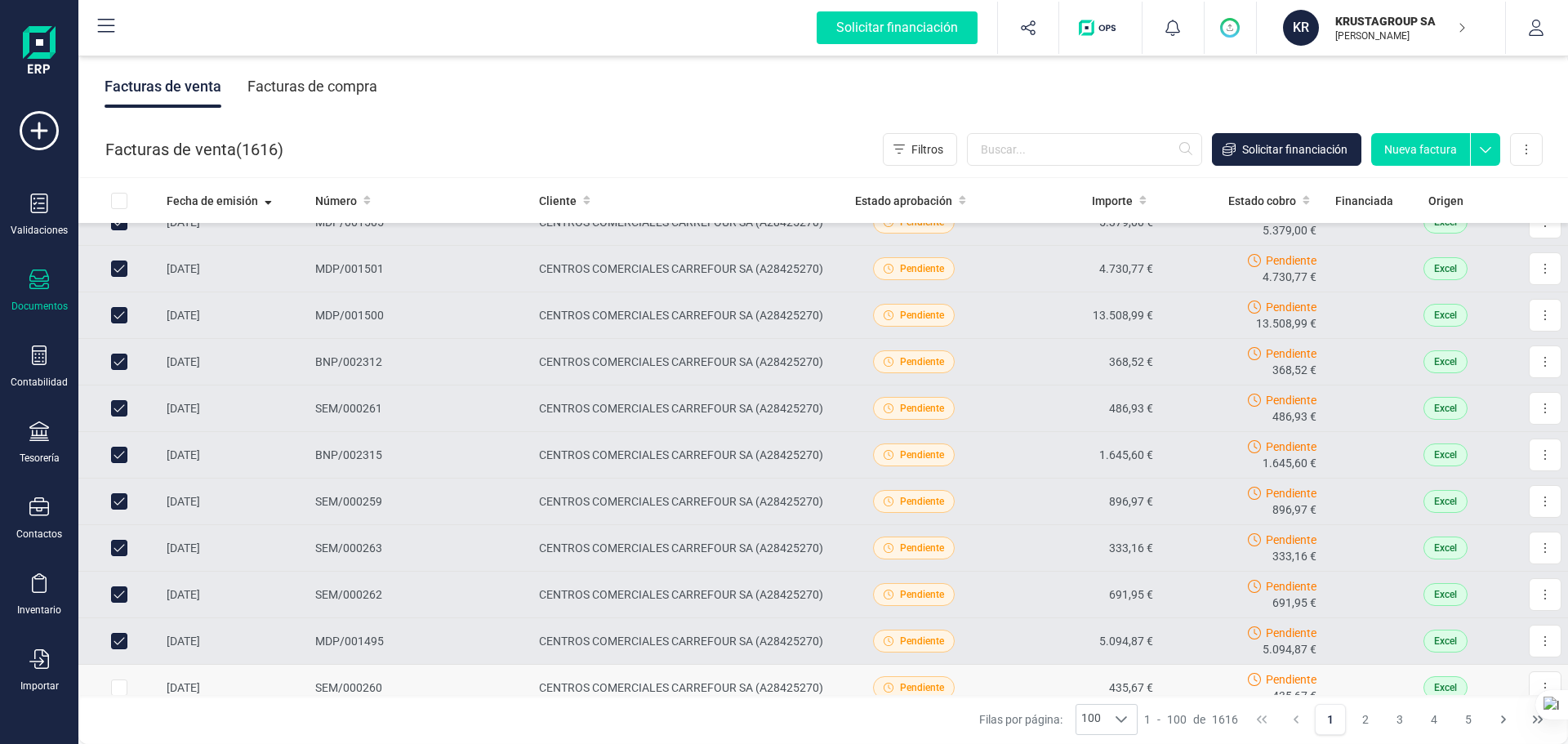
click at [112, 567] on input "Row Selected cd074073-a192-4cc2-a61e-2f54a879e201" at bounding box center [119, 687] width 16 height 16
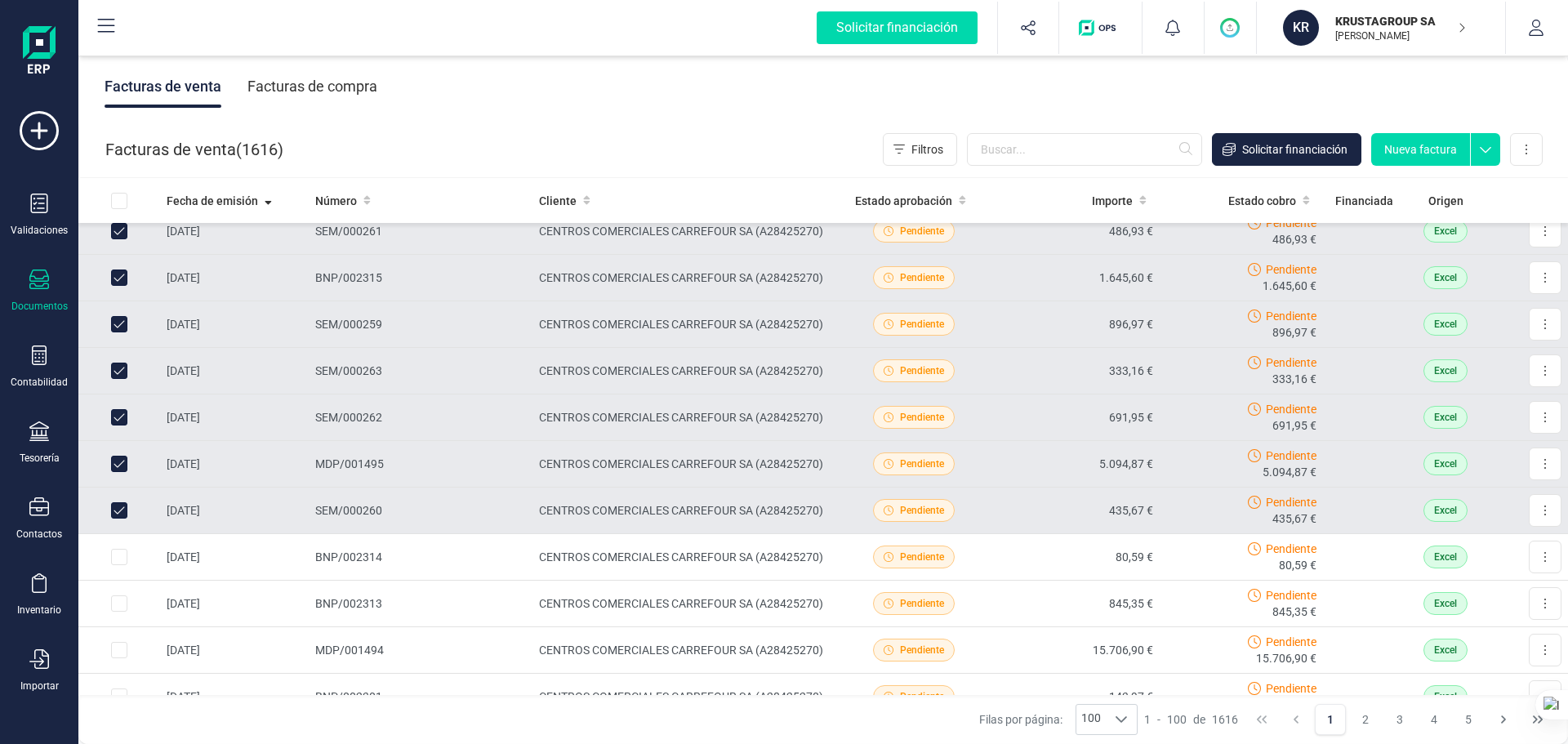
scroll to position [408, 0]
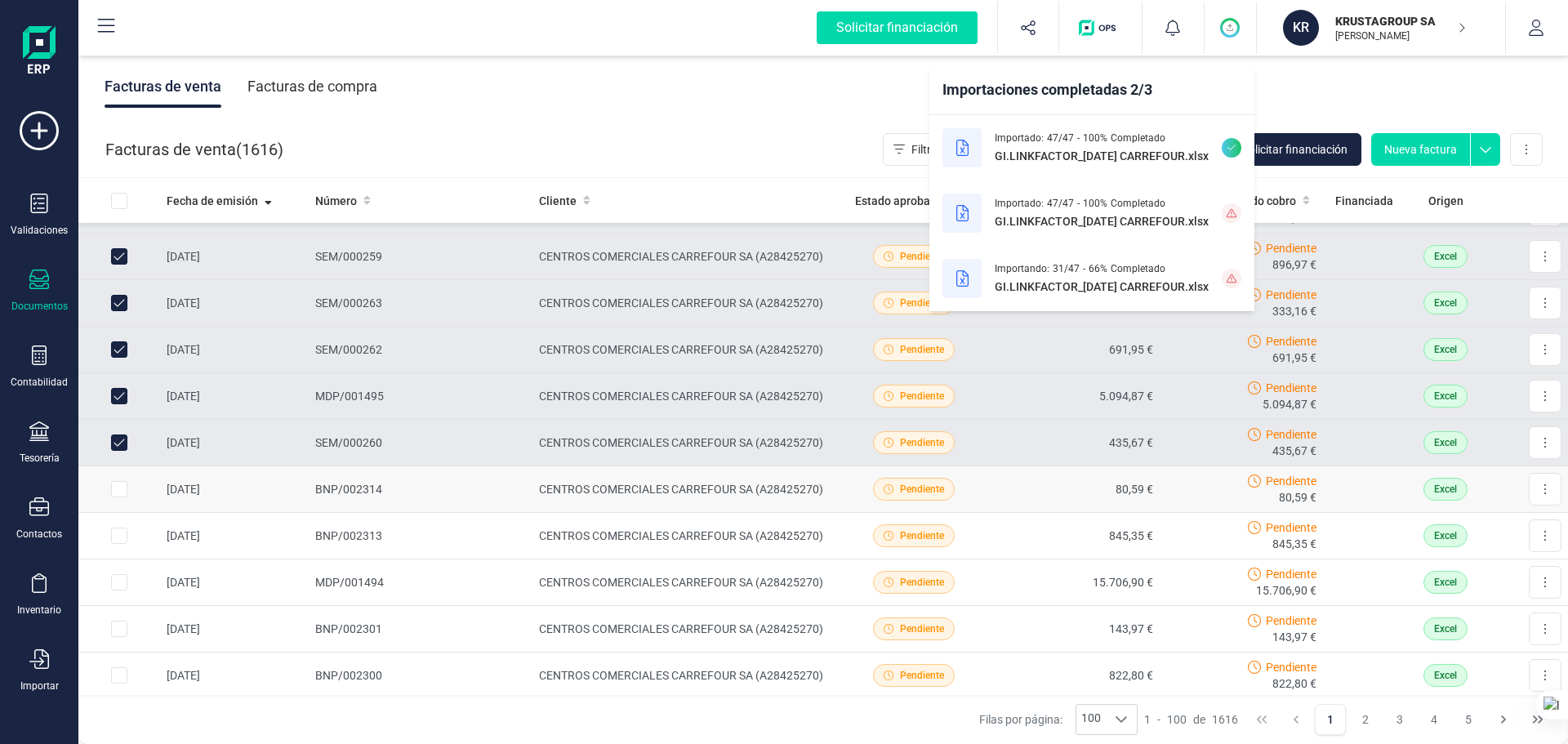
click at [121, 493] on input "Row Selected 79c2bbb3-9469-4245-8351-2fd81e31e628" at bounding box center [119, 489] width 16 height 16
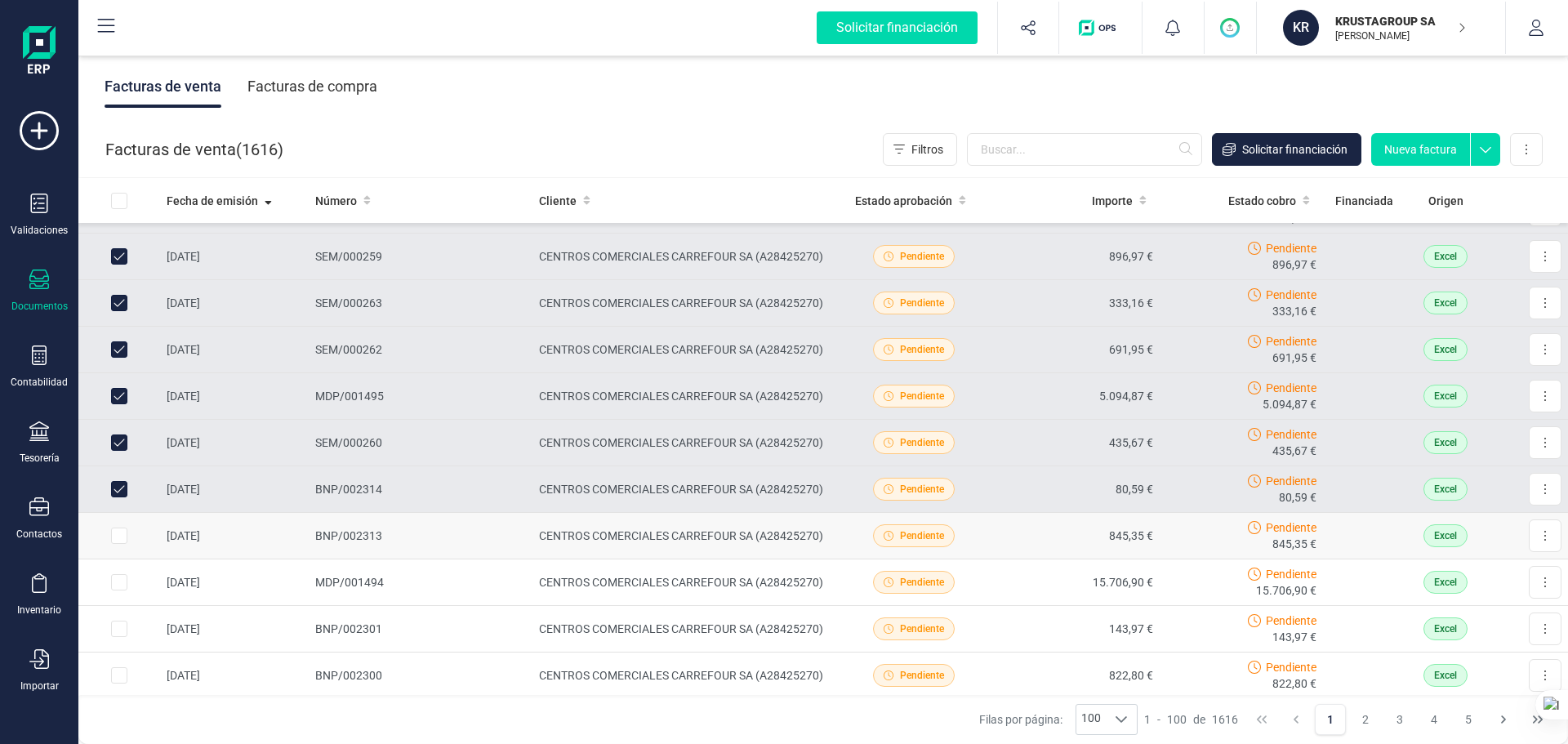
click at [119, 541] on input "Row Selected 4a0ad945-2393-49ab-a829-43ce93b2dac2" at bounding box center [119, 535] width 16 height 16
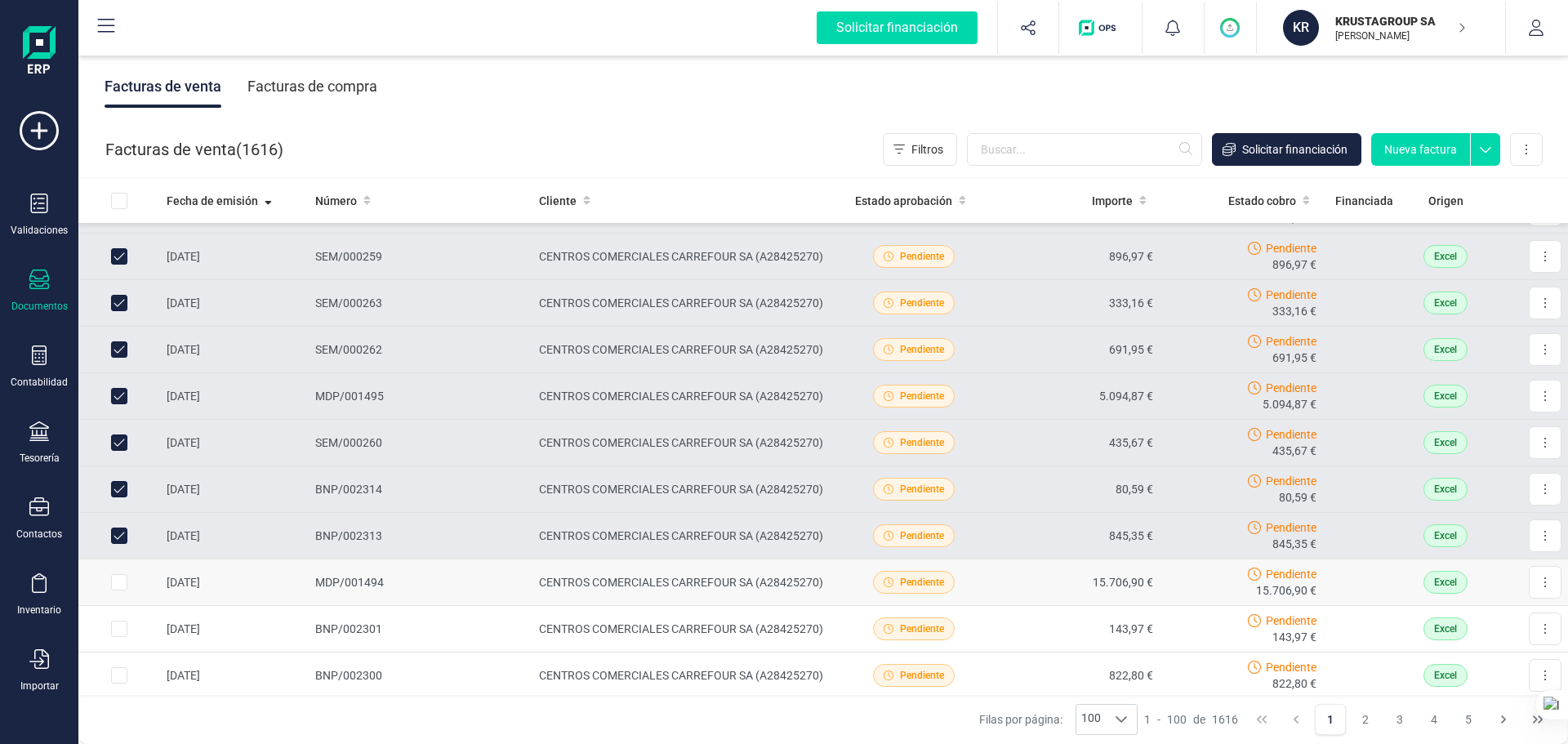
click at [118, 567] on input "Row Selected f41de1fe-19aa-463e-996d-54c66a222f0b" at bounding box center [119, 582] width 16 height 16
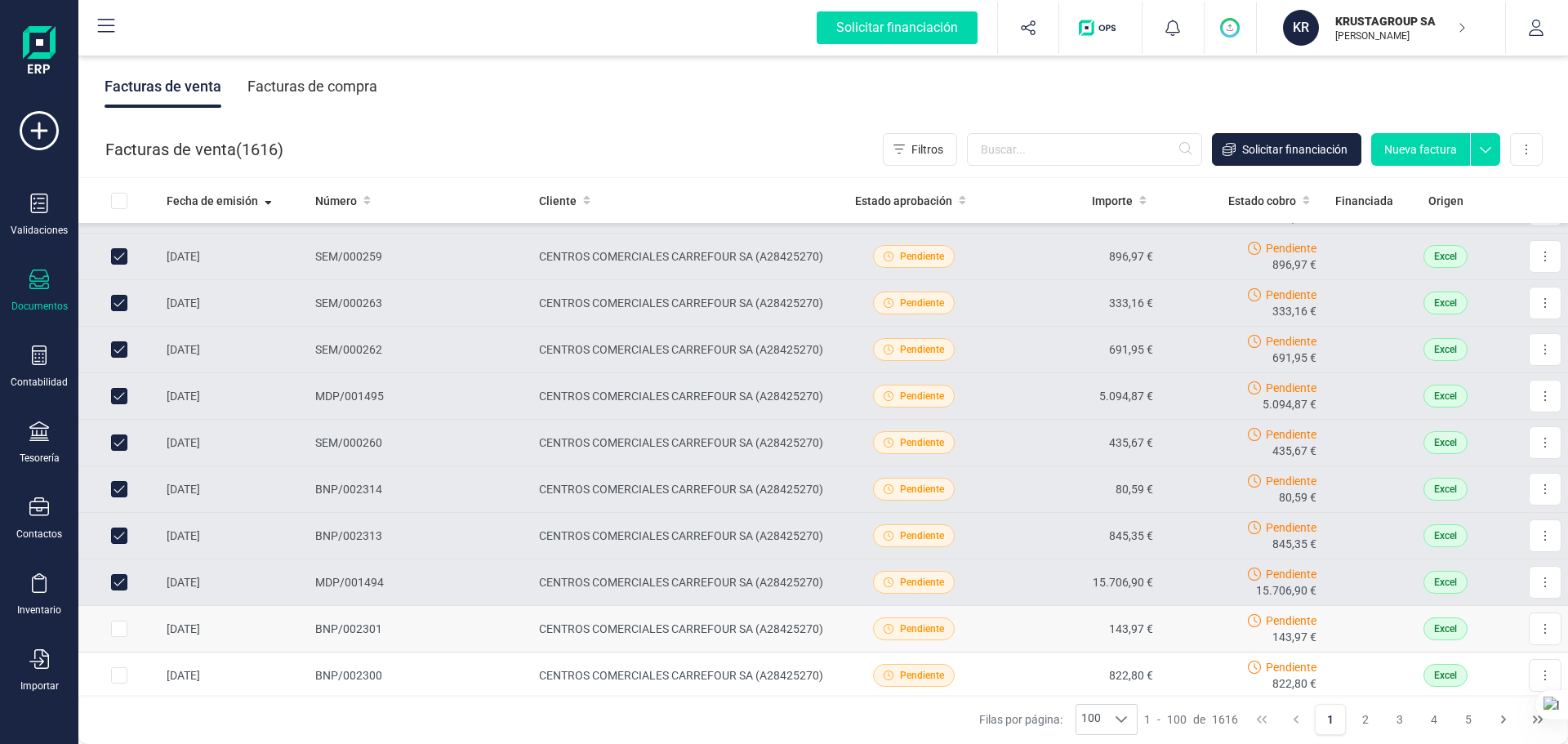
click at [121, 567] on input "Row Selected 9b408874-efe9-408e-9ffe-f3ec8bda8aa3" at bounding box center [119, 629] width 16 height 16
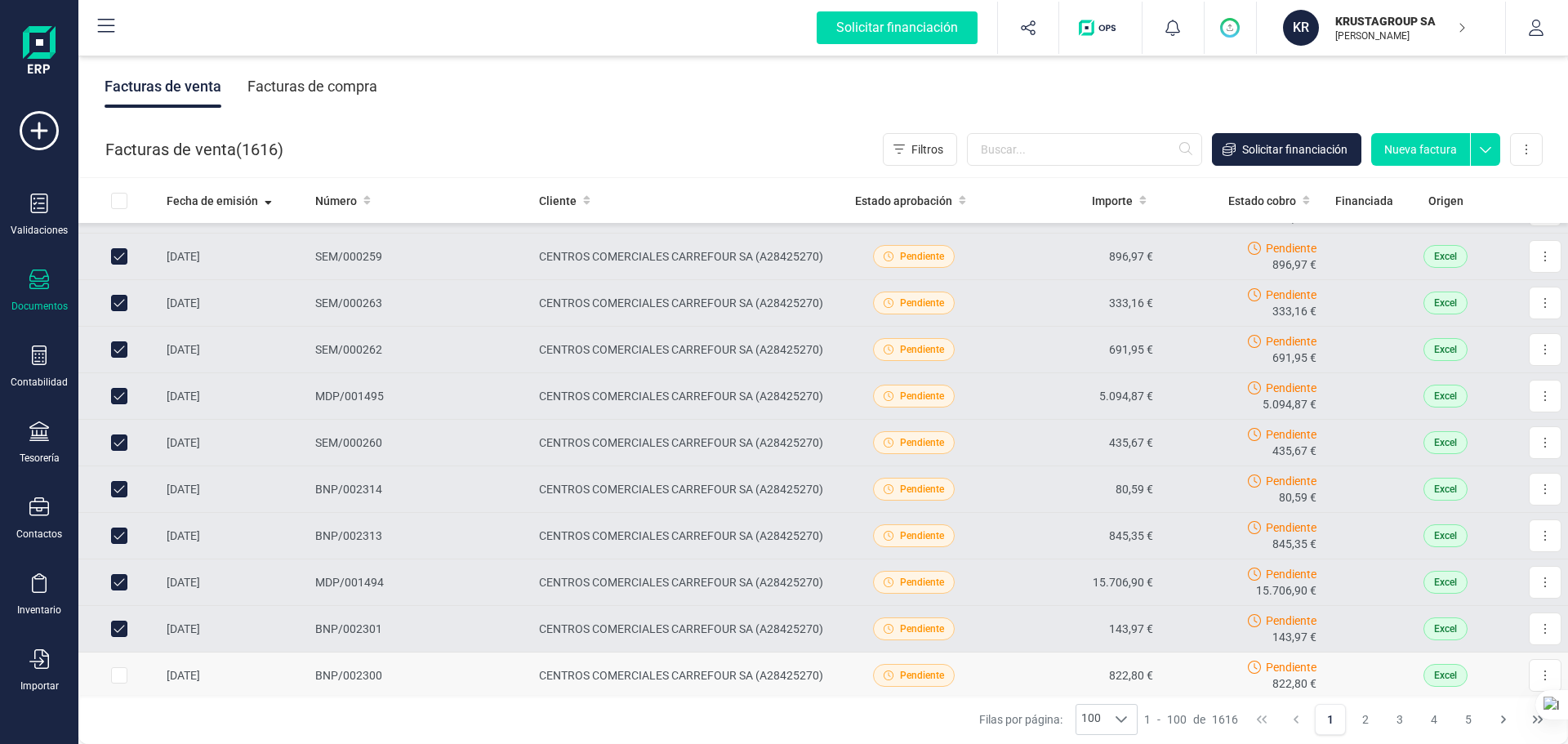
click at [120, 567] on input "Row Selected bca64f65-77a4-4bdf-a8bd-ac5f9575bc0a" at bounding box center [119, 675] width 16 height 16
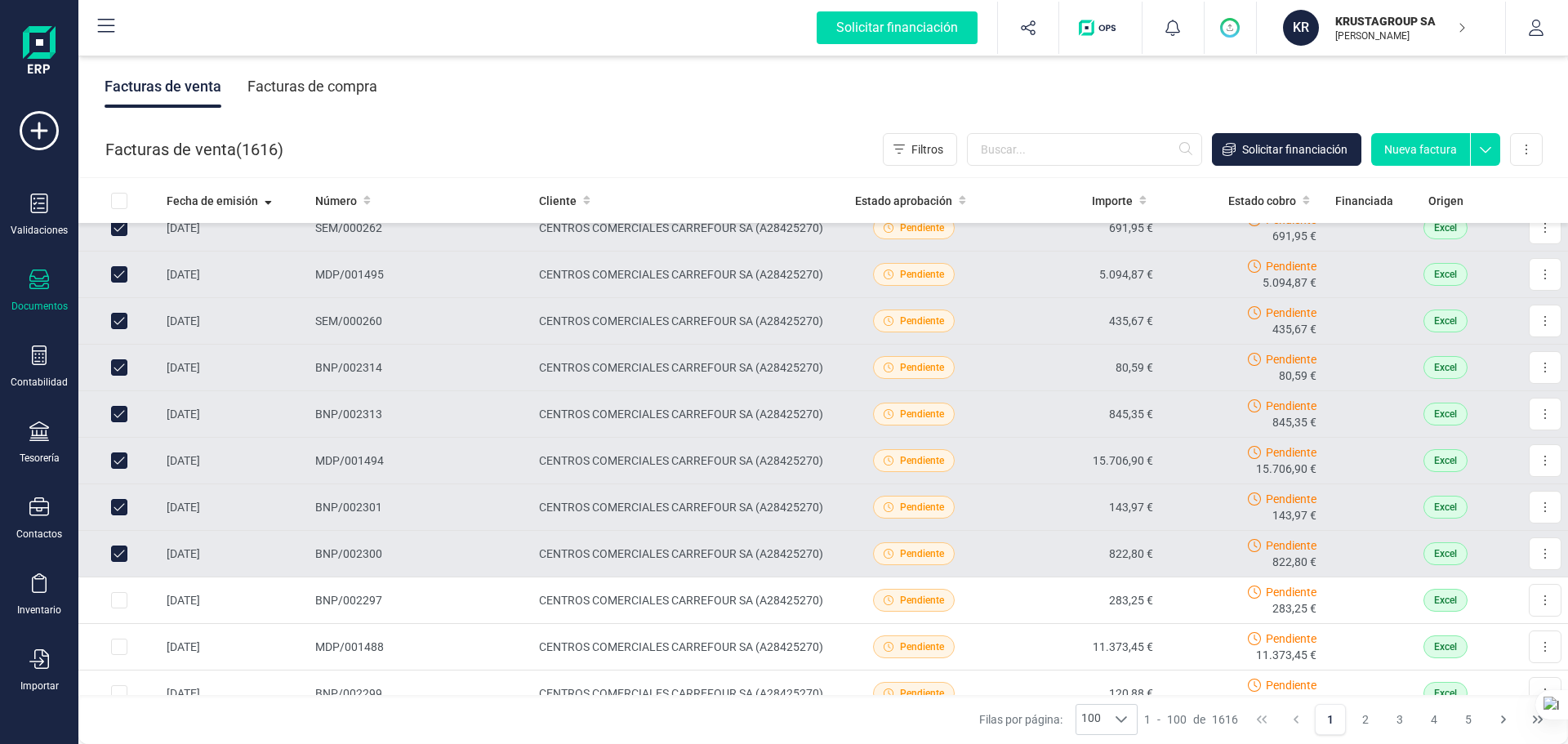
scroll to position [653, 0]
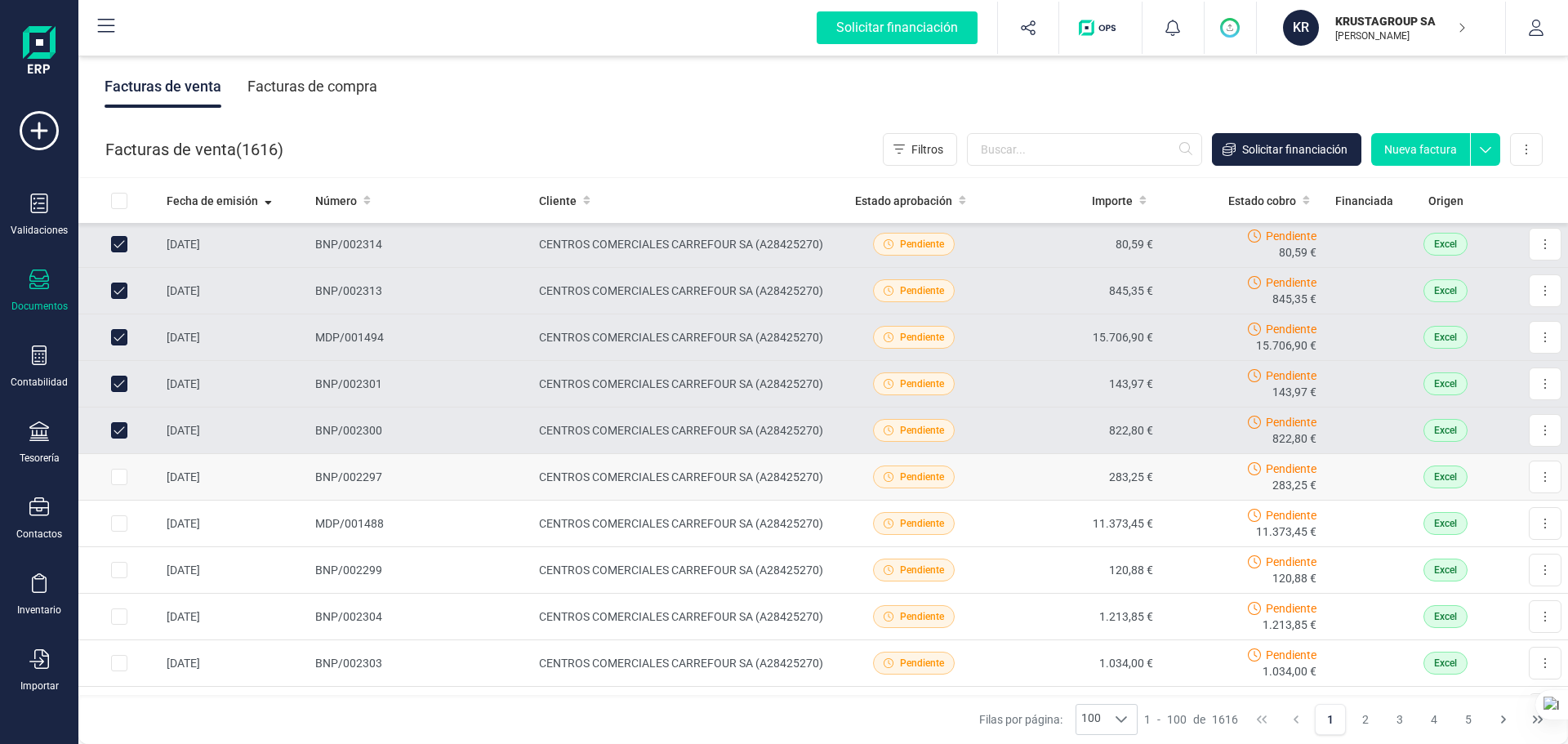
click at [120, 479] on input "Row Selected eeee57f0-32d0-4b78-9e90-accac8b13724" at bounding box center [119, 477] width 16 height 16
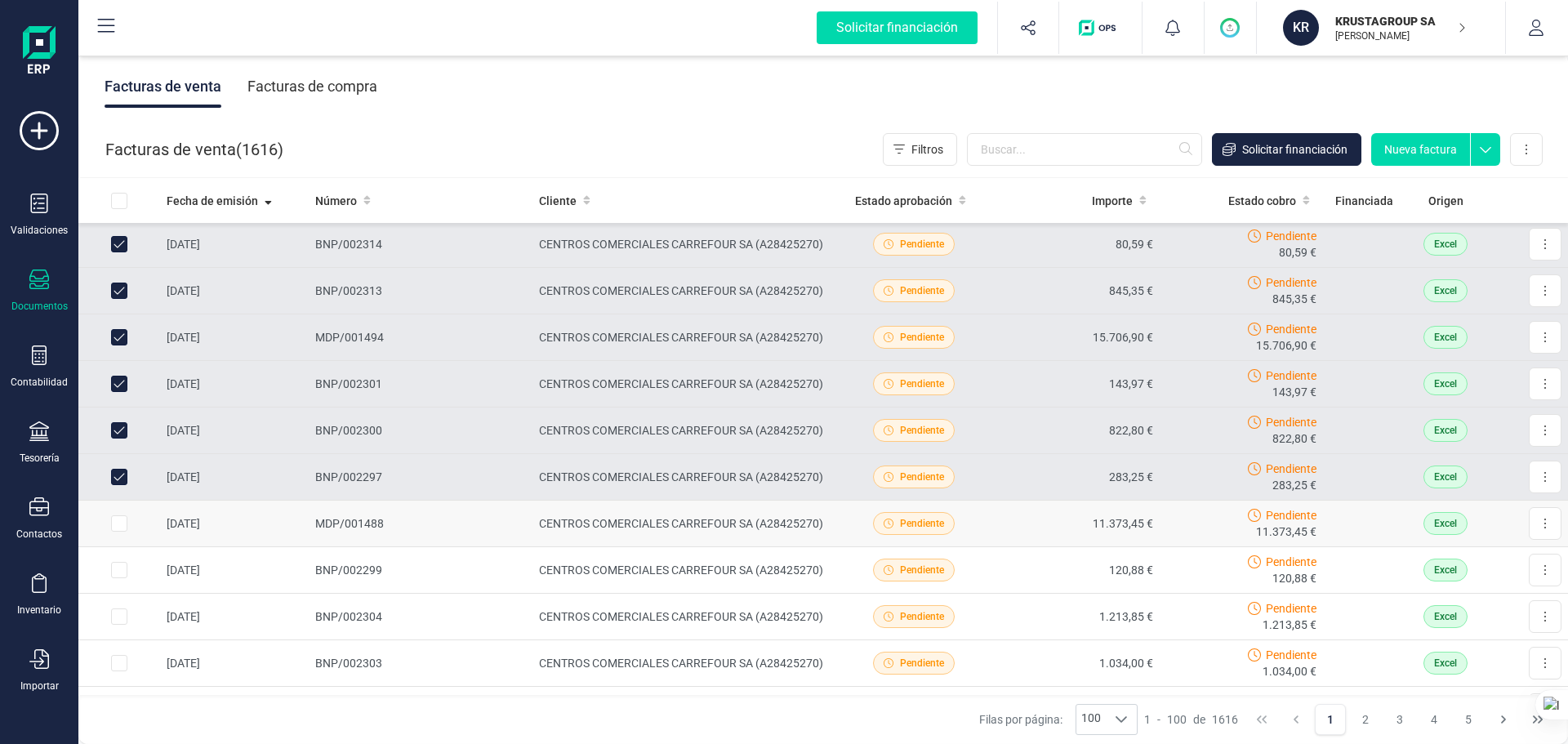
click at [121, 517] on input "Row Selected c6f1a35f-a2a1-4437-8ea1-c1bd3a696e3c" at bounding box center [119, 524] width 16 height 16
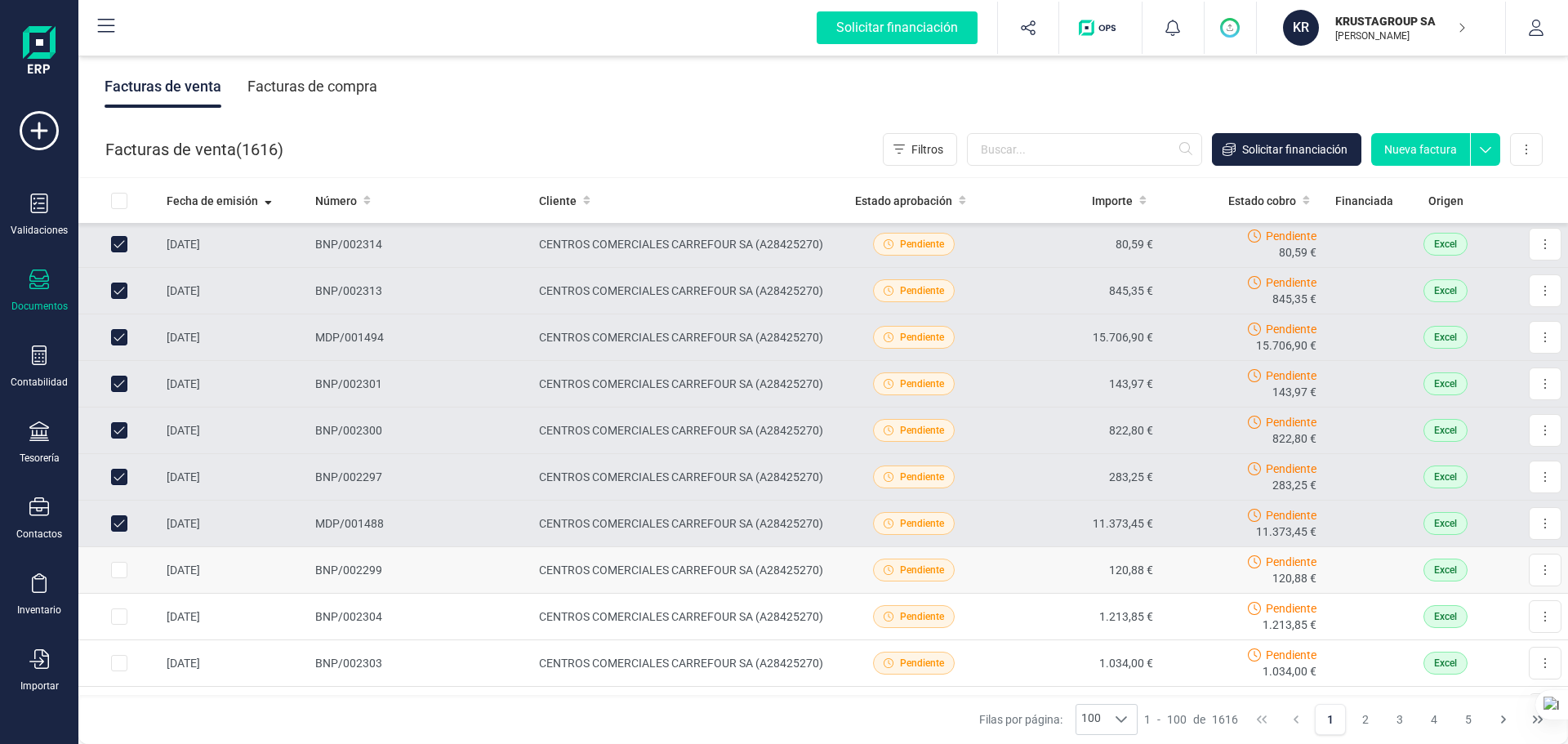
click at [117, 567] on input "Row Selected 5bef17e2-6f4a-46b0-aec0-d5328c4b74a3" at bounding box center [119, 569] width 16 height 16
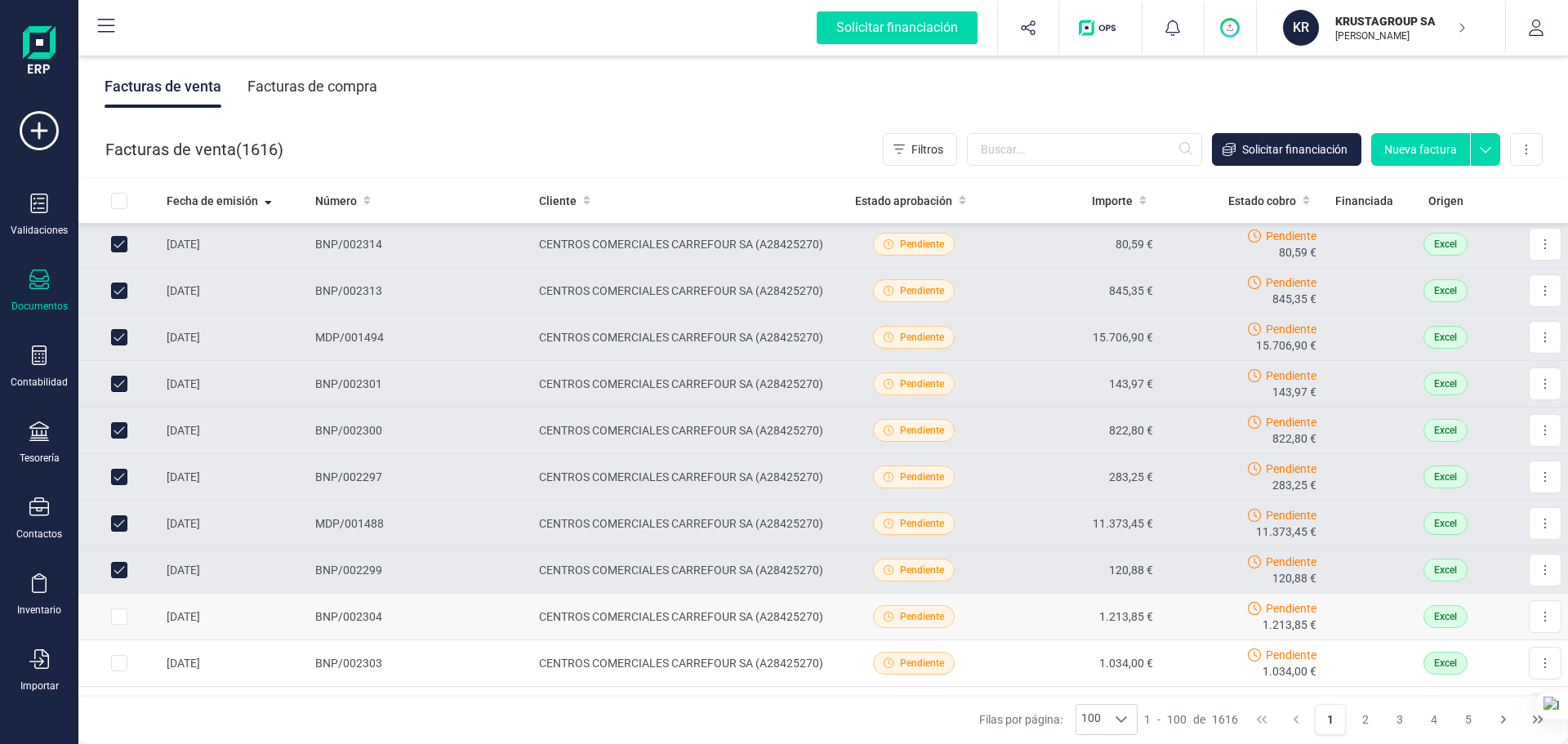
click at [115, 567] on input "Row Selected 10430cbb-fe57-4168-96f4-cc9fc78d0f46" at bounding box center [119, 616] width 16 height 16
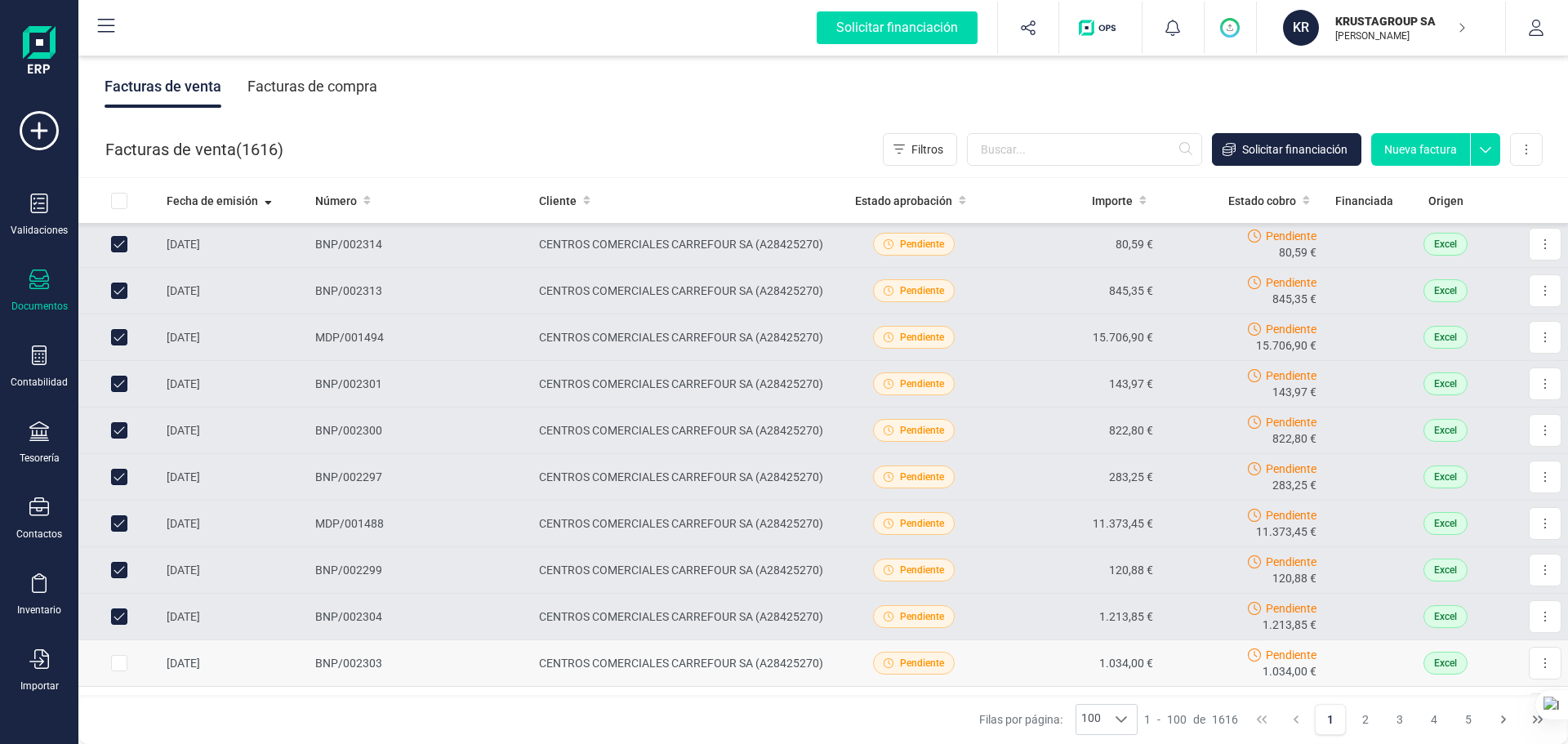
click at [119, 567] on input "Row Selected 63183896-6978-427a-ba5b-3bb181aeb80f" at bounding box center [119, 663] width 16 height 16
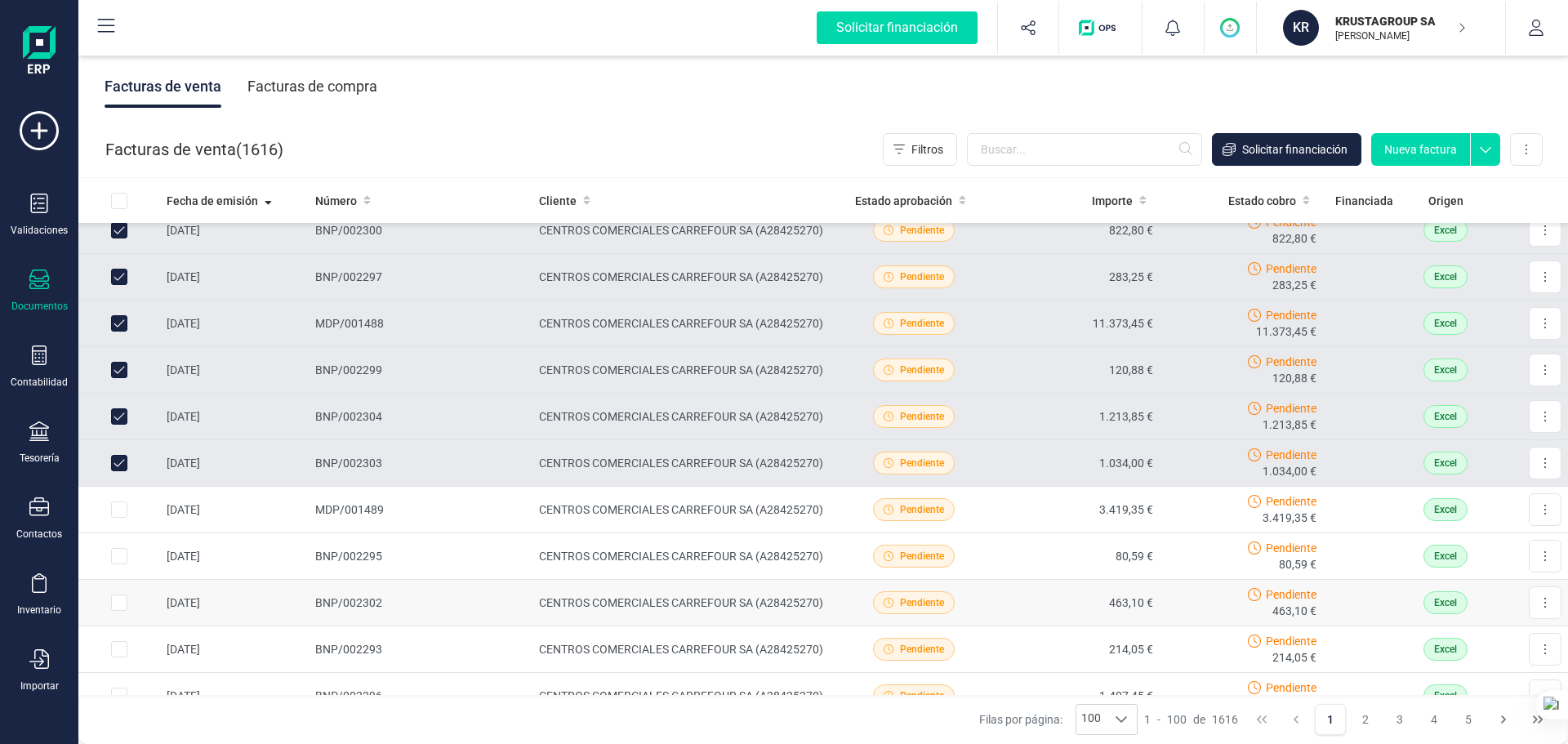
scroll to position [898, 0]
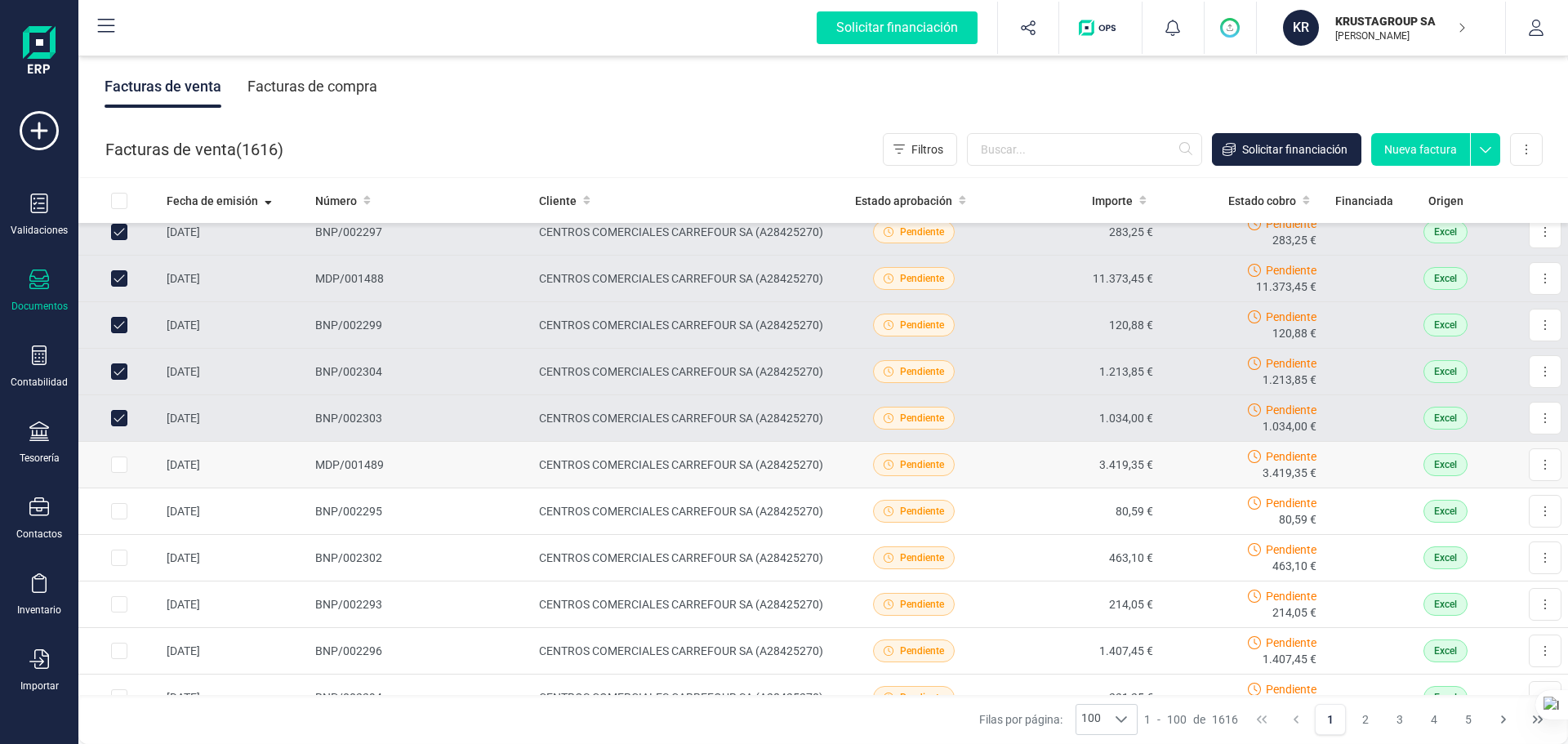
click at [119, 467] on input "Row Selected 2731f065-4f67-48f5-957a-27187047b74d" at bounding box center [119, 464] width 16 height 16
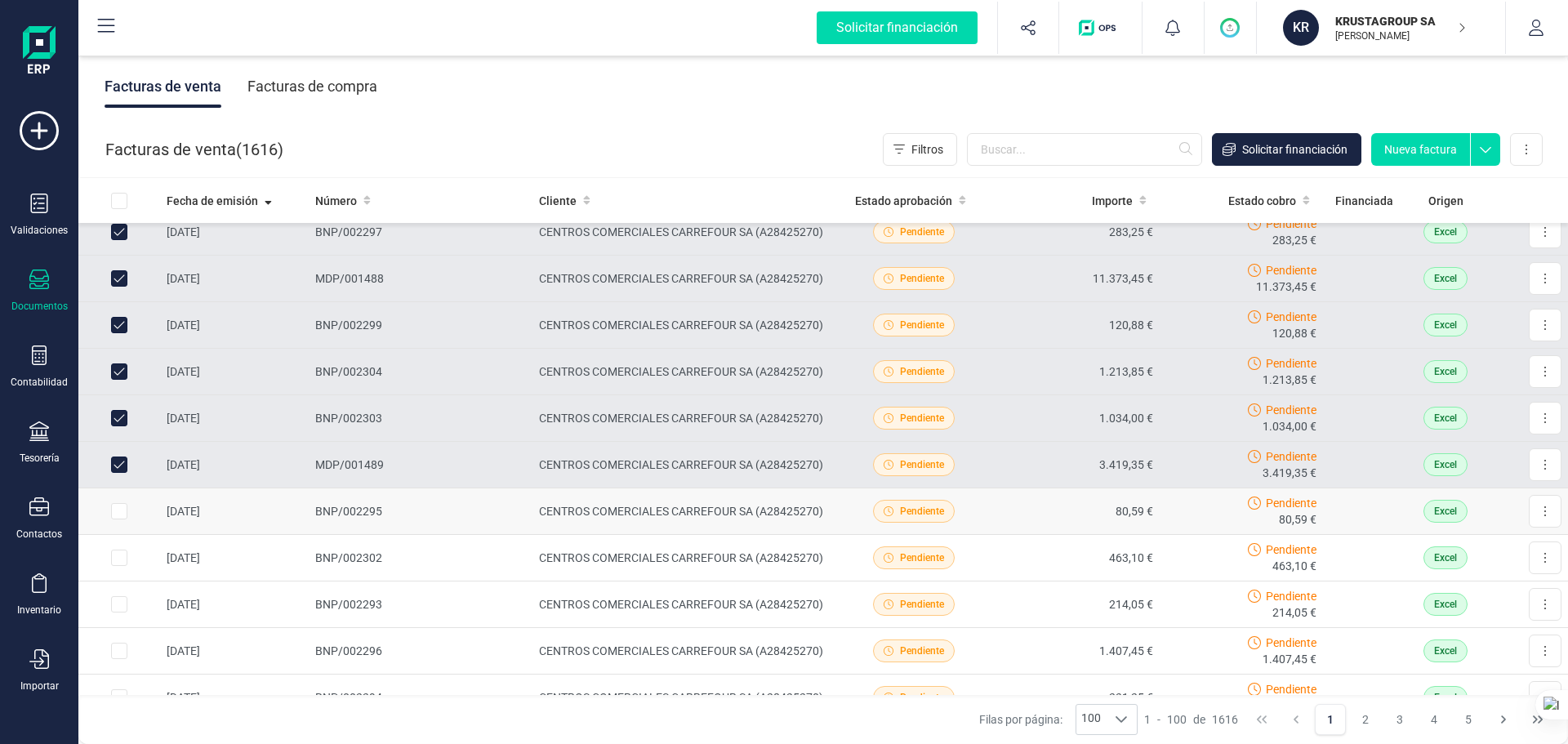
click at [121, 512] on input "Row Selected 375659e4-4905-47ac-a5d4-2bd40846e091" at bounding box center [119, 511] width 16 height 16
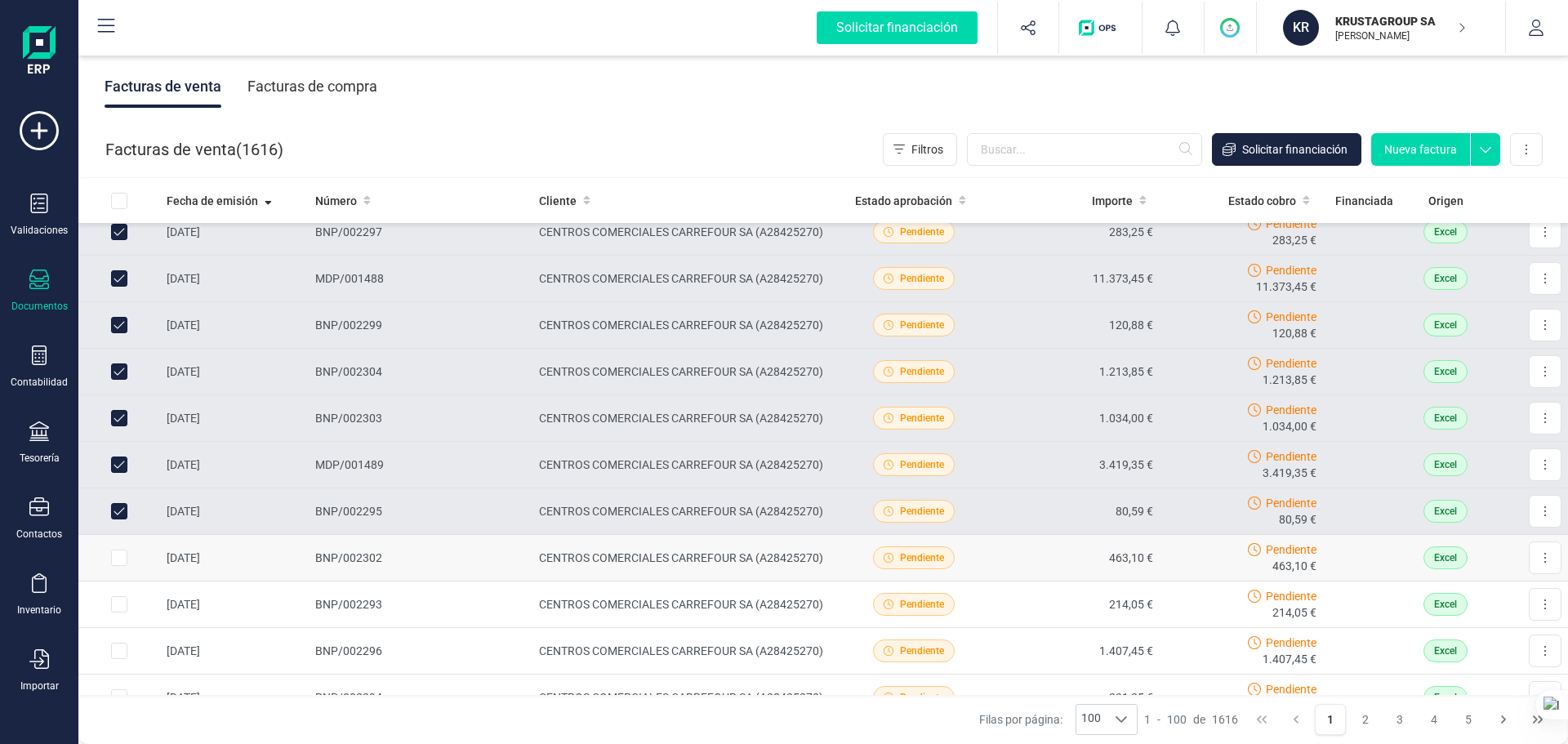
click at [120, 560] on input "Row Selected db1bc037-4eb5-4703-90b0-1e928523bef9" at bounding box center [119, 558] width 16 height 16
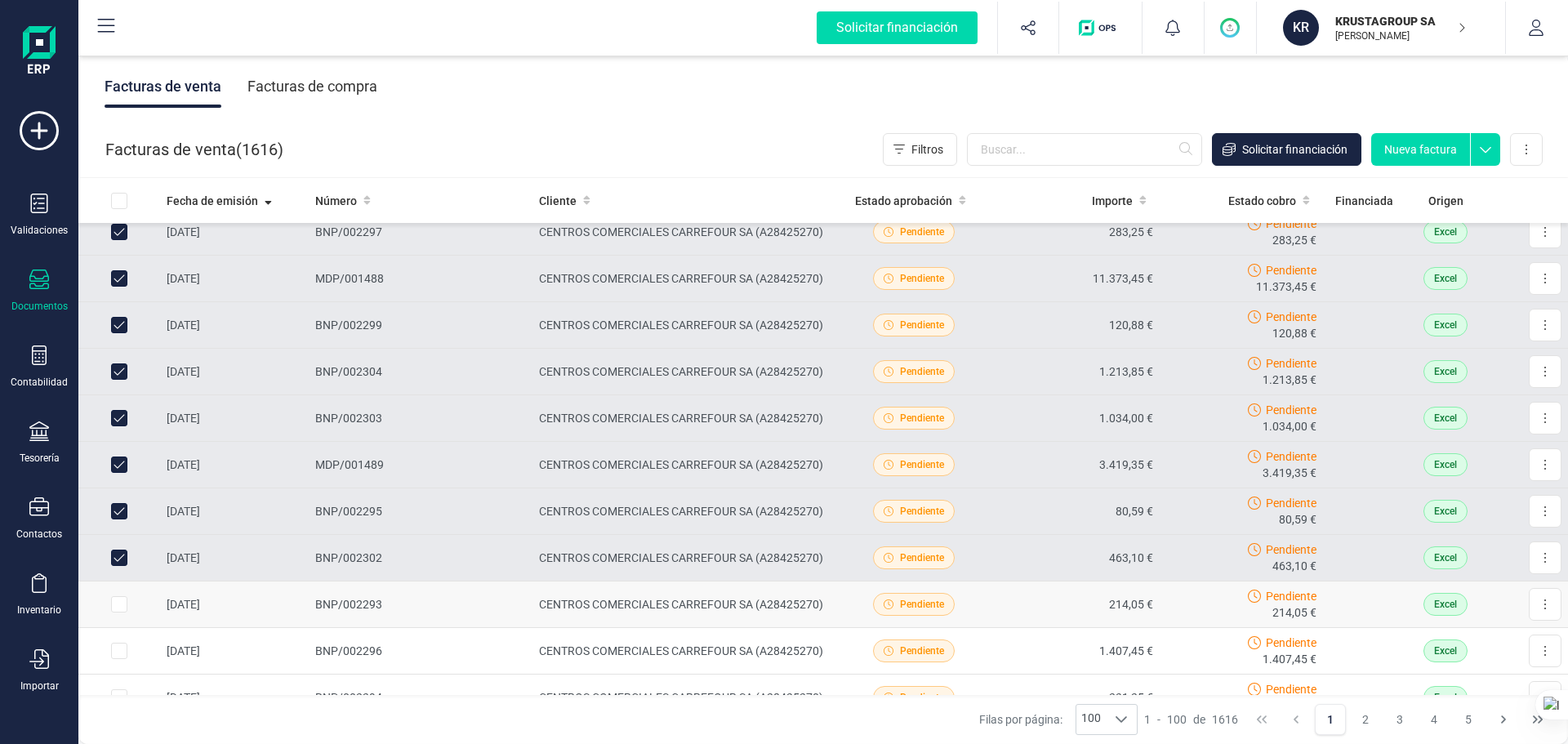
click at [119, 567] on input "Row Selected dbaa31ea-1360-47a0-8756-0301fa2f707a" at bounding box center [119, 605] width 16 height 16
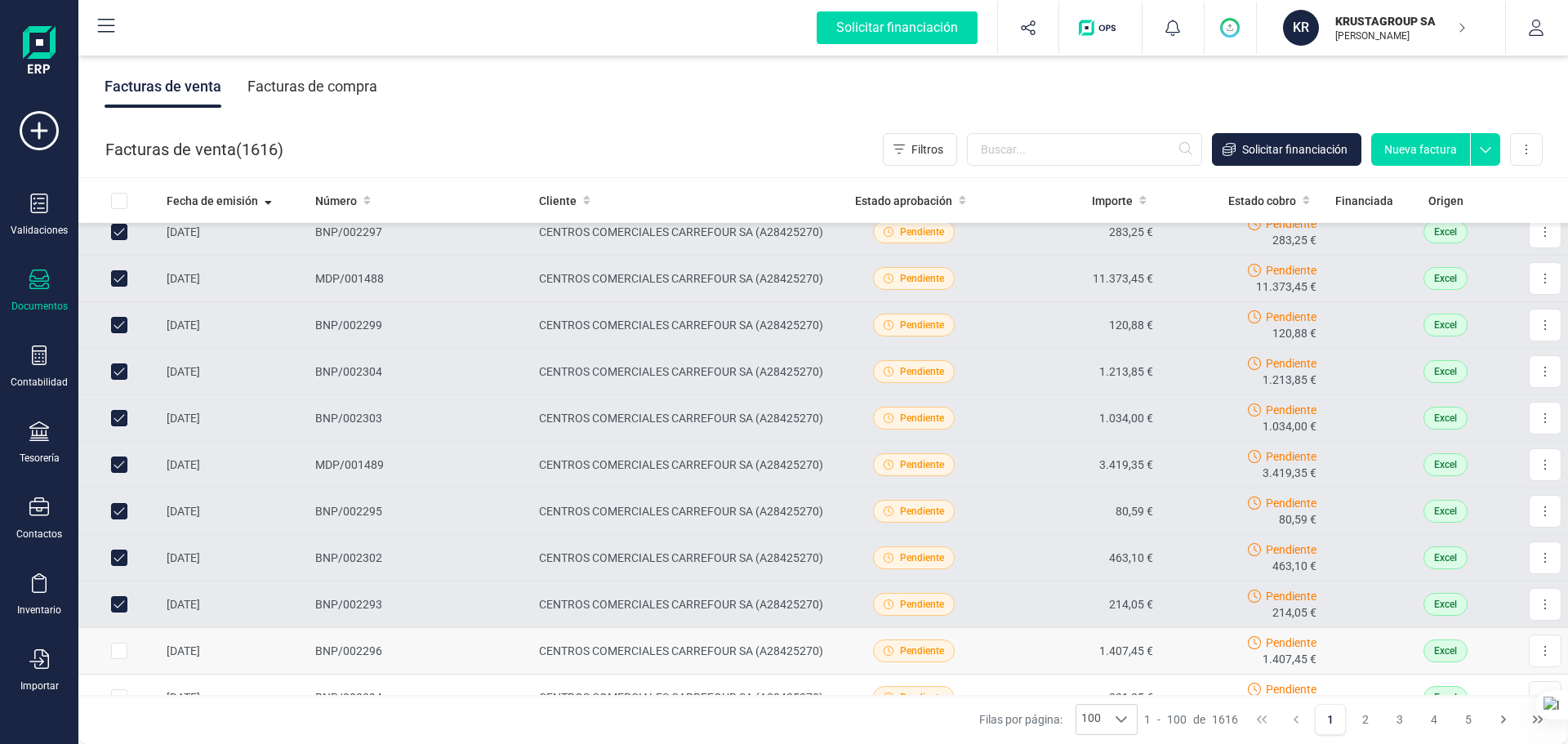
click at [117, 567] on input "Row Selected 09ceebae-d12a-4fcb-a9cb-7d68ed28025a" at bounding box center [119, 650] width 16 height 16
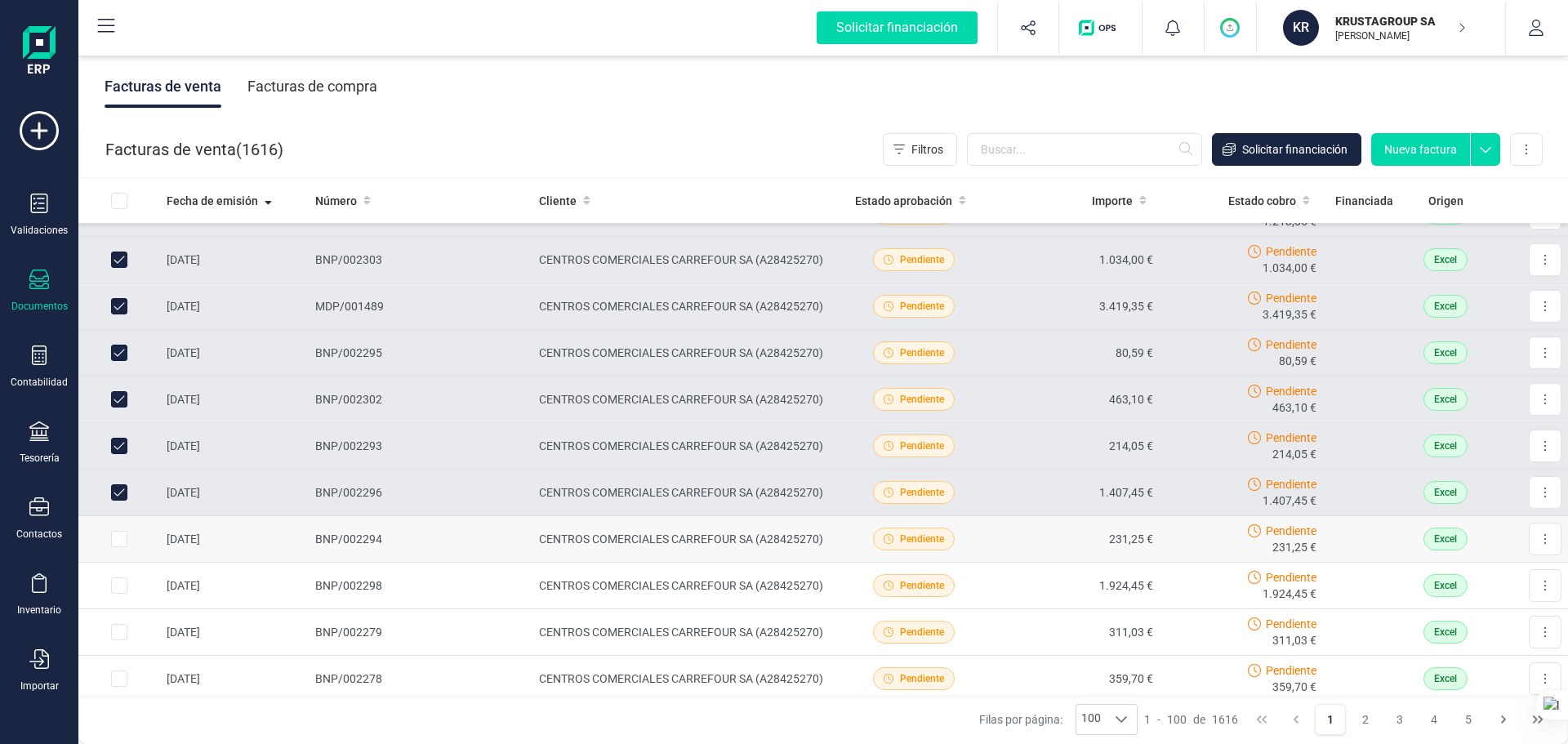
scroll to position [1062, 0]
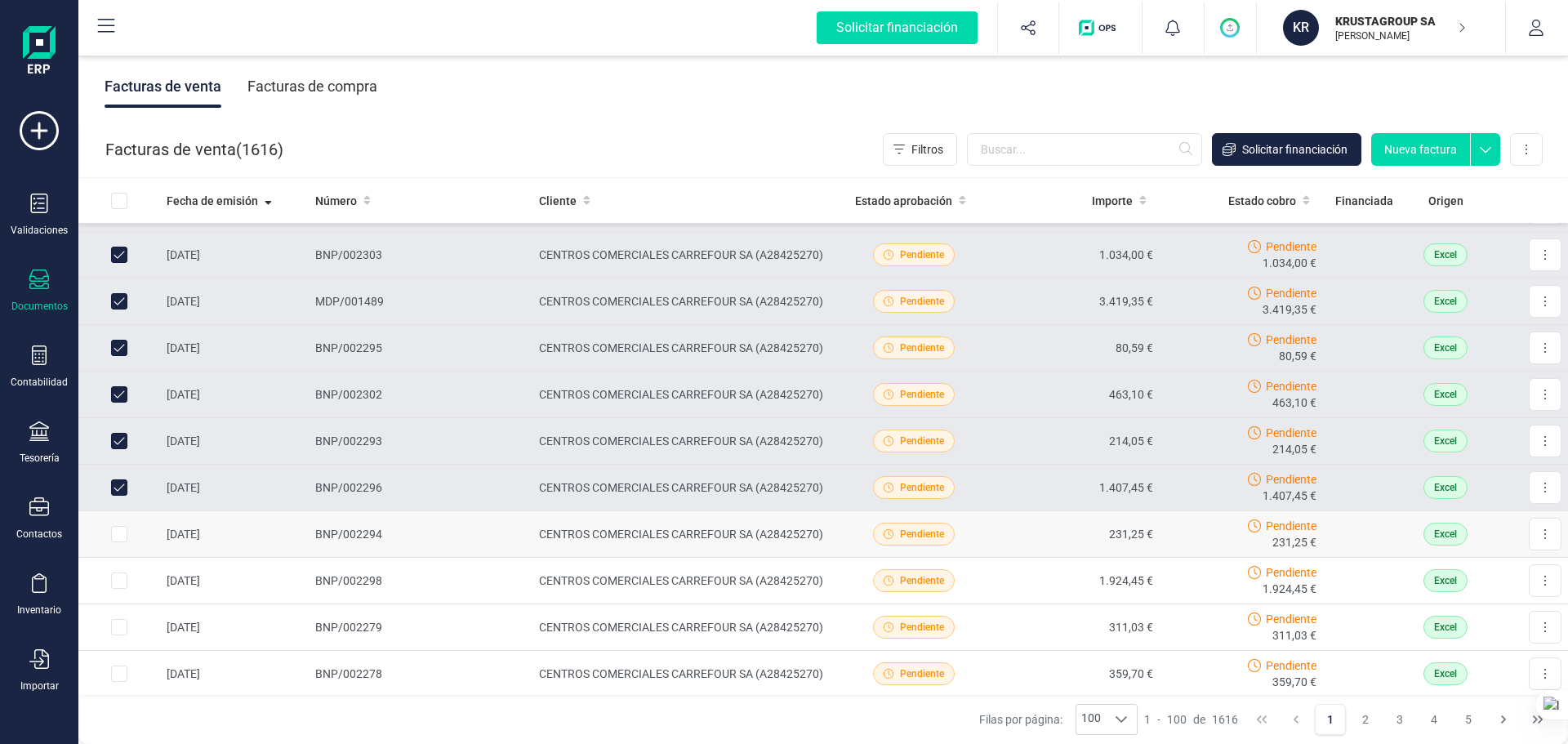
click at [123, 536] on input "Row Selected e9b1df54-562c-4053-8a2b-747fcfb5f76d" at bounding box center [119, 533] width 16 height 16
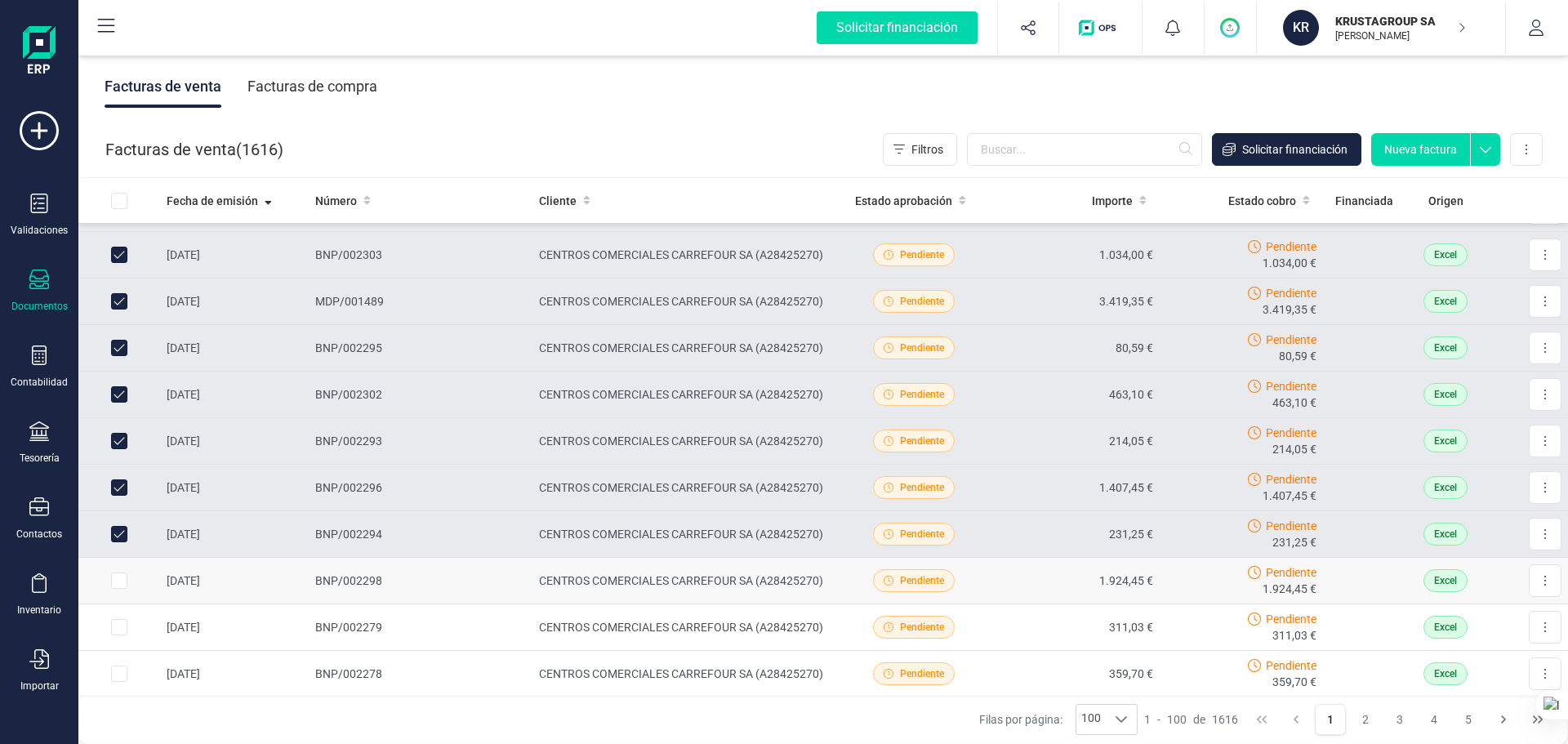
click at [121, 567] on input "Row Selected e85076f6-d6b5-485a-bd0c-789f982fe6f6" at bounding box center [119, 580] width 16 height 16
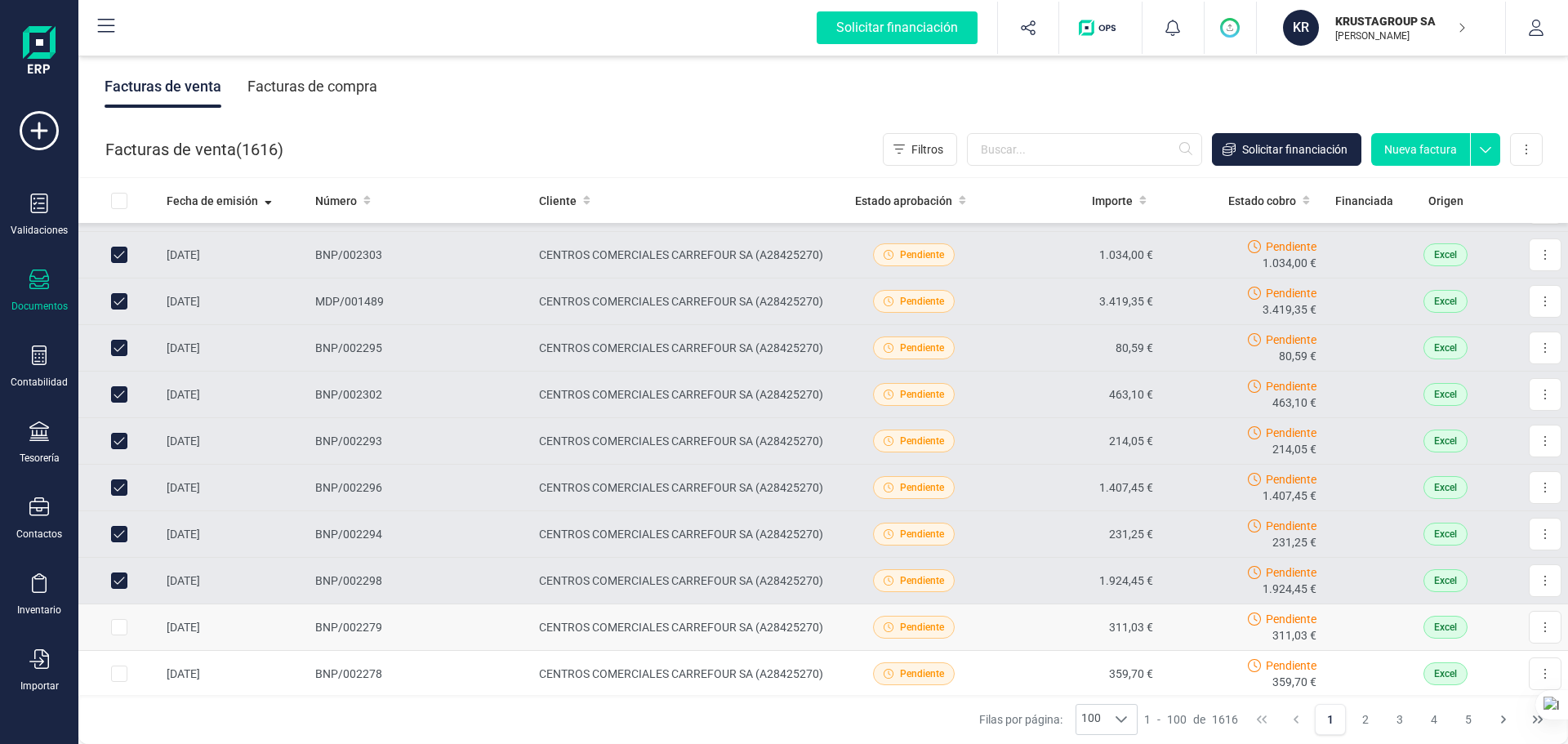
click at [115, 567] on input "Row Selected c0a61b57-9293-4c81-b3f9-c39c23fcaf9d" at bounding box center [119, 627] width 16 height 16
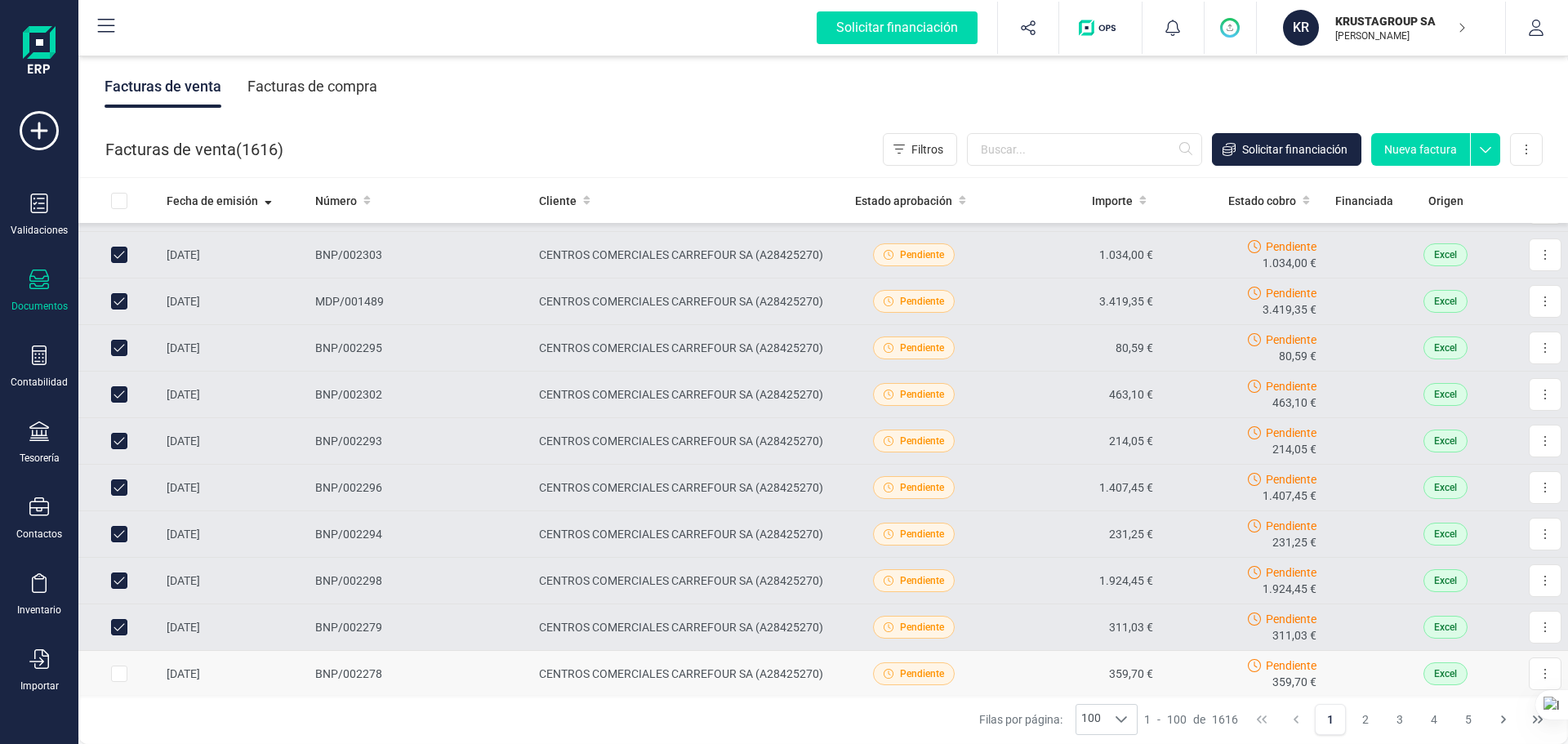
drag, startPoint x: 112, startPoint y: 673, endPoint x: 200, endPoint y: 667, distance: 88.2
click at [113, 567] on input "Row Selected e4d604ba-9c95-45db-8bc6-b34649789bef" at bounding box center [119, 674] width 16 height 16
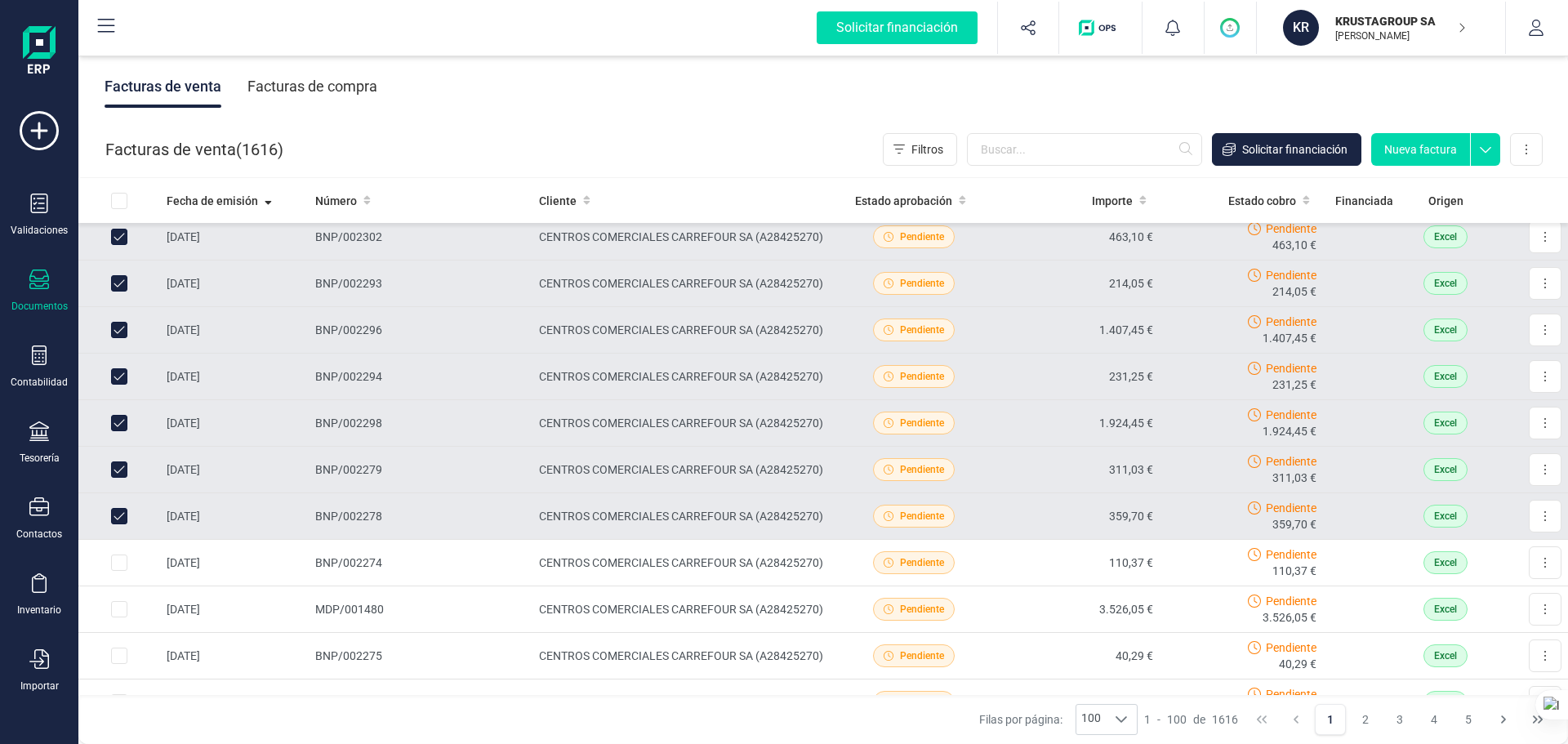
scroll to position [1224, 0]
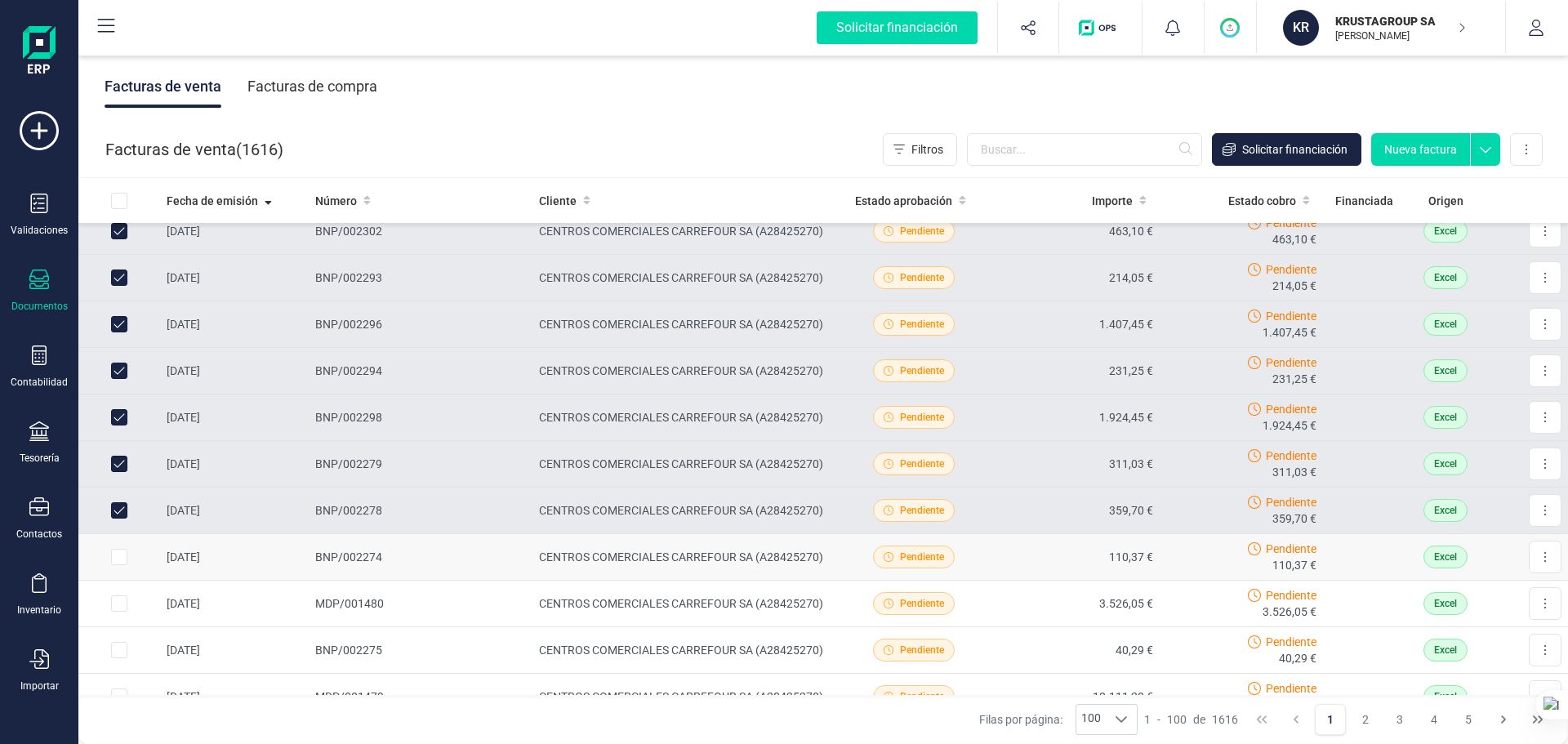
click at [121, 559] on input "Row Selected 938c726e-548e-4b2b-b9e8-85de6c277304" at bounding box center [119, 557] width 16 height 16
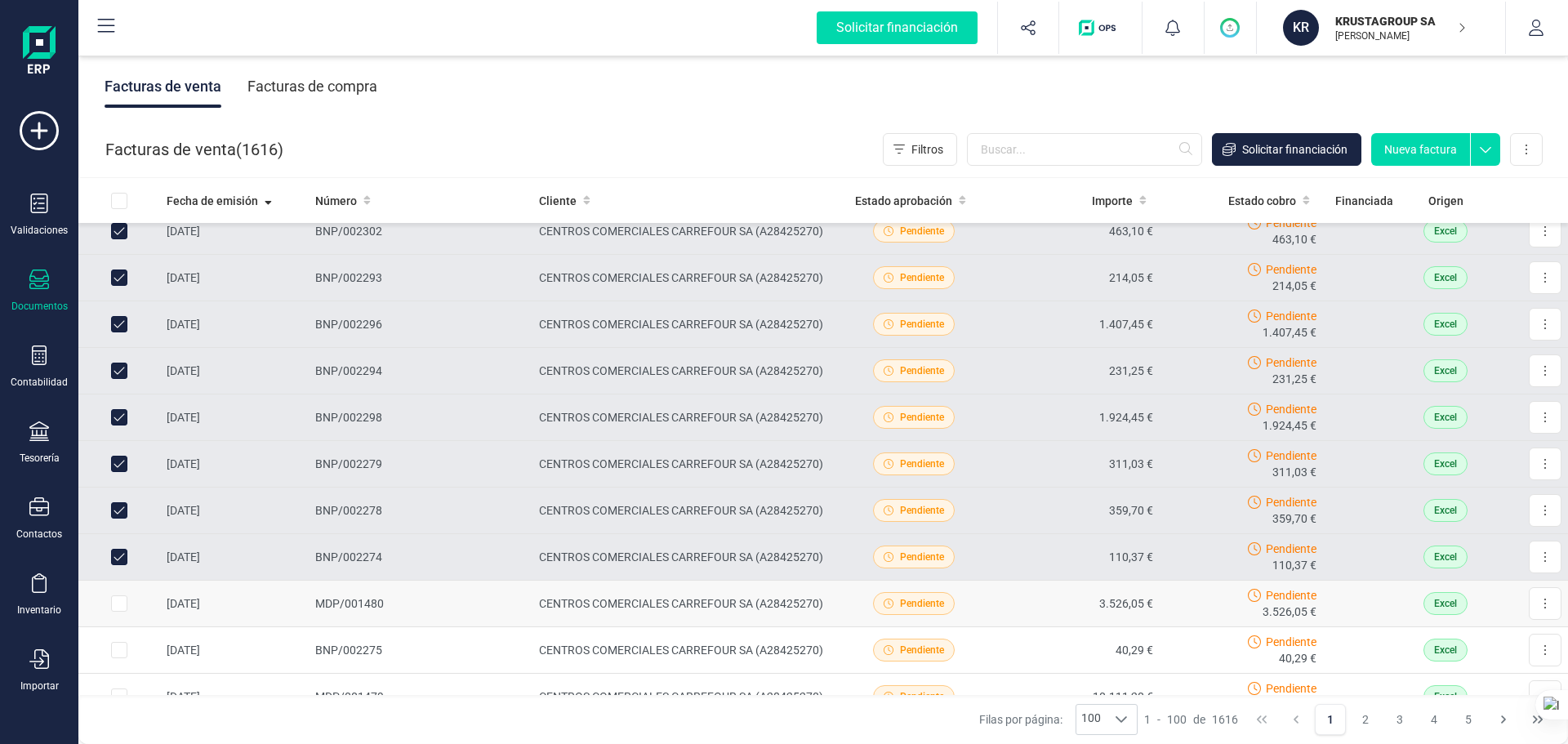
click at [121, 567] on input "Row Selected 3c5d72e4-7b08-4c12-8723-f449766277c0" at bounding box center [119, 604] width 16 height 16
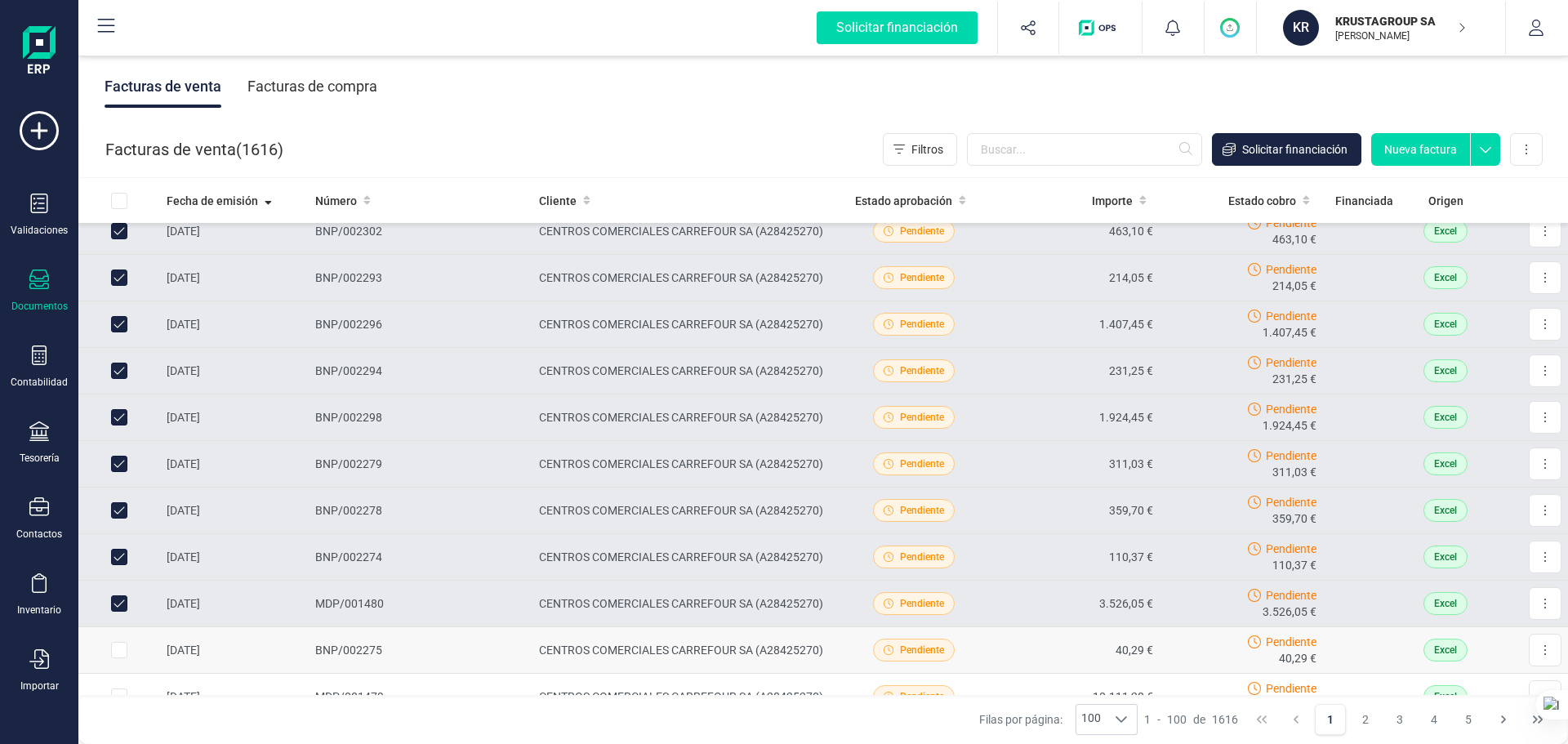
click at [120, 567] on input "Row Selected a5f159fe-0ba8-4852-b351-eb95f2d8f948" at bounding box center [119, 650] width 16 height 16
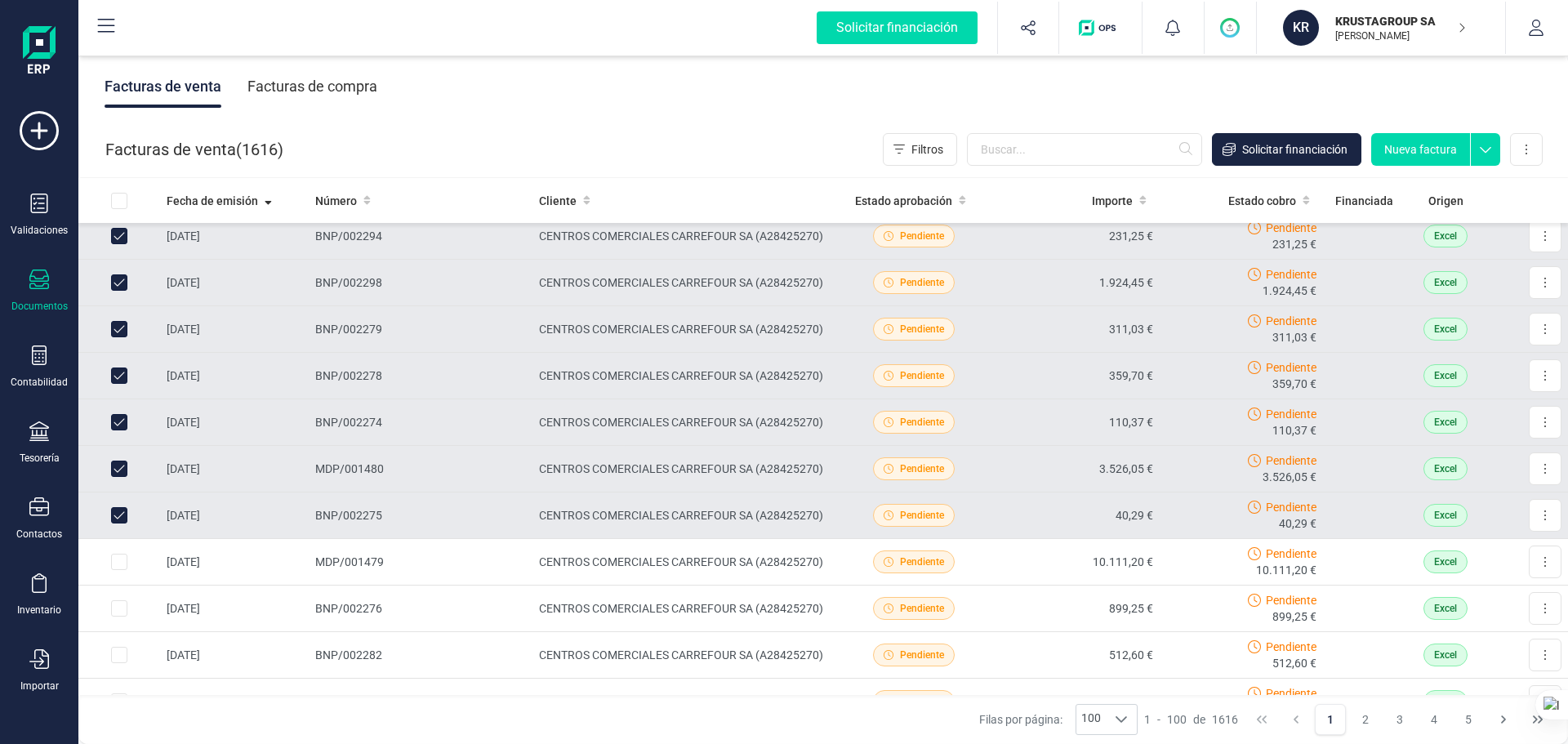
scroll to position [1388, 0]
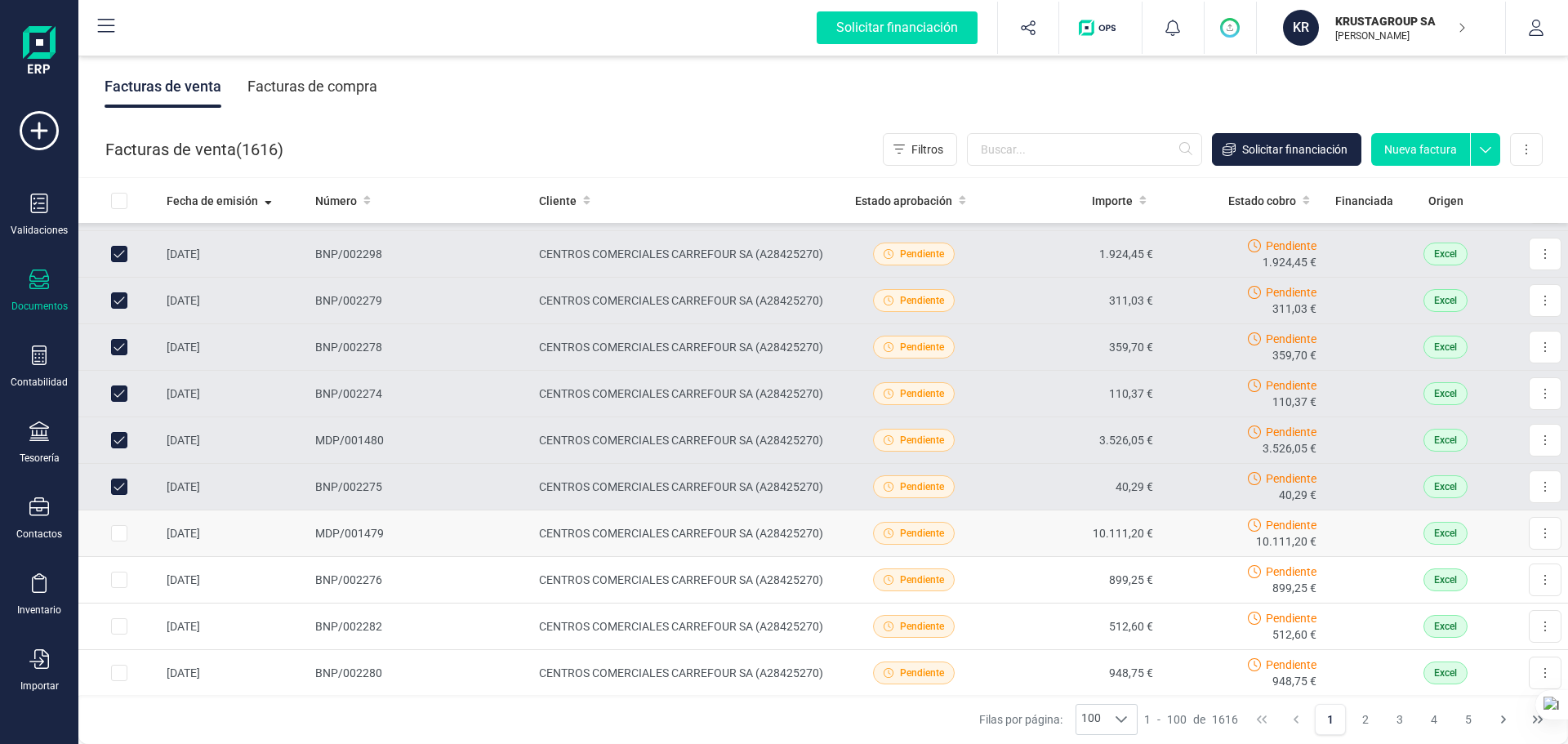
click at [116, 537] on input "Row Selected 6e160891-6a32-480a-859d-024aa6fa3ed3" at bounding box center [119, 533] width 16 height 16
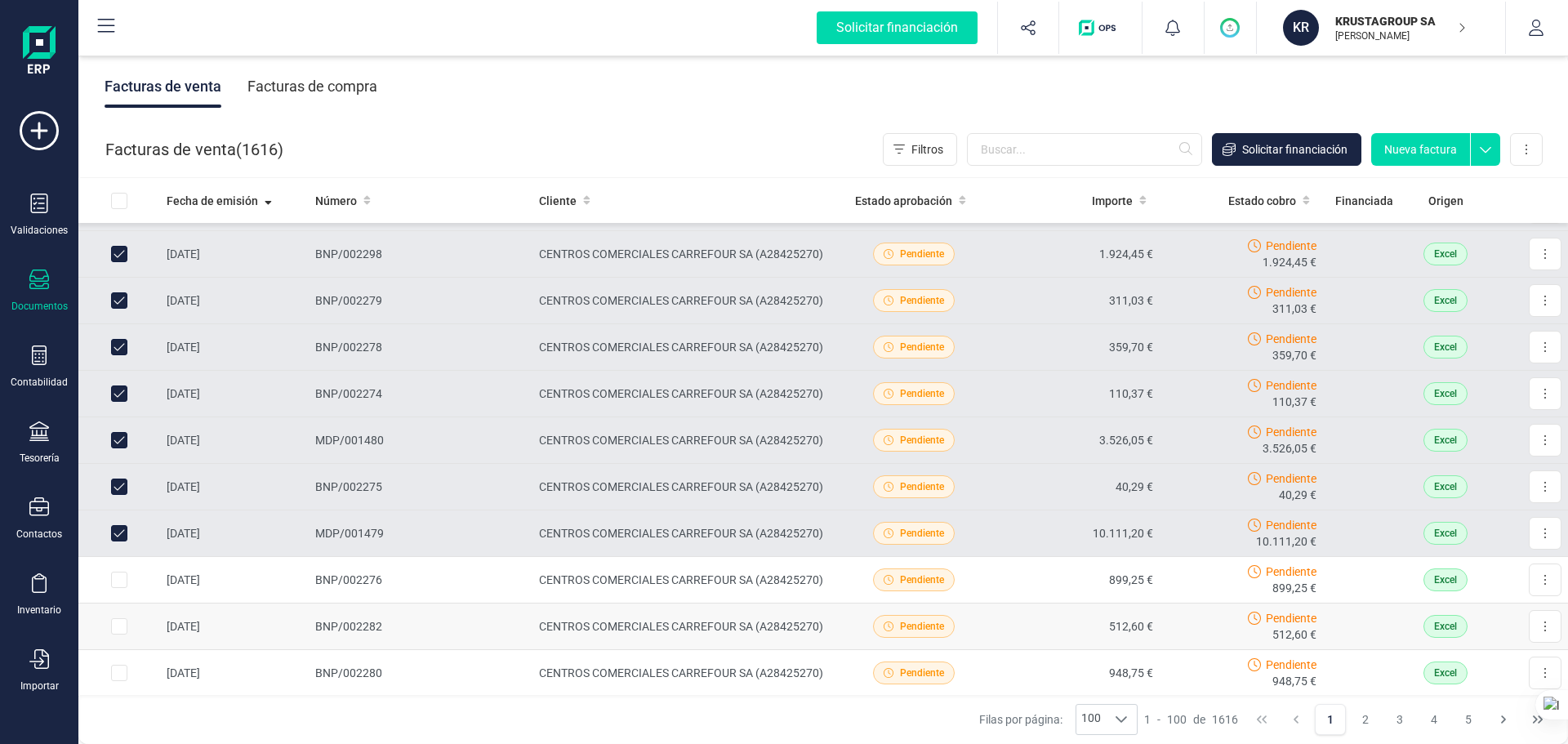
click at [122, 567] on input "Row Selected 9524b988-ac2a-4846-a31e-25963a370414" at bounding box center [119, 626] width 16 height 16
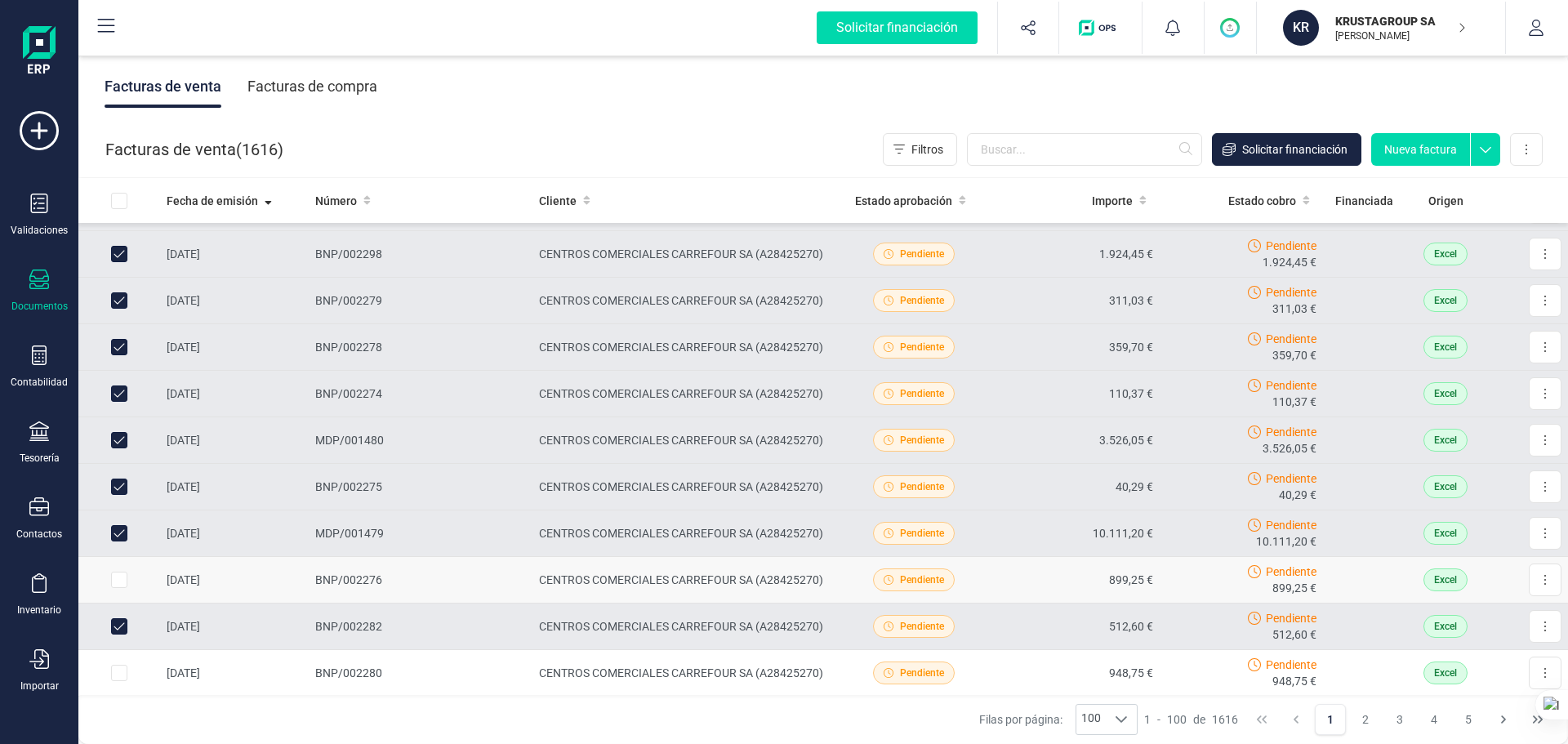
click at [120, 567] on input "Row Selected 264af3da-3077-40e7-8188-1a8ab69c9d62" at bounding box center [119, 579] width 16 height 16
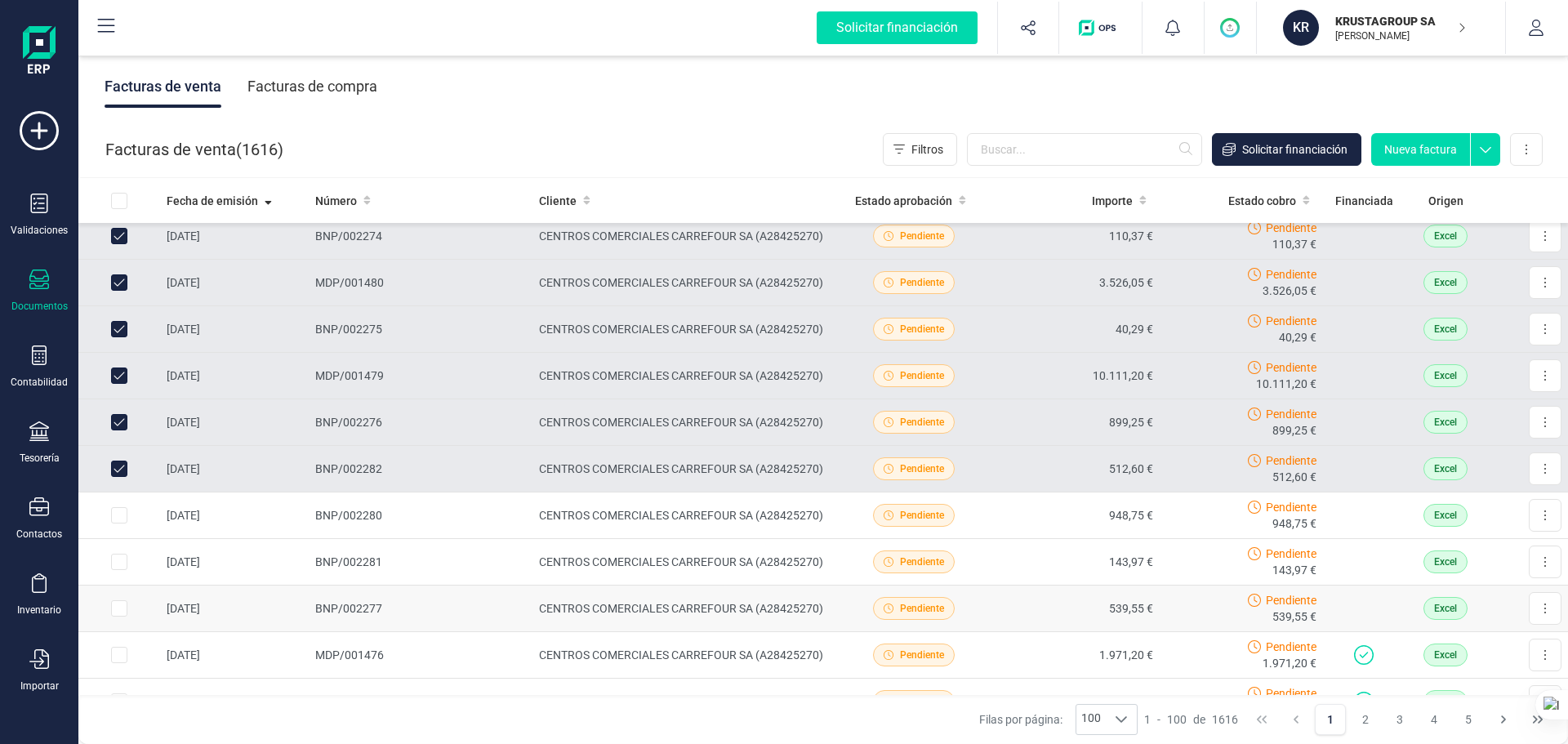
scroll to position [1551, 0]
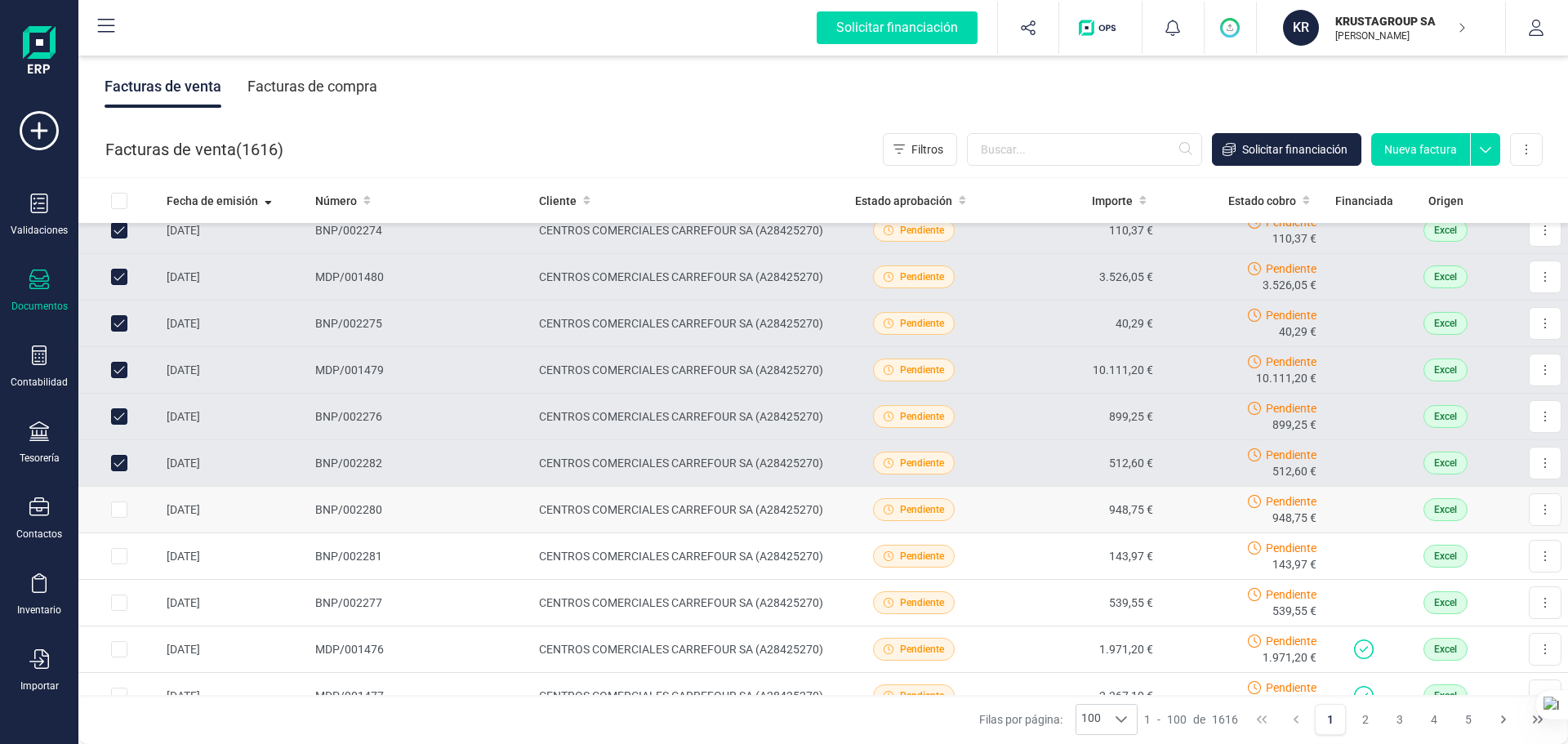
click at [124, 510] on input "Row Selected 0a19e15b-34b2-411a-9fd5-38c7fcf857d3" at bounding box center [119, 509] width 16 height 16
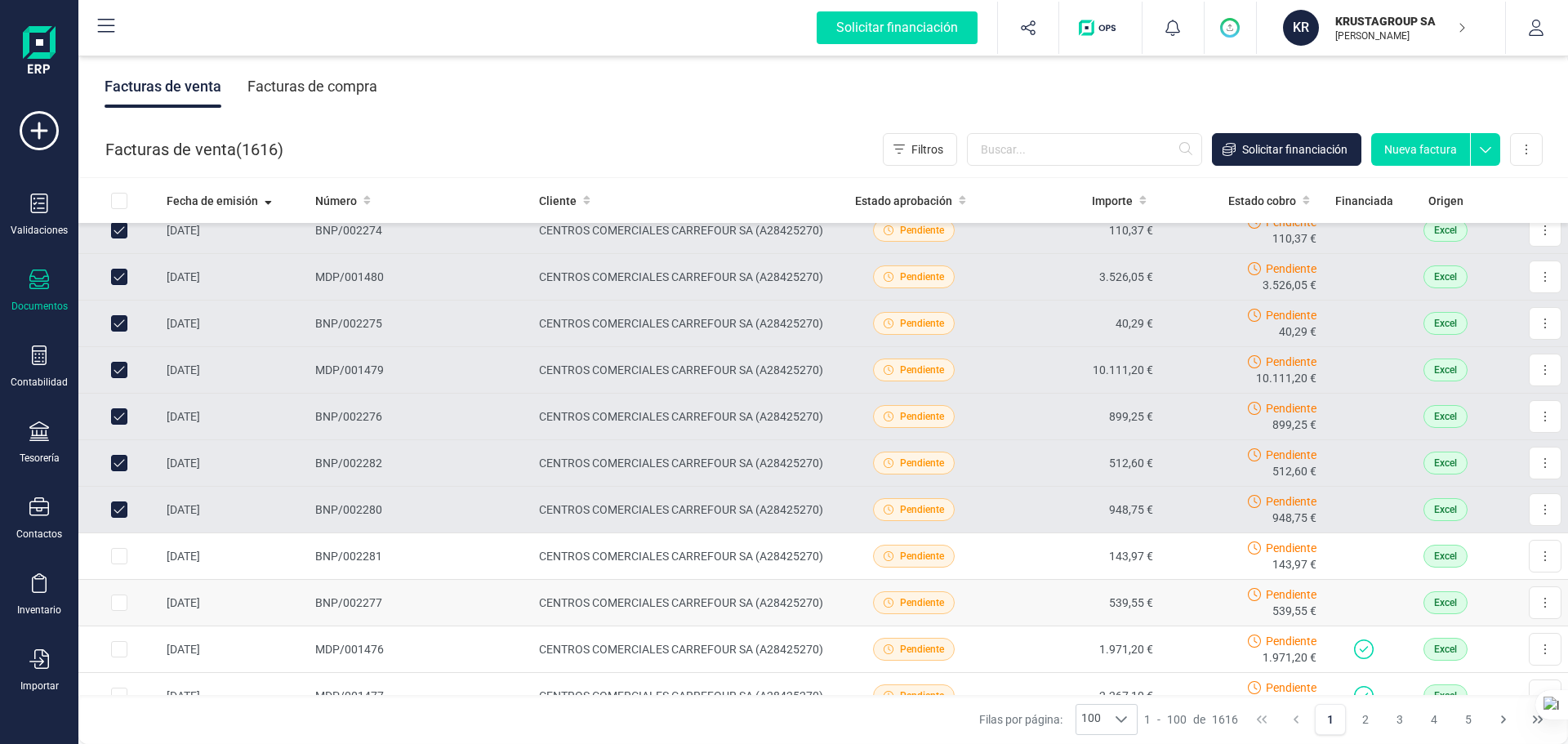
drag, startPoint x: 118, startPoint y: 552, endPoint x: 139, endPoint y: 588, distance: 41.7
click at [119, 552] on input "Row Selected 3e8606f0-9eb2-4853-94b2-3e29b31b8ca8" at bounding box center [119, 556] width 16 height 16
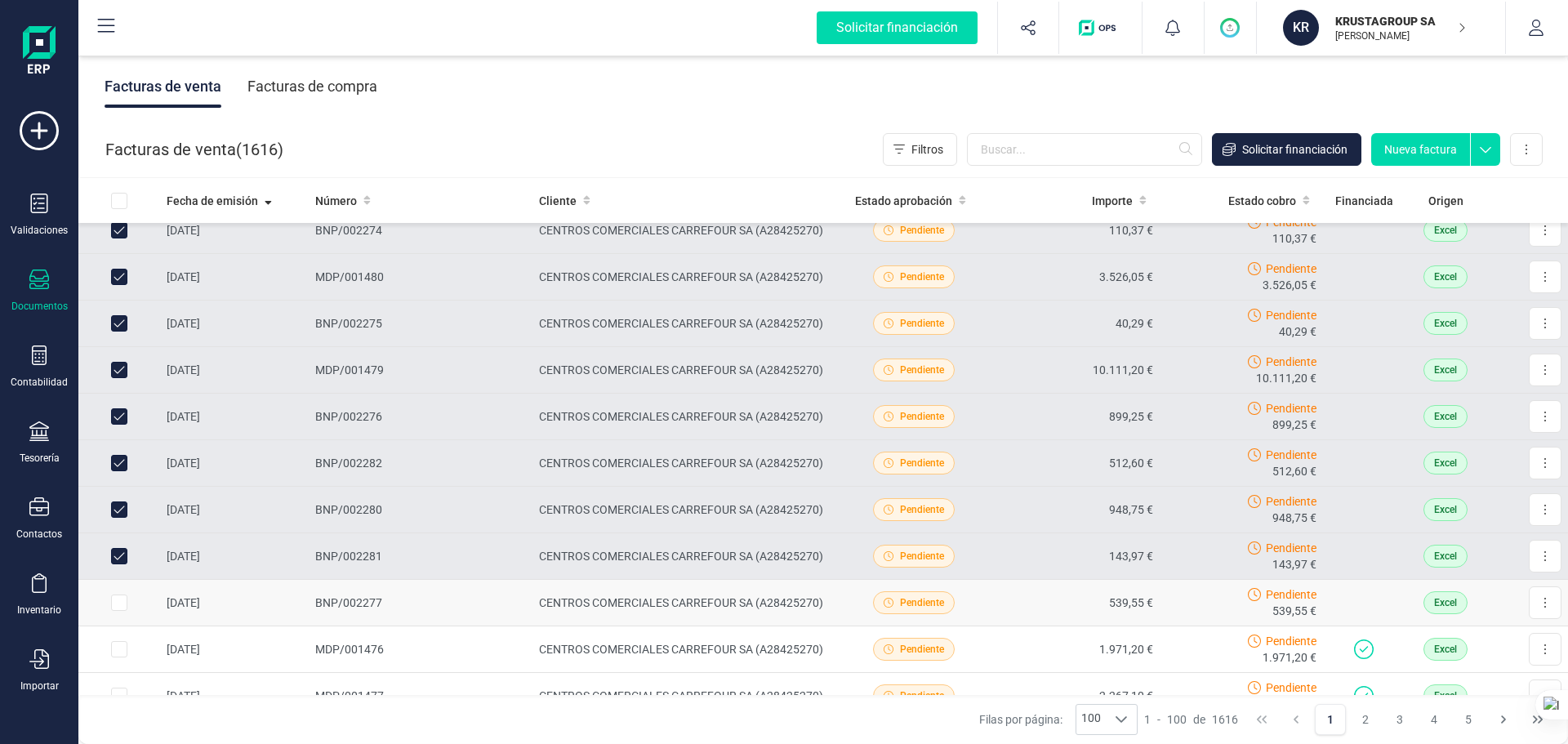
click at [118, 567] on input "Row Selected 80cb79b5-92f9-4f85-b736-44300d5337ec" at bounding box center [119, 603] width 16 height 16
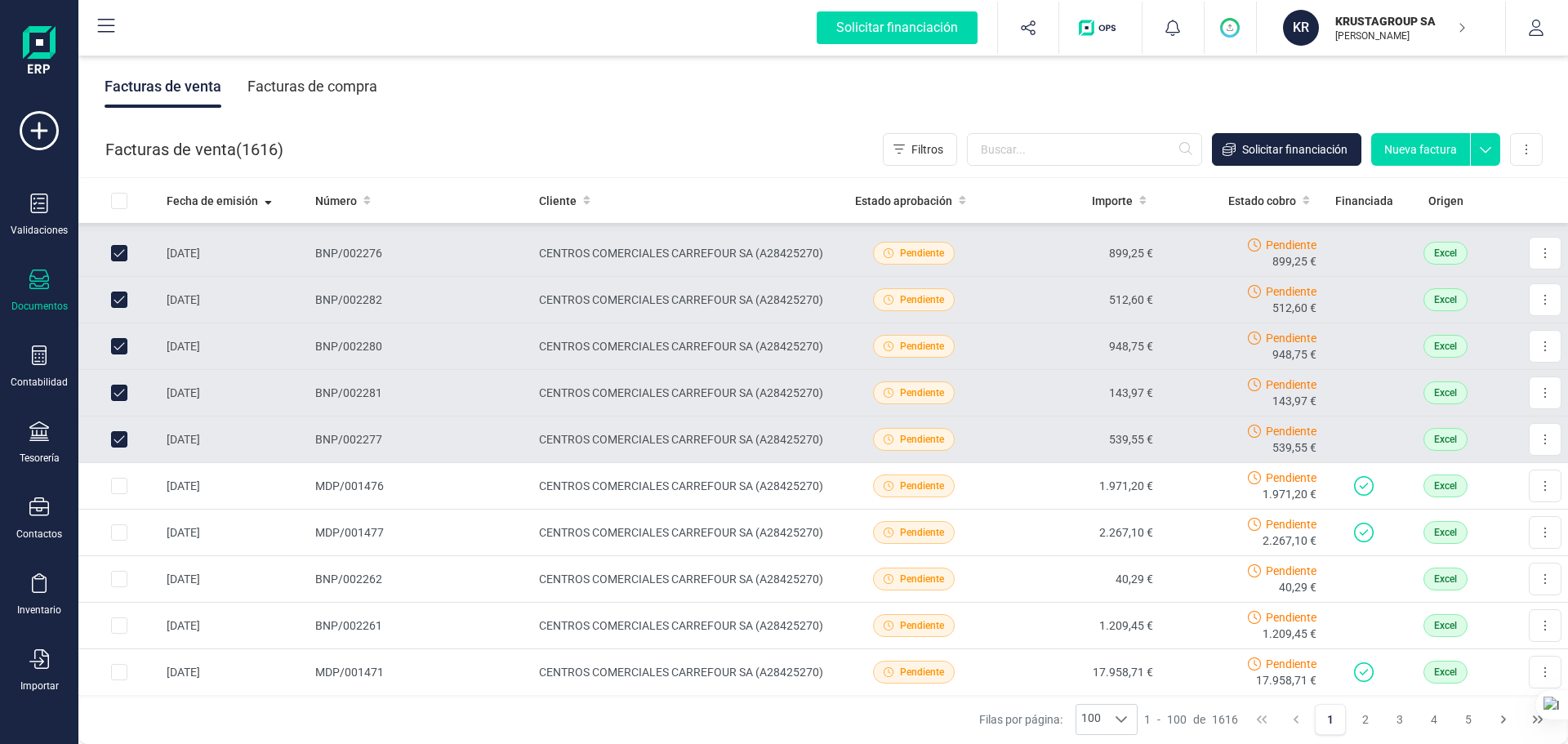
scroll to position [1878, 0]
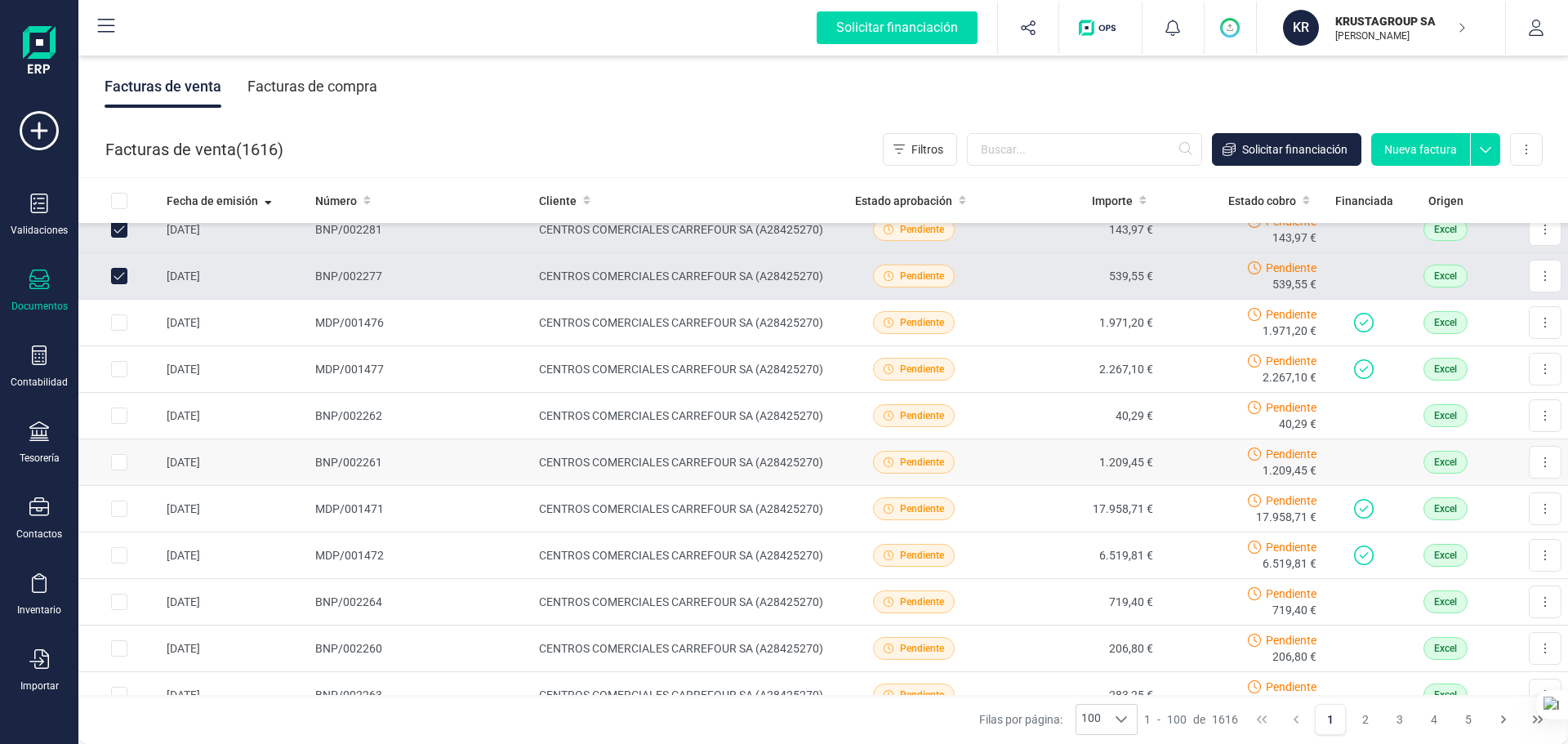
click at [120, 462] on input "Row Selected 7145291f-10cd-42f0-b468-88f2ab5929ad" at bounding box center [119, 462] width 16 height 16
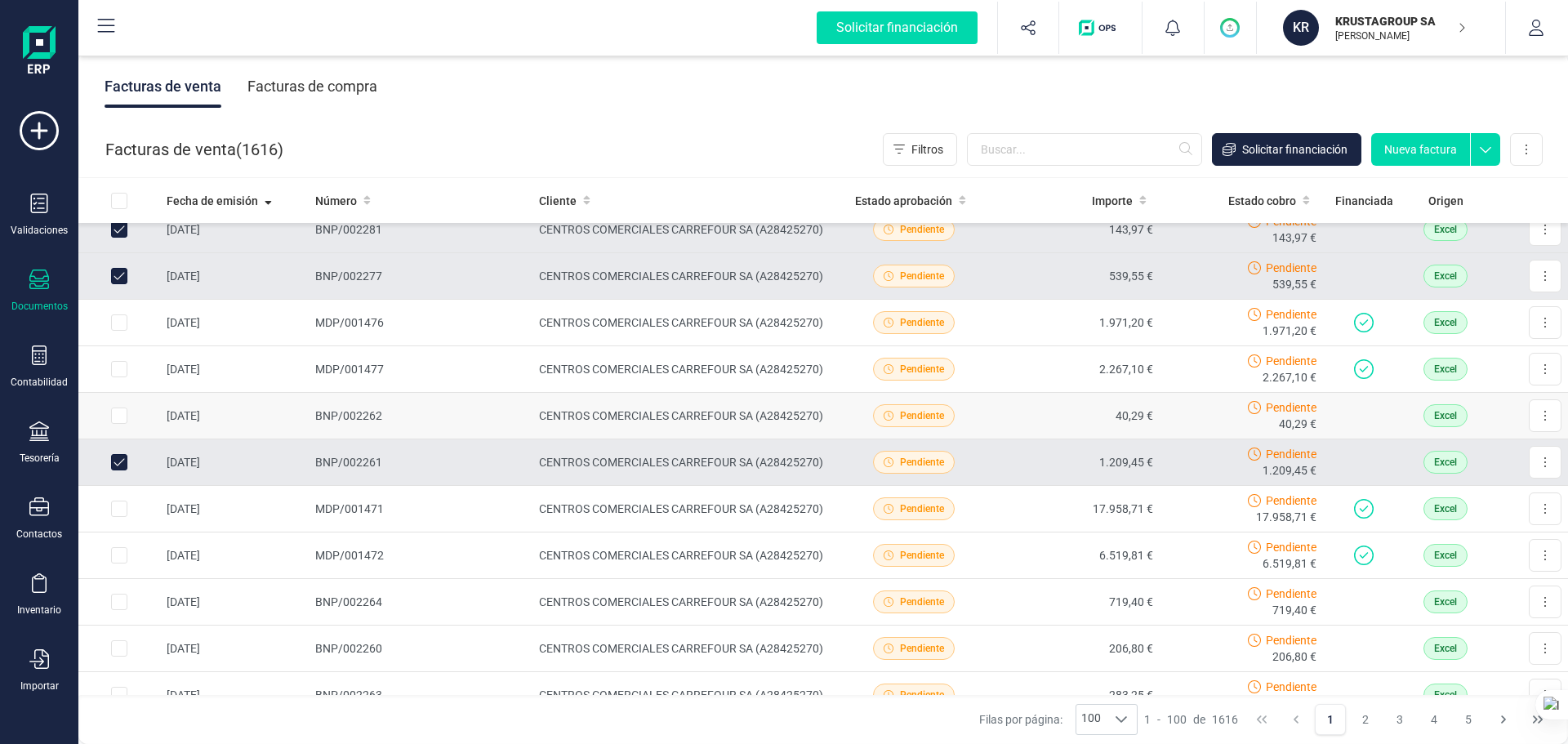
click at [114, 418] on input "Row Selected 43fe8b0a-7a00-4cf3-b1ff-fc170c56eb09" at bounding box center [119, 416] width 16 height 16
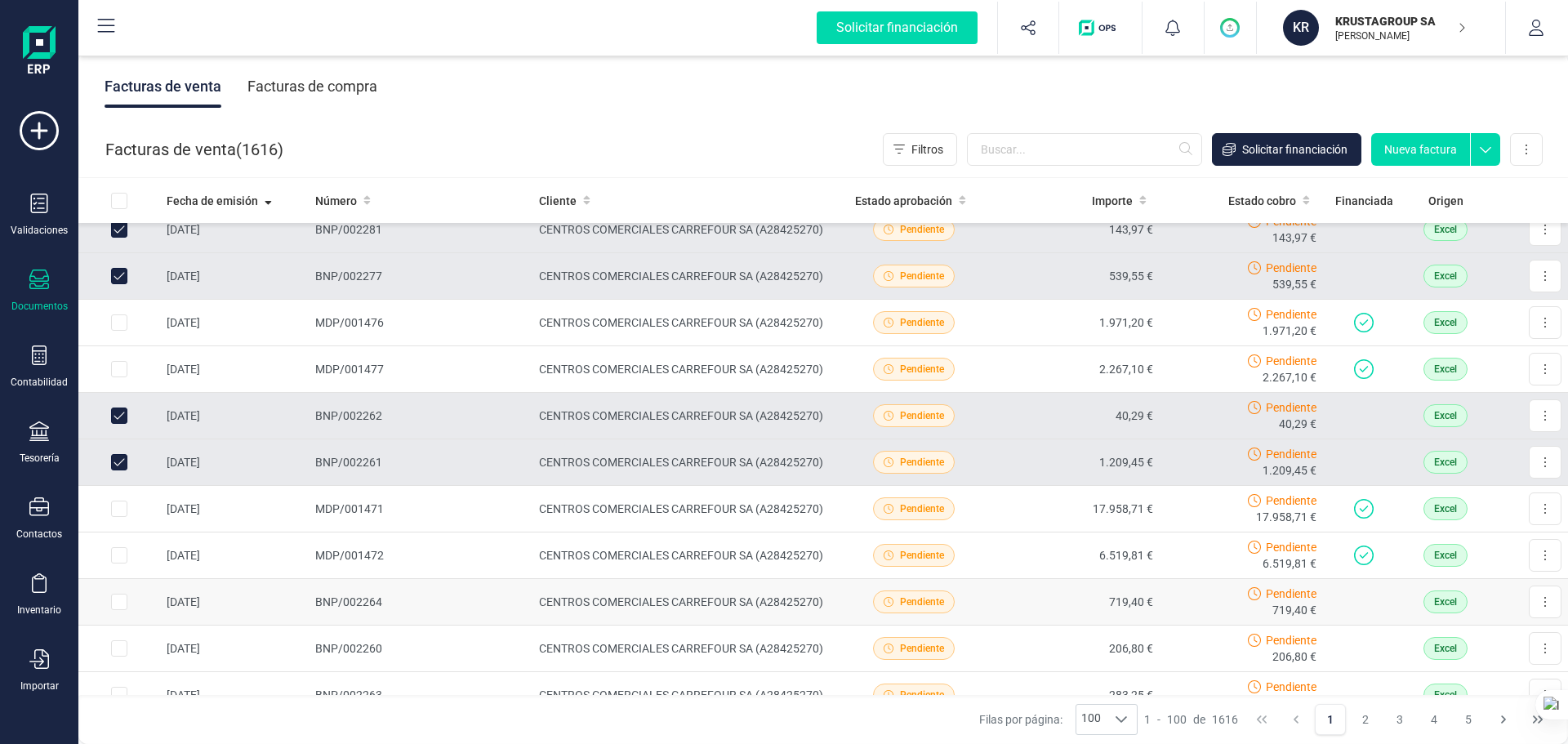
click at [121, 567] on input "Row Selected e6dac8b4-0144-45b9-947c-647de95ee00b" at bounding box center [119, 602] width 16 height 16
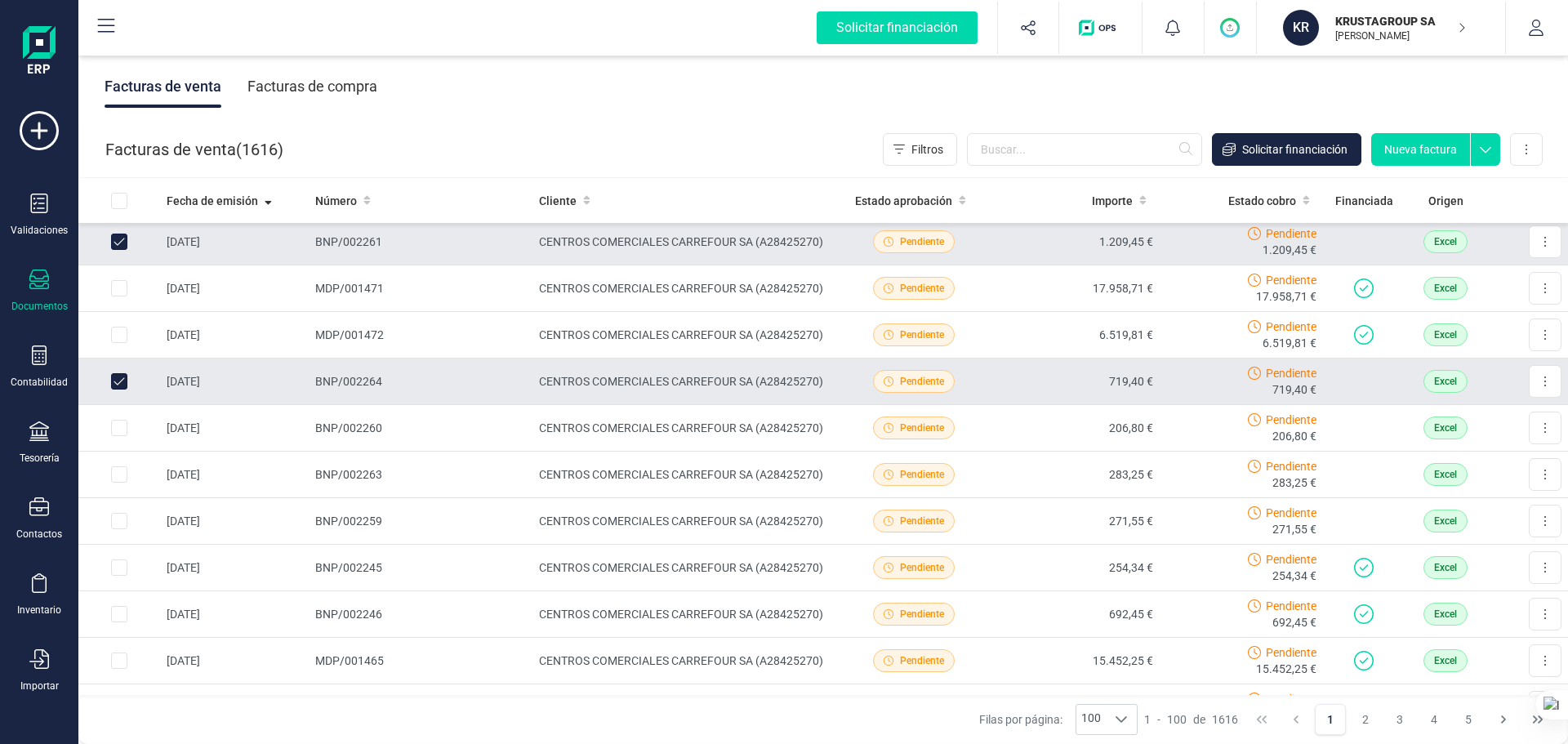
scroll to position [2123, 0]
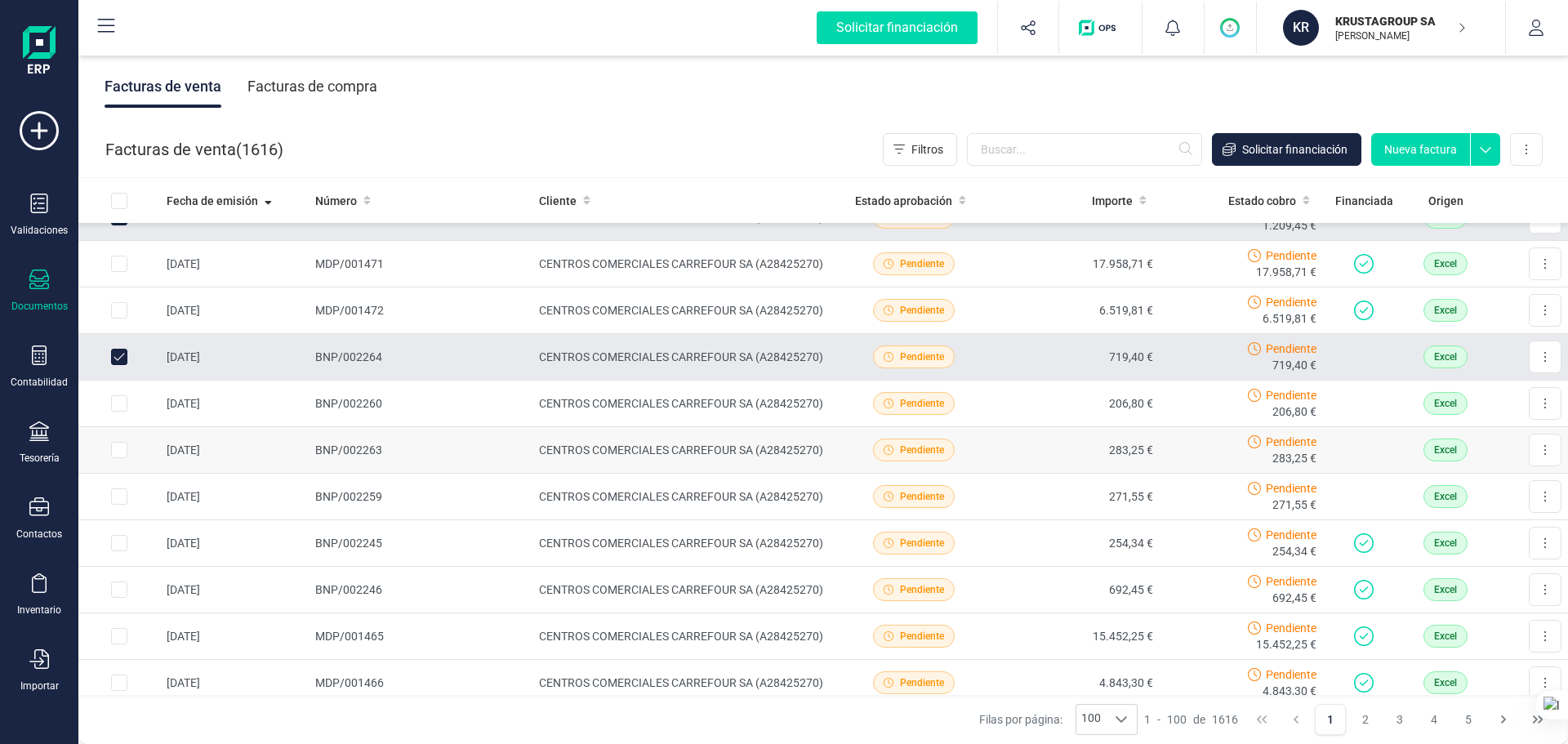
click at [112, 450] on input "Row Selected 11d5bc4e-17df-4894-9f2d-1d9d3b01de88" at bounding box center [119, 450] width 16 height 16
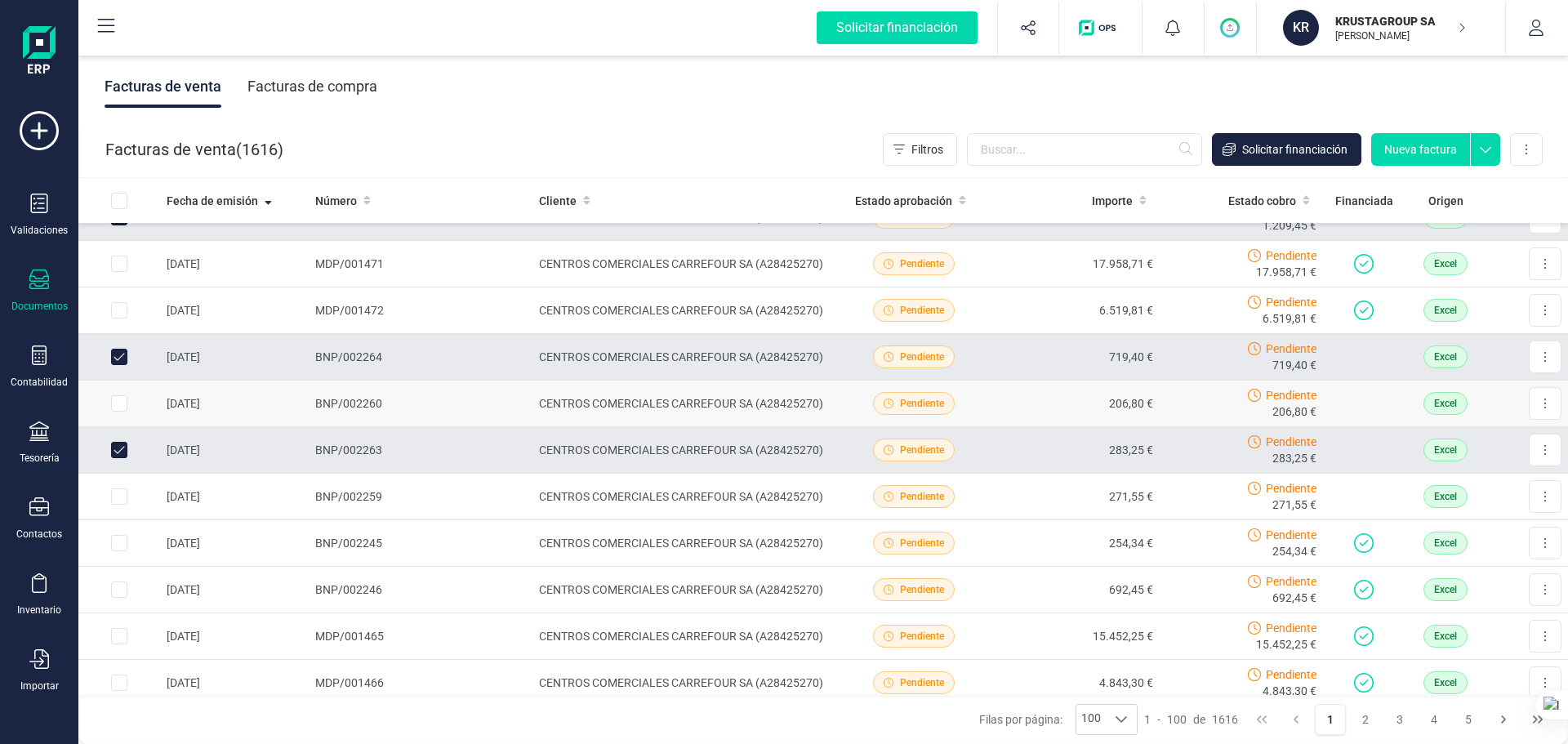
click at [112, 407] on input "Row Selected fc979c35-d7d9-469c-9027-679a252732c7" at bounding box center [119, 403] width 16 height 16
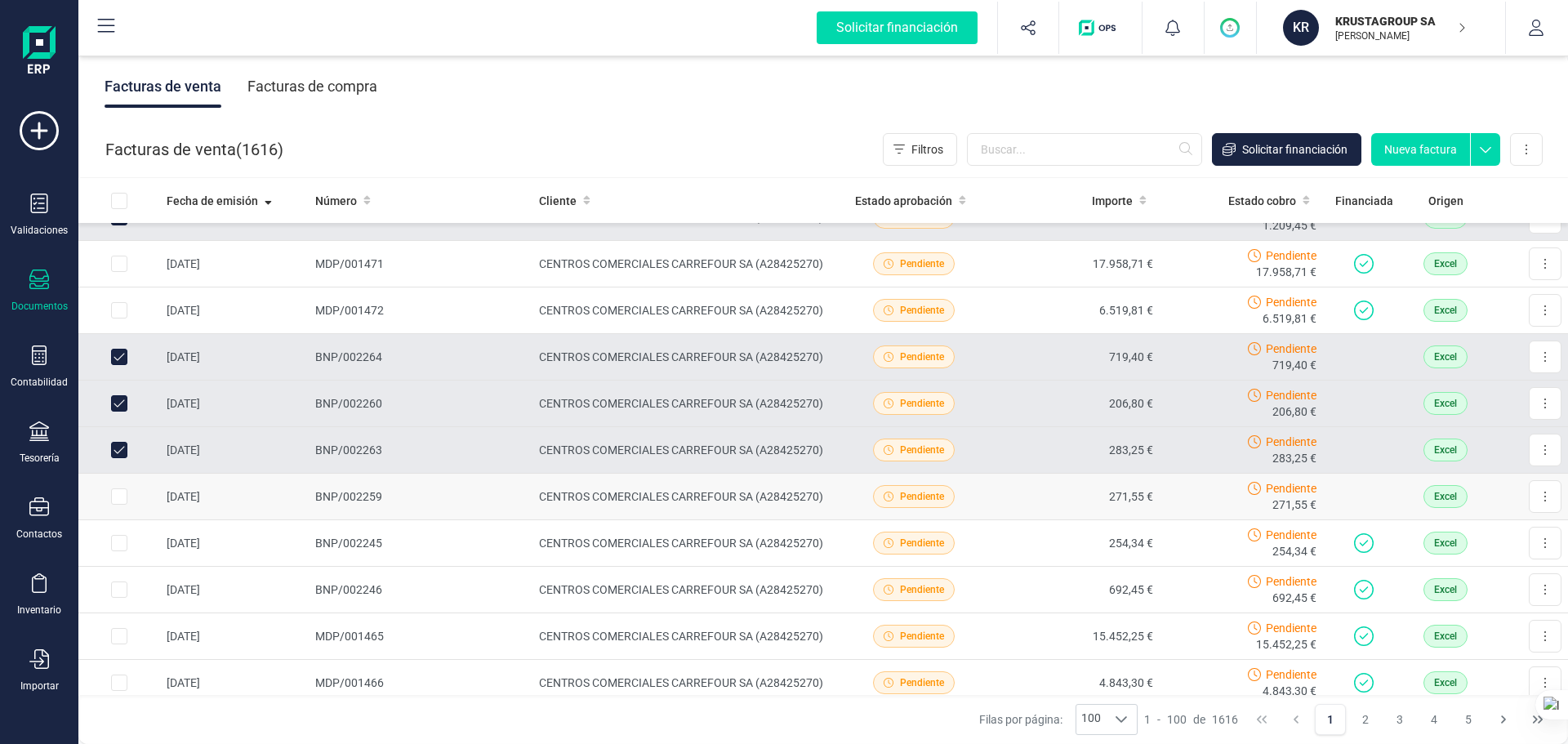
click at [121, 497] on input "Row Selected c9991221-ef9b-47b9-bfe2-02f0689646d1" at bounding box center [119, 497] width 16 height 16
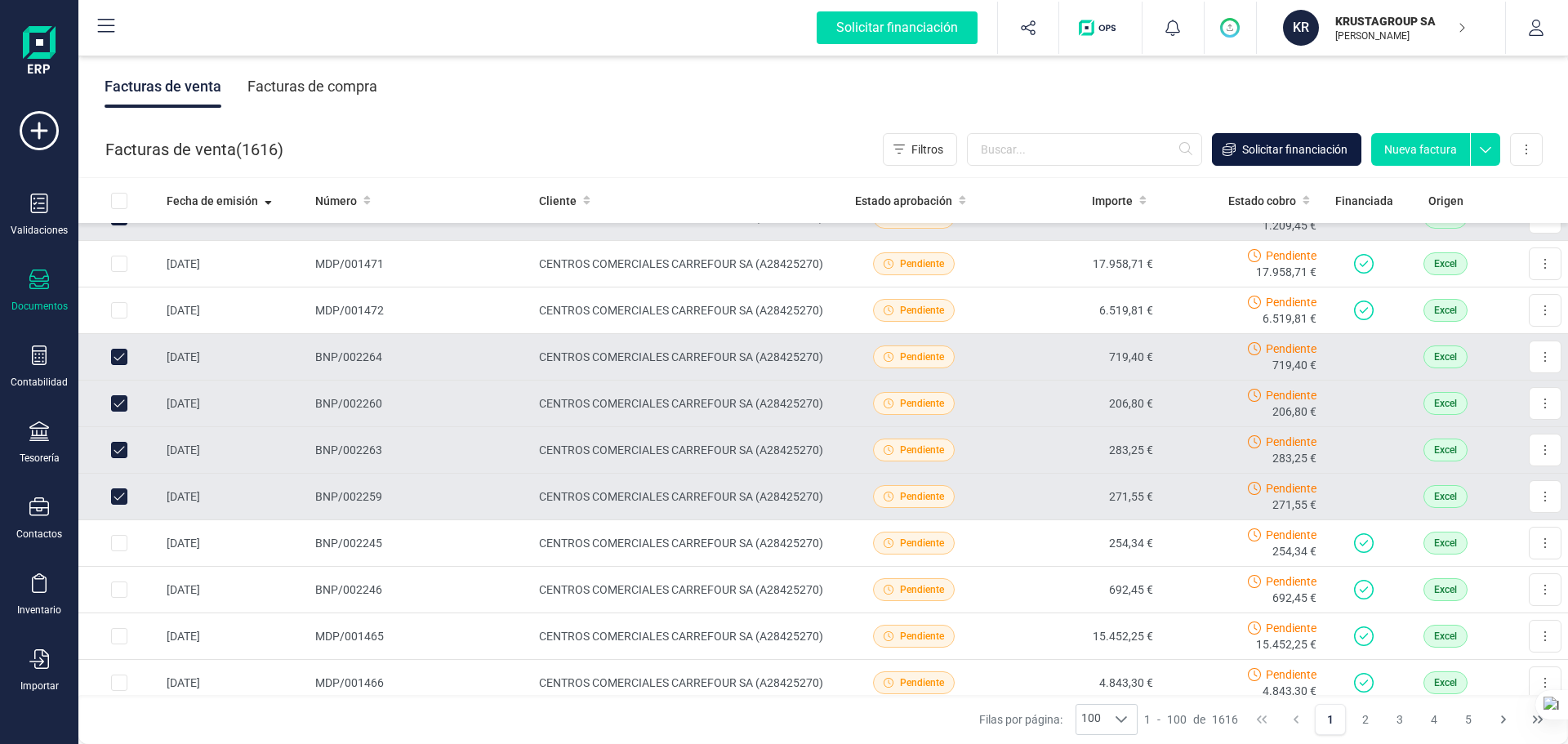
click at [1253, 148] on span "Solicitar financiación" at bounding box center [1294, 149] width 105 height 16
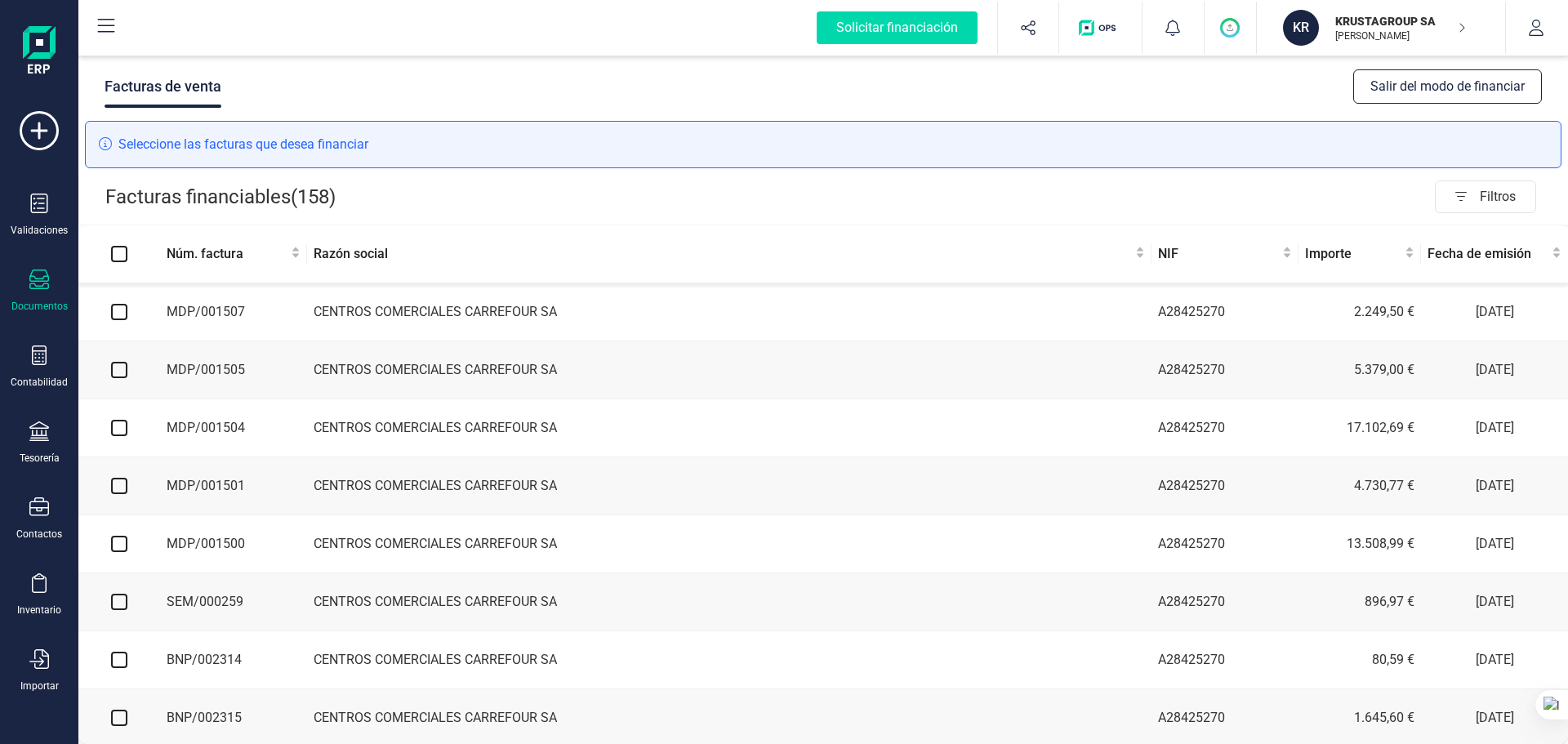
click at [116, 254] on input "Select all" at bounding box center [119, 254] width 16 height 16
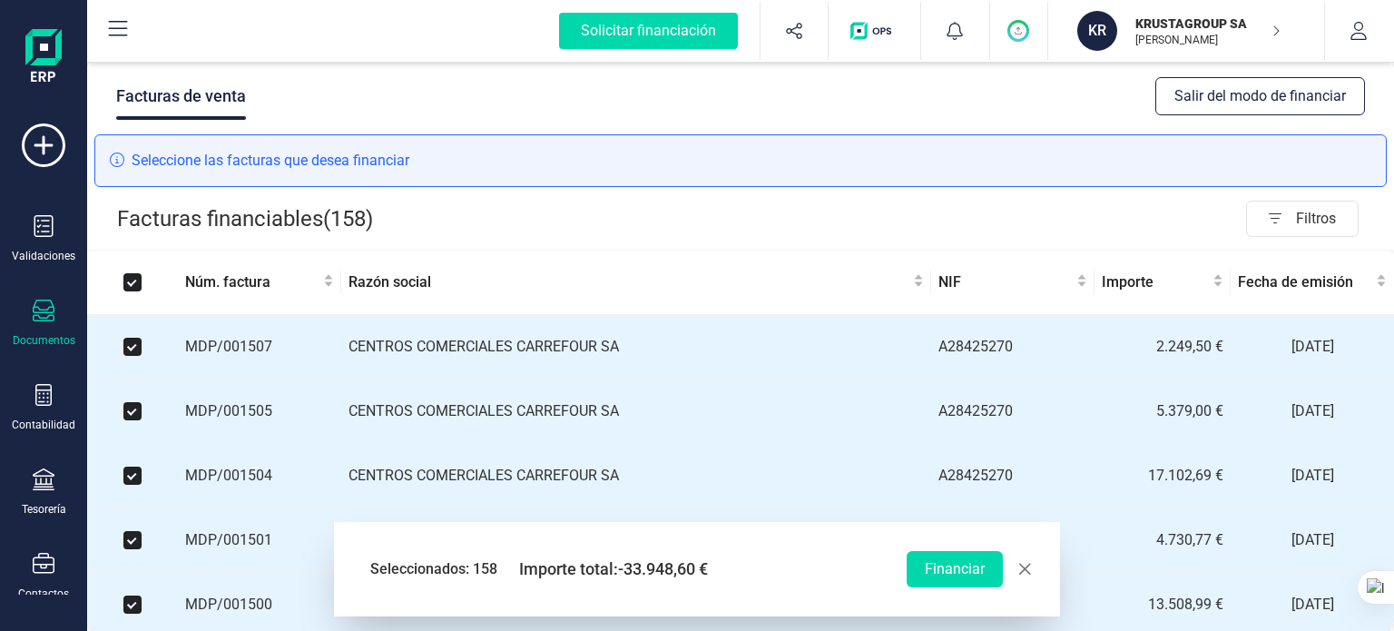
click at [1026, 569] on span "button" at bounding box center [1024, 569] width 15 height 15
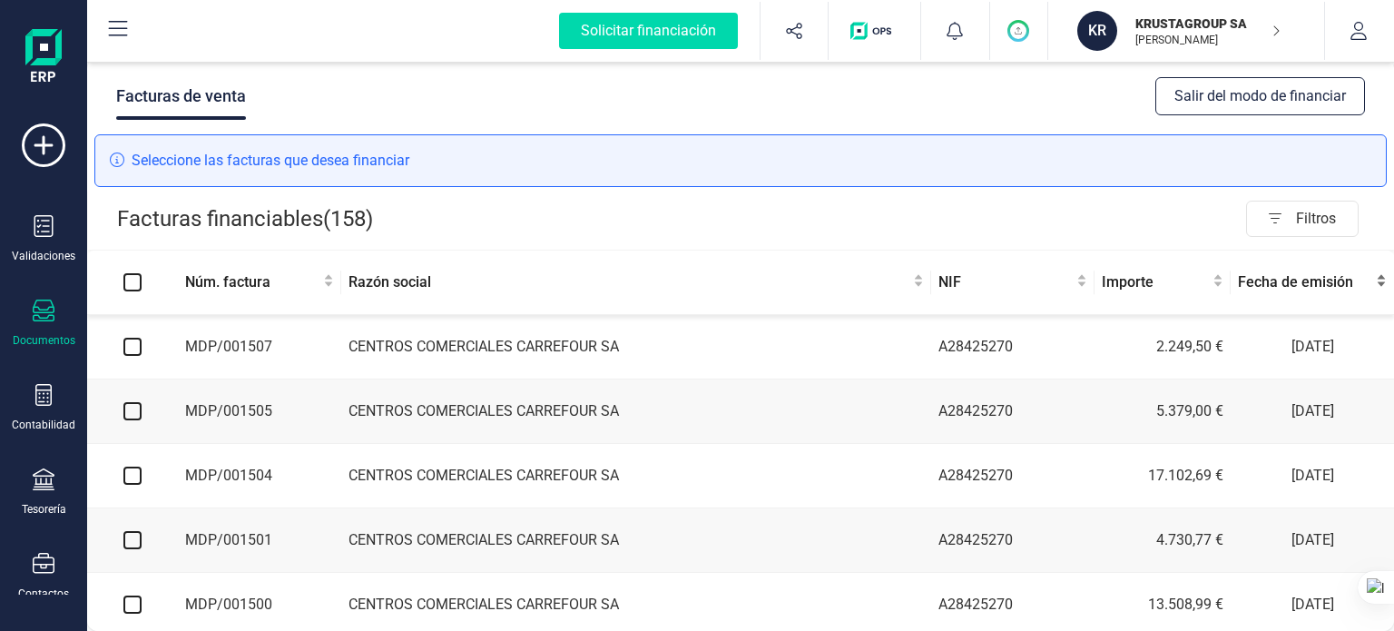
click at [1296, 293] on div "Fecha de emisión" at bounding box center [1312, 282] width 149 height 22
click at [1324, 287] on span "Fecha de emisión" at bounding box center [1305, 282] width 134 height 22
click at [133, 351] on input "checkbox" at bounding box center [132, 347] width 18 height 18
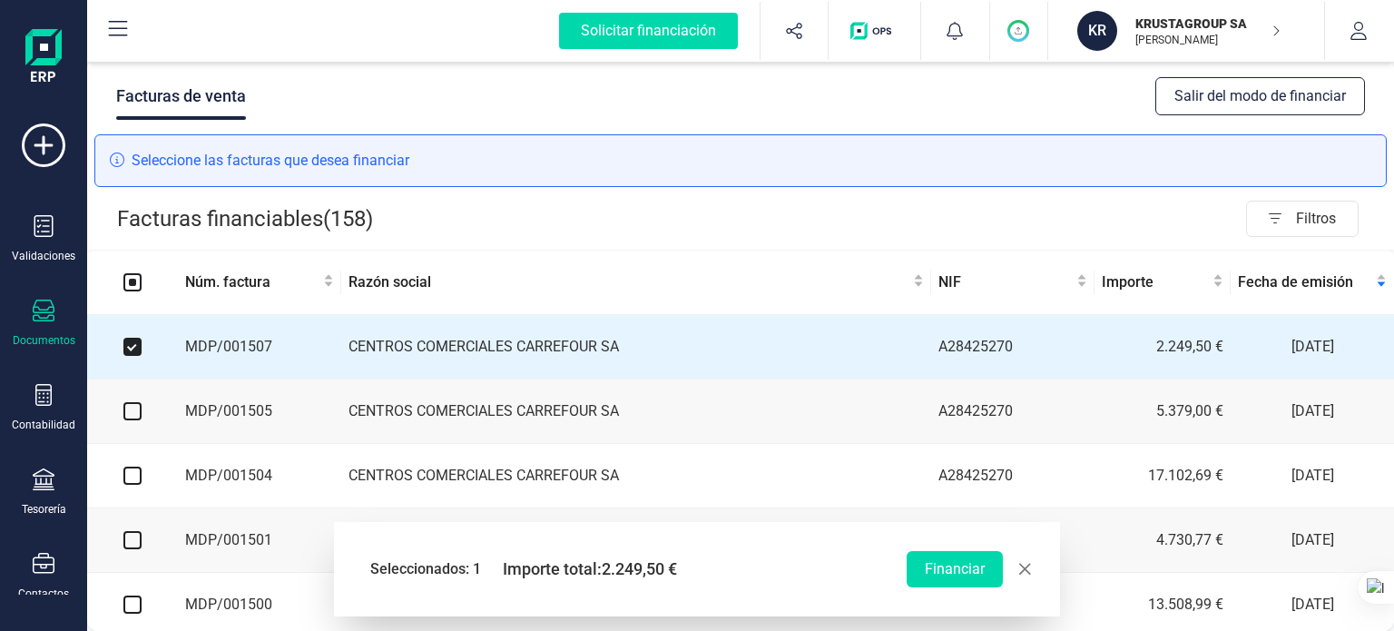
click at [135, 416] on input "checkbox" at bounding box center [132, 411] width 18 height 18
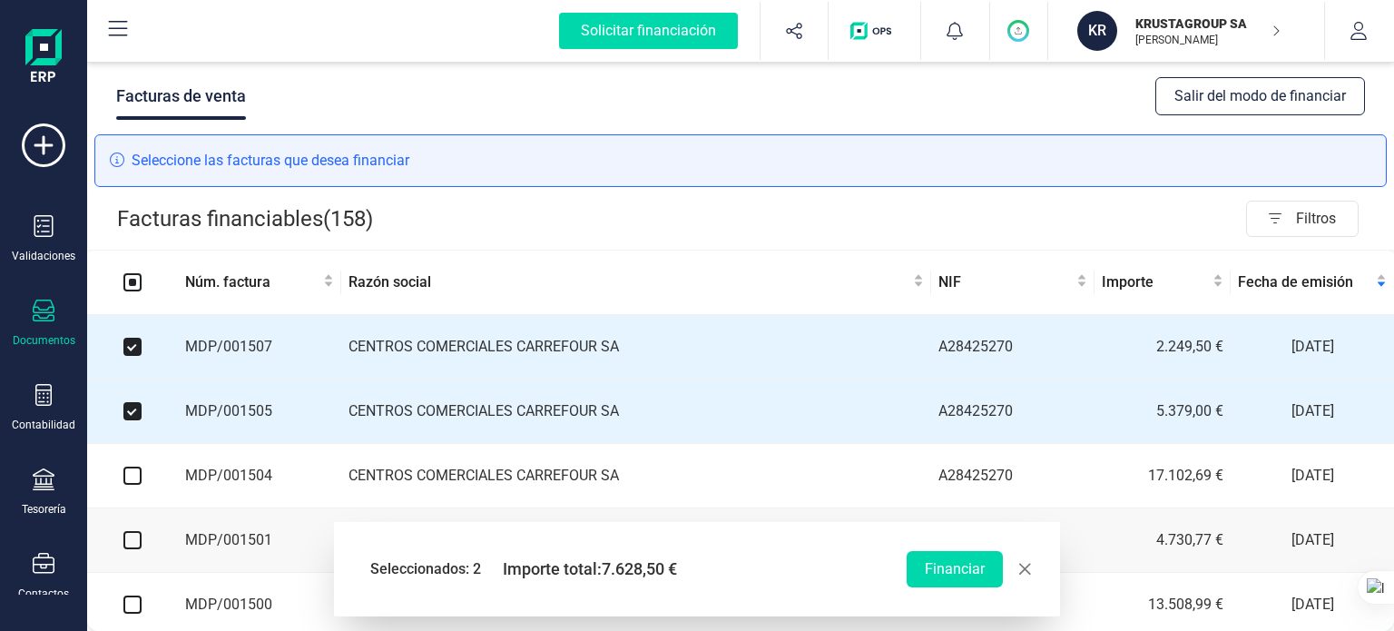
click at [141, 481] on input "checkbox" at bounding box center [132, 475] width 18 height 18
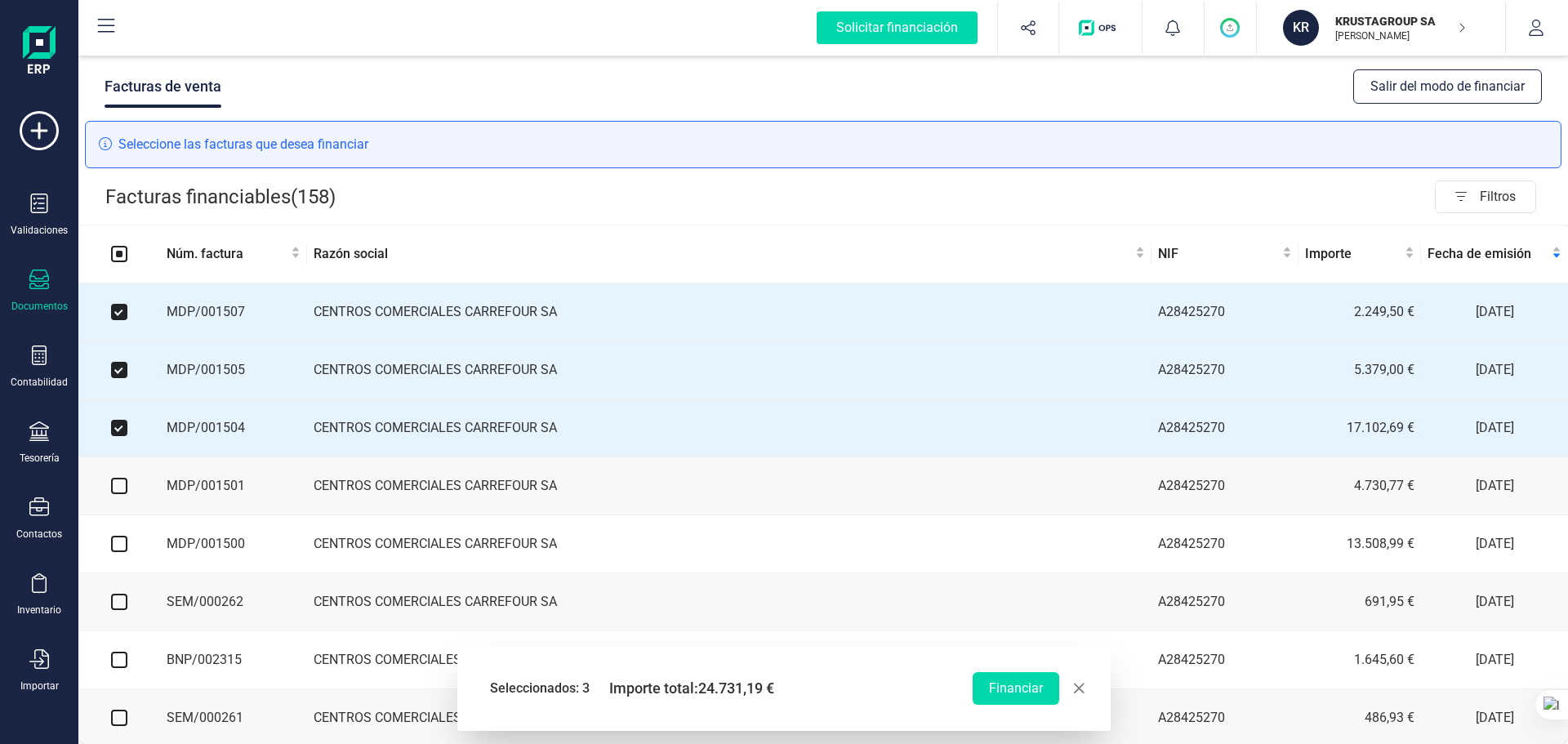
click at [113, 490] on input "checkbox" at bounding box center [119, 486] width 16 height 16
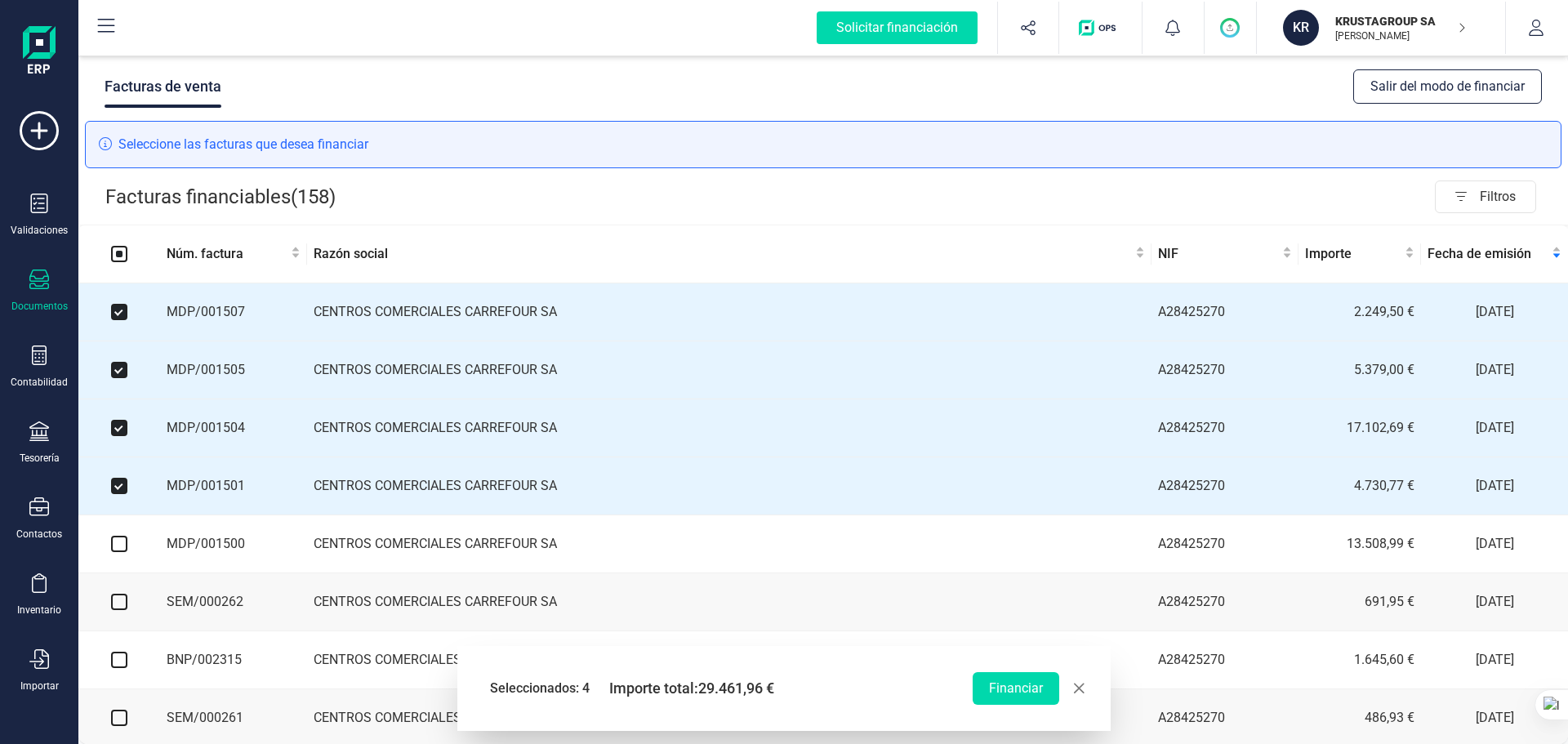
click at [122, 551] on input "checkbox" at bounding box center [119, 543] width 16 height 16
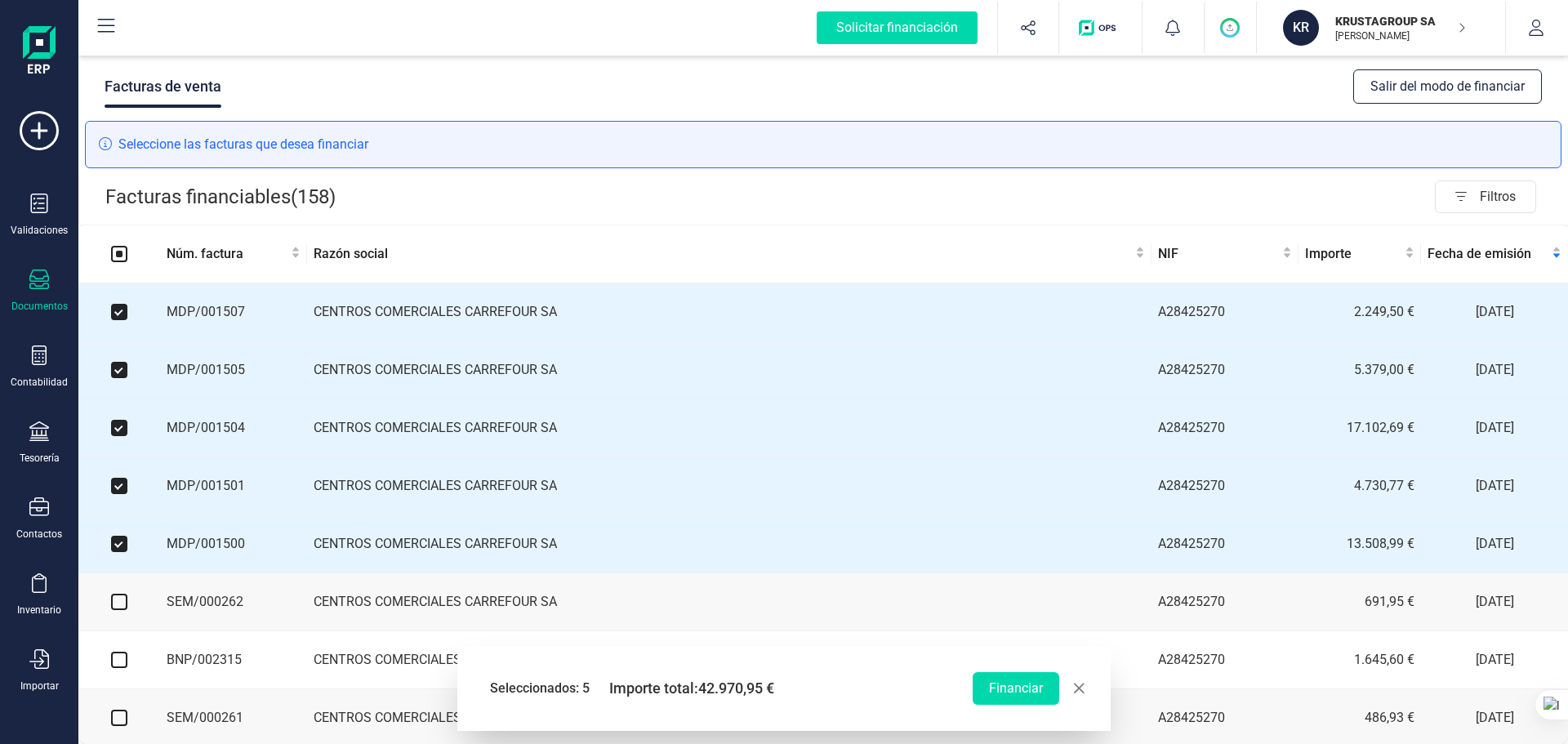
click at [121, 567] on input "checkbox" at bounding box center [119, 602] width 16 height 16
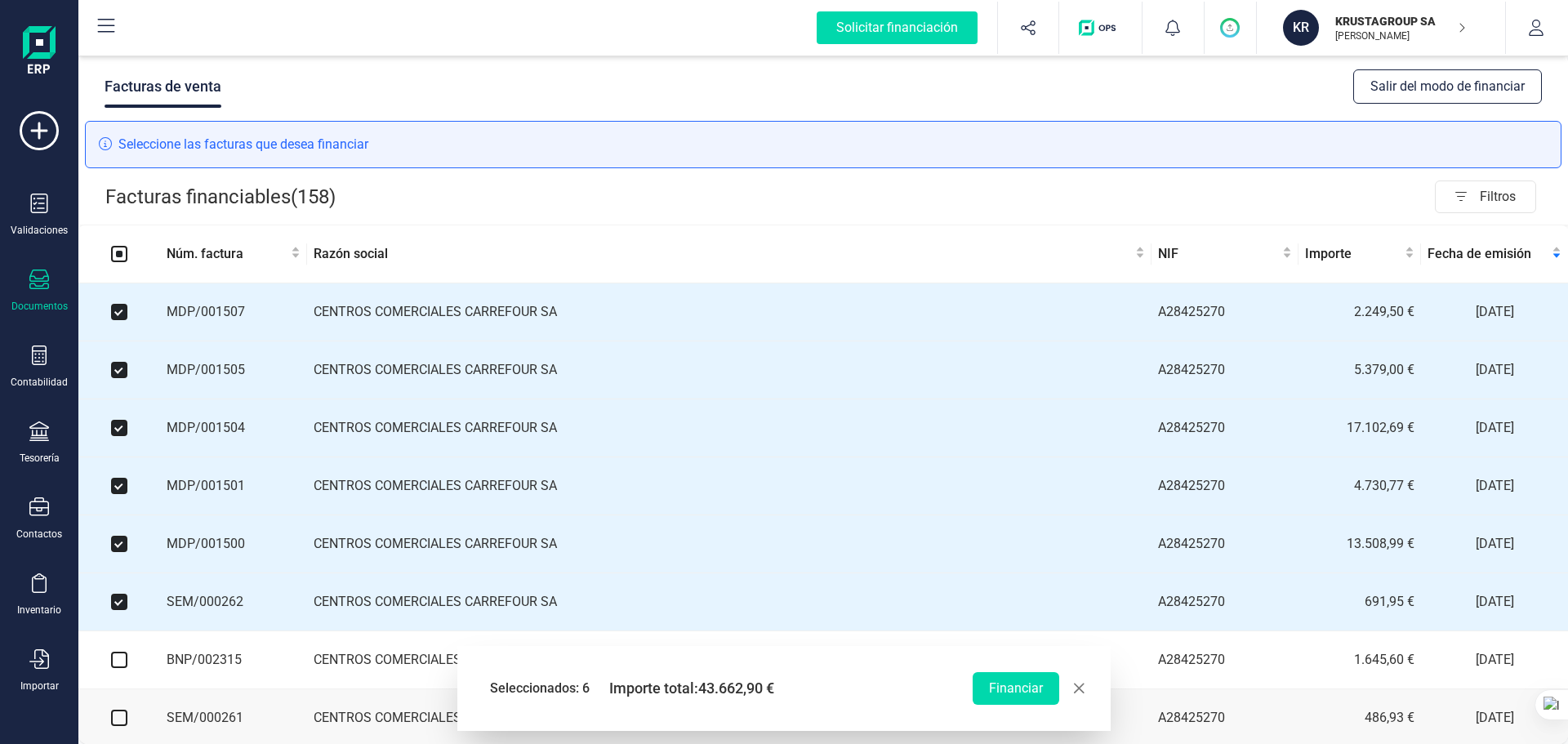
click at [126, 567] on td at bounding box center [119, 660] width 82 height 58
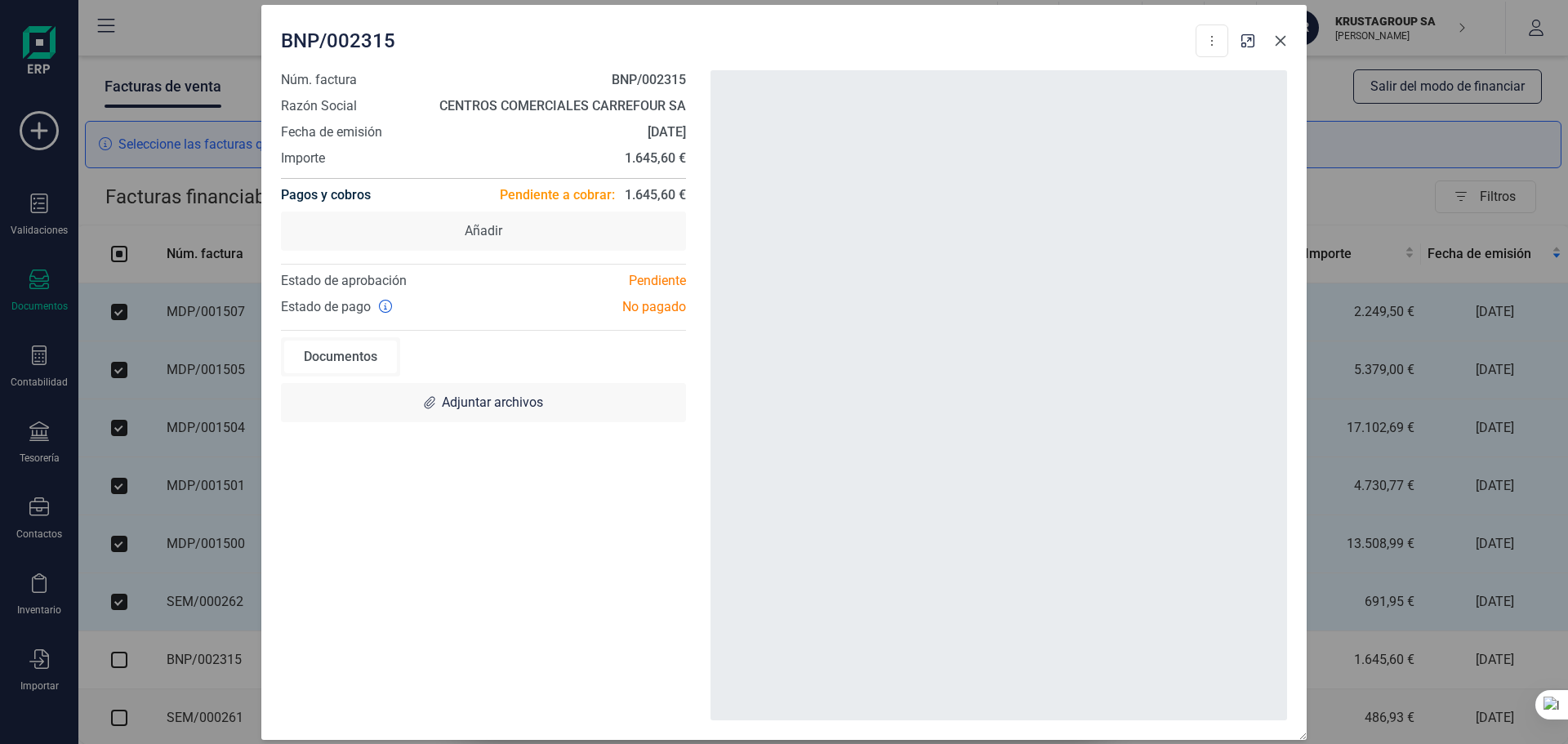
click at [1253, 40] on icon "button" at bounding box center [1281, 40] width 11 height 11
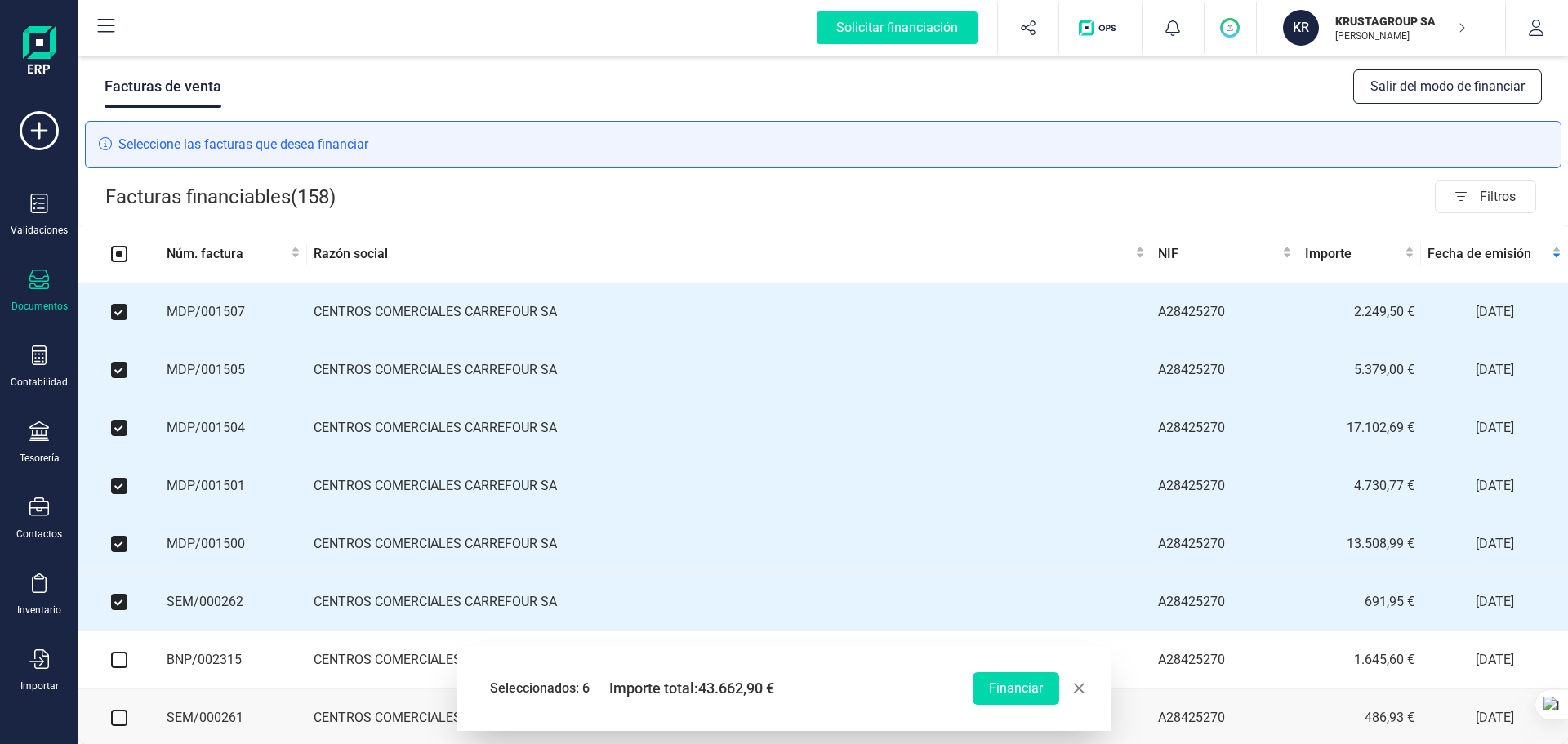
click at [120, 567] on input "checkbox" at bounding box center [119, 659] width 16 height 16
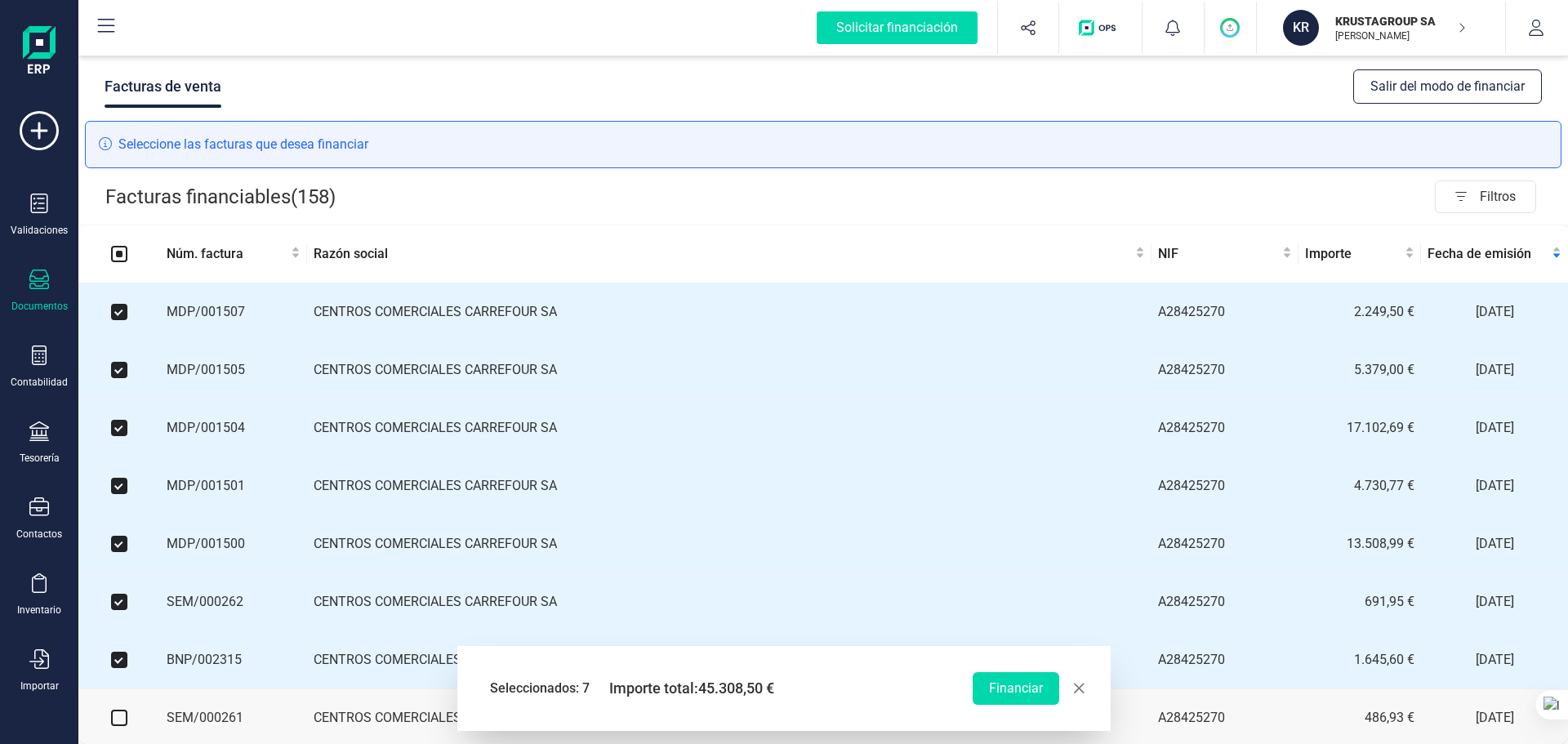
click at [121, 567] on input "checkbox" at bounding box center [119, 718] width 16 height 16
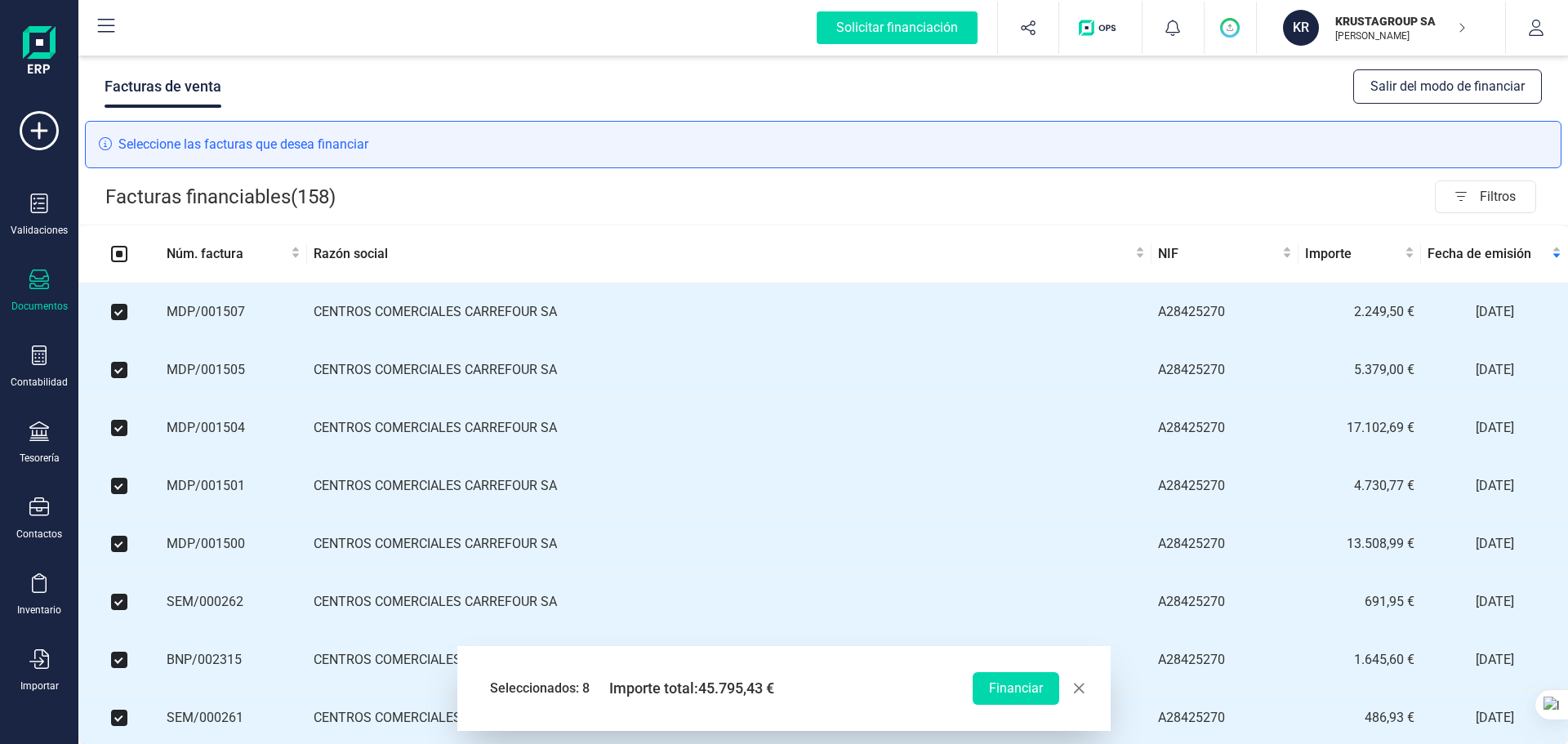
click at [1084, 567] on span "button" at bounding box center [1079, 688] width 13 height 13
